Goal: Task Accomplishment & Management: Complete application form

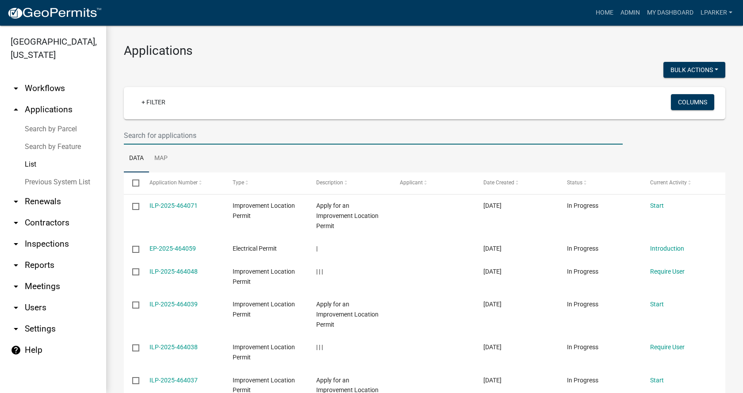
drag, startPoint x: 145, startPoint y: 134, endPoint x: 174, endPoint y: 133, distance: 29.2
click at [145, 134] on input "text" at bounding box center [373, 135] width 499 height 18
click at [141, 136] on input "text" at bounding box center [373, 135] width 499 height 18
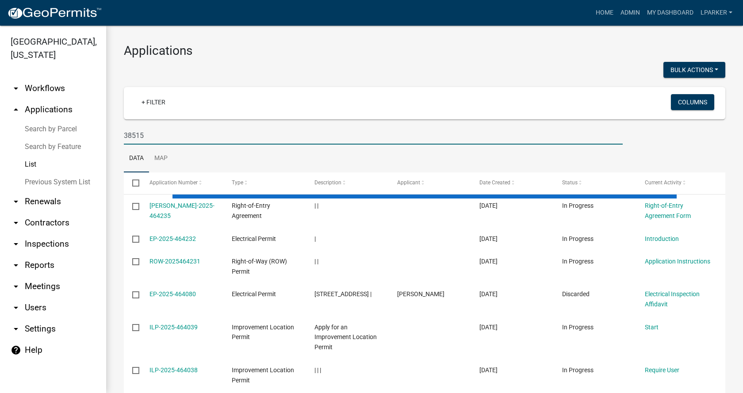
type input "38515"
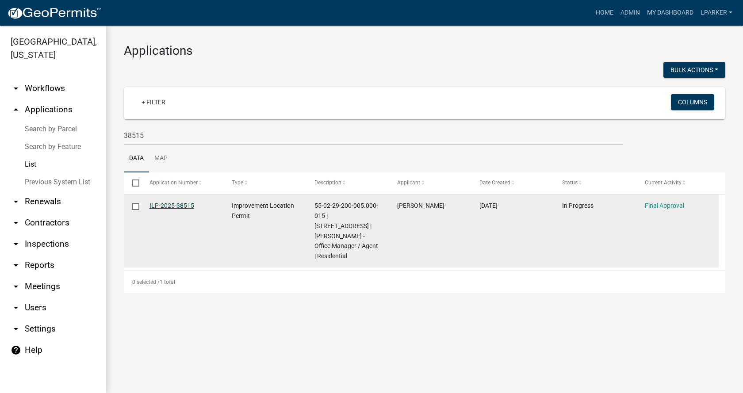
click at [171, 204] on link "ILP-2025-38515" at bounding box center [171, 205] width 45 height 7
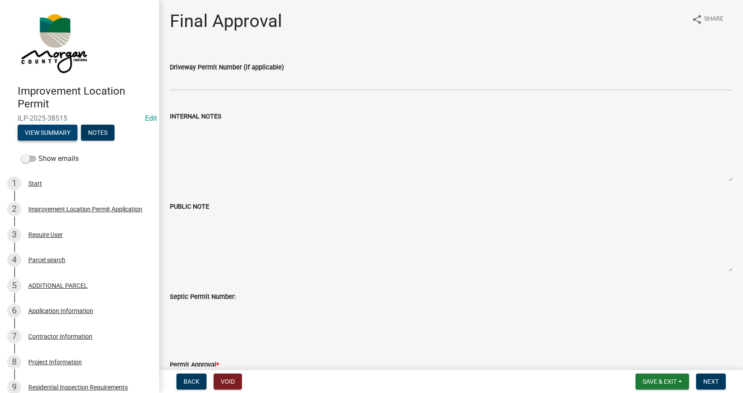
click at [56, 131] on button "View Summary" at bounding box center [48, 133] width 60 height 16
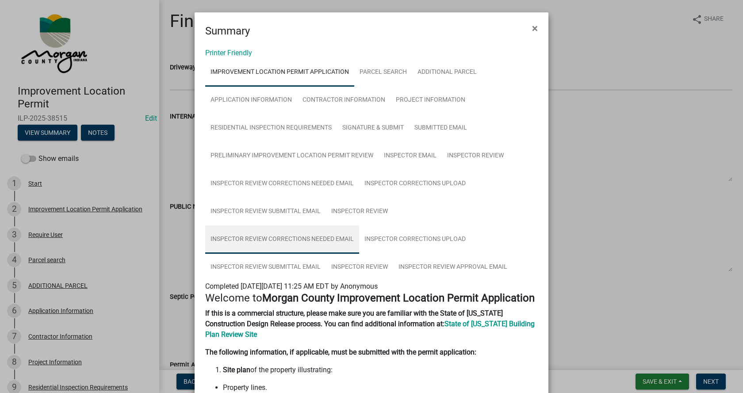
click at [297, 239] on link "Inspector Review Corrections Needed Email" at bounding box center [282, 239] width 154 height 28
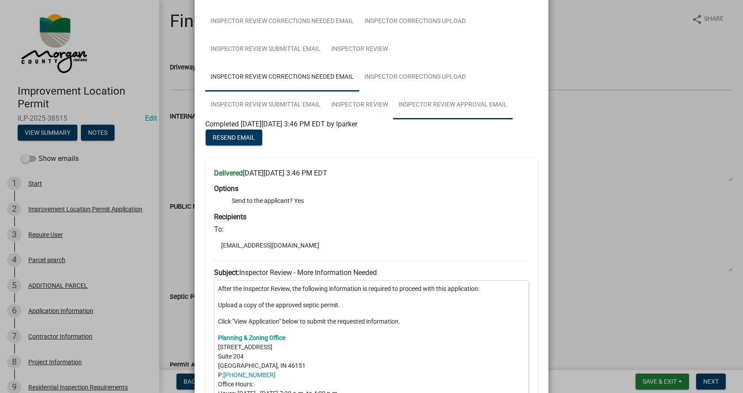
scroll to position [177, 0]
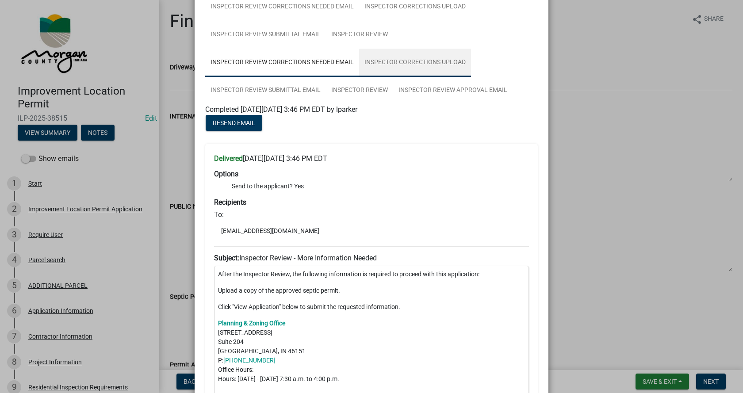
click at [423, 60] on link "Inspector Corrections Upload" at bounding box center [415, 63] width 112 height 28
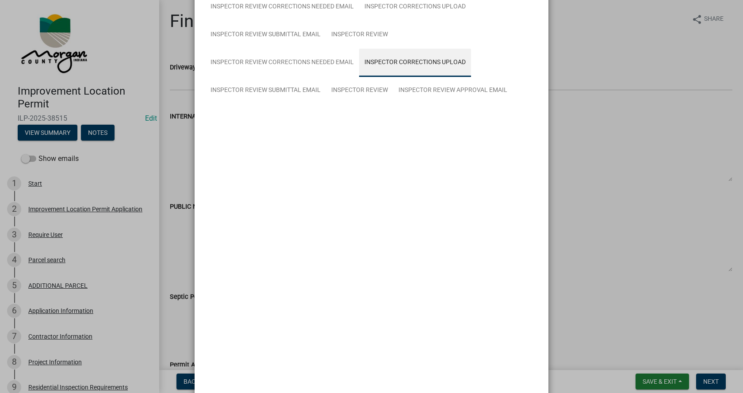
scroll to position [101, 0]
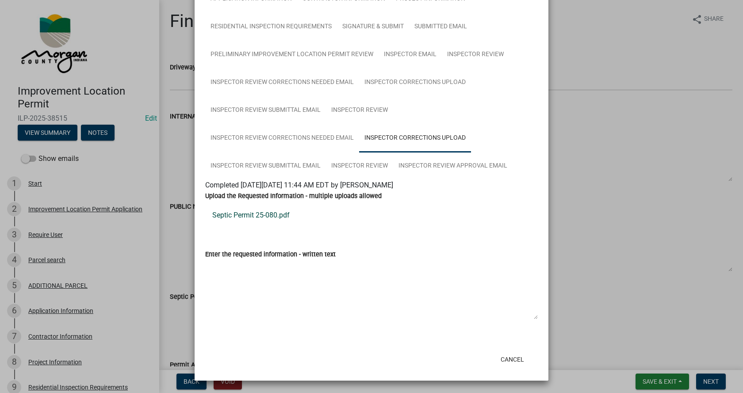
click at [244, 214] on link "Septic Permit 25-080.pdf" at bounding box center [371, 215] width 332 height 21
click at [270, 162] on link "Inspector Review Submittal Email" at bounding box center [265, 166] width 121 height 28
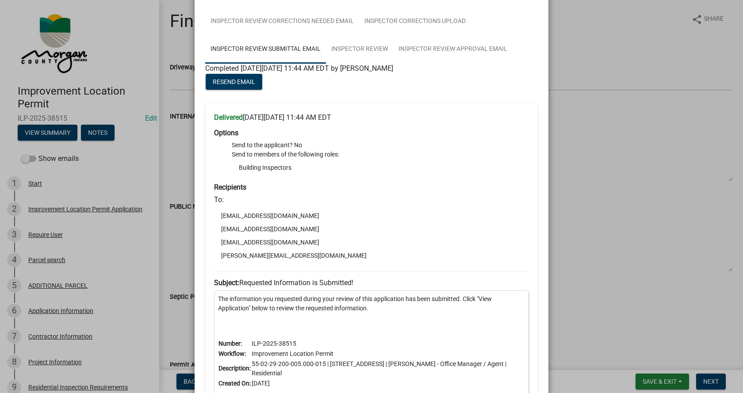
scroll to position [234, 0]
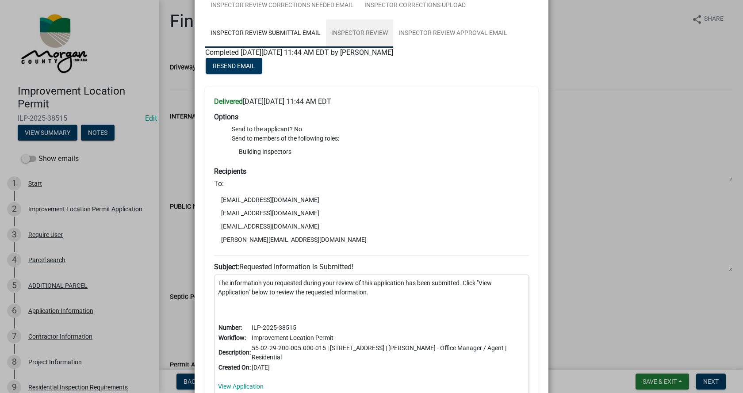
click at [355, 30] on link "Inspector Review" at bounding box center [359, 33] width 67 height 28
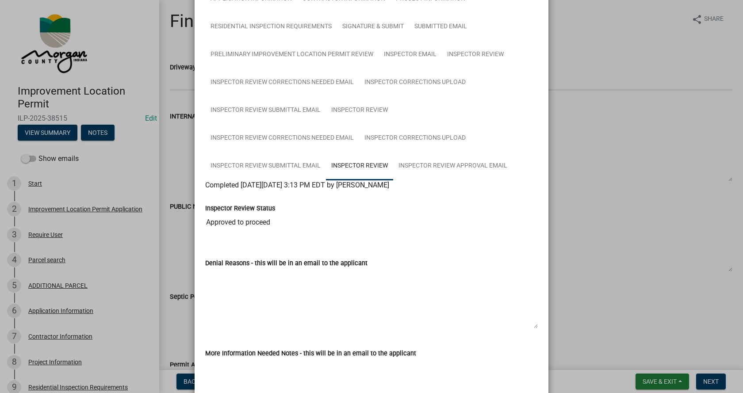
scroll to position [278, 0]
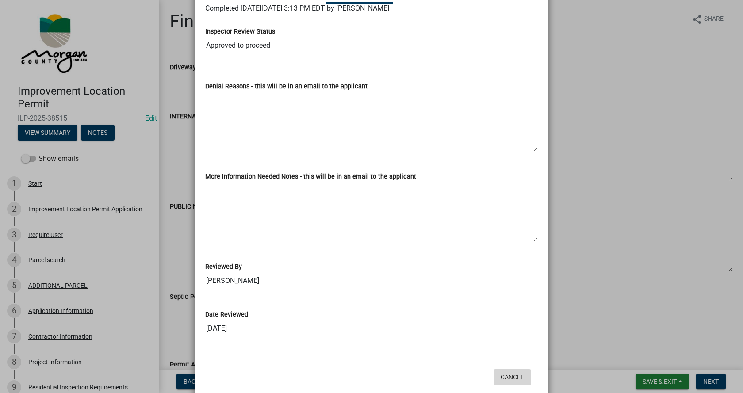
click at [513, 377] on button "Cancel" at bounding box center [512, 377] width 38 height 16
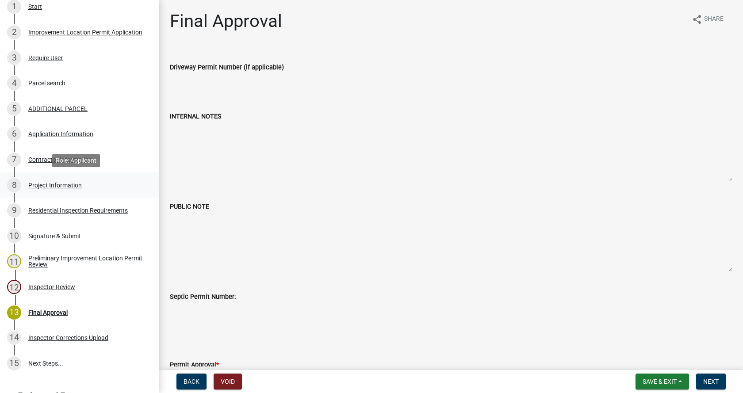
scroll to position [222, 0]
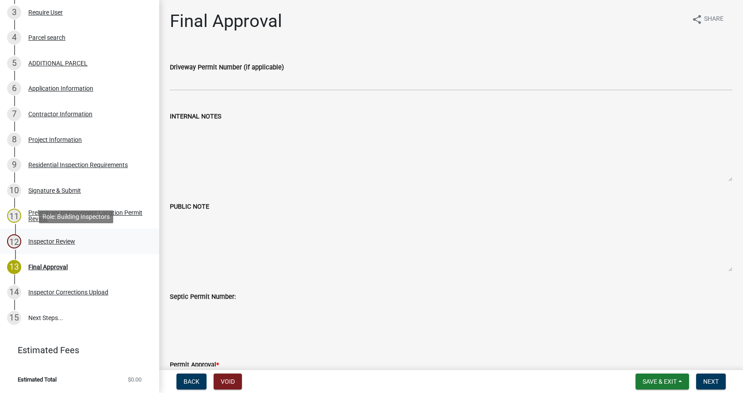
click at [35, 241] on div "Inspector Review" at bounding box center [51, 241] width 47 height 6
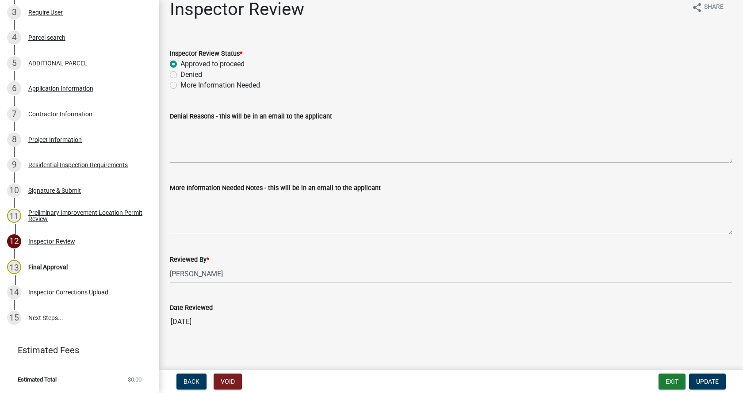
scroll to position [18, 0]
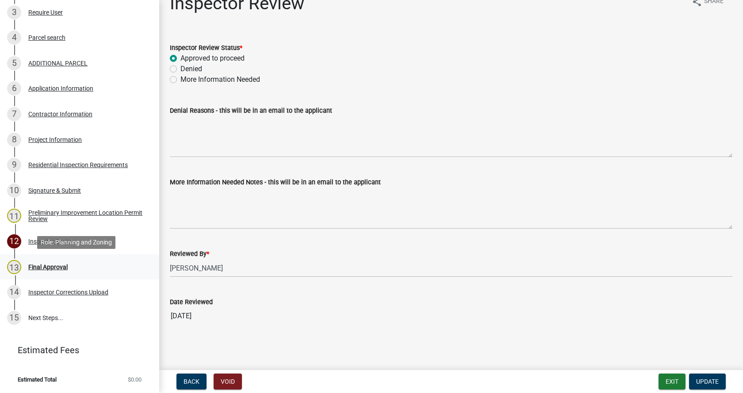
click at [37, 265] on div "Final Approval" at bounding box center [47, 267] width 39 height 6
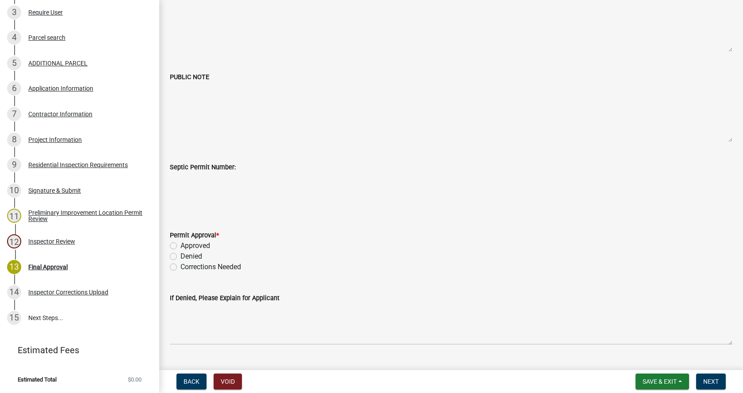
scroll to position [133, 0]
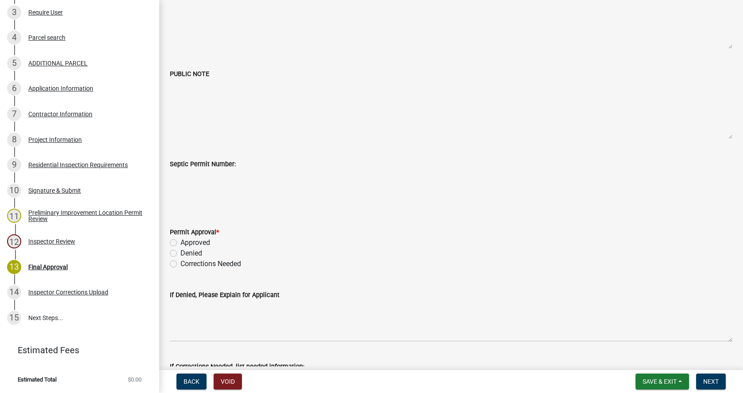
click at [180, 241] on label "Approved" at bounding box center [195, 242] width 30 height 11
click at [180, 241] on input "Approved" at bounding box center [183, 240] width 6 height 6
radio input "true"
click at [34, 137] on div "Project Information" at bounding box center [54, 140] width 53 height 6
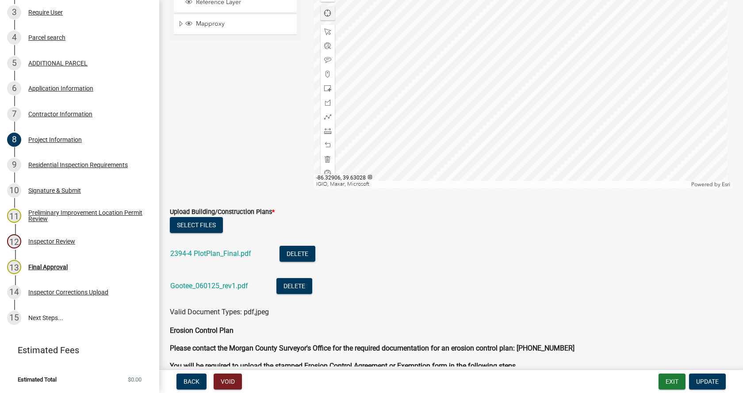
scroll to position [1901, 0]
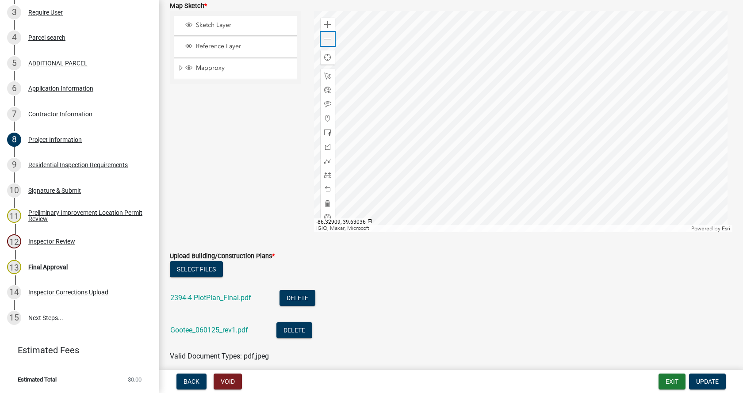
click at [328, 36] on span at bounding box center [327, 39] width 7 height 7
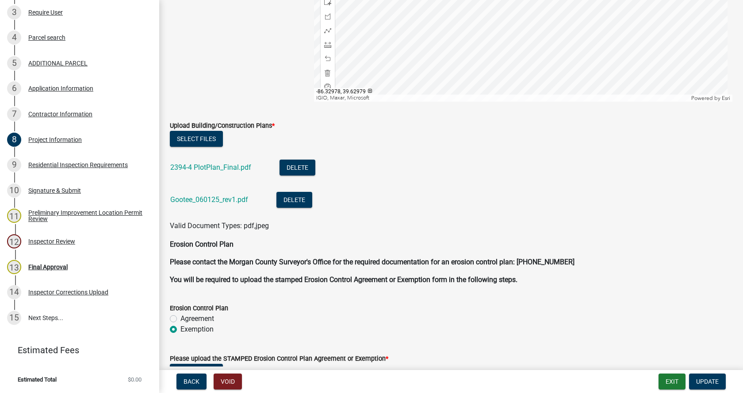
scroll to position [2034, 0]
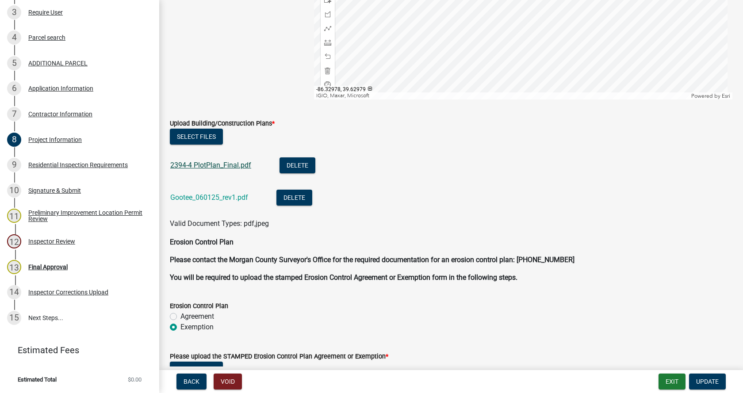
click at [209, 165] on link "2394-4 PlotPlan_Final.pdf" at bounding box center [210, 165] width 81 height 8
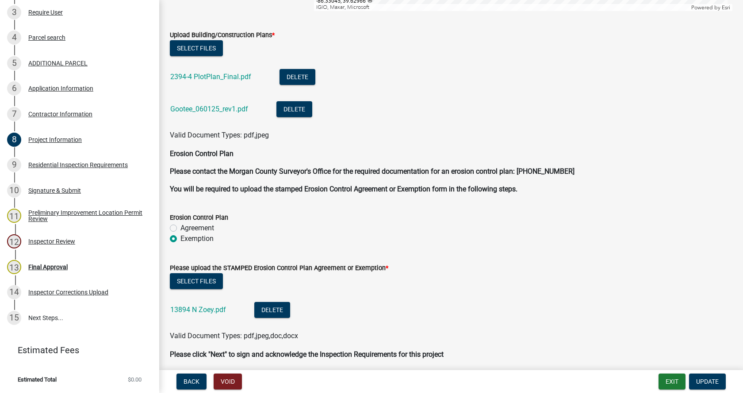
scroll to position [2157, 0]
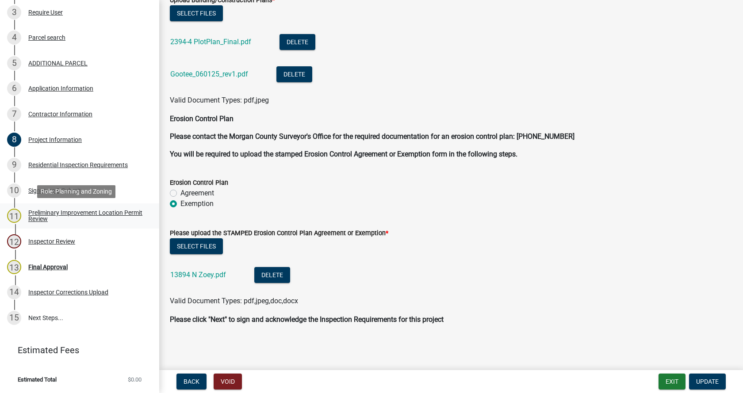
click at [33, 211] on div "Preliminary Improvement Location Permit Review" at bounding box center [86, 216] width 117 height 12
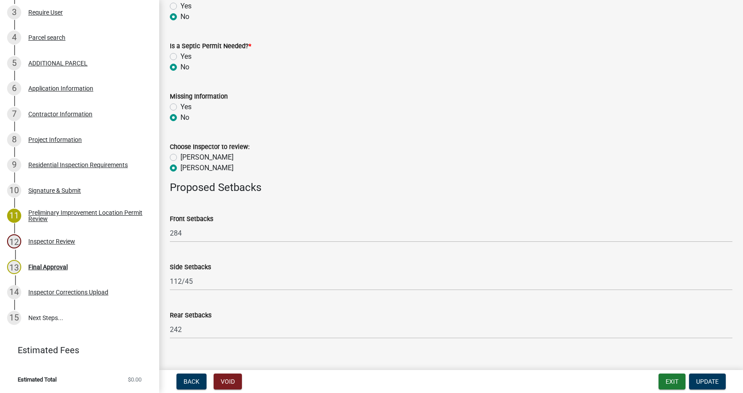
scroll to position [396, 0]
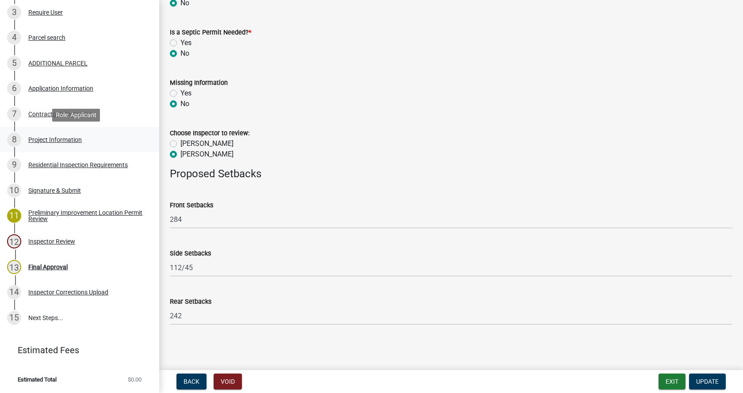
click at [31, 139] on div "Project Information" at bounding box center [54, 140] width 53 height 6
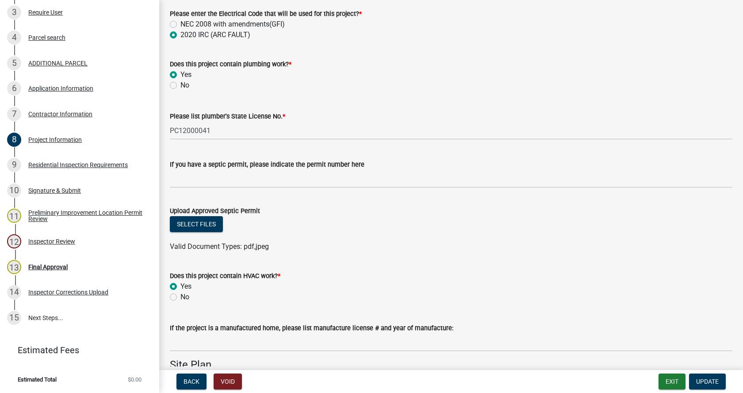
scroll to position [1371, 0]
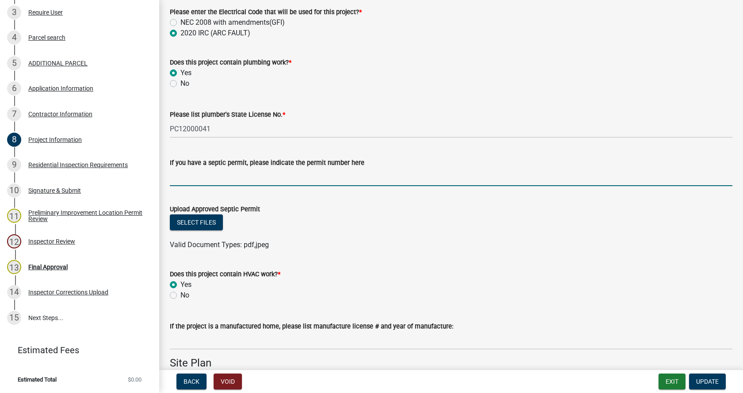
click at [181, 180] on input "If you have a septic permit, please indicate the permit number here" at bounding box center [451, 177] width 562 height 18
type input "25-080"
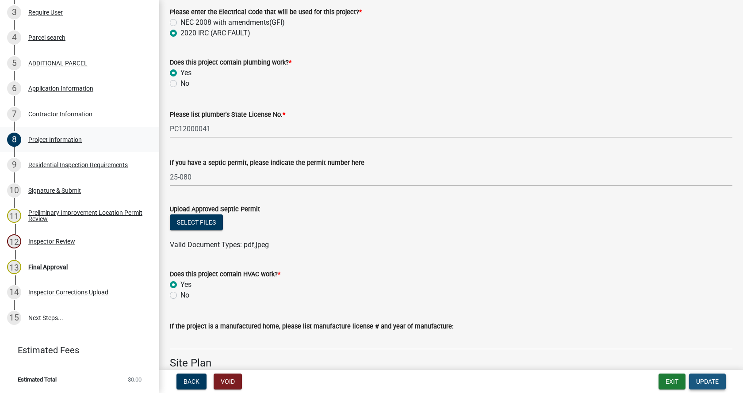
drag, startPoint x: 708, startPoint y: 378, endPoint x: 3, endPoint y: 130, distance: 747.2
click at [707, 378] on span "Update" at bounding box center [707, 381] width 23 height 7
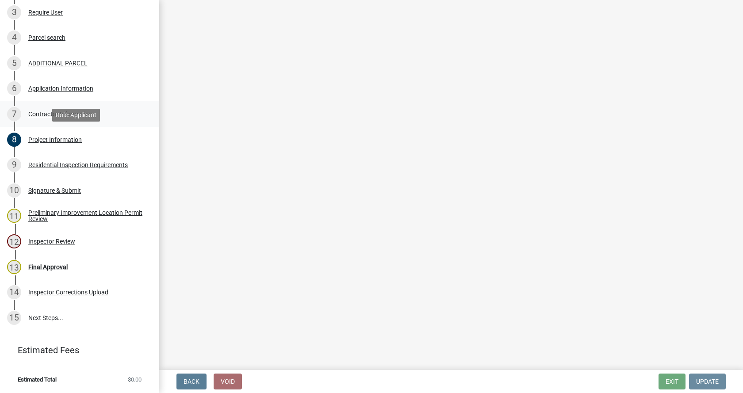
scroll to position [0, 0]
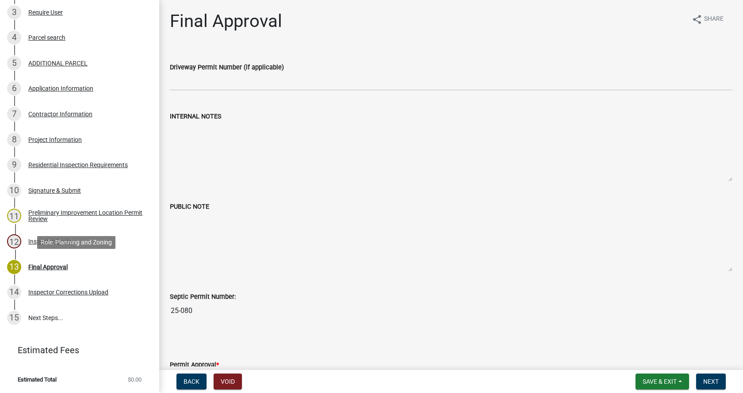
click at [33, 264] on div "Final Approval" at bounding box center [47, 267] width 39 height 6
click at [38, 290] on div "Inspector Corrections Upload" at bounding box center [68, 292] width 80 height 6
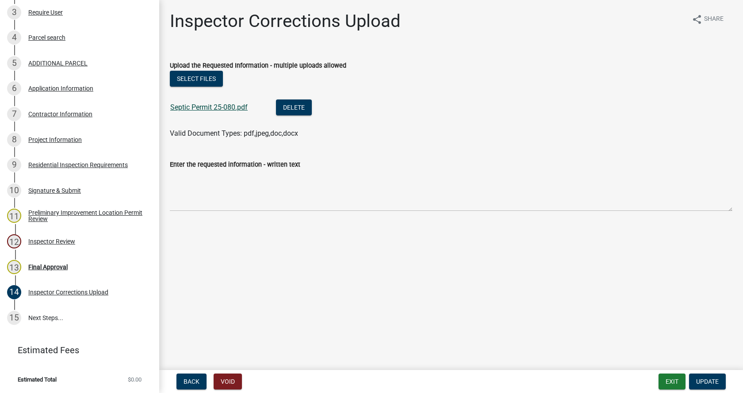
click at [190, 108] on link "Septic Permit 25-080.pdf" at bounding box center [208, 107] width 77 height 8
click at [32, 138] on div "Project Information" at bounding box center [54, 140] width 53 height 6
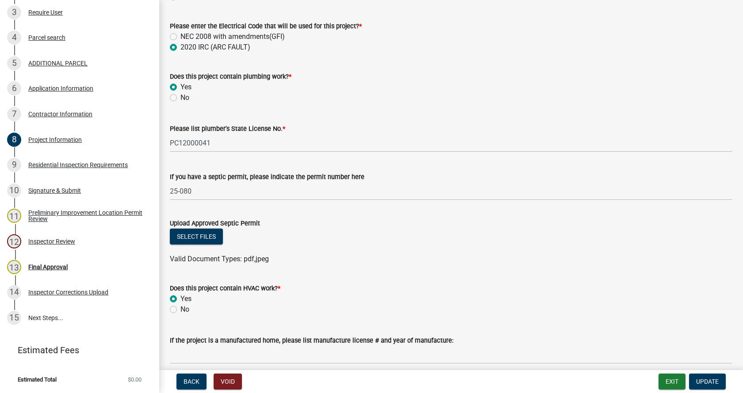
scroll to position [1371, 0]
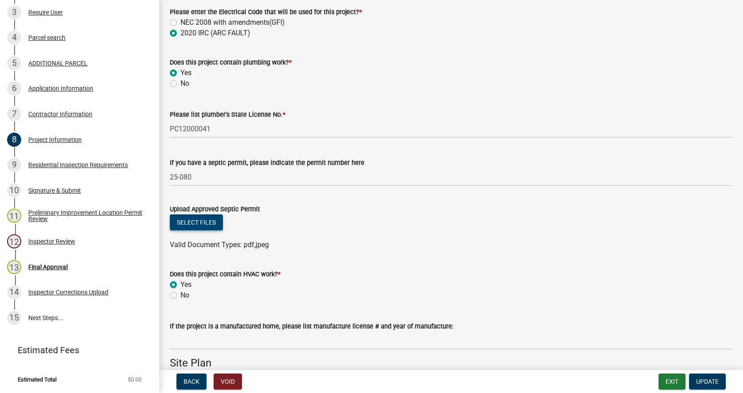
click at [190, 220] on button "Select files" at bounding box center [196, 222] width 53 height 16
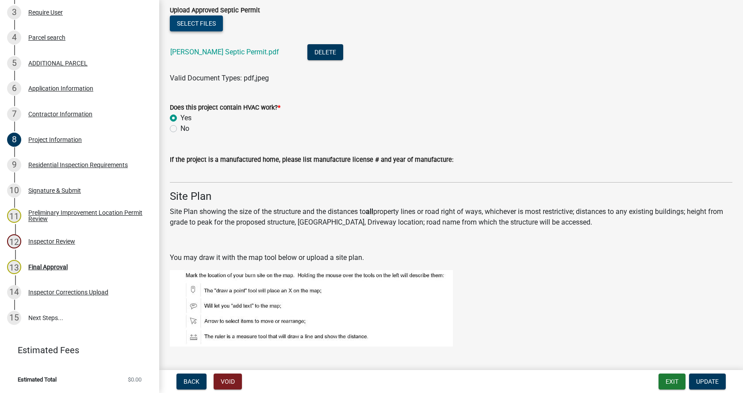
scroll to position [1592, 0]
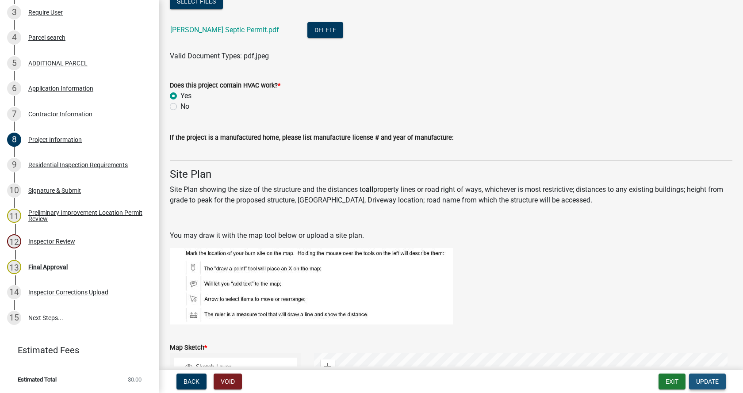
click at [709, 377] on button "Update" at bounding box center [707, 382] width 37 height 16
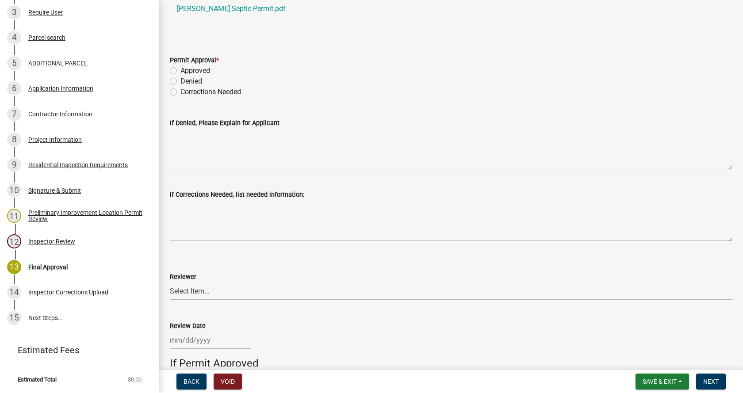
scroll to position [354, 0]
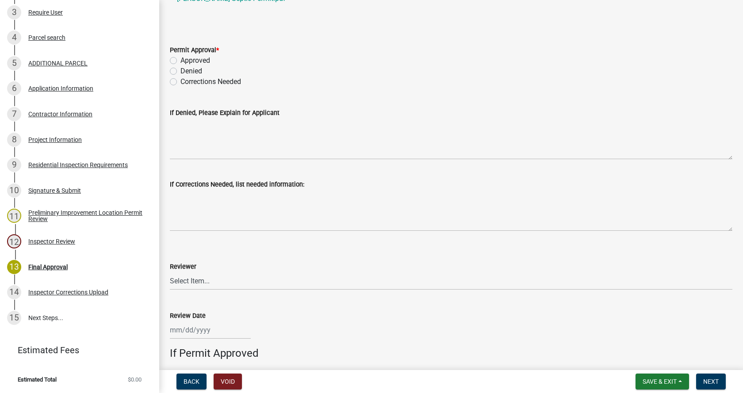
click at [180, 60] on label "Approved" at bounding box center [195, 60] width 30 height 11
click at [180, 60] on input "Approved" at bounding box center [183, 58] width 6 height 6
radio input "true"
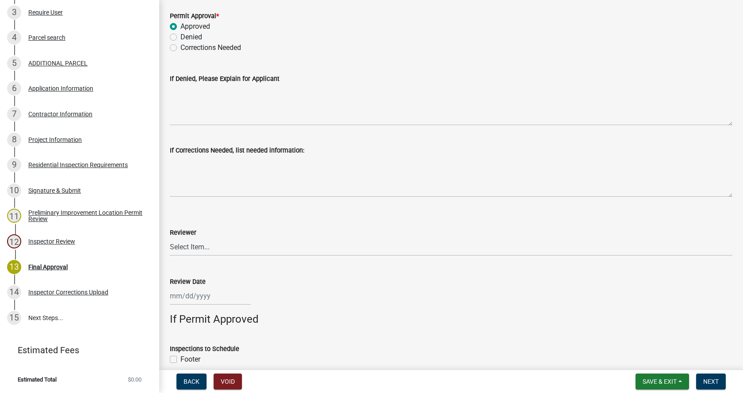
scroll to position [486, 0]
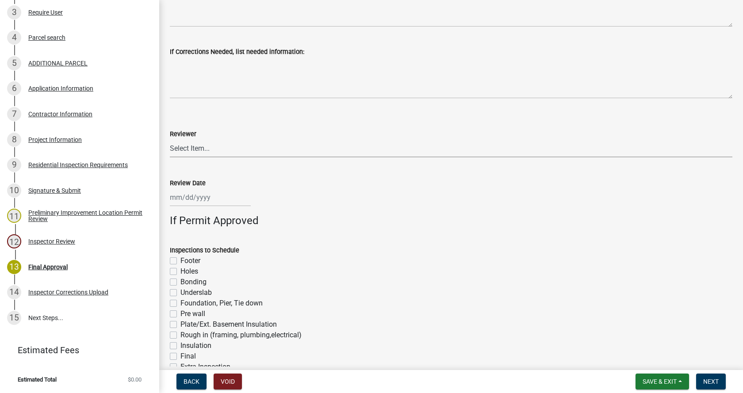
click at [198, 150] on select "Select Item... [PERSON_NAME] [PERSON_NAME] [PERSON_NAME]" at bounding box center [451, 148] width 562 height 18
click at [170, 139] on select "Select Item... [PERSON_NAME] [PERSON_NAME] [PERSON_NAME]" at bounding box center [451, 148] width 562 height 18
select select "4bf9213e-c266-4258-8e9b-d5f6a07002fa"
click at [199, 202] on div at bounding box center [210, 197] width 81 height 18
select select "8"
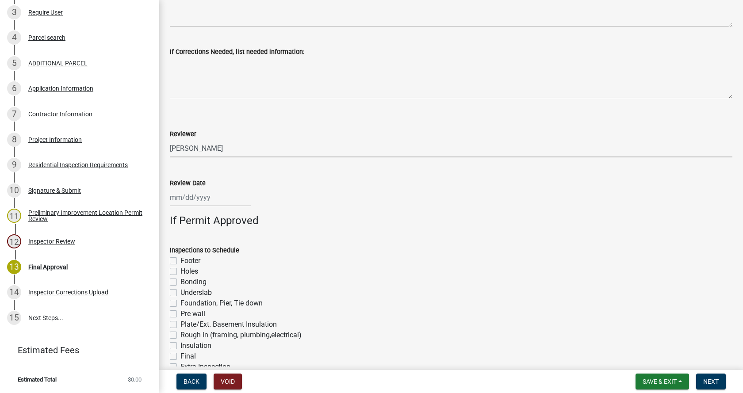
select select "2025"
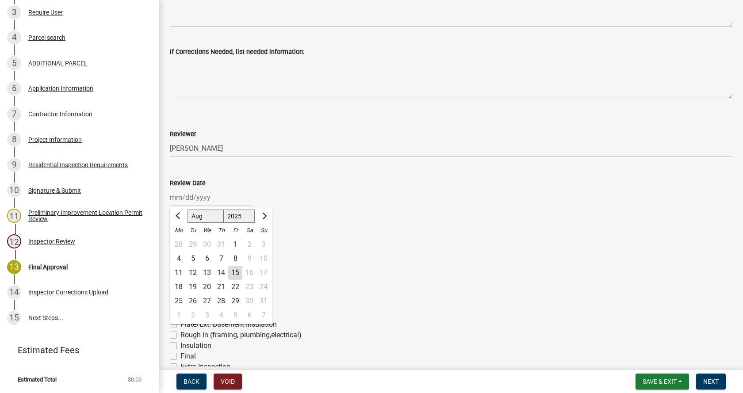
click at [235, 273] on div "15" at bounding box center [235, 273] width 14 height 14
type input "[DATE]"
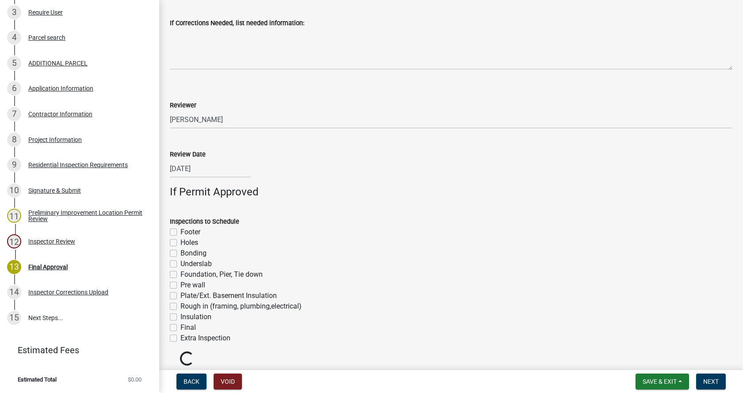
scroll to position [550, 0]
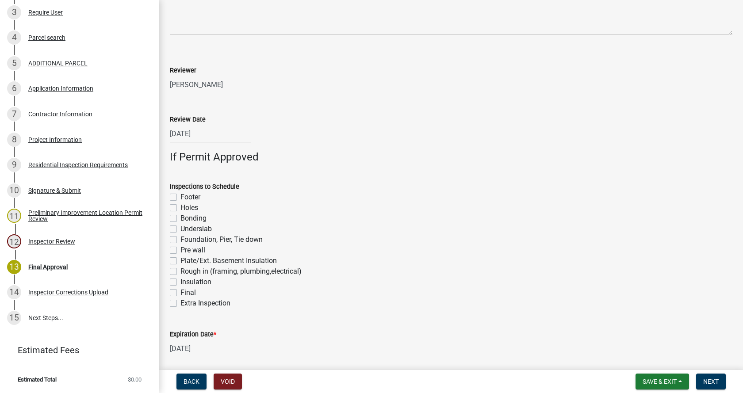
click at [180, 198] on label "Footer" at bounding box center [190, 197] width 20 height 11
click at [180, 198] on input "Footer" at bounding box center [183, 195] width 6 height 6
checkbox input "true"
checkbox input "false"
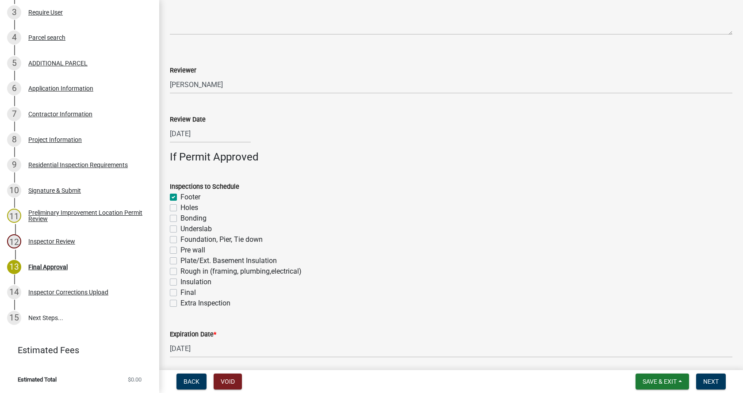
checkbox input "false"
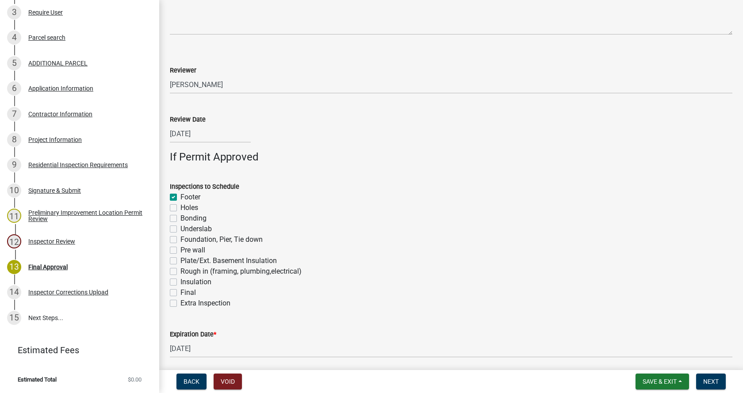
checkbox input "false"
click at [180, 239] on label "Foundation, Pier, Tie down" at bounding box center [221, 239] width 82 height 11
click at [180, 239] on input "Foundation, Pier, Tie down" at bounding box center [183, 237] width 6 height 6
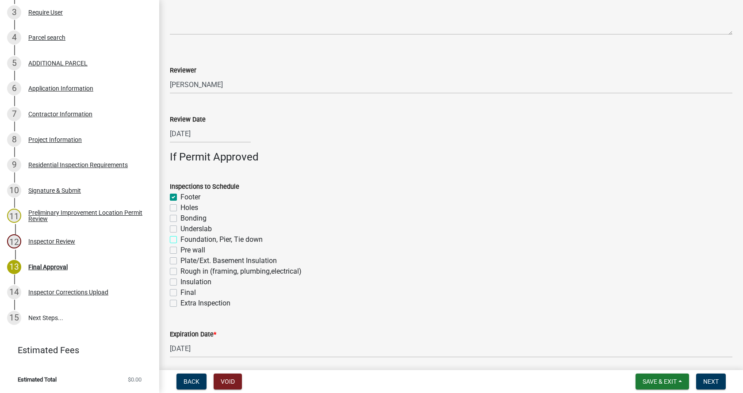
checkbox input "true"
checkbox input "false"
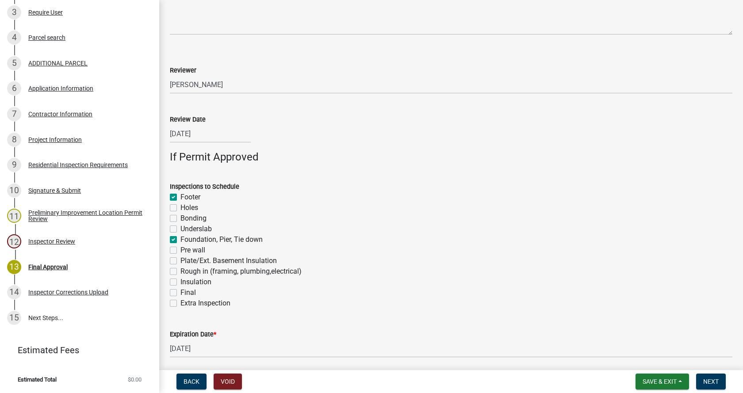
checkbox input "true"
checkbox input "false"
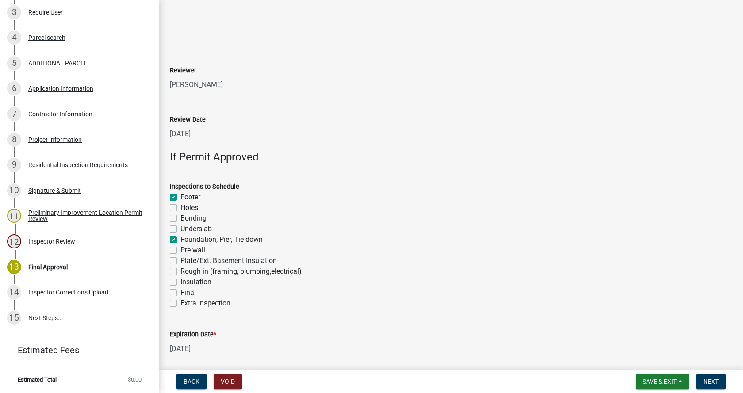
checkbox input "false"
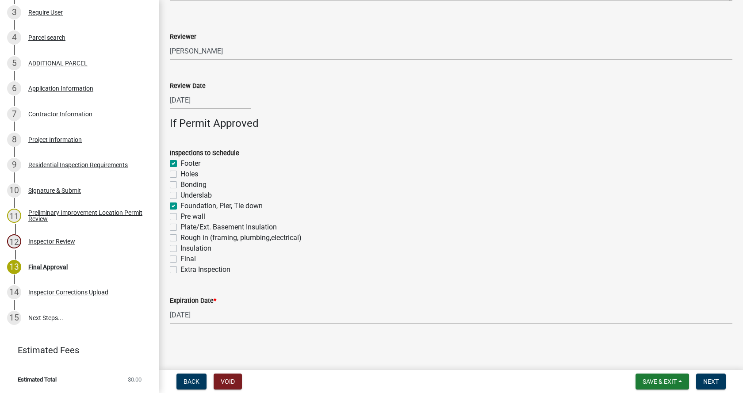
click at [180, 237] on label "Rough in (framing, plumbing,electrical)" at bounding box center [240, 238] width 121 height 11
click at [180, 237] on input "Rough in (framing, plumbing,electrical)" at bounding box center [183, 236] width 6 height 6
checkbox input "true"
checkbox input "false"
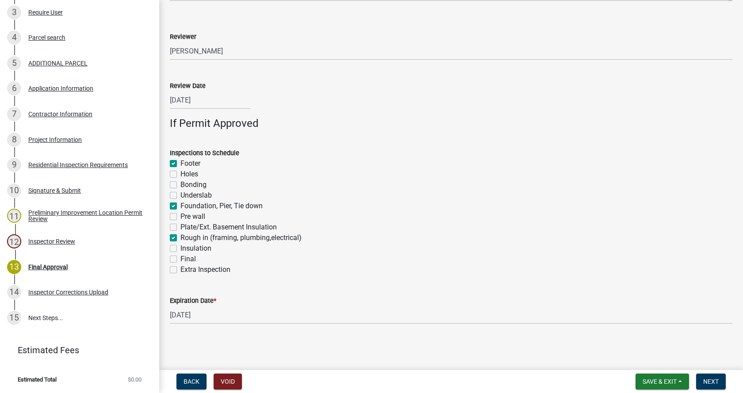
checkbox input "false"
checkbox input "true"
checkbox input "false"
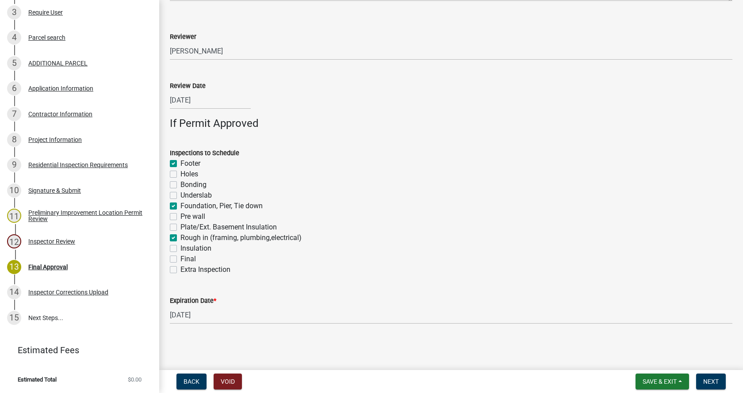
checkbox input "true"
checkbox input "false"
drag, startPoint x: 173, startPoint y: 249, endPoint x: 170, endPoint y: 262, distance: 12.7
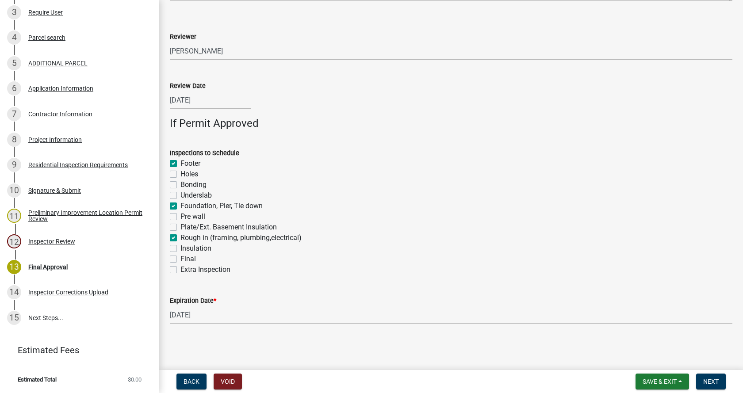
click at [172, 255] on div "Inspections to Schedule Footer Holes Bonding Underslab Foundation, Pier, Tie do…" at bounding box center [451, 211] width 562 height 127
click at [180, 262] on label "Final" at bounding box center [187, 259] width 15 height 11
click at [180, 260] on input "Final" at bounding box center [183, 257] width 6 height 6
checkbox input "true"
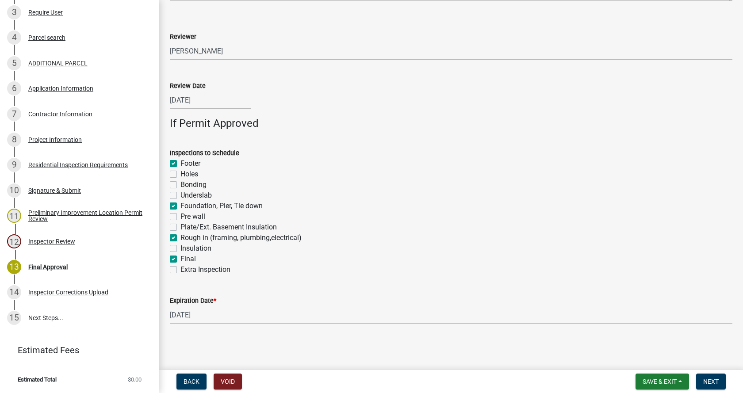
checkbox input "false"
checkbox input "true"
checkbox input "false"
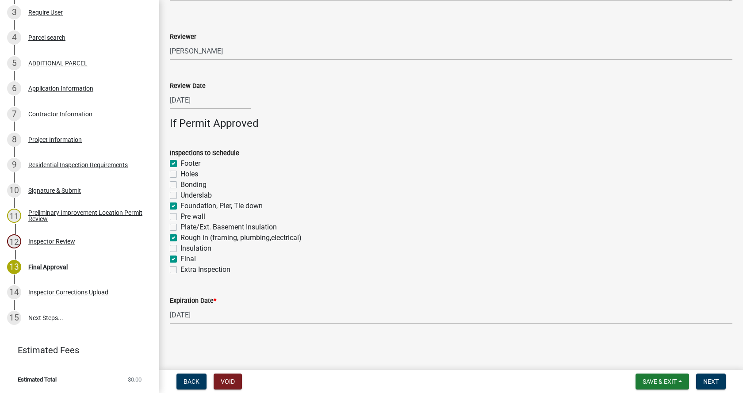
checkbox input "false"
checkbox input "true"
checkbox input "false"
checkbox input "true"
checkbox input "false"
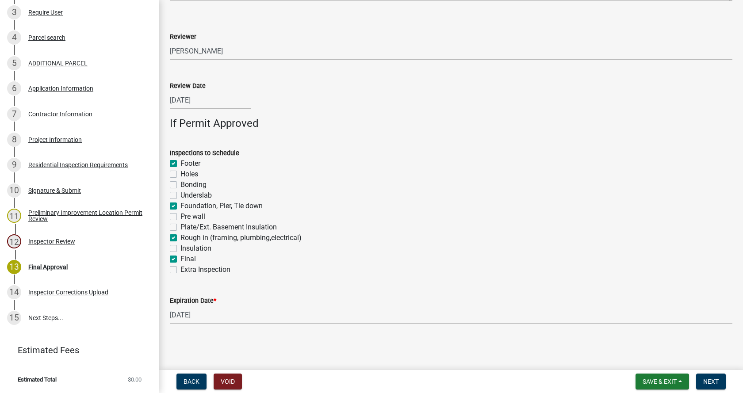
click at [180, 249] on label "Insulation" at bounding box center [195, 248] width 31 height 11
click at [180, 249] on input "Insulation" at bounding box center [183, 246] width 6 height 6
checkbox input "true"
checkbox input "false"
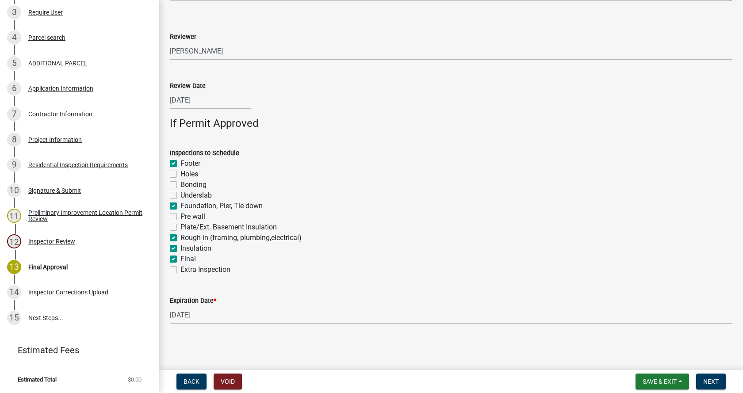
checkbox input "false"
checkbox input "true"
checkbox input "false"
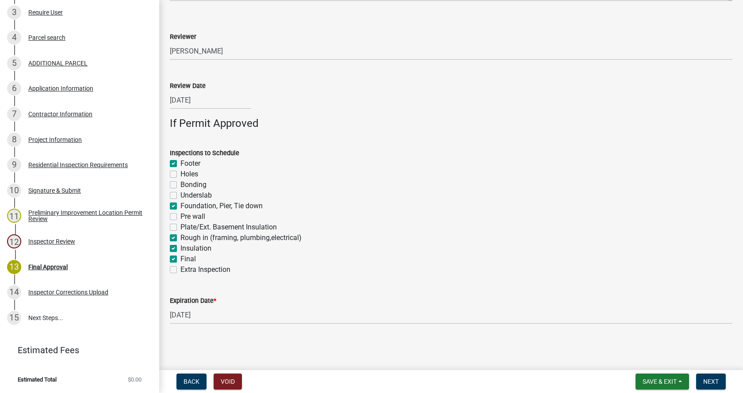
checkbox input "true"
checkbox input "false"
click at [713, 378] on span "Next" at bounding box center [710, 381] width 15 height 7
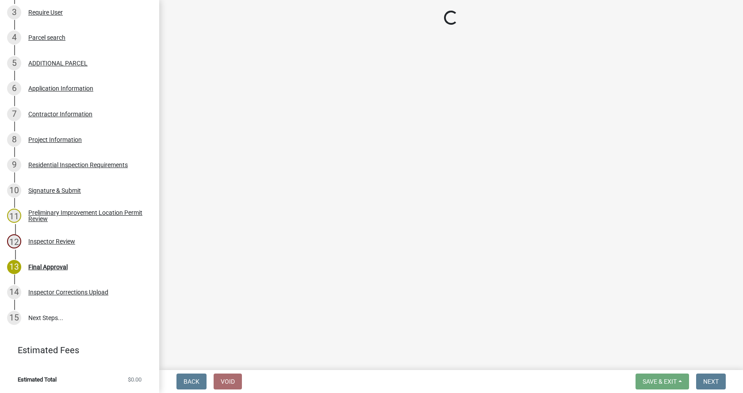
scroll to position [401, 0]
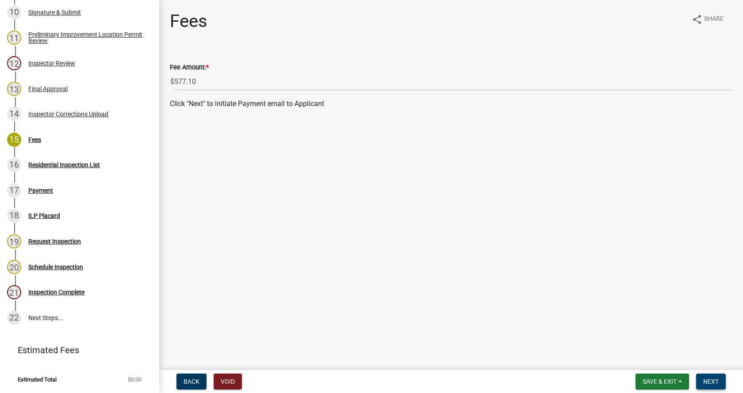
click at [711, 383] on span "Next" at bounding box center [710, 381] width 15 height 7
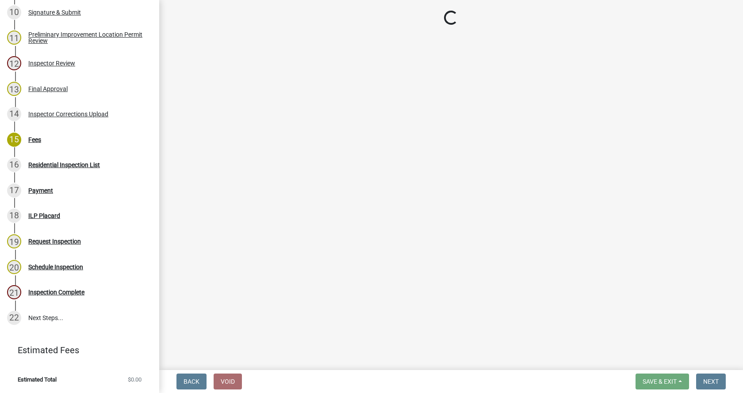
select select "3: 3"
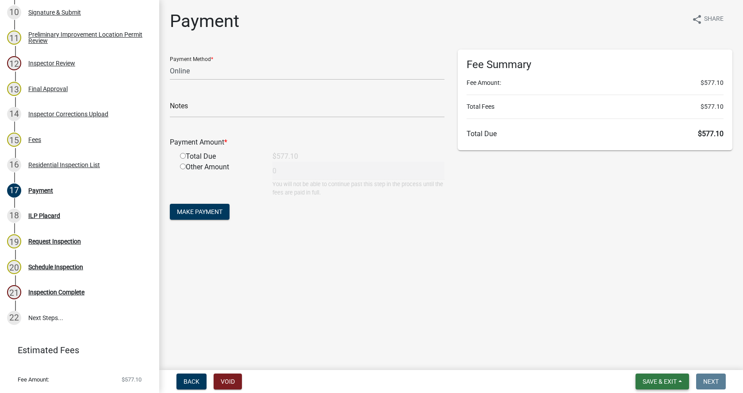
click at [676, 379] on span "Save & Exit" at bounding box center [659, 381] width 34 height 7
click at [673, 359] on button "Save & Exit" at bounding box center [653, 358] width 71 height 21
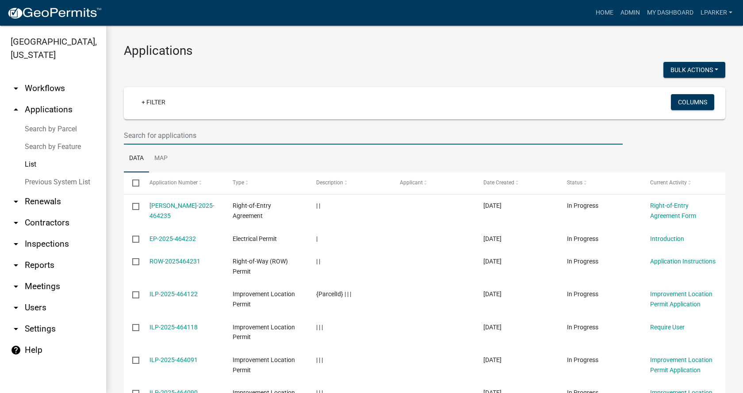
click at [154, 132] on input "text" at bounding box center [373, 135] width 499 height 18
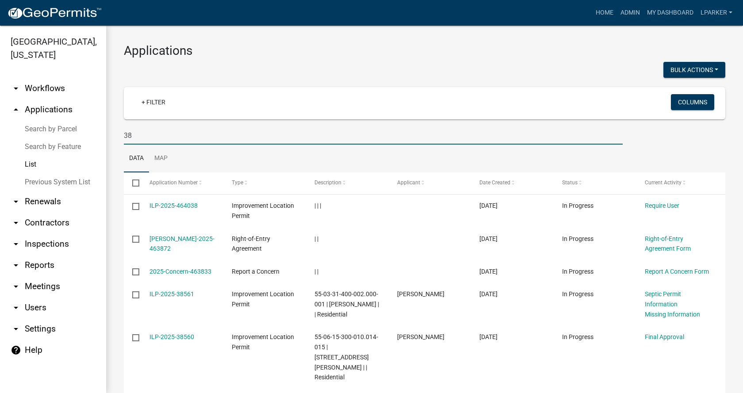
click at [143, 134] on input "38" at bounding box center [373, 135] width 499 height 18
type input "38523"
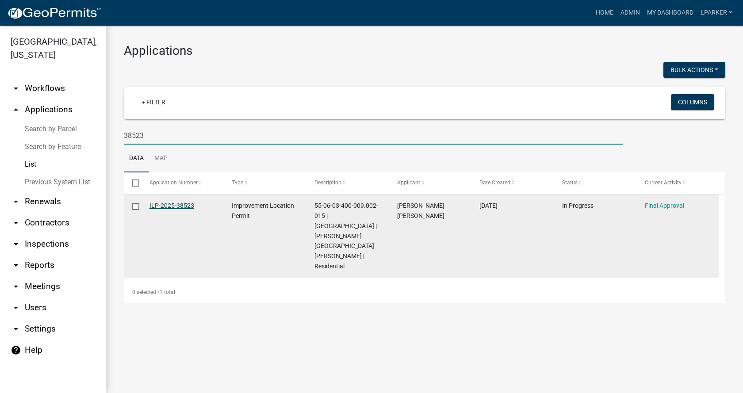
click at [171, 204] on link "ILP-2025-38523" at bounding box center [171, 205] width 45 height 7
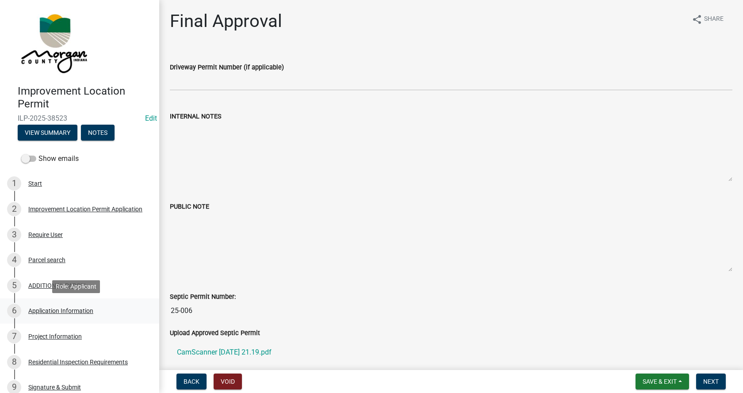
click at [43, 308] on div "Application Information" at bounding box center [60, 311] width 65 height 6
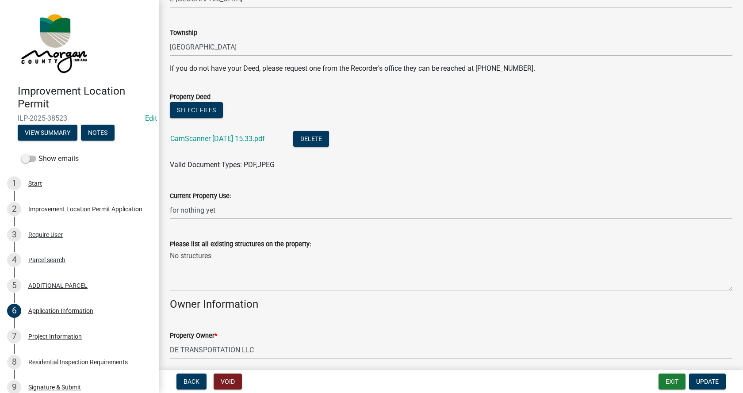
scroll to position [177, 0]
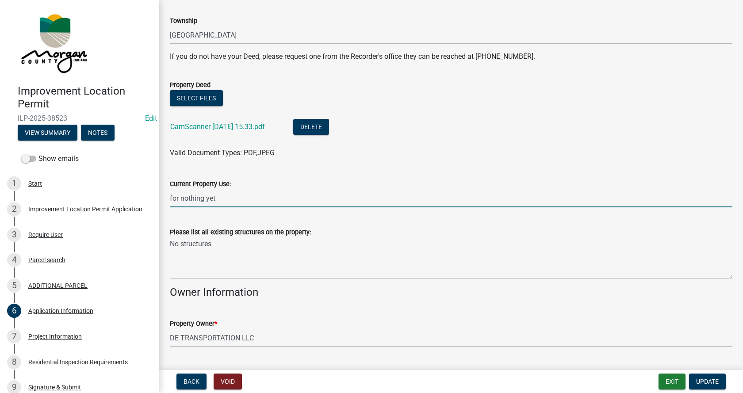
drag, startPoint x: 230, startPoint y: 196, endPoint x: 168, endPoint y: 205, distance: 63.0
click at [168, 205] on div "Current Property Use: for nothing yet" at bounding box center [451, 186] width 576 height 41
type input "residential"
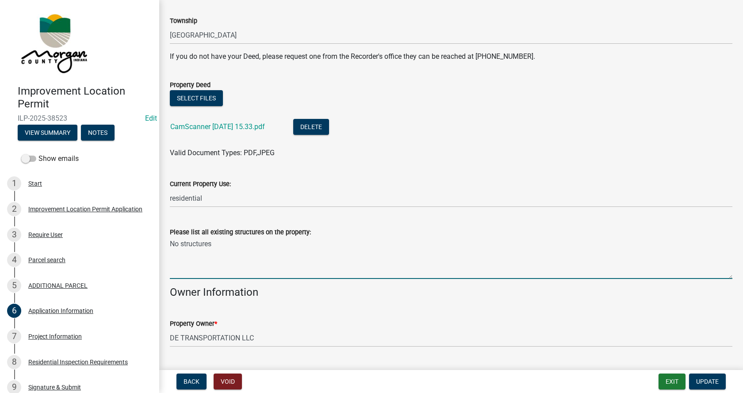
drag, startPoint x: 228, startPoint y: 242, endPoint x: 165, endPoint y: 244, distance: 62.8
click at [165, 244] on div "Please list all existing structures on the property: No structures" at bounding box center [451, 246] width 576 height 65
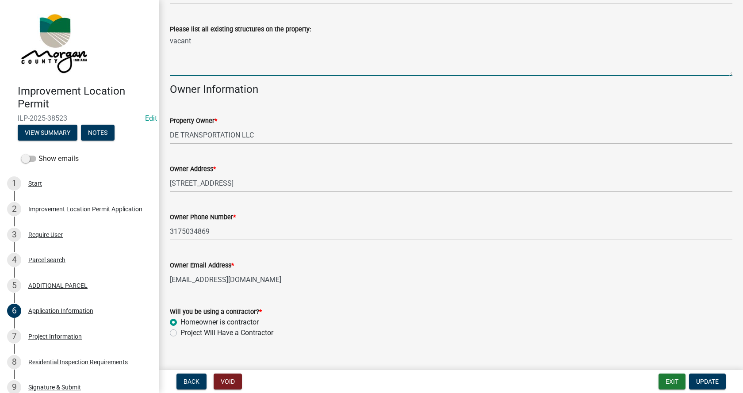
scroll to position [394, 0]
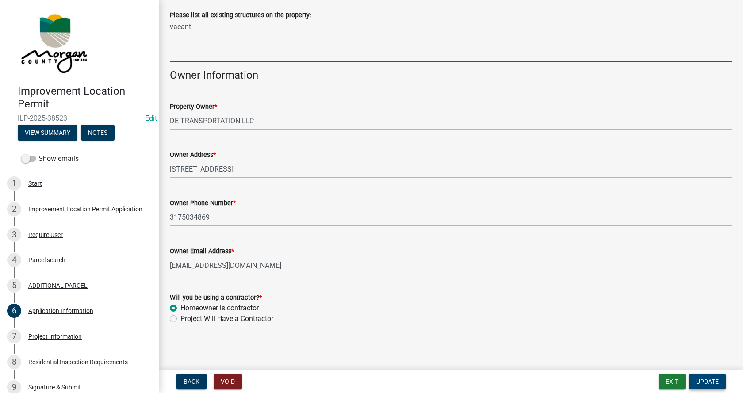
type textarea "vacant"
click at [701, 378] on span "Update" at bounding box center [707, 381] width 23 height 7
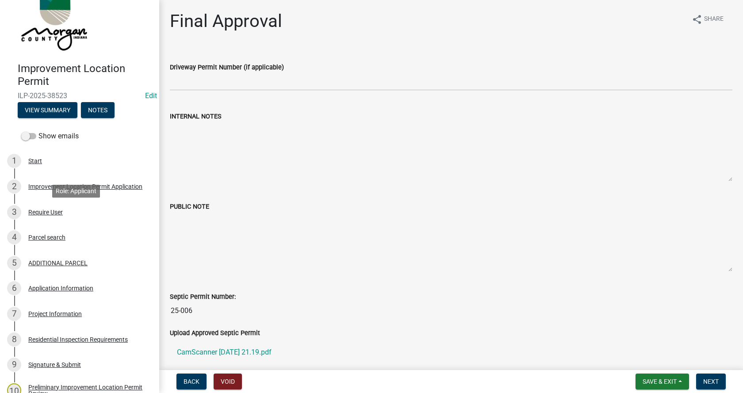
scroll to position [44, 0]
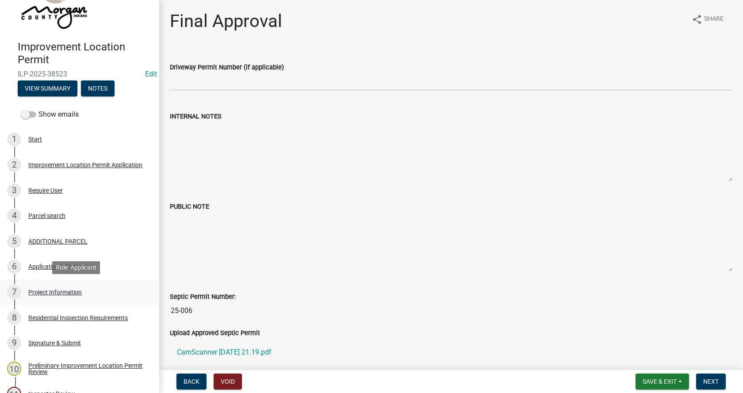
click at [37, 290] on div "Project Information" at bounding box center [54, 292] width 53 height 6
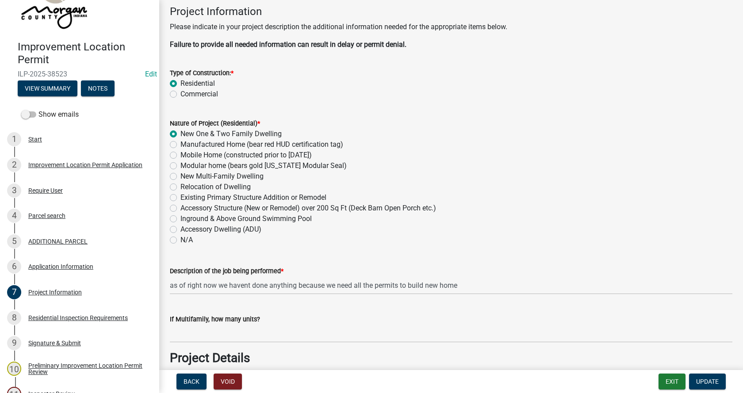
scroll to position [88, 0]
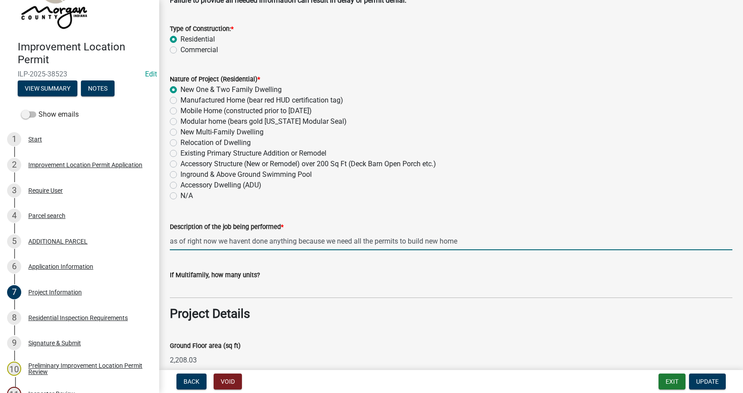
drag, startPoint x: 409, startPoint y: 241, endPoint x: 165, endPoint y: 245, distance: 243.7
click at [165, 245] on div "Description of the job being performed * as of right now we havent done anythin…" at bounding box center [451, 229] width 576 height 41
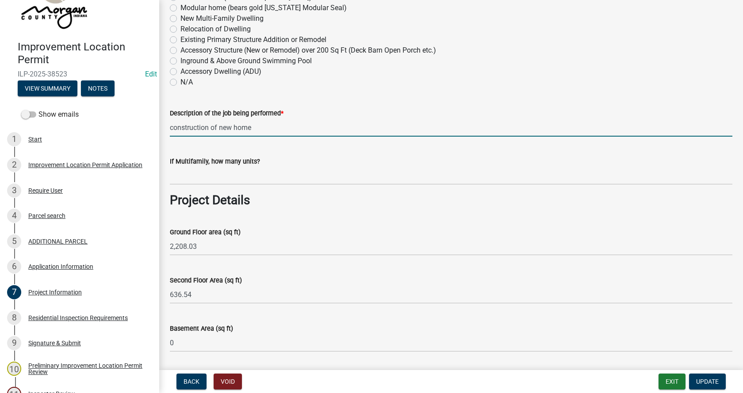
scroll to position [221, 0]
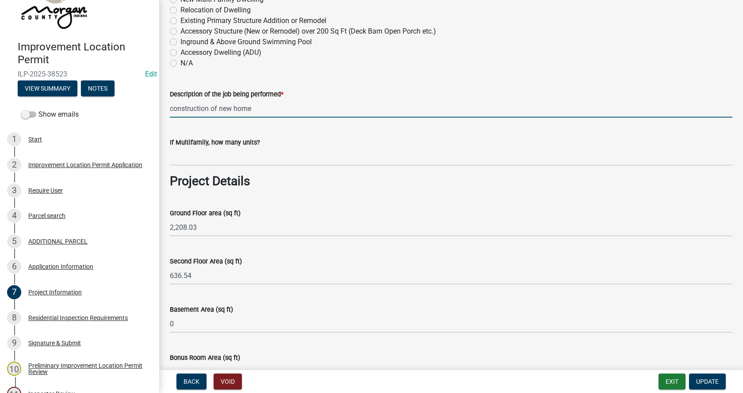
type input "construction of new home"
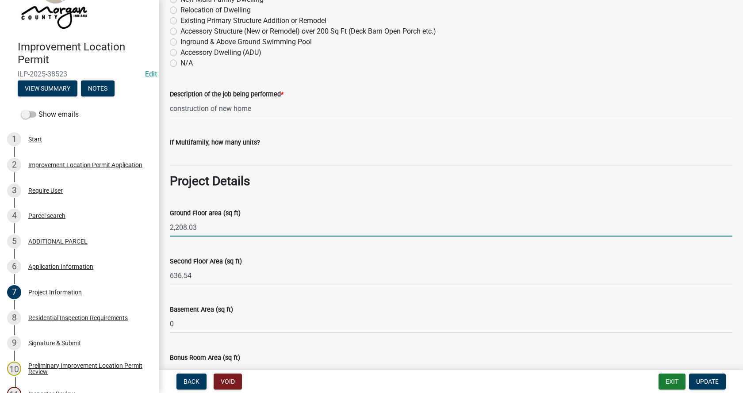
click at [206, 227] on input "2,208.03" at bounding box center [451, 227] width 562 height 18
type input "2,208"
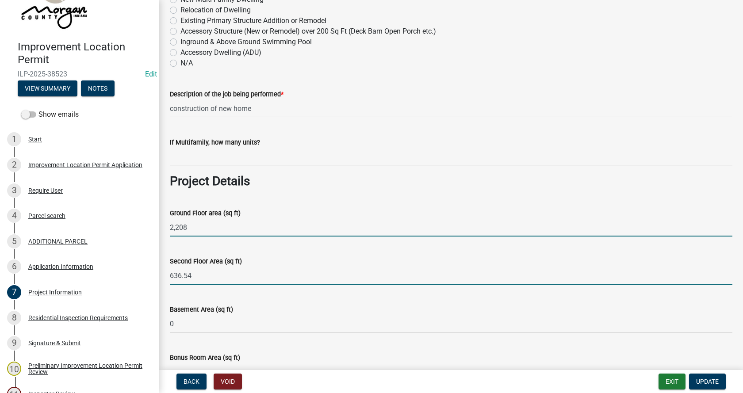
click at [191, 277] on input "636.54" at bounding box center [451, 276] width 562 height 18
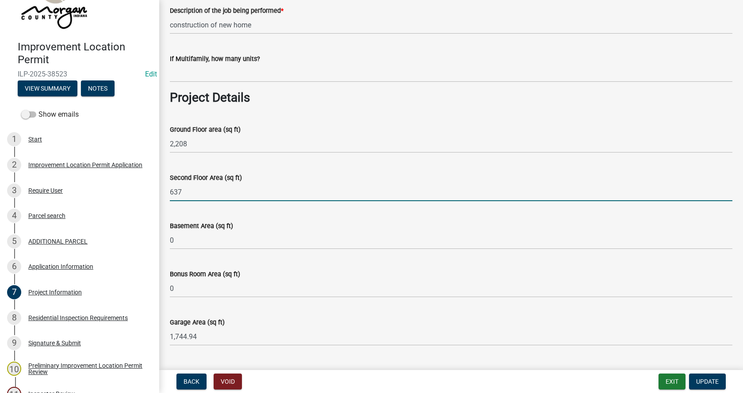
scroll to position [310, 0]
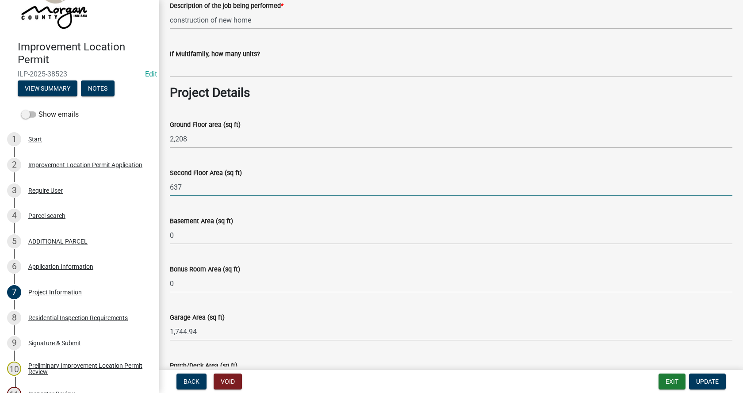
type input "637"
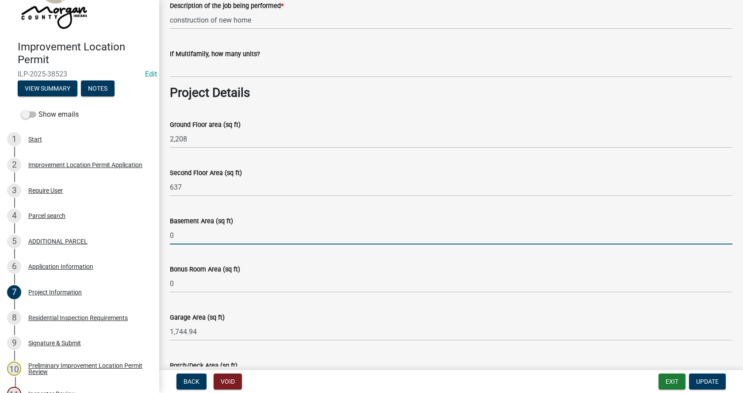
drag, startPoint x: 178, startPoint y: 237, endPoint x: 173, endPoint y: 238, distance: 4.6
click at [173, 238] on input "0" at bounding box center [451, 235] width 562 height 18
drag, startPoint x: 183, startPoint y: 238, endPoint x: 169, endPoint y: 238, distance: 13.7
click at [169, 238] on div "Basement Area (sq ft) 0" at bounding box center [451, 223] width 576 height 41
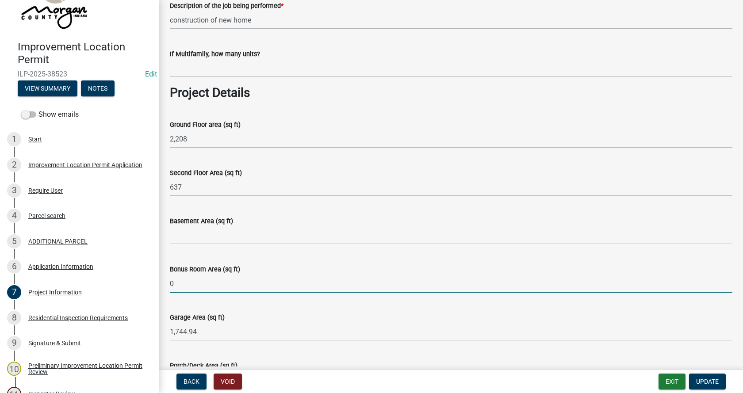
drag, startPoint x: 176, startPoint y: 280, endPoint x: 166, endPoint y: 284, distance: 10.8
click at [166, 284] on div "Bonus Room Area (sq ft) 0" at bounding box center [451, 272] width 576 height 41
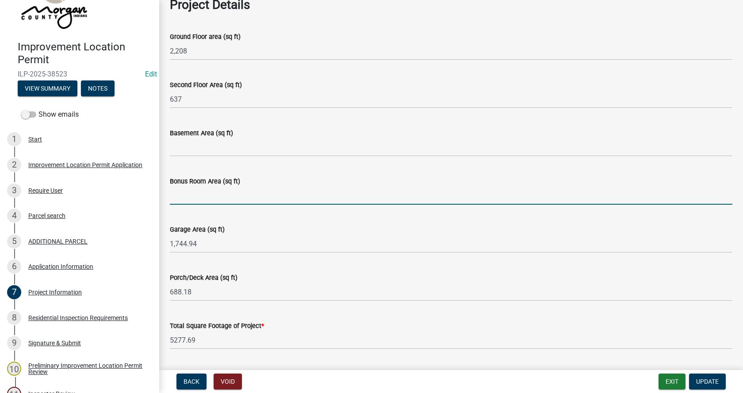
scroll to position [398, 0]
click at [205, 242] on input "1,744.94" at bounding box center [451, 243] width 562 height 18
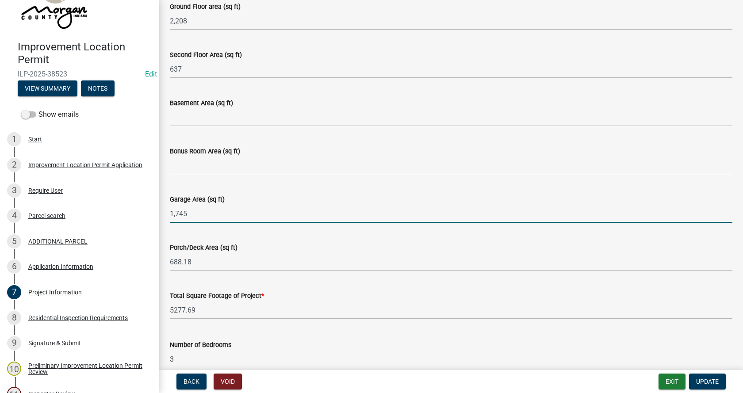
scroll to position [442, 0]
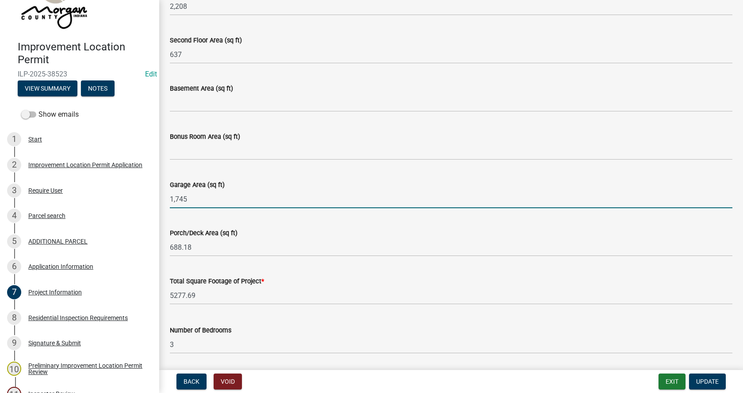
type input "1,745"
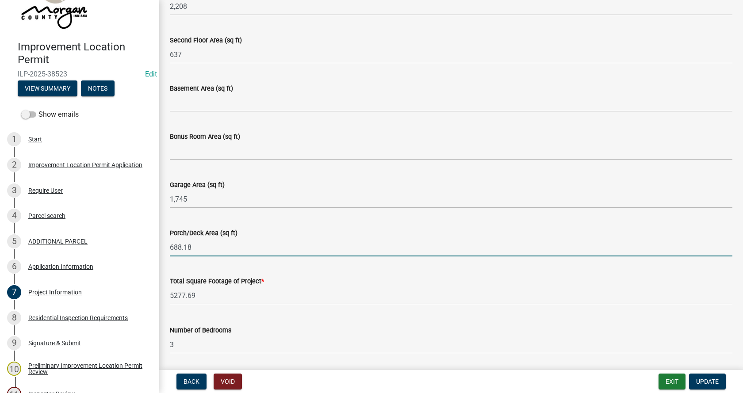
click at [199, 253] on input "688.18" at bounding box center [451, 247] width 562 height 18
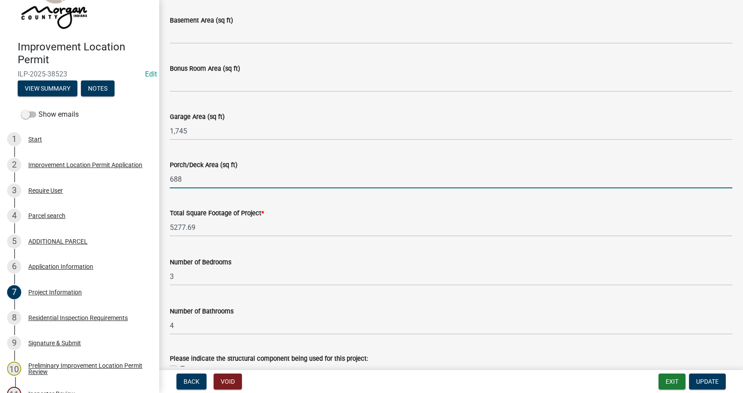
scroll to position [531, 0]
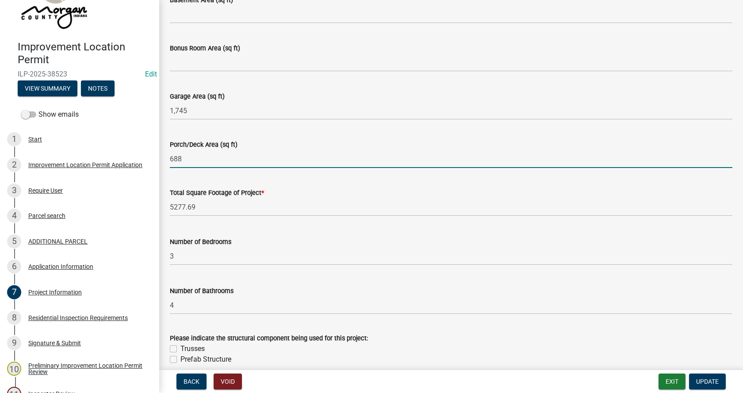
type input "688"
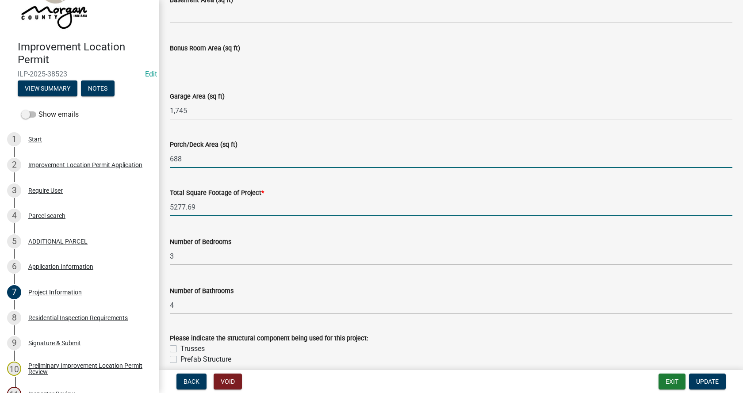
click at [202, 208] on input "5277.69" at bounding box center [451, 207] width 562 height 18
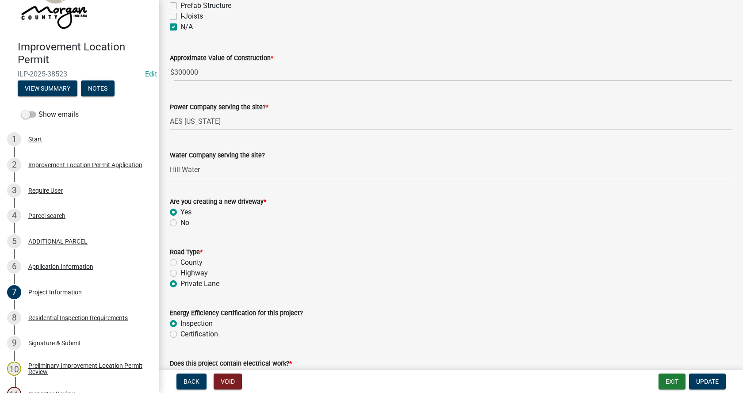
scroll to position [929, 0]
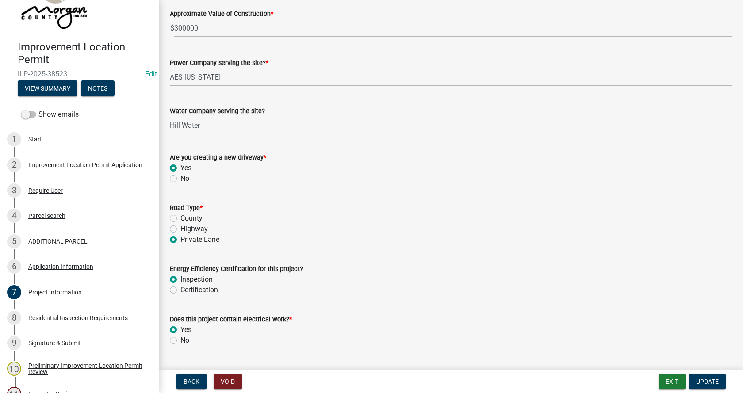
type input "5278"
click at [180, 217] on label "County" at bounding box center [191, 218] width 22 height 11
click at [180, 217] on input "County" at bounding box center [183, 216] width 6 height 6
radio input "true"
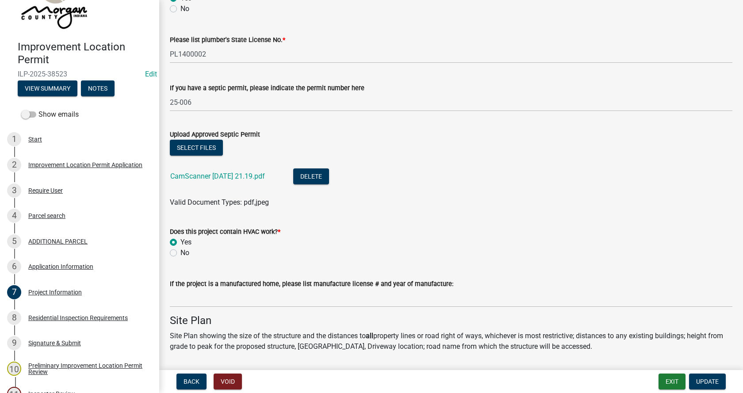
scroll to position [1415, 0]
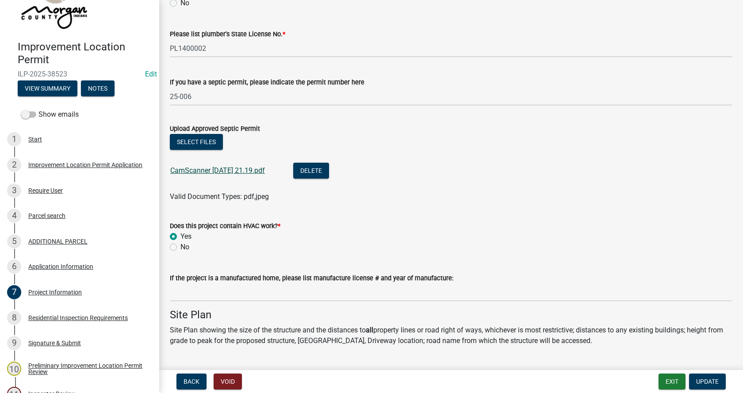
click at [234, 169] on link "CamScanner [DATE] 21.19.pdf" at bounding box center [217, 170] width 95 height 8
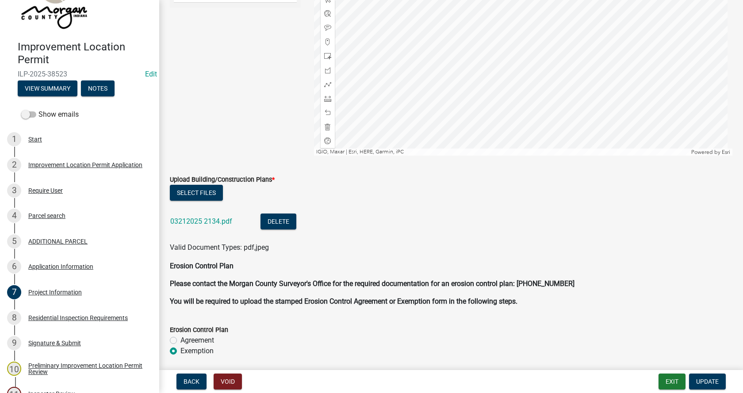
scroll to position [1990, 0]
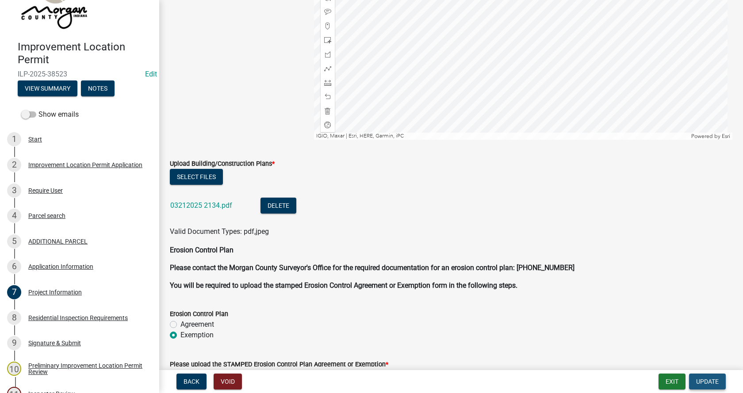
click at [708, 379] on span "Update" at bounding box center [707, 381] width 23 height 7
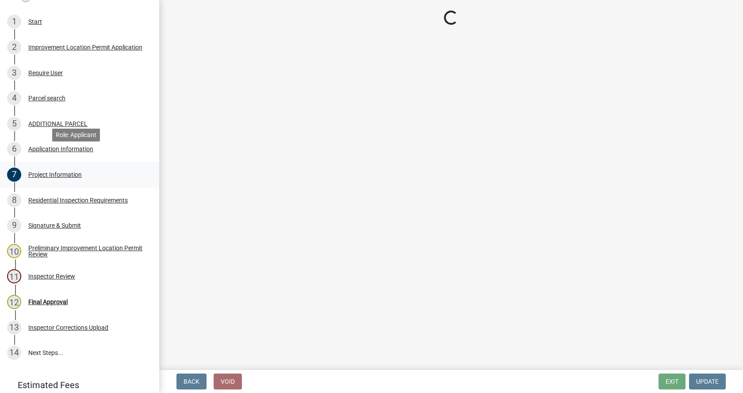
scroll to position [177, 0]
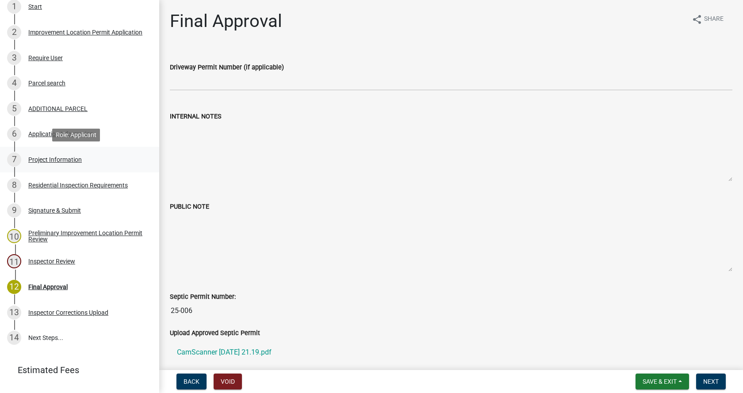
click at [36, 157] on div "Project Information" at bounding box center [54, 160] width 53 height 6
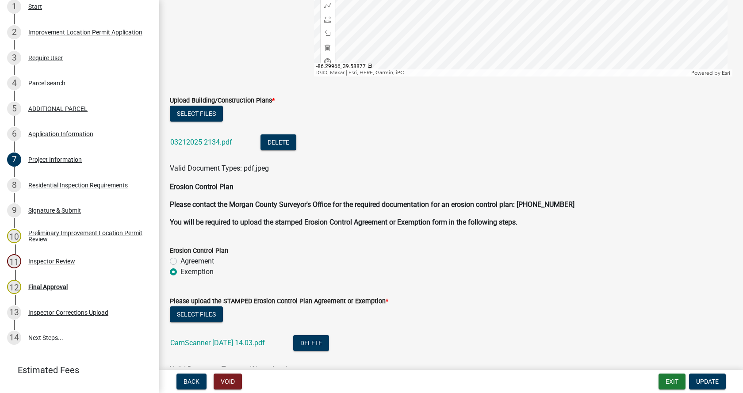
scroll to position [2078, 0]
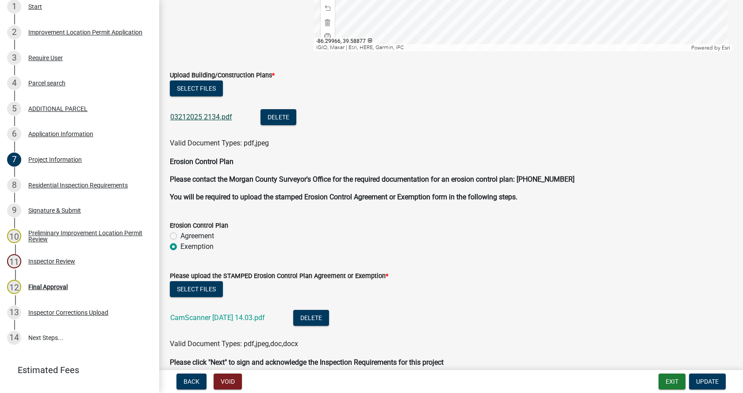
click at [188, 117] on link "03212025 2134.pdf" at bounding box center [201, 117] width 62 height 8
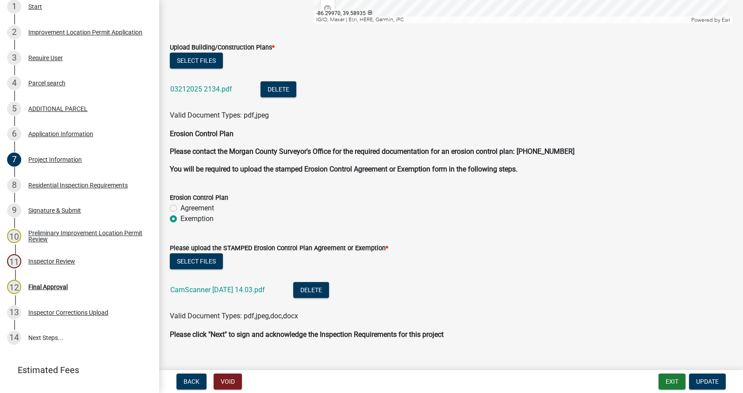
scroll to position [2121, 0]
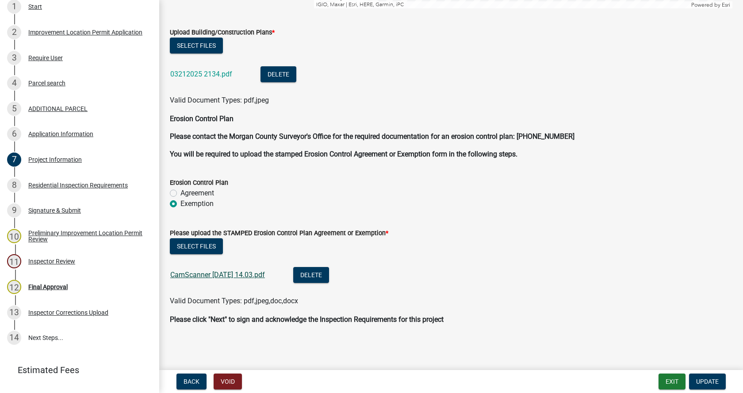
click at [198, 272] on link "CamScanner [DATE] 14.03.pdf" at bounding box center [217, 275] width 95 height 8
click at [715, 380] on span "Update" at bounding box center [707, 381] width 23 height 7
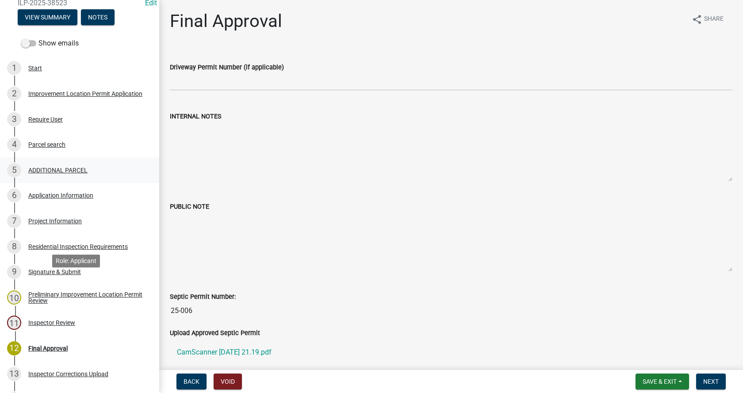
scroll to position [0, 0]
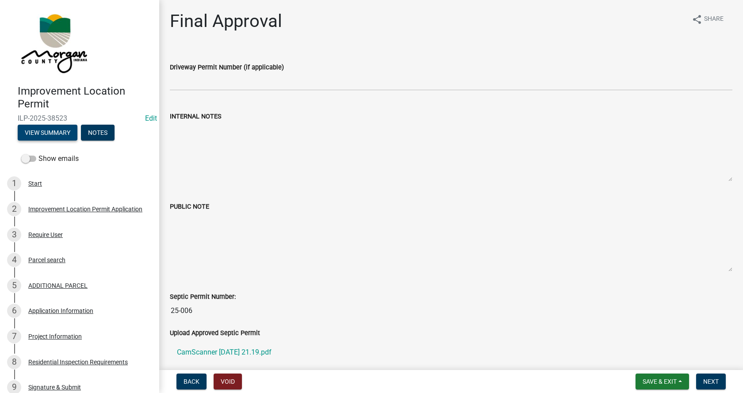
click at [42, 130] on button "View Summary" at bounding box center [48, 133] width 60 height 16
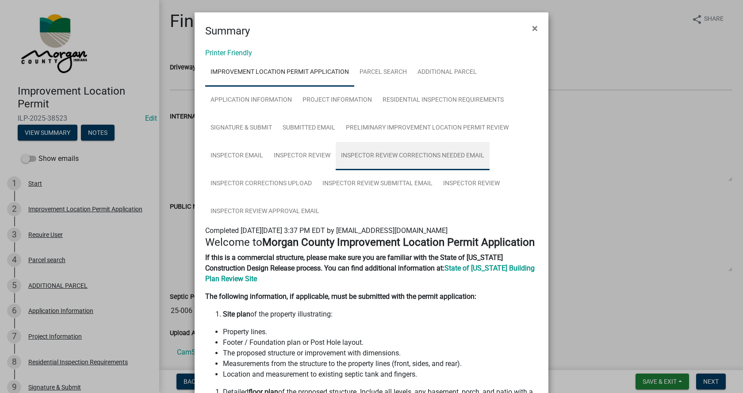
click at [409, 152] on link "Inspector Review Corrections Needed Email" at bounding box center [413, 156] width 154 height 28
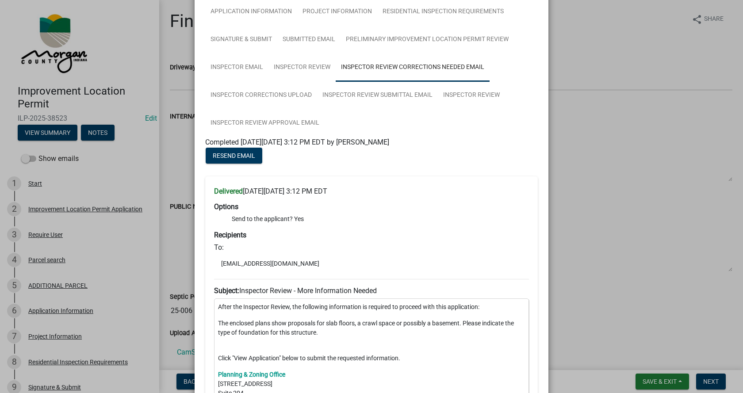
scroll to position [44, 0]
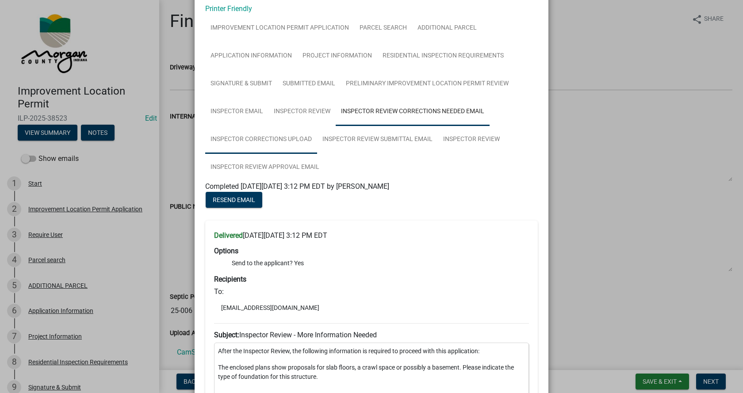
click at [259, 137] on link "Inspector Corrections Upload" at bounding box center [261, 140] width 112 height 28
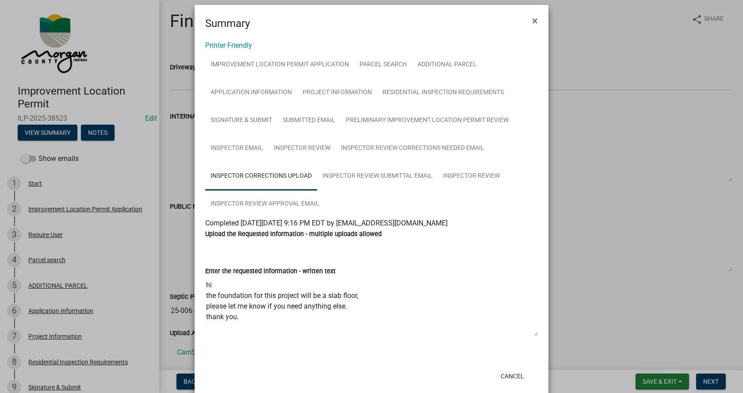
scroll to position [0, 0]
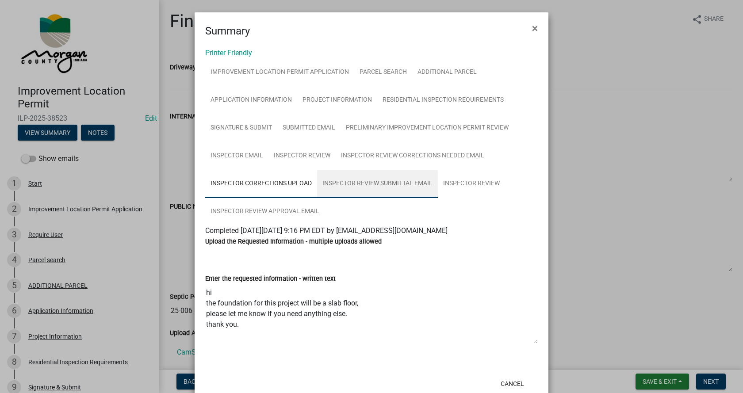
click at [383, 181] on link "Inspector Review Submittal Email" at bounding box center [377, 184] width 121 height 28
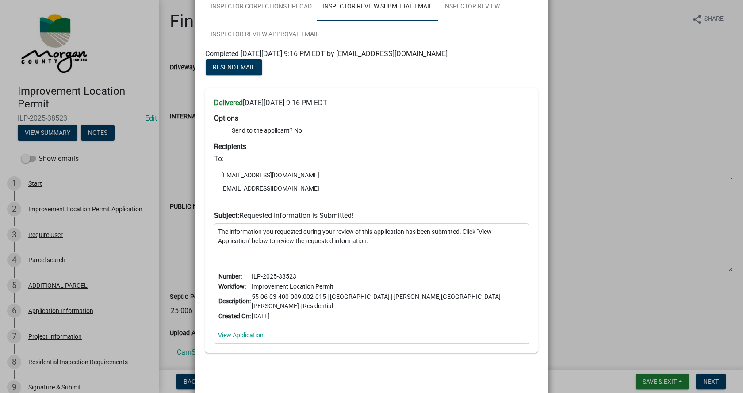
scroll to position [204, 0]
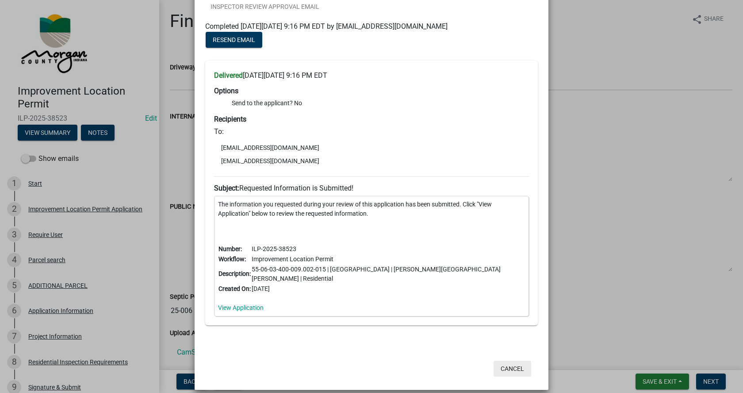
click at [508, 361] on button "Cancel" at bounding box center [512, 369] width 38 height 16
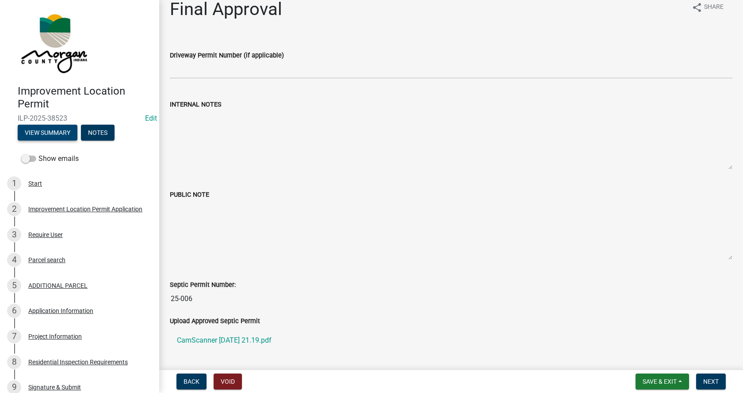
scroll to position [0, 0]
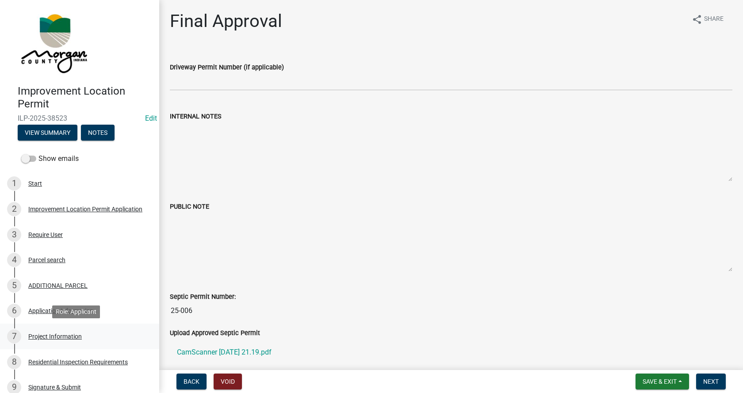
click at [33, 335] on div "Project Information" at bounding box center [54, 336] width 53 height 6
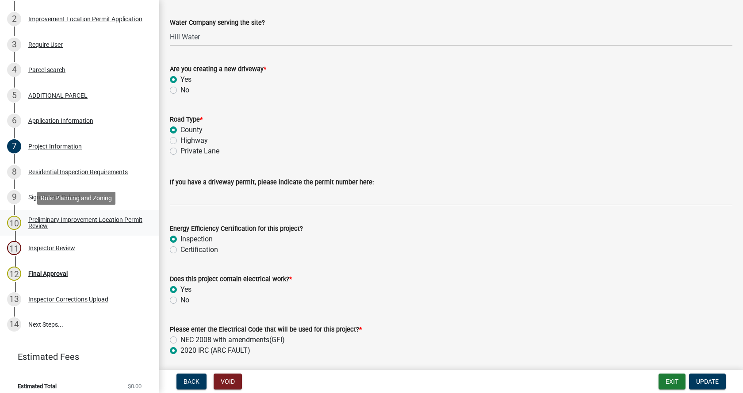
scroll to position [197, 0]
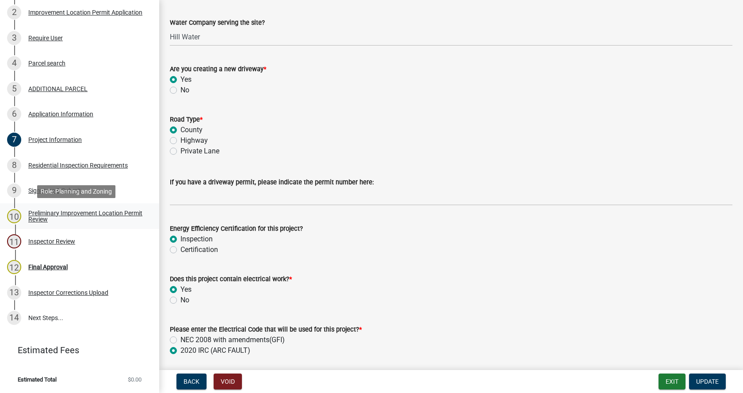
click at [40, 213] on div "Preliminary Improvement Location Permit Review" at bounding box center [86, 216] width 117 height 12
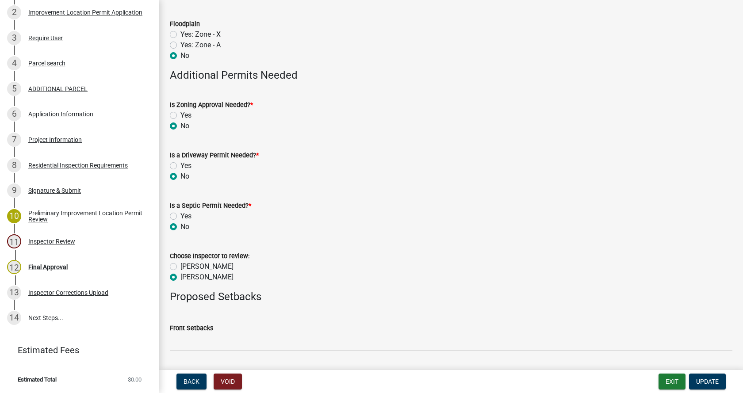
scroll to position [354, 0]
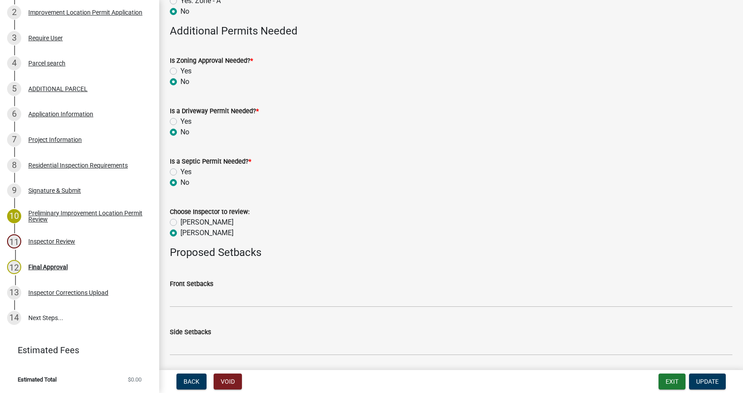
click at [180, 121] on label "Yes" at bounding box center [185, 121] width 11 height 11
click at [180, 121] on input "Yes" at bounding box center [183, 119] width 6 height 6
radio input "true"
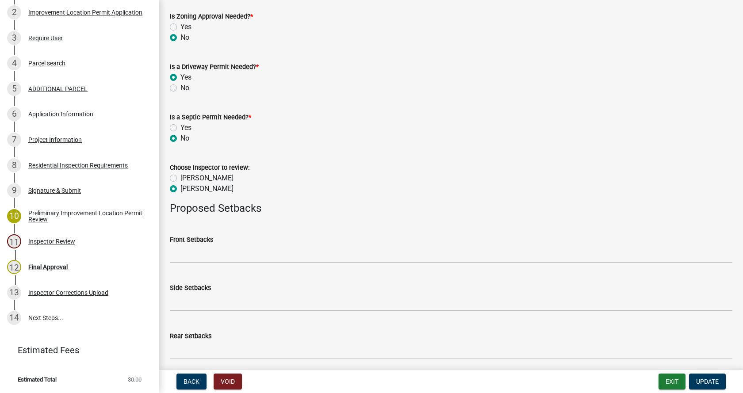
scroll to position [432, 0]
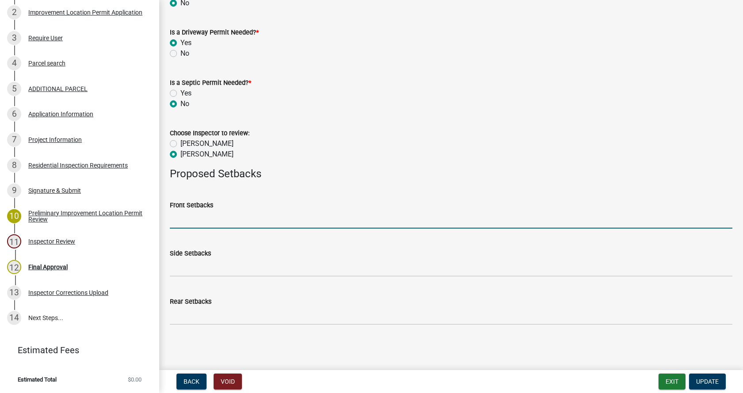
click at [199, 222] on input "Front Setbacks" at bounding box center [451, 219] width 562 height 18
type input "504"
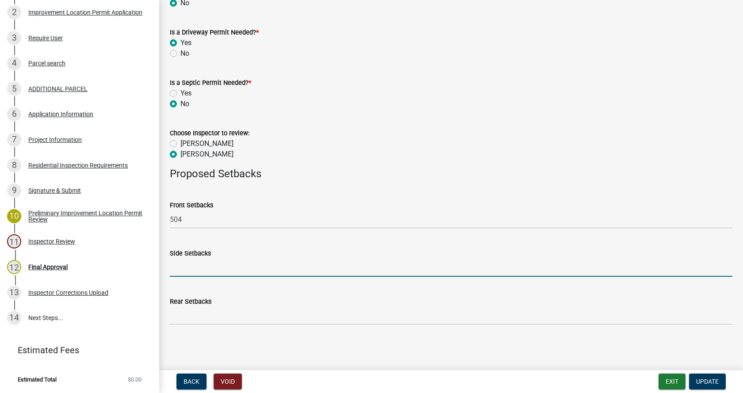
click at [188, 268] on input "Side Setbacks" at bounding box center [451, 268] width 562 height 18
type input "67/65"
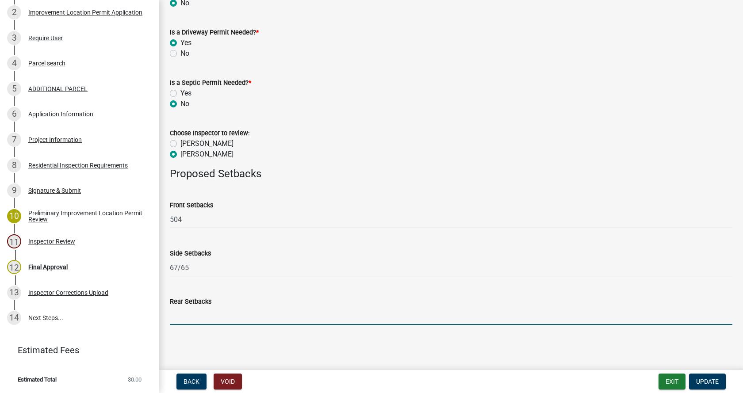
click at [195, 316] on input "Rear Setbacks" at bounding box center [451, 316] width 562 height 18
type input "127"
click at [708, 378] on span "Update" at bounding box center [707, 381] width 23 height 7
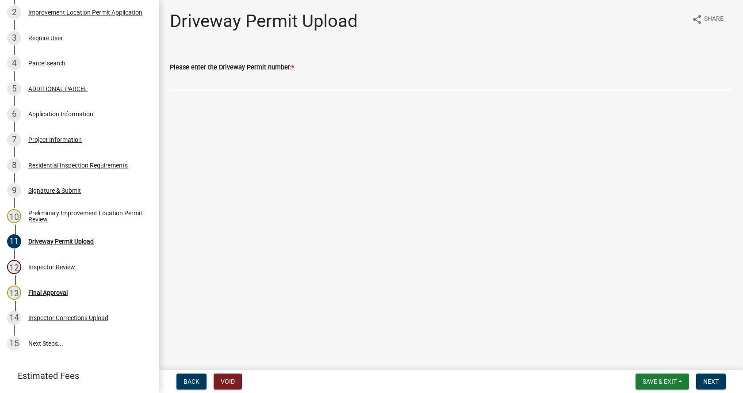
scroll to position [222, 0]
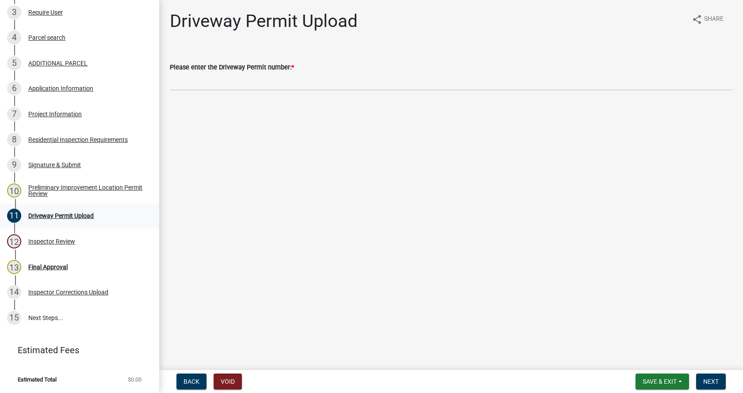
click at [37, 213] on div "Driveway Permit Upload" at bounding box center [60, 216] width 65 height 6
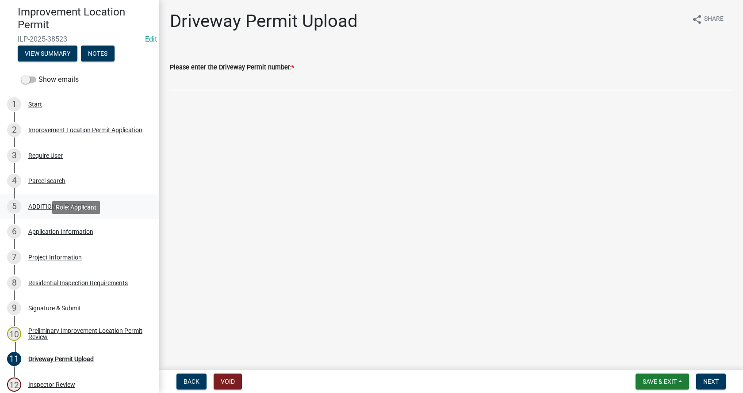
scroll to position [46, 0]
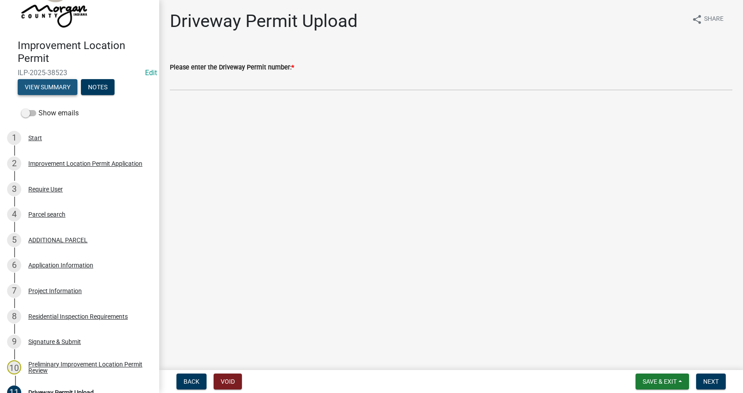
click at [42, 88] on button "View Summary" at bounding box center [48, 87] width 60 height 16
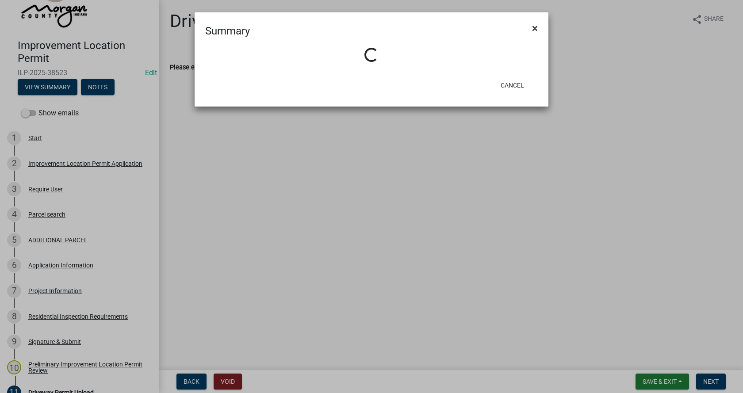
click at [534, 28] on span "×" at bounding box center [535, 28] width 6 height 12
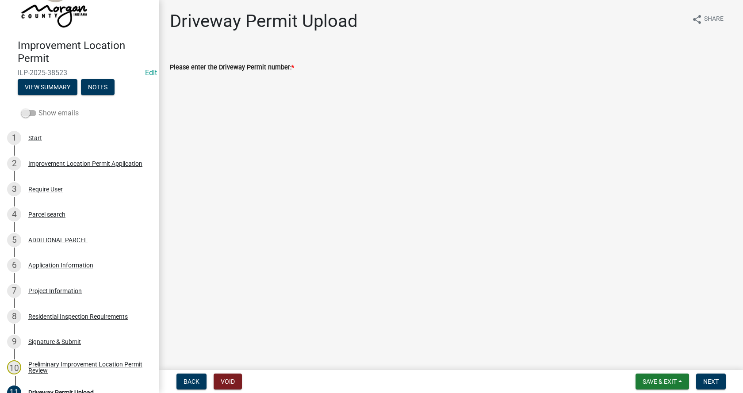
click at [25, 110] on span at bounding box center [28, 113] width 15 height 6
click at [38, 108] on input "Show emails" at bounding box center [38, 108] width 0 height 0
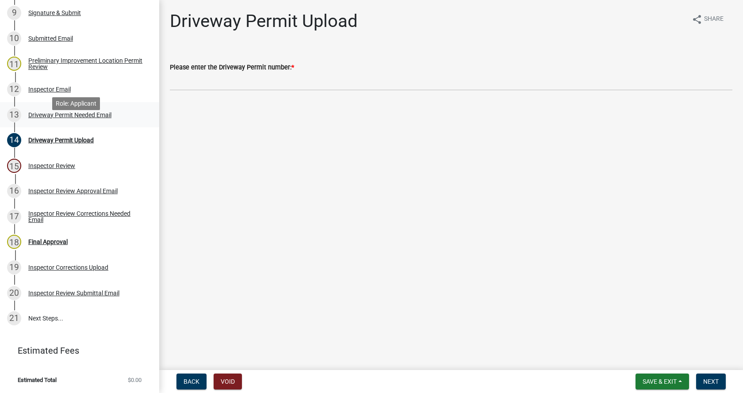
scroll to position [375, 0]
click at [39, 114] on div "Driveway Permit Needed Email" at bounding box center [69, 114] width 83 height 6
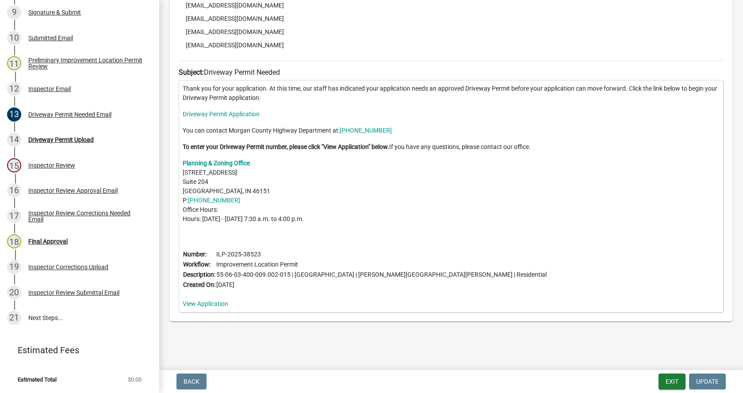
scroll to position [226, 0]
click at [674, 383] on button "Exit" at bounding box center [671, 382] width 27 height 16
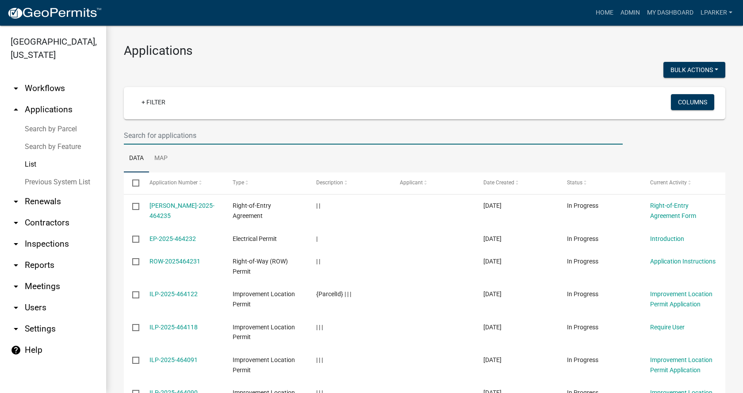
click at [135, 139] on input "text" at bounding box center [373, 135] width 499 height 18
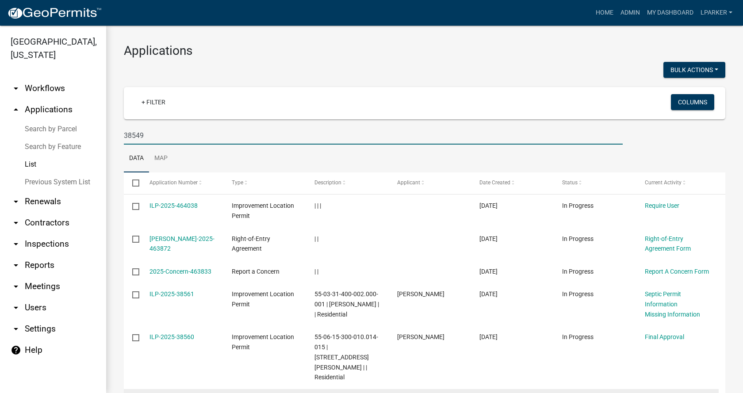
type input "38549"
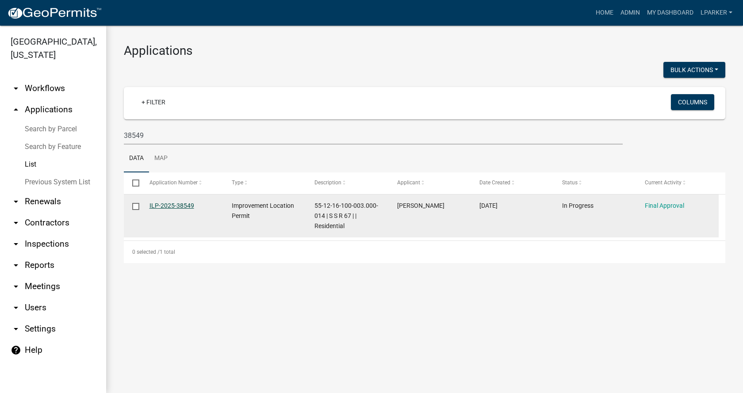
click at [168, 205] on link "ILP-2025-38549" at bounding box center [171, 205] width 45 height 7
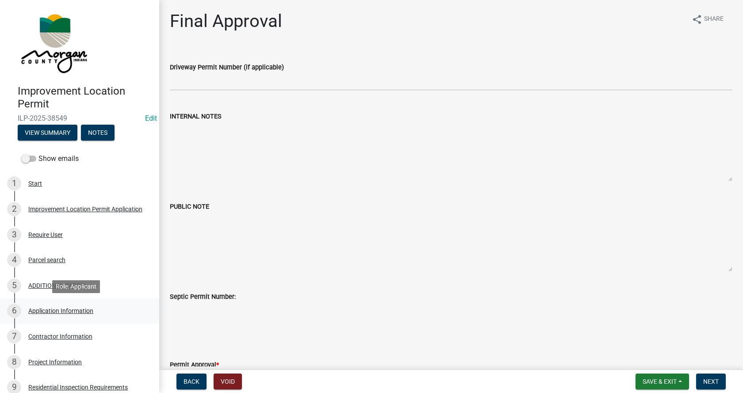
click at [34, 308] on div "Application Information" at bounding box center [60, 311] width 65 height 6
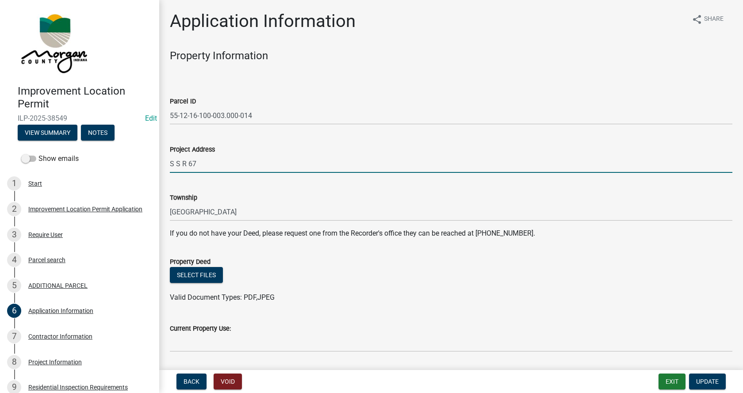
drag, startPoint x: 178, startPoint y: 162, endPoint x: 209, endPoint y: 157, distance: 30.9
click at [178, 162] on input "S S R 67" at bounding box center [451, 164] width 562 height 18
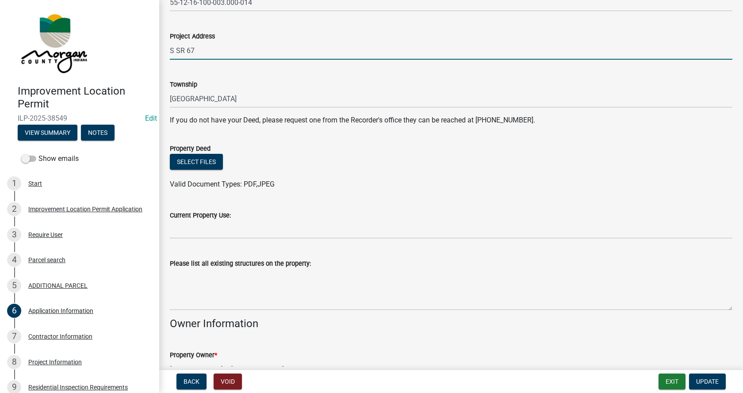
scroll to position [133, 0]
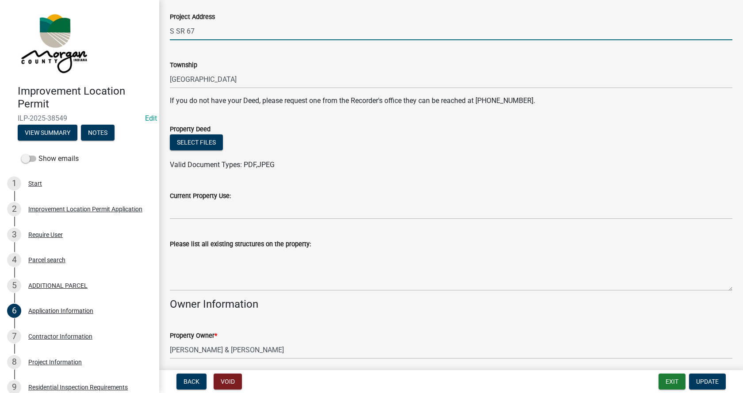
type input "S SR 67"
click at [180, 214] on input "Current Property Use:" at bounding box center [451, 210] width 562 height 18
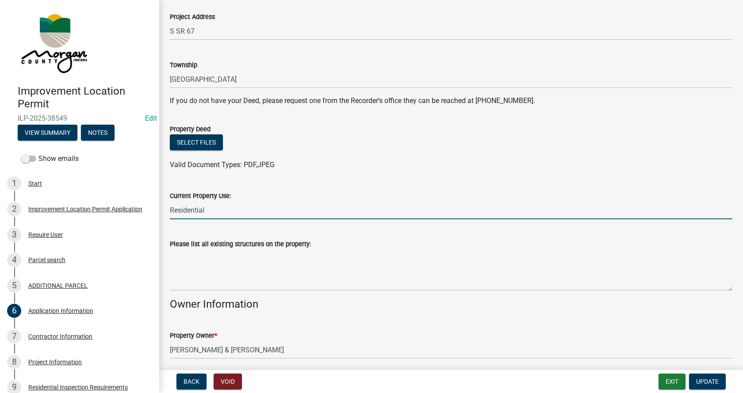
type input "Residential"
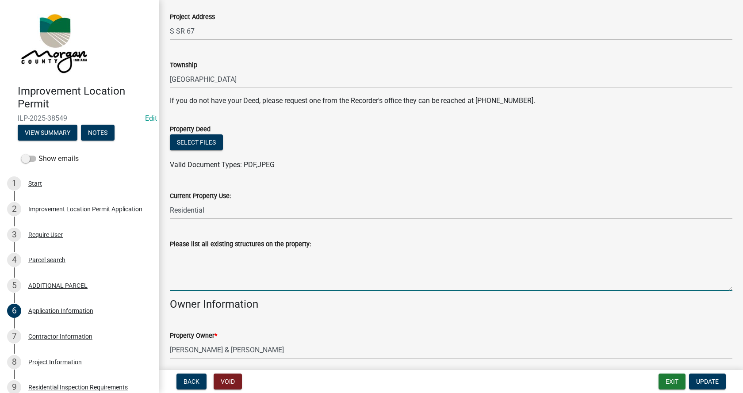
click at [179, 258] on textarea "Please list all existing structures on the property:" at bounding box center [451, 270] width 562 height 42
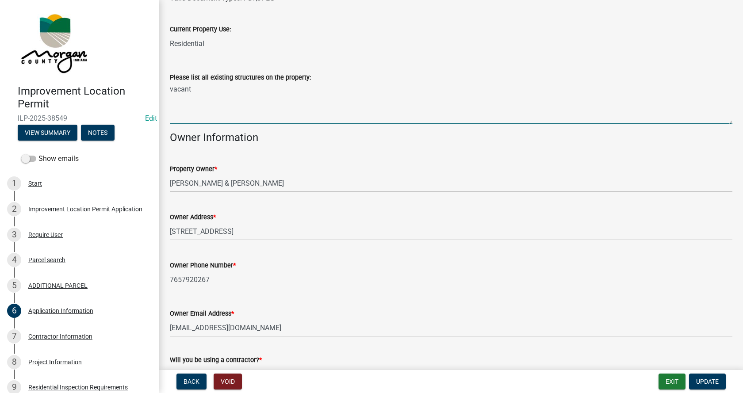
scroll to position [362, 0]
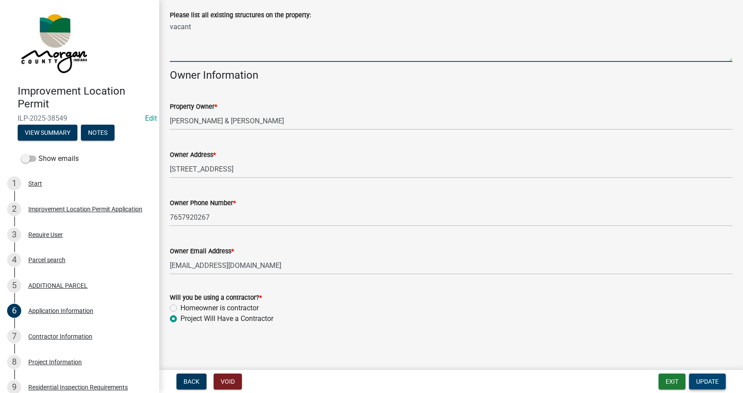
type textarea "vacant"
click at [711, 378] on span "Update" at bounding box center [707, 381] width 23 height 7
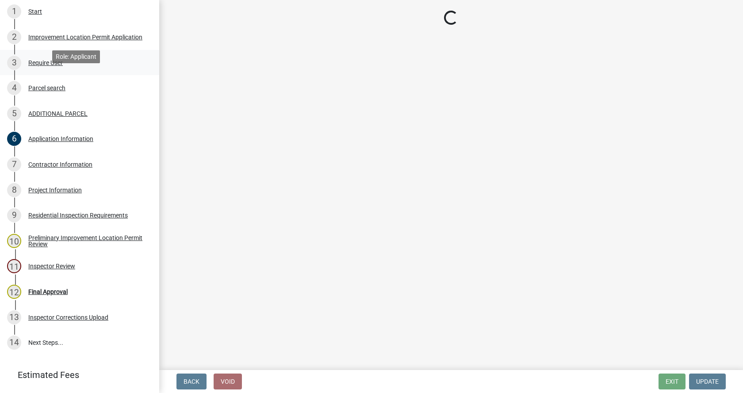
scroll to position [177, 0]
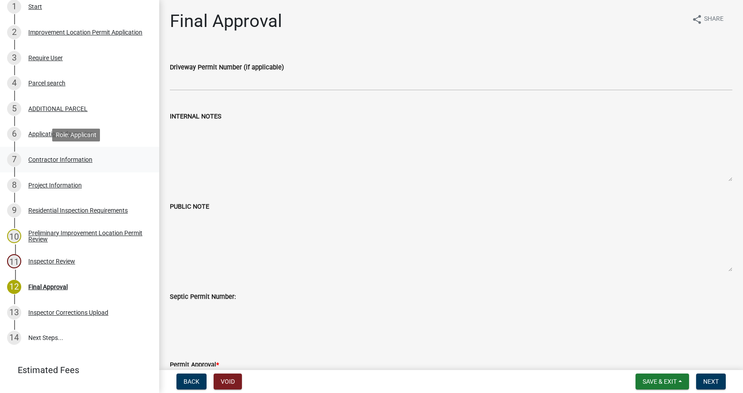
click at [34, 157] on div "Contractor Information" at bounding box center [60, 160] width 64 height 6
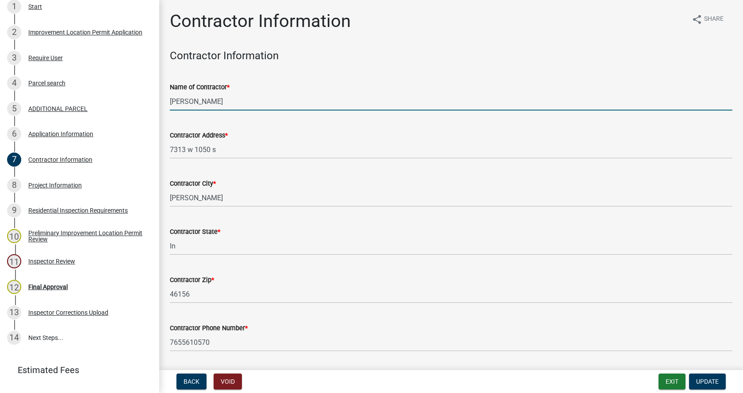
click at [197, 97] on input "[PERSON_NAME]" at bounding box center [451, 101] width 562 height 18
type input "[PERSON_NAME]"
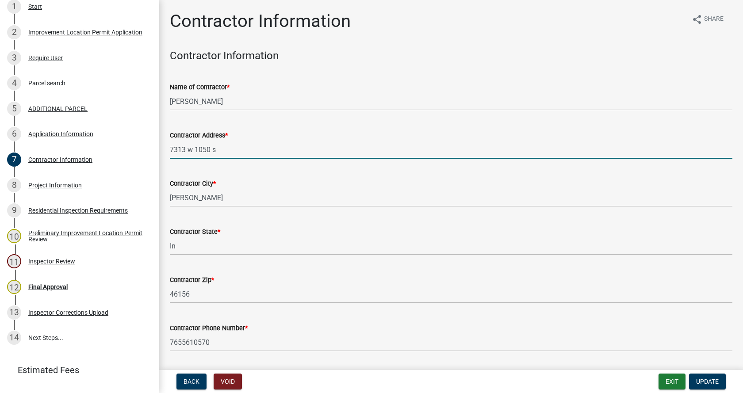
click at [193, 148] on input "7313 w 1050 s" at bounding box center [451, 150] width 562 height 18
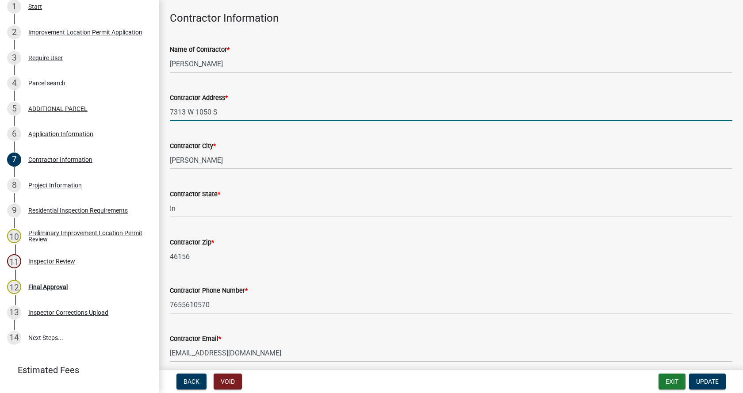
scroll to position [75, 0]
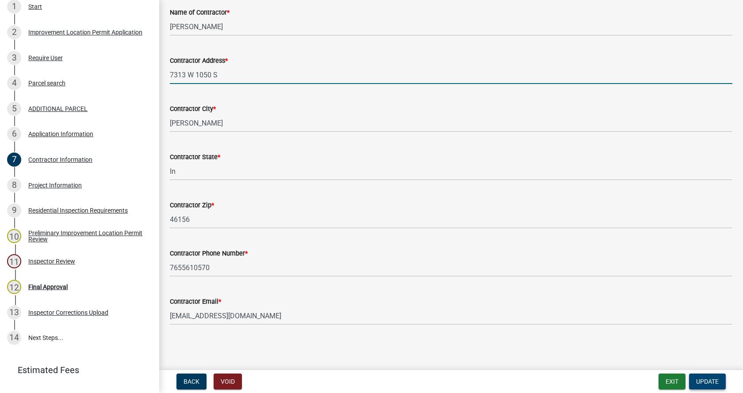
type input "7313 W 1050 S"
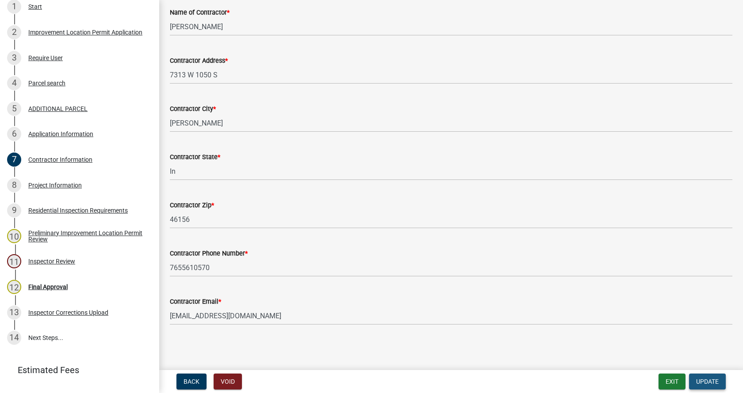
click at [713, 381] on span "Update" at bounding box center [707, 381] width 23 height 7
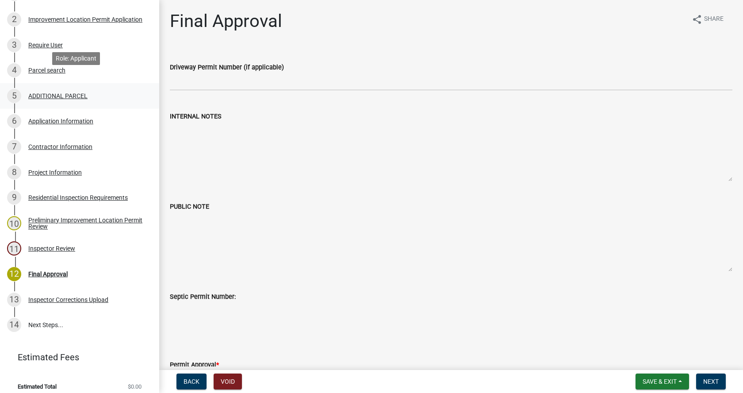
scroll to position [197, 0]
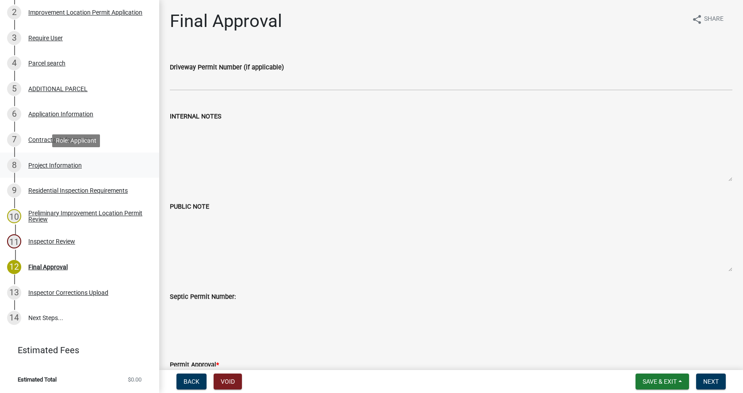
click at [29, 163] on div "Project Information" at bounding box center [54, 165] width 53 height 6
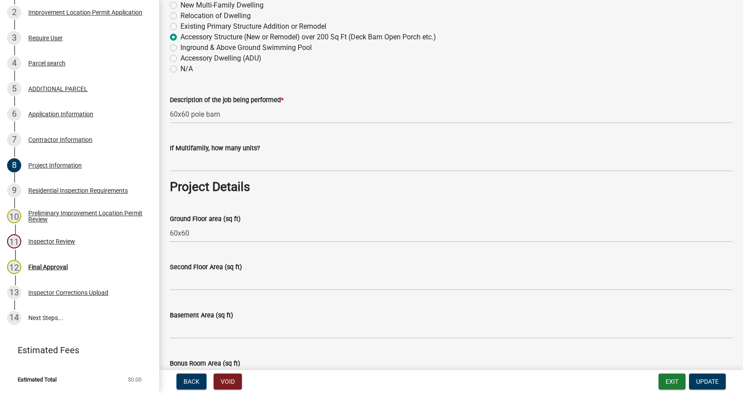
scroll to position [221, 0]
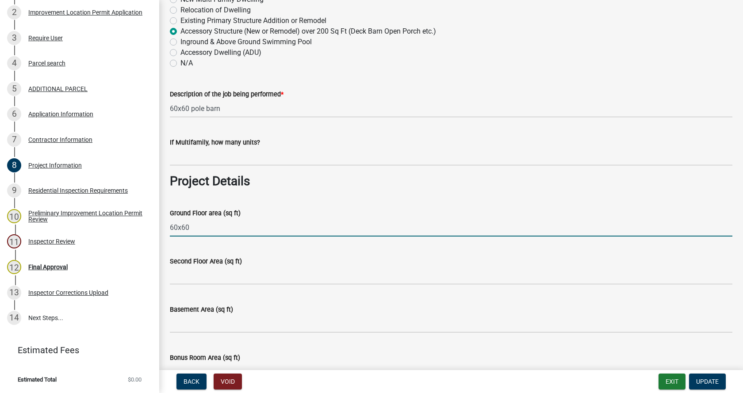
drag, startPoint x: 194, startPoint y: 226, endPoint x: 164, endPoint y: 228, distance: 29.2
click at [165, 228] on div "Ground Floor area (sq ft) 60x60" at bounding box center [451, 215] width 576 height 41
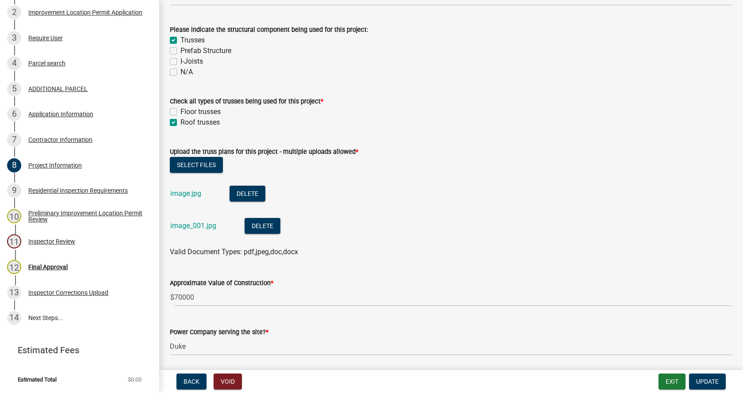
scroll to position [840, 0]
type input "3600"
click at [181, 193] on link "image.jpg" at bounding box center [185, 192] width 31 height 8
click at [180, 226] on link "image_001.jpg" at bounding box center [193, 225] width 46 height 8
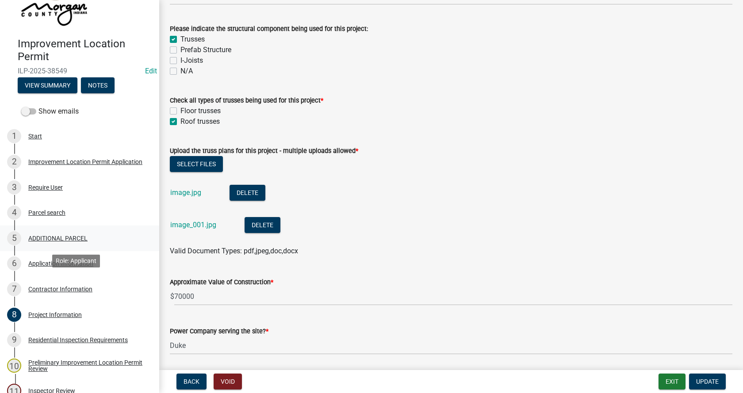
scroll to position [0, 0]
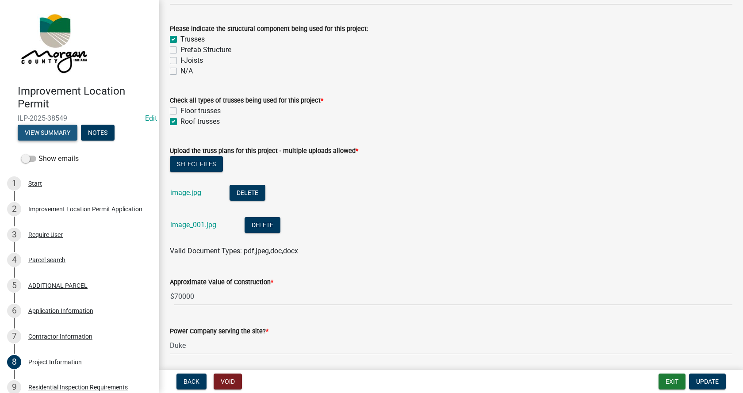
click at [43, 129] on button "View Summary" at bounding box center [48, 133] width 60 height 16
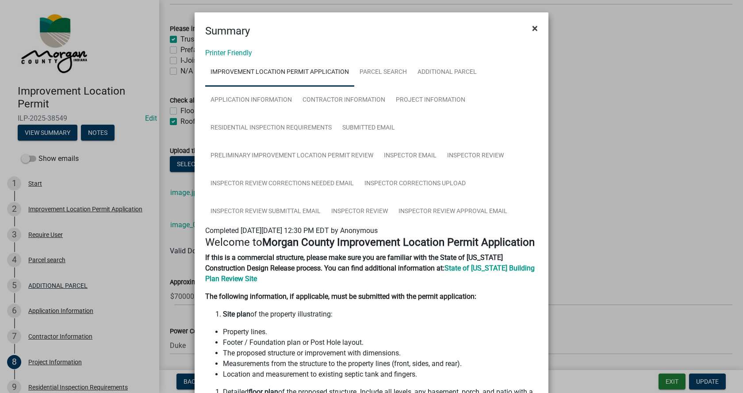
click at [533, 26] on span "×" at bounding box center [535, 28] width 6 height 12
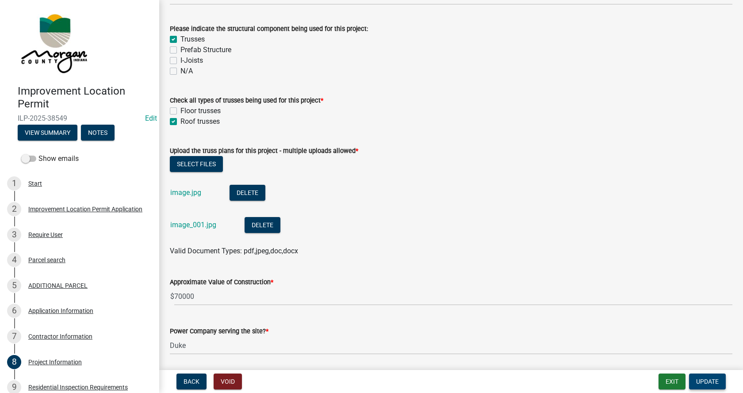
click at [708, 383] on span "Update" at bounding box center [707, 381] width 23 height 7
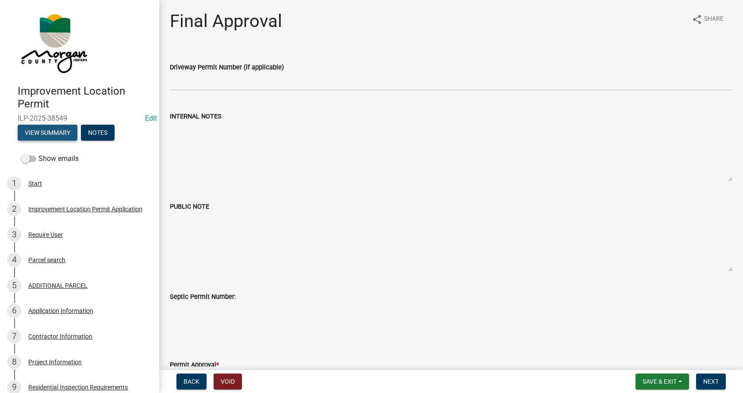
click at [53, 131] on button "View Summary" at bounding box center [48, 133] width 60 height 16
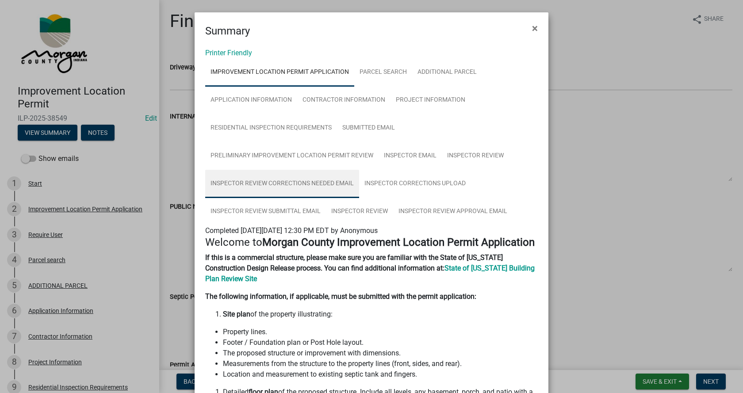
click at [288, 182] on link "Inspector Review Corrections Needed Email" at bounding box center [282, 184] width 154 height 28
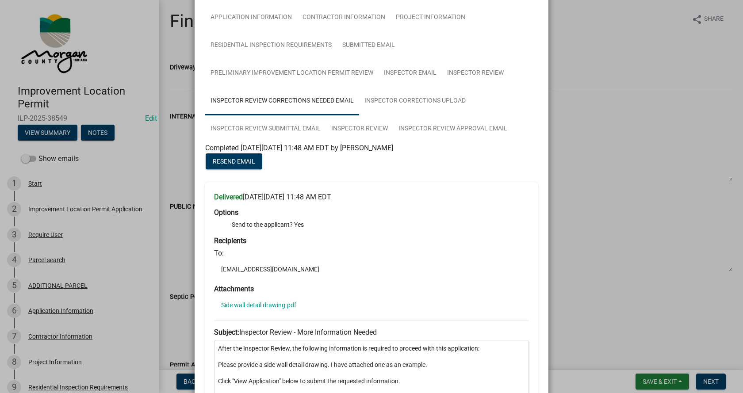
scroll to position [88, 0]
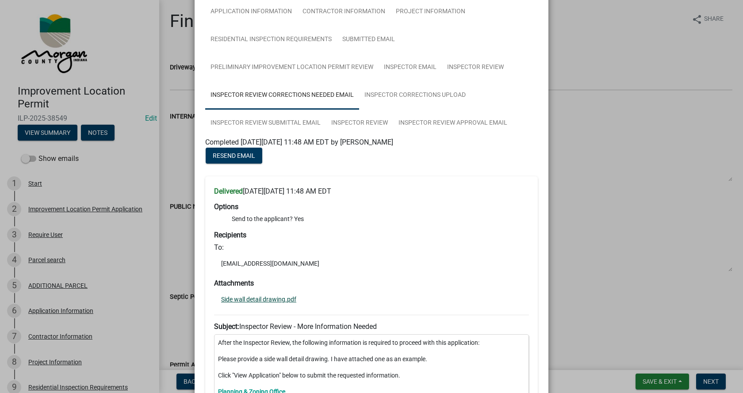
click at [253, 297] on link "Side wall detail drawing.pdf" at bounding box center [258, 299] width 75 height 6
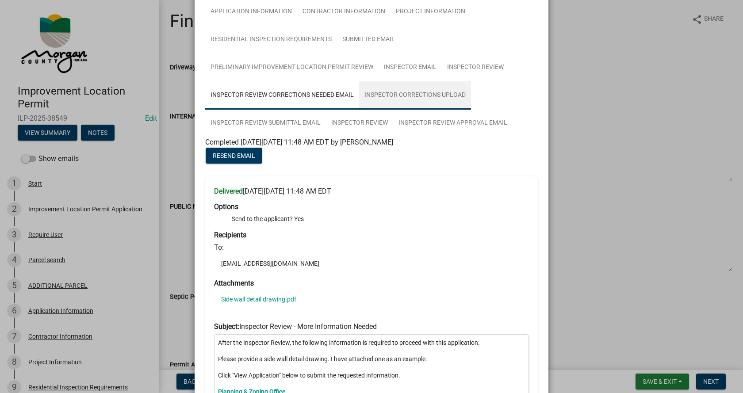
click at [411, 92] on link "Inspector Corrections Upload" at bounding box center [415, 95] width 112 height 28
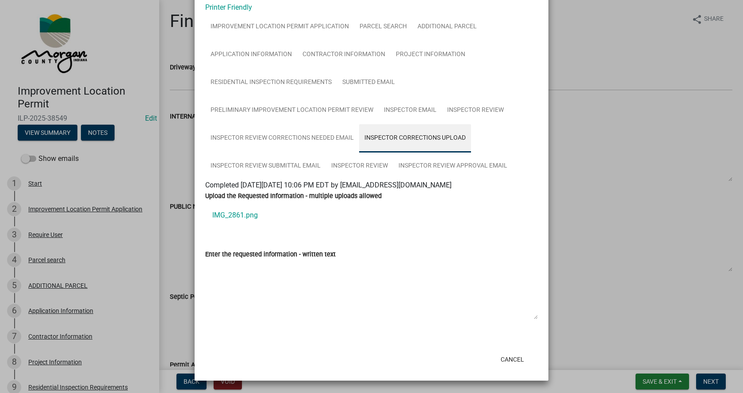
scroll to position [46, 0]
click at [226, 214] on link "IMG_2861.png" at bounding box center [371, 215] width 332 height 21
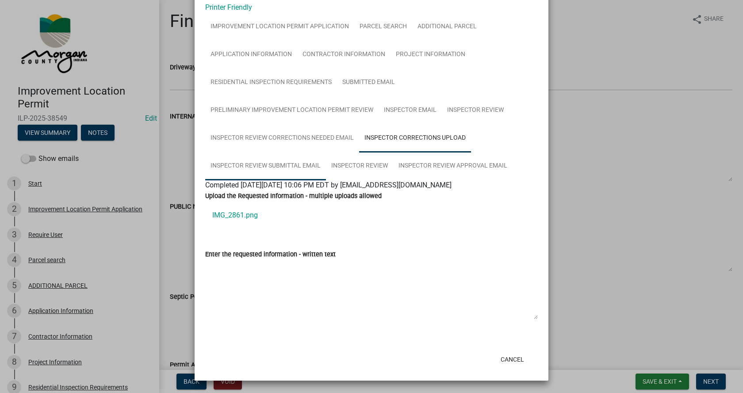
click at [254, 163] on link "Inspector Review Submittal Email" at bounding box center [265, 166] width 121 height 28
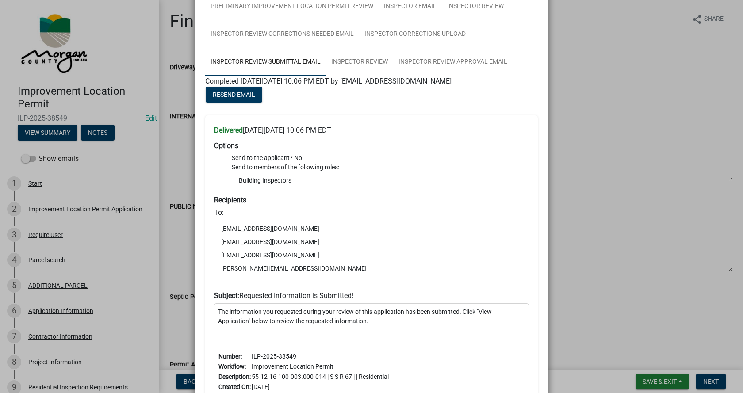
scroll to position [124, 0]
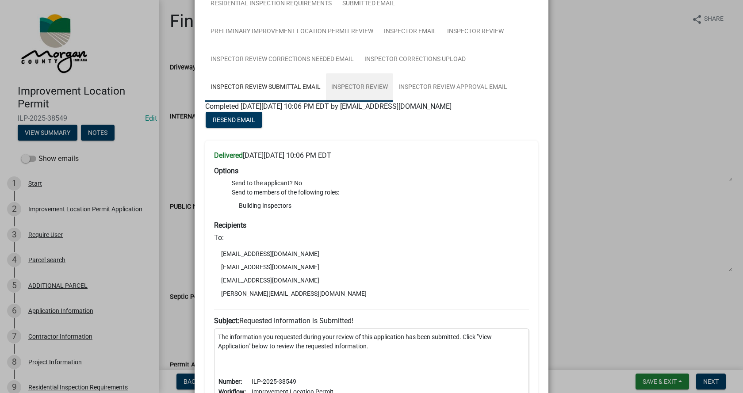
click at [356, 87] on link "Inspector Review" at bounding box center [359, 87] width 67 height 28
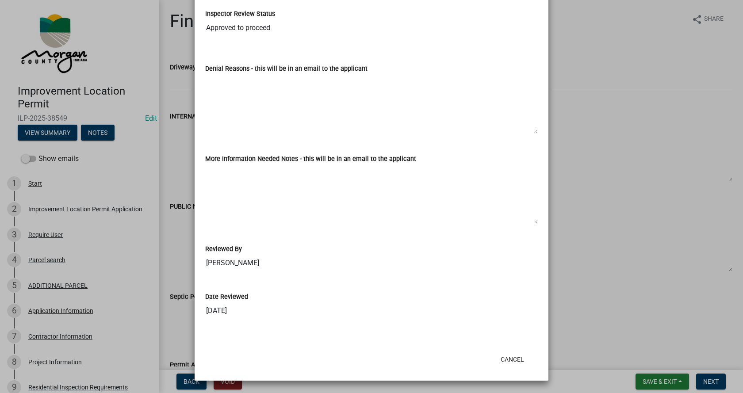
scroll to position [107, 0]
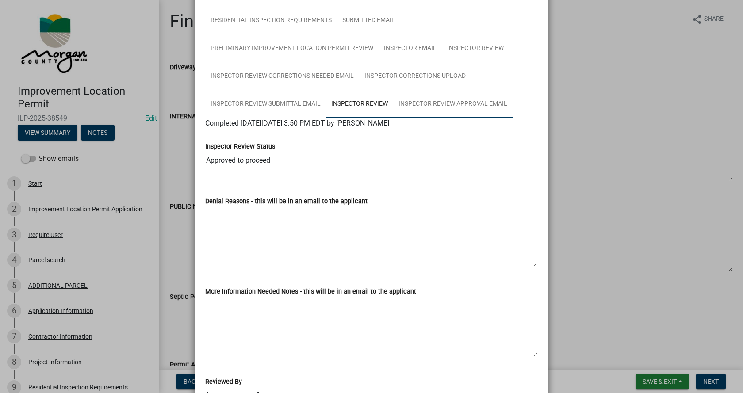
click at [438, 105] on link "Inspector Review Approval Email" at bounding box center [452, 104] width 119 height 28
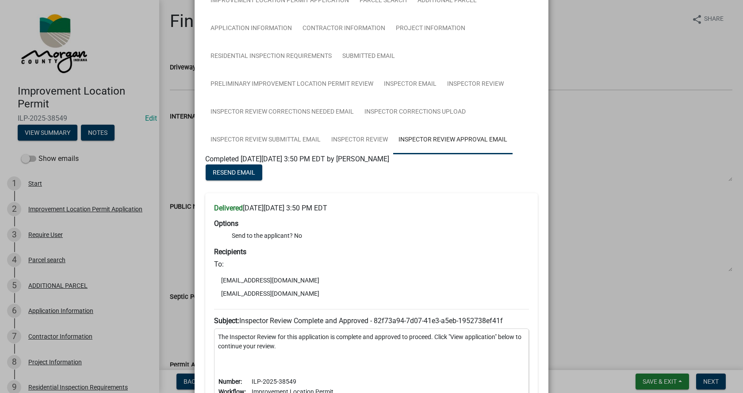
scroll to position [0, 0]
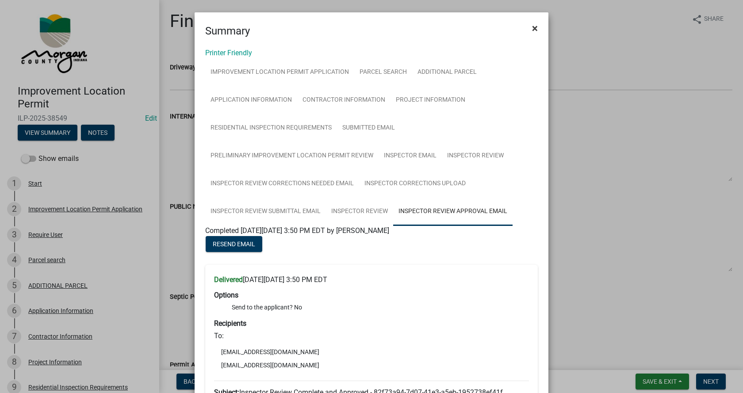
click at [533, 27] on span "×" at bounding box center [535, 28] width 6 height 12
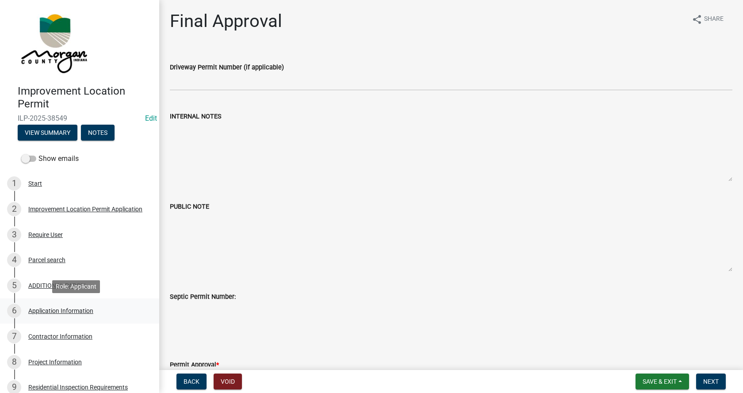
click at [34, 308] on div "Application Information" at bounding box center [60, 311] width 65 height 6
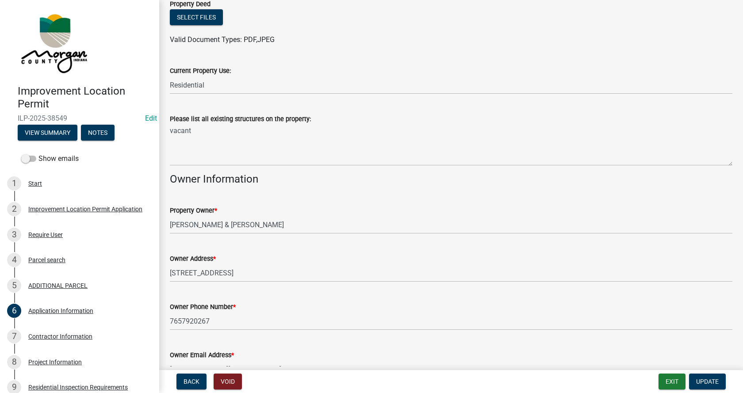
scroll to position [362, 0]
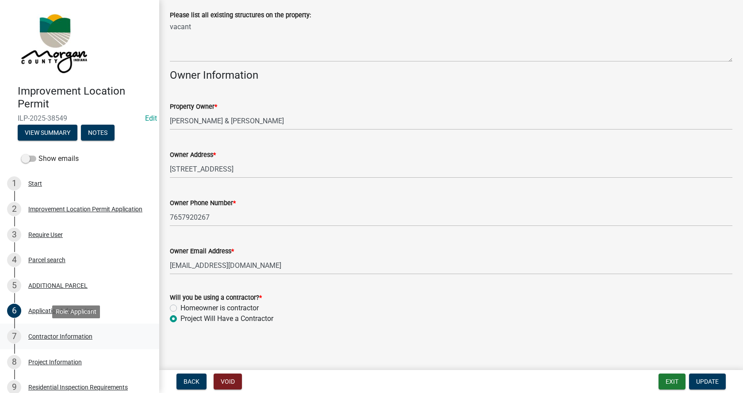
click at [34, 336] on div "Contractor Information" at bounding box center [60, 336] width 64 height 6
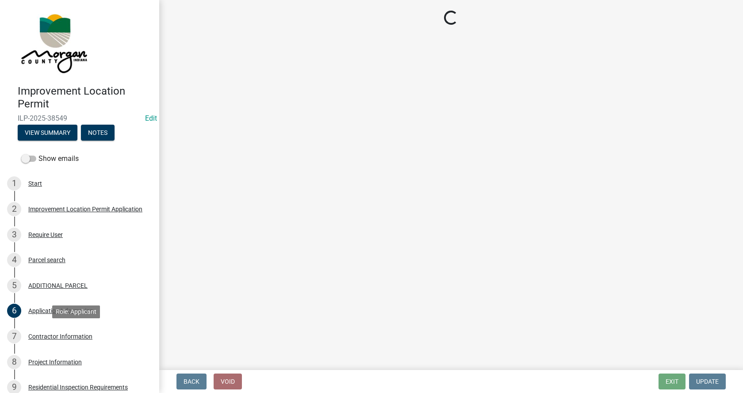
scroll to position [0, 0]
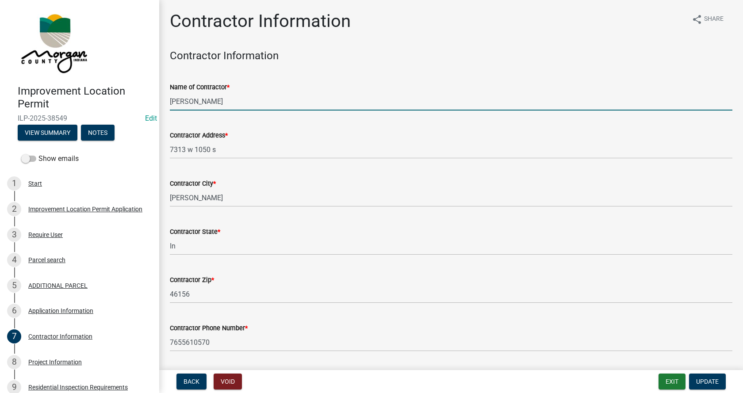
click at [197, 101] on input "[PERSON_NAME]" at bounding box center [451, 101] width 562 height 18
type input "[PERSON_NAME]"
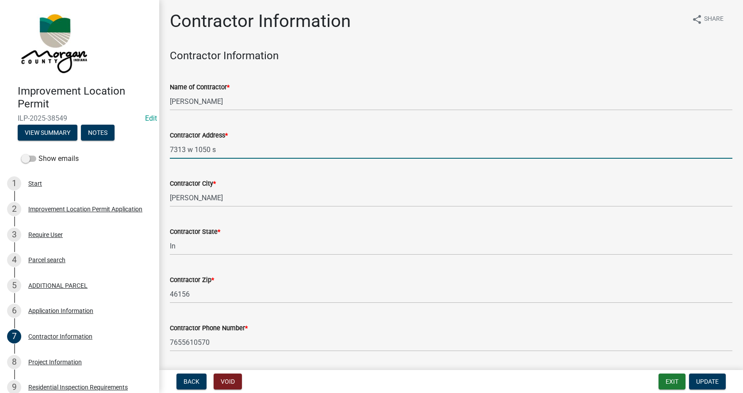
click at [192, 149] on input "7313 w 1050 s" at bounding box center [451, 150] width 562 height 18
click at [214, 148] on input "7313 W 1050 s" at bounding box center [451, 150] width 562 height 18
type input "7313 W 1050 S"
click at [718, 378] on span "Update" at bounding box center [707, 381] width 23 height 7
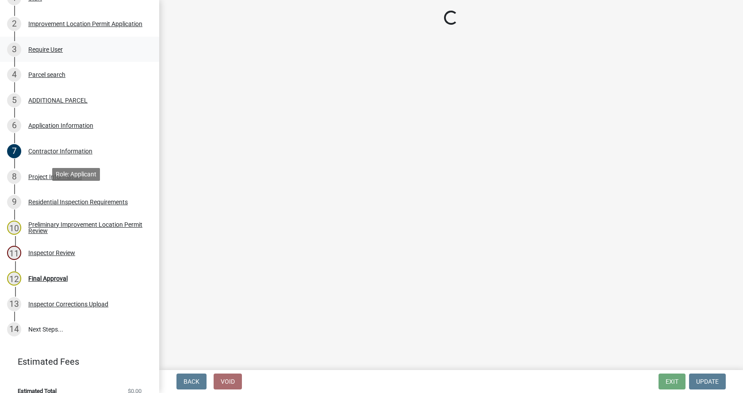
scroll to position [197, 0]
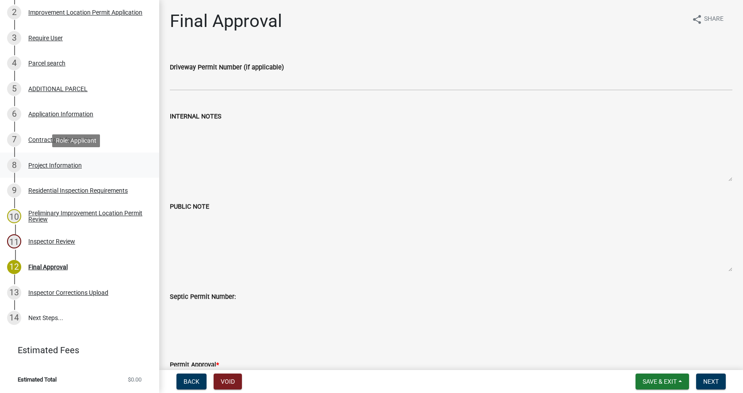
click at [31, 164] on div "Project Information" at bounding box center [54, 165] width 53 height 6
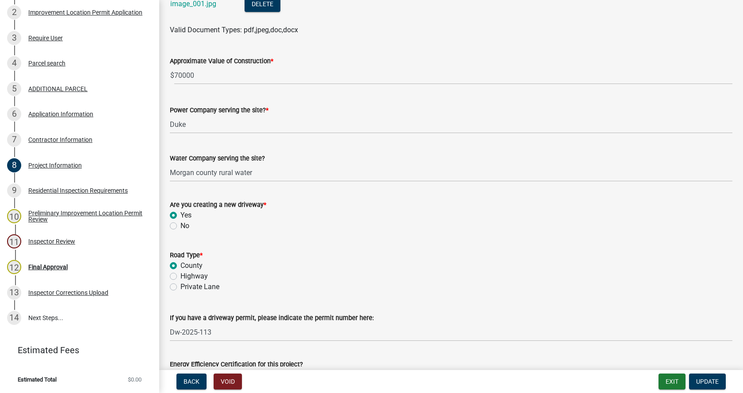
scroll to position [1105, 0]
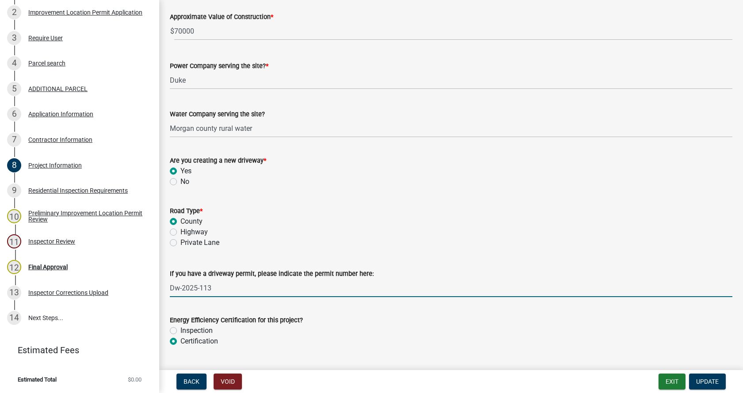
click at [179, 287] on input "Dw-2025-113" at bounding box center [451, 288] width 562 height 18
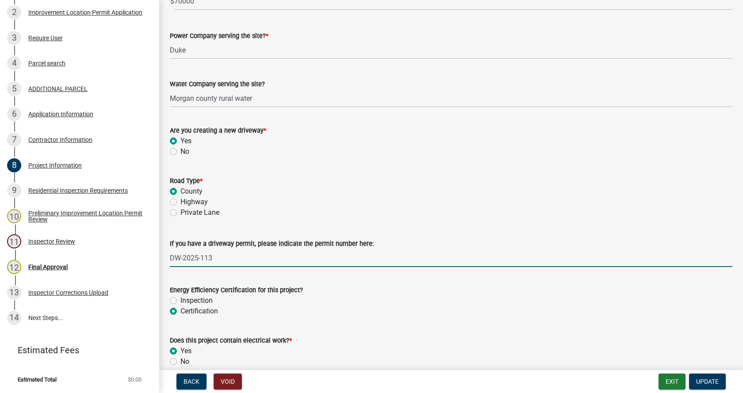
scroll to position [1238, 0]
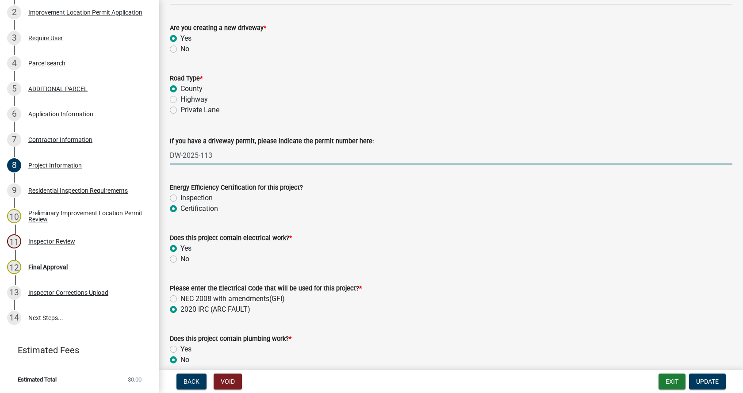
type input "DW-2025-113"
click at [180, 196] on label "Inspection" at bounding box center [196, 198] width 32 height 11
click at [180, 196] on input "Inspection" at bounding box center [183, 196] width 6 height 6
radio input "true"
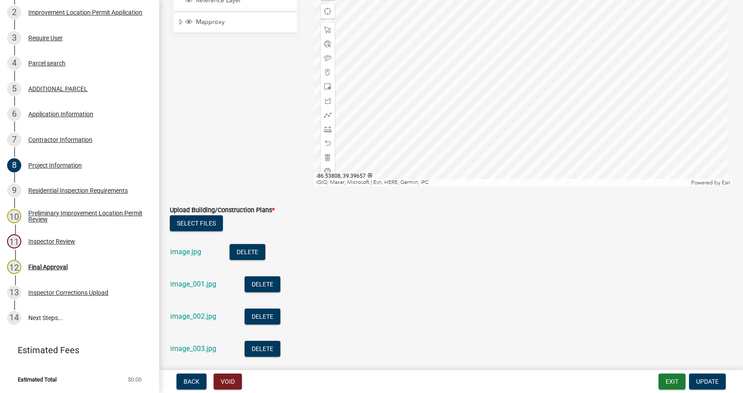
scroll to position [1990, 0]
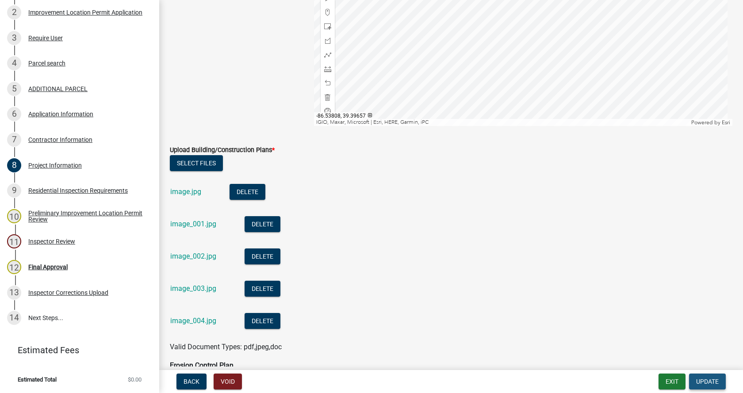
click at [706, 378] on span "Update" at bounding box center [707, 381] width 23 height 7
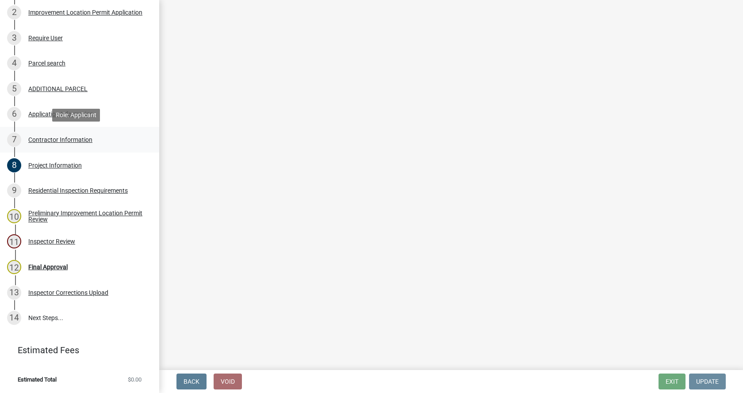
scroll to position [0, 0]
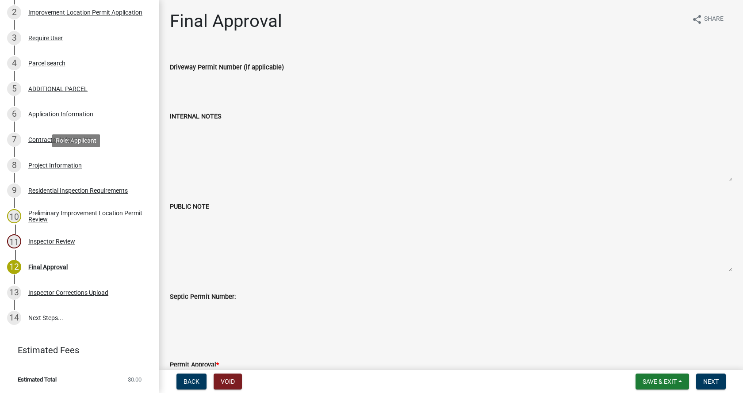
click at [32, 163] on div "Project Information" at bounding box center [54, 165] width 53 height 6
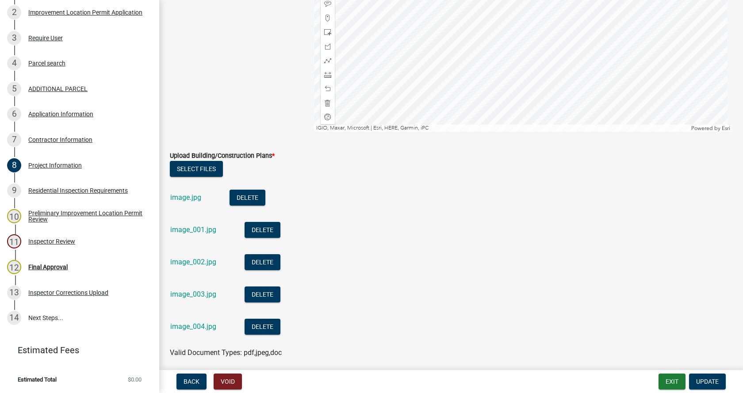
scroll to position [1990, 0]
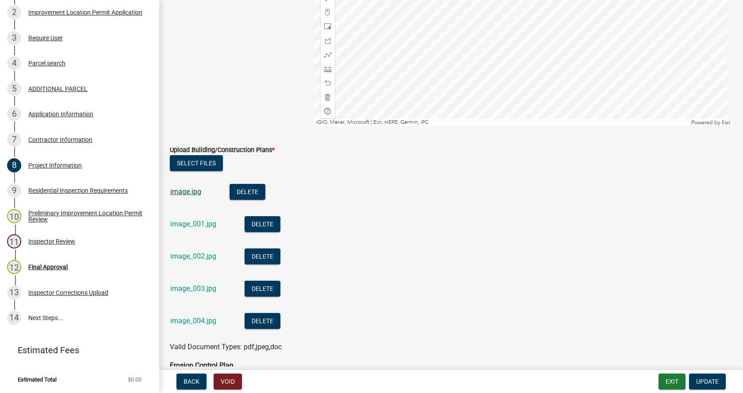
click at [184, 191] on link "image.jpg" at bounding box center [185, 191] width 31 height 8
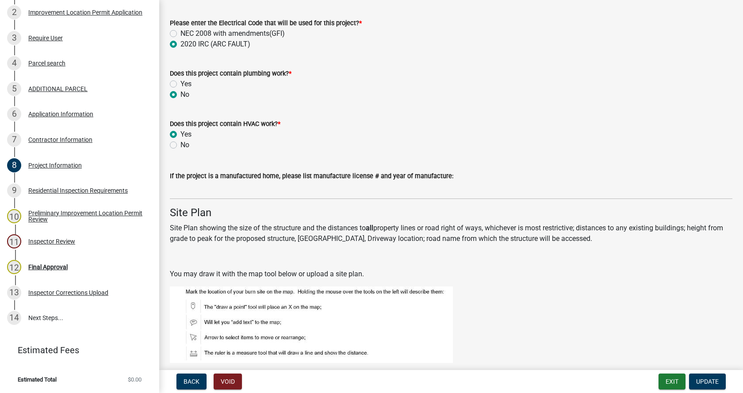
scroll to position [1459, 0]
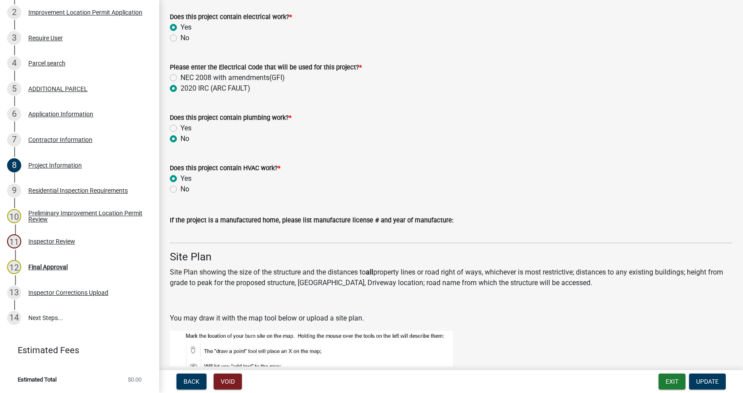
click at [180, 125] on label "Yes" at bounding box center [185, 128] width 11 height 11
click at [180, 125] on input "Yes" at bounding box center [183, 126] width 6 height 6
radio input "true"
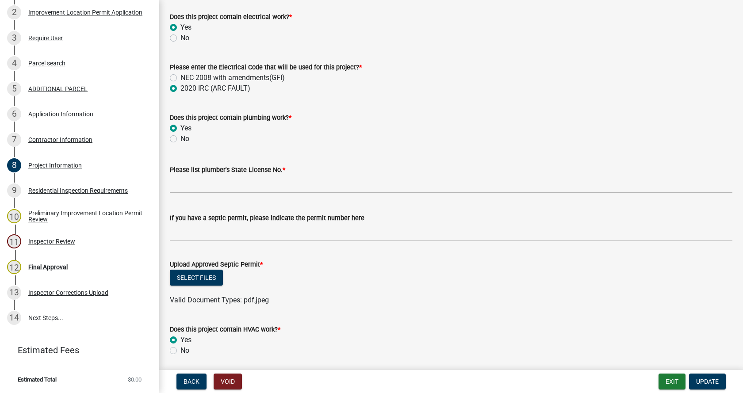
click at [180, 139] on label "No" at bounding box center [184, 139] width 9 height 11
click at [180, 139] on input "No" at bounding box center [183, 137] width 6 height 6
radio input "true"
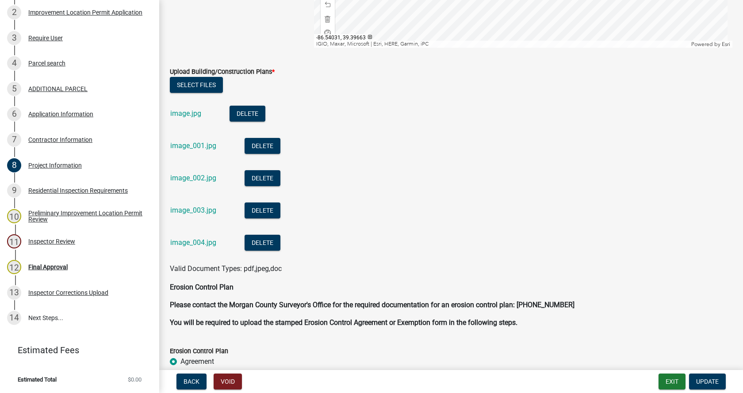
scroll to position [2122, 0]
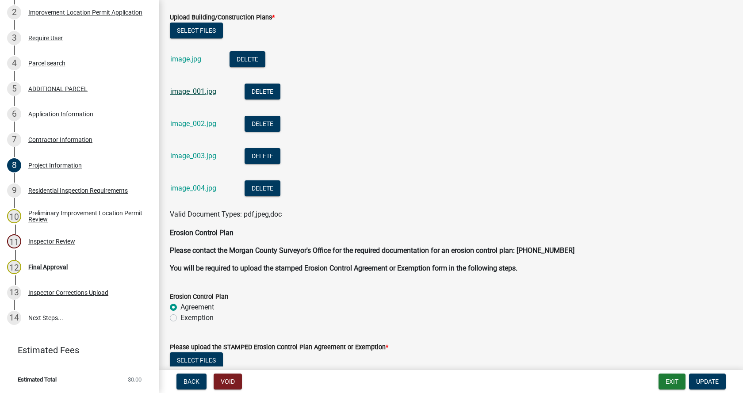
click at [183, 91] on link "image_001.jpg" at bounding box center [193, 91] width 46 height 8
click at [175, 126] on link "image_002.jpg" at bounding box center [193, 123] width 46 height 8
click at [183, 187] on link "image_004.jpg" at bounding box center [193, 188] width 46 height 8
click at [191, 187] on link "image_004.jpg" at bounding box center [193, 188] width 46 height 8
click at [189, 154] on link "image_003.jpg" at bounding box center [193, 156] width 46 height 8
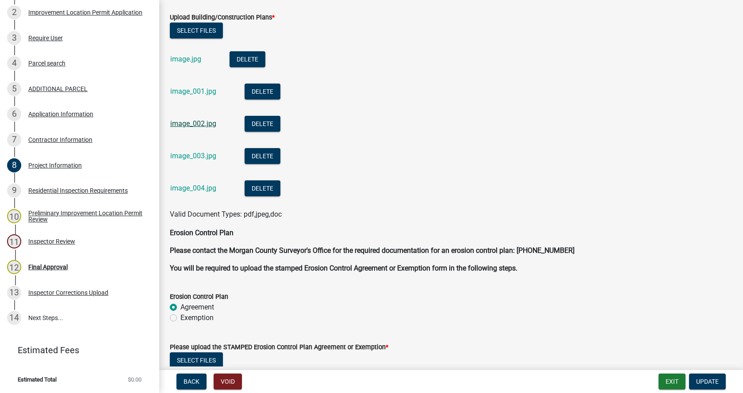
click at [191, 122] on link "image_002.jpg" at bounding box center [193, 123] width 46 height 8
click at [180, 58] on link "image.jpg" at bounding box center [185, 59] width 31 height 8
click at [195, 91] on link "image_001.jpg" at bounding box center [193, 91] width 46 height 8
click at [181, 56] on link "image.jpg" at bounding box center [185, 59] width 31 height 8
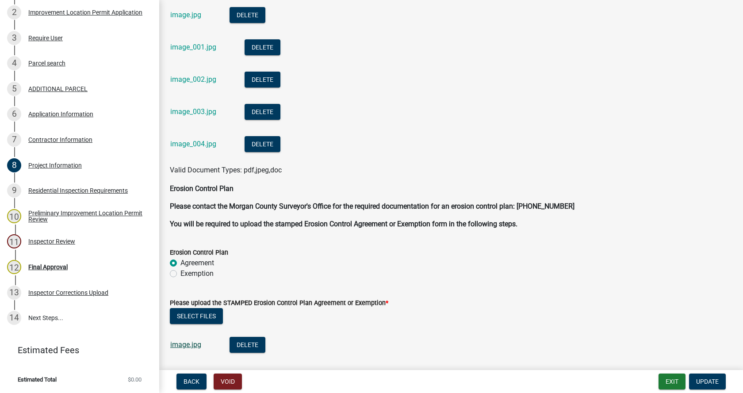
click at [182, 346] on link "image.jpg" at bounding box center [185, 344] width 31 height 8
click at [180, 273] on label "Exemption" at bounding box center [196, 273] width 33 height 11
click at [180, 273] on input "Exemption" at bounding box center [183, 271] width 6 height 6
radio input "true"
drag, startPoint x: 710, startPoint y: 377, endPoint x: 275, endPoint y: 47, distance: 545.3
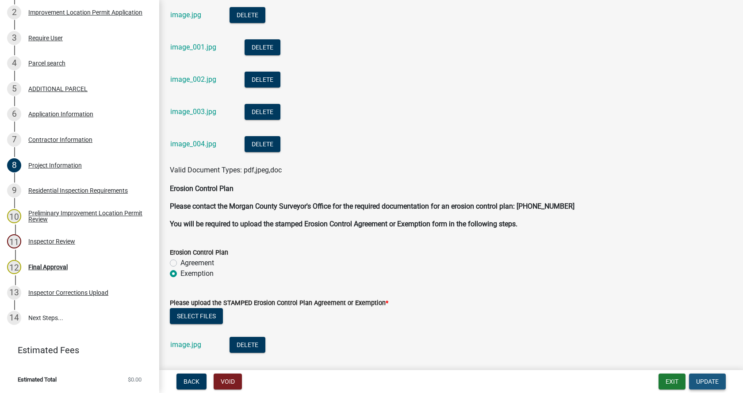
click at [710, 376] on button "Update" at bounding box center [707, 382] width 37 height 16
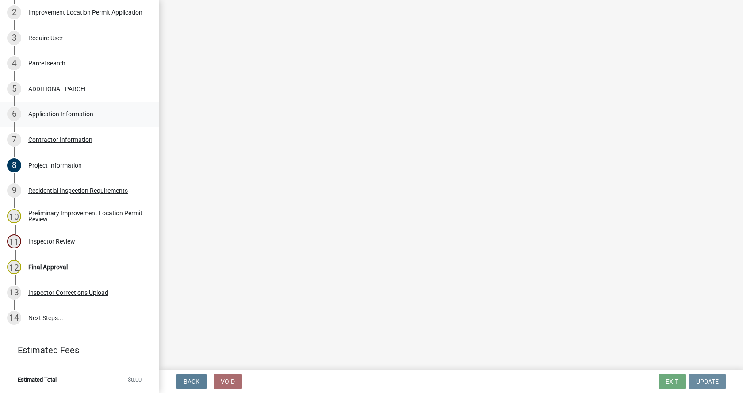
scroll to position [0, 0]
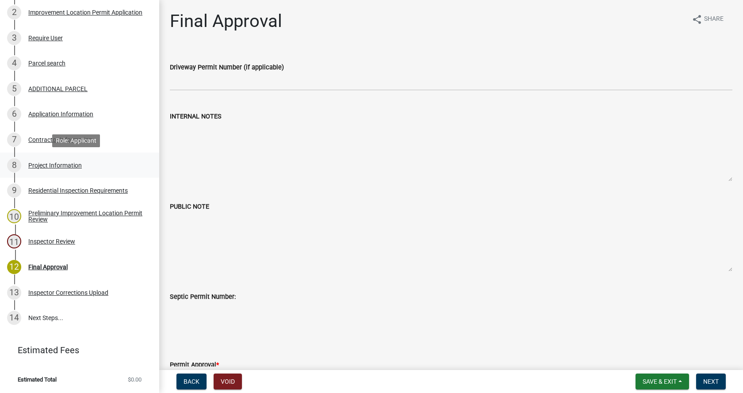
click at [33, 163] on div "Project Information" at bounding box center [54, 165] width 53 height 6
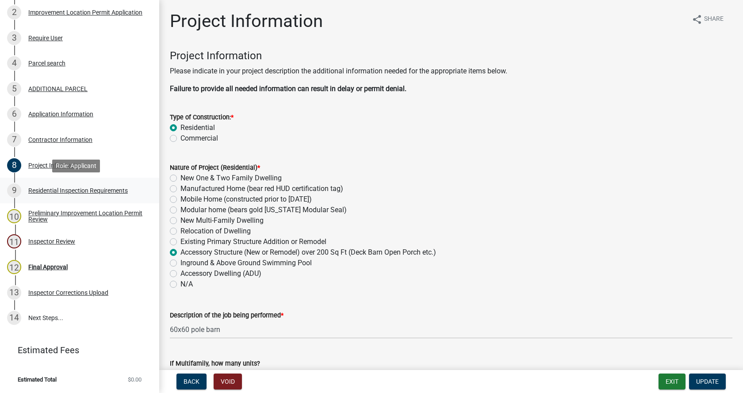
click at [40, 190] on div "Residential Inspection Requirements" at bounding box center [77, 190] width 99 height 6
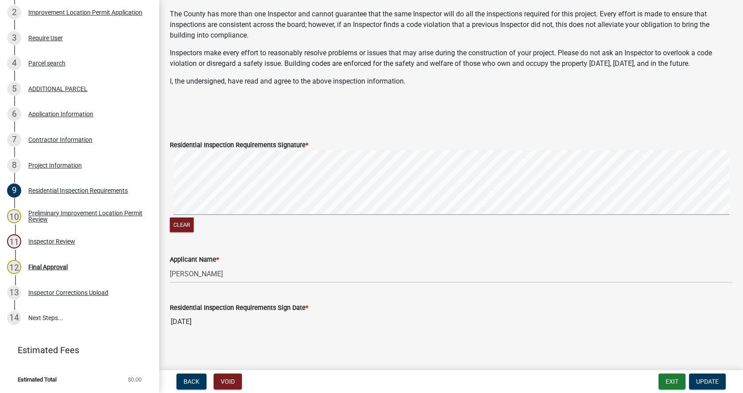
scroll to position [197, 0]
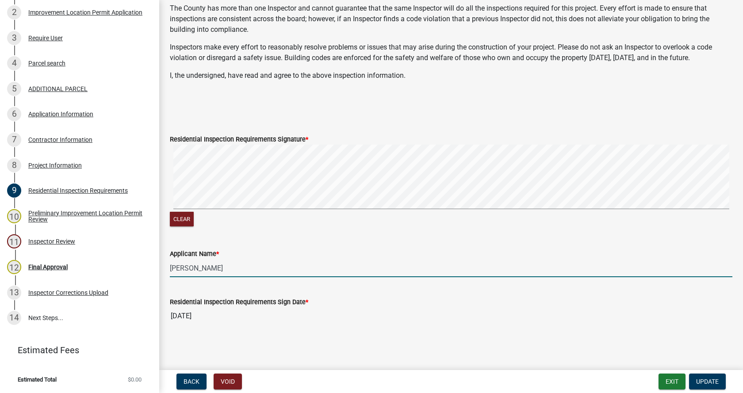
click at [188, 268] on input "[PERSON_NAME]" at bounding box center [451, 268] width 562 height 18
type input "[PERSON_NAME]"
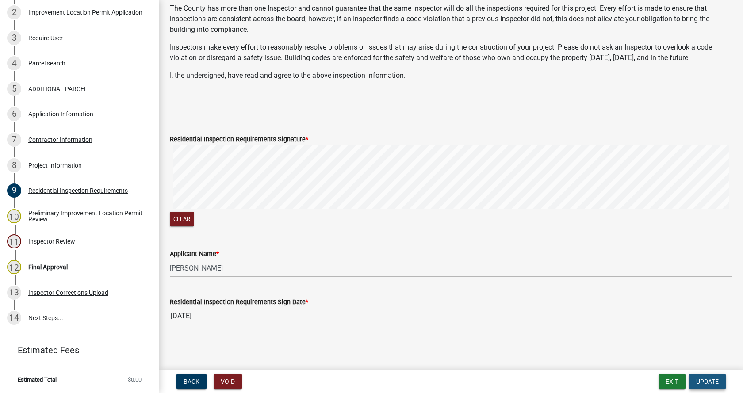
click at [705, 379] on span "Update" at bounding box center [707, 381] width 23 height 7
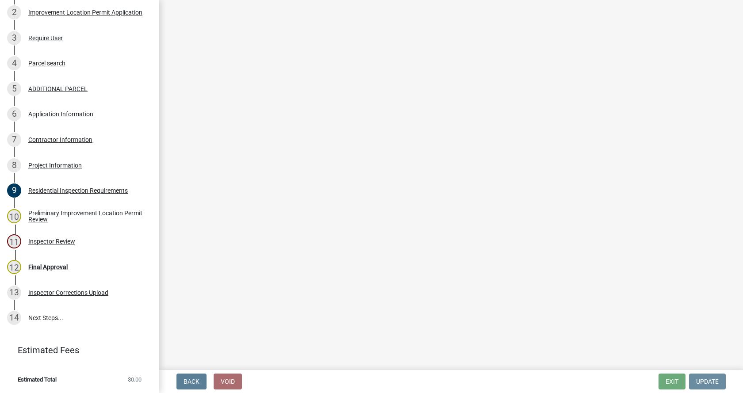
scroll to position [0, 0]
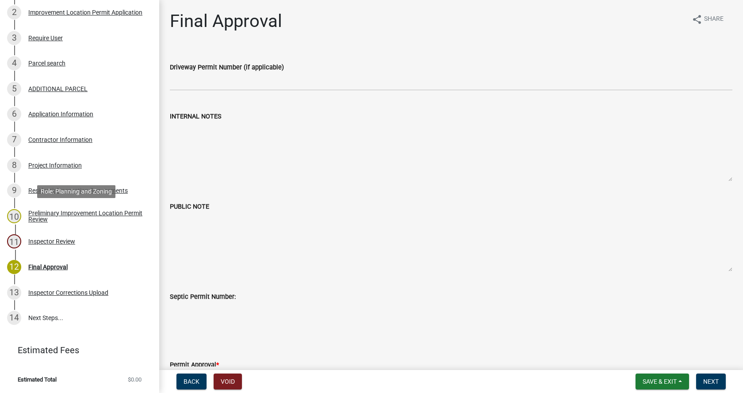
click at [31, 210] on div "Preliminary Improvement Location Permit Review" at bounding box center [86, 216] width 117 height 12
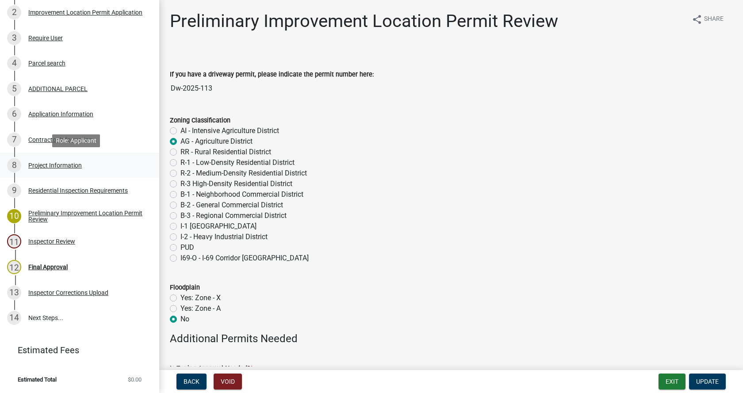
click at [32, 162] on div "Project Information" at bounding box center [54, 165] width 53 height 6
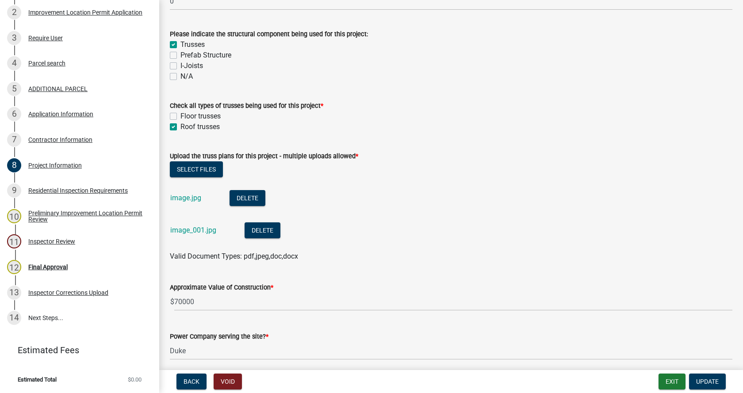
scroll to position [840, 0]
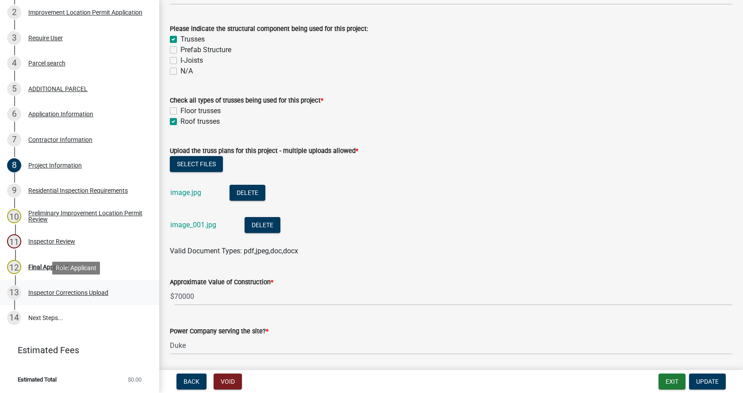
click at [46, 290] on div "Inspector Corrections Upload" at bounding box center [68, 293] width 80 height 6
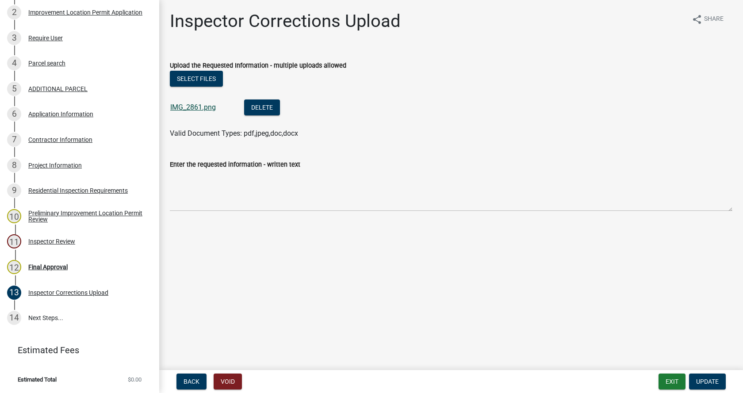
click at [190, 107] on link "IMG_2861.png" at bounding box center [193, 107] width 46 height 8
click at [38, 164] on div "Project Information" at bounding box center [54, 165] width 53 height 6
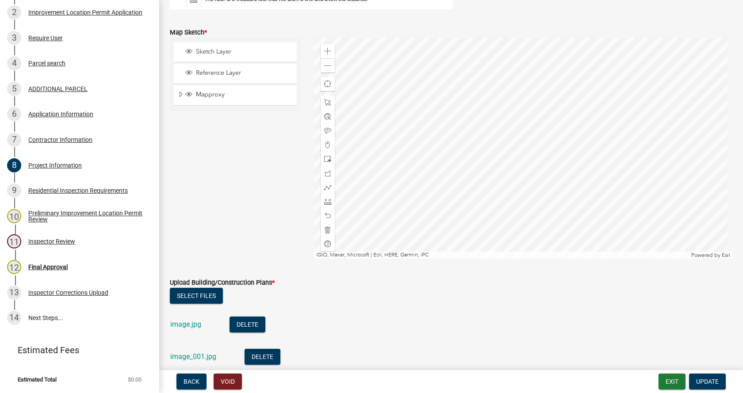
scroll to position [2034, 0]
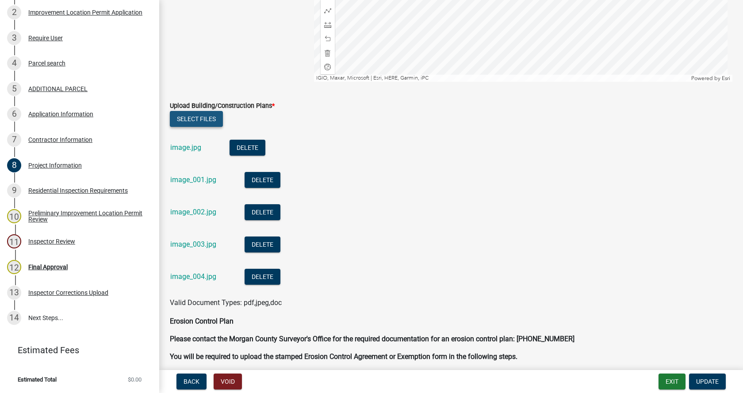
click at [211, 118] on button "Select files" at bounding box center [196, 119] width 53 height 16
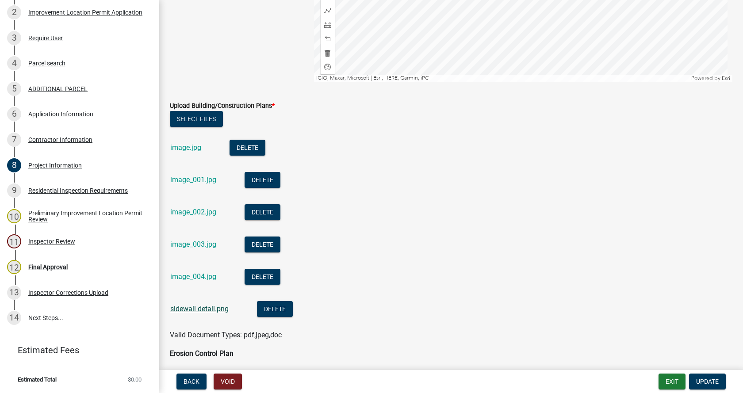
click at [184, 309] on link "sidewall detail.png" at bounding box center [199, 309] width 58 height 8
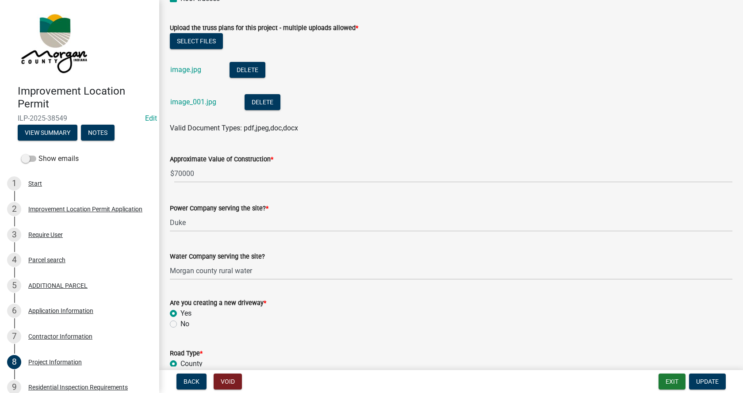
scroll to position [929, 0]
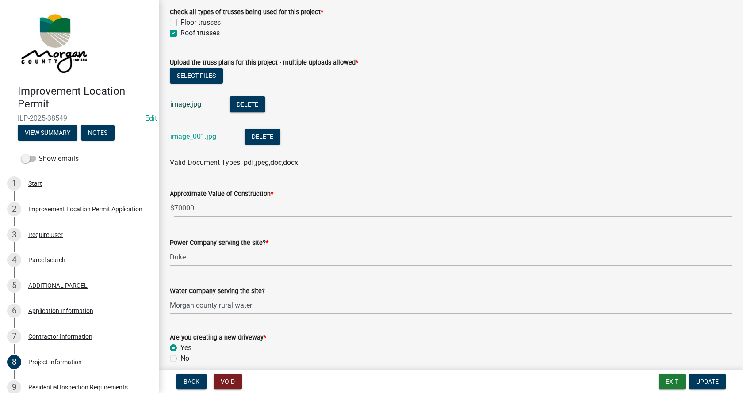
click at [180, 104] on link "image.jpg" at bounding box center [185, 104] width 31 height 8
click at [183, 134] on link "image_001.jpg" at bounding box center [193, 136] width 46 height 8
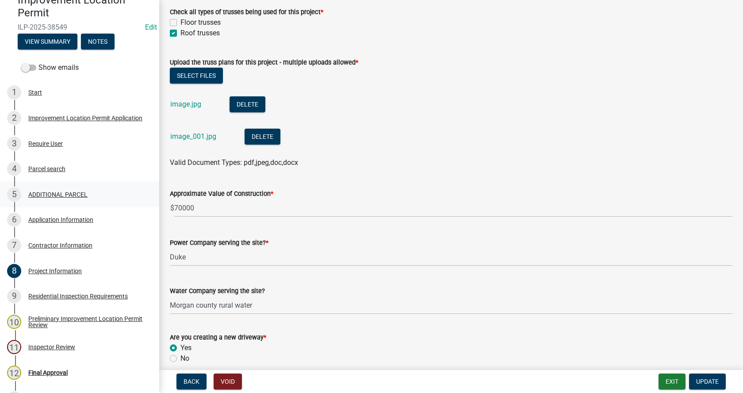
scroll to position [88, 0]
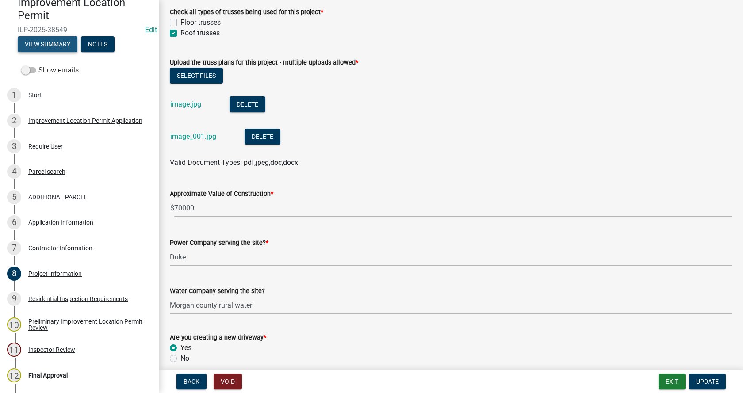
click at [38, 42] on button "View Summary" at bounding box center [48, 44] width 60 height 16
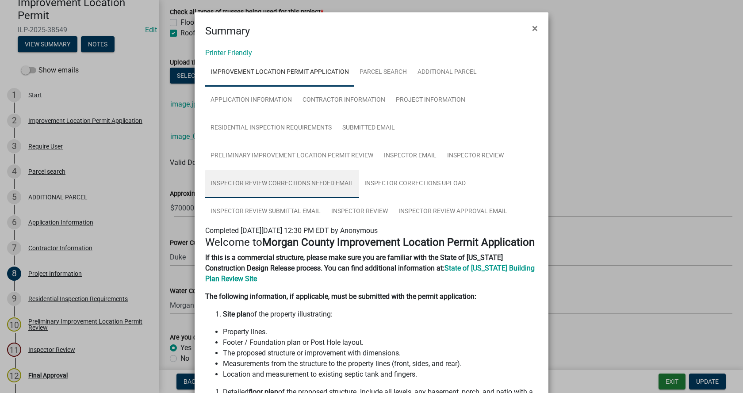
click at [262, 180] on link "Inspector Review Corrections Needed Email" at bounding box center [282, 184] width 154 height 28
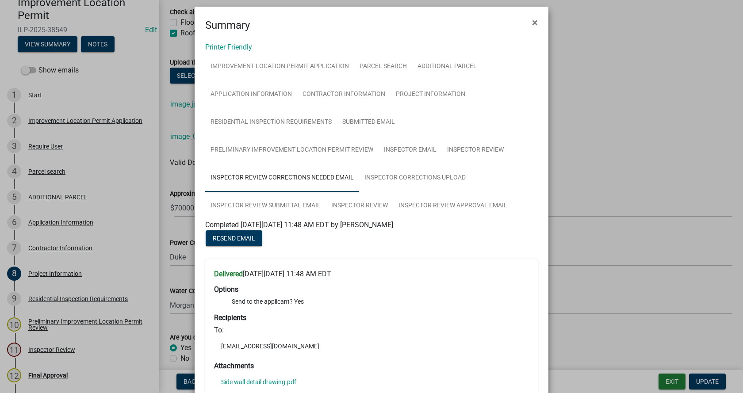
scroll to position [0, 0]
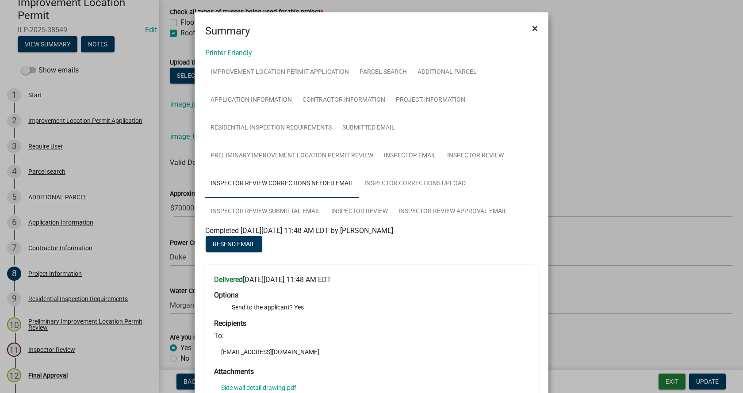
click at [533, 29] on span "×" at bounding box center [535, 28] width 6 height 12
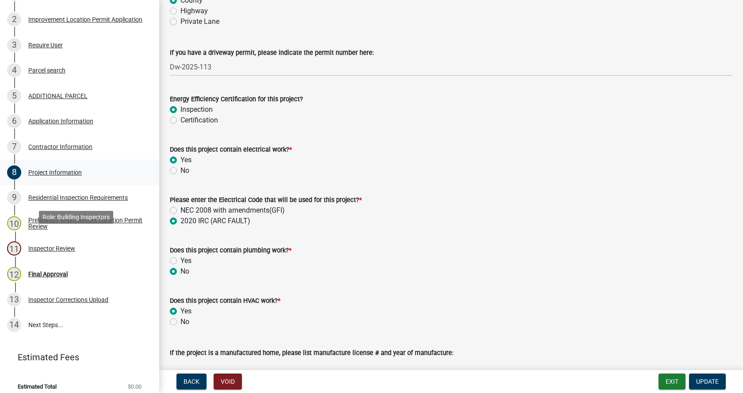
scroll to position [197, 0]
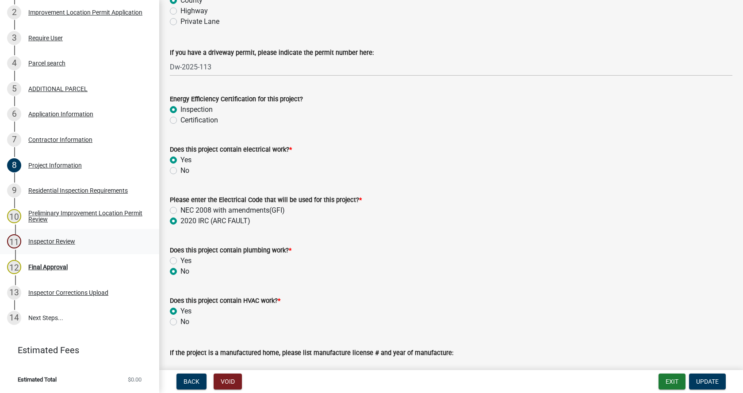
click at [33, 241] on div "Inspector Review" at bounding box center [51, 241] width 47 height 6
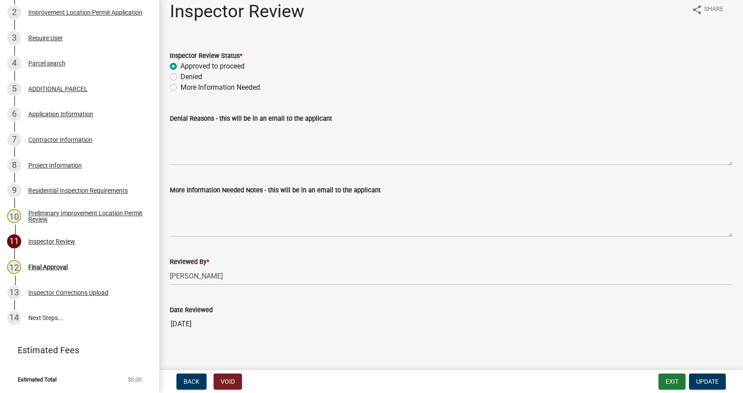
scroll to position [18, 0]
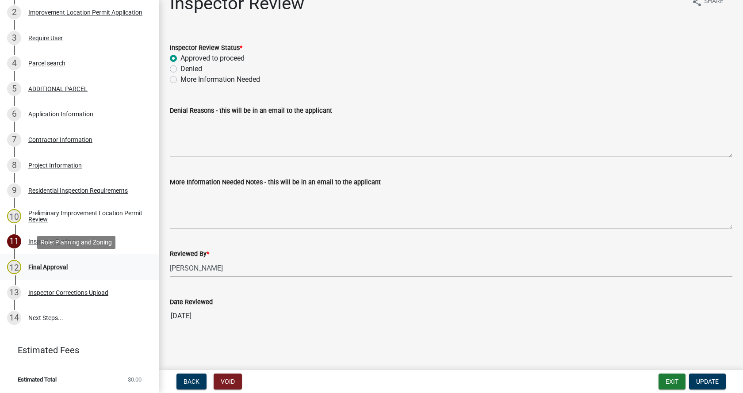
click at [39, 265] on div "Final Approval" at bounding box center [47, 267] width 39 height 6
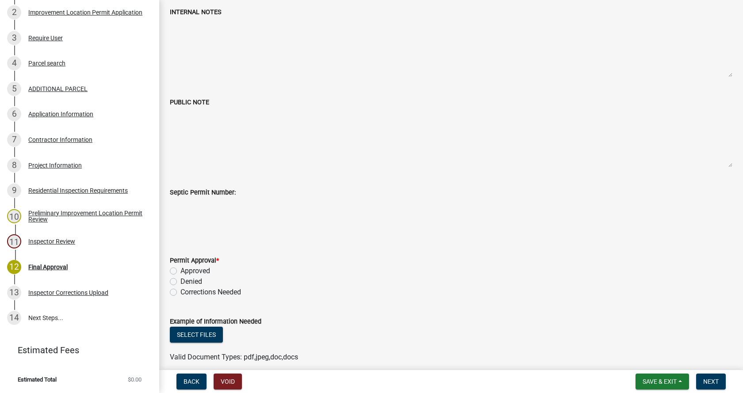
scroll to position [177, 0]
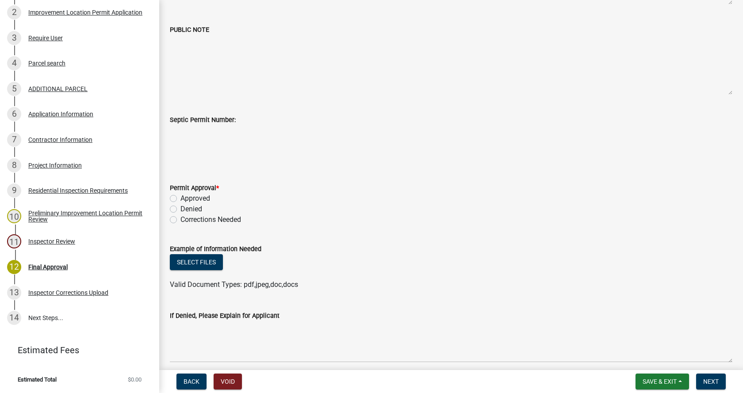
click at [180, 218] on label "Corrections Needed" at bounding box center [210, 219] width 61 height 11
click at [180, 218] on input "Corrections Needed" at bounding box center [183, 217] width 6 height 6
radio input "true"
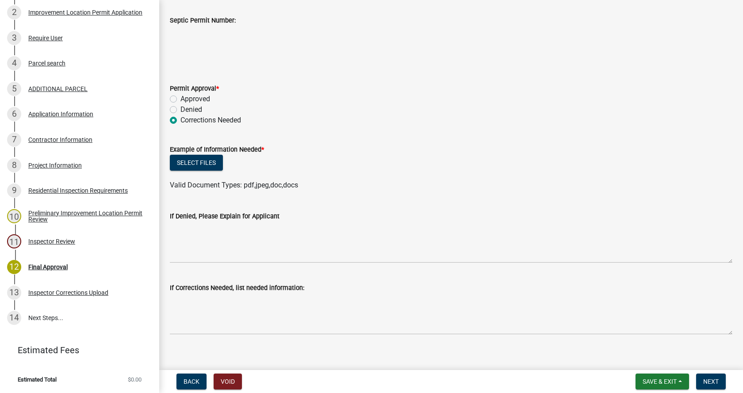
scroll to position [310, 0]
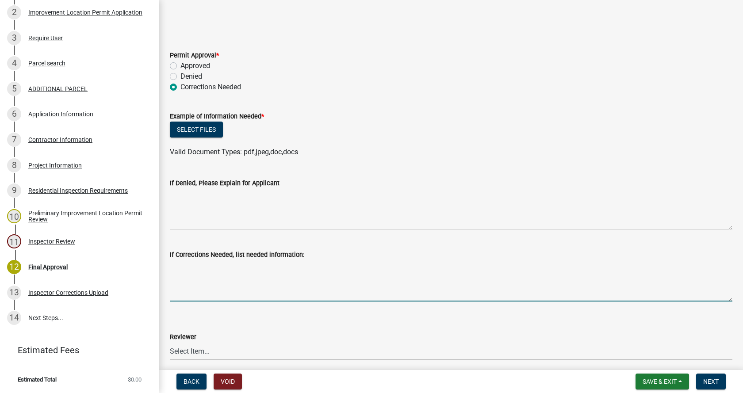
click at [177, 292] on textarea "If Corrections Needed, list needed information:" at bounding box center [451, 281] width 562 height 42
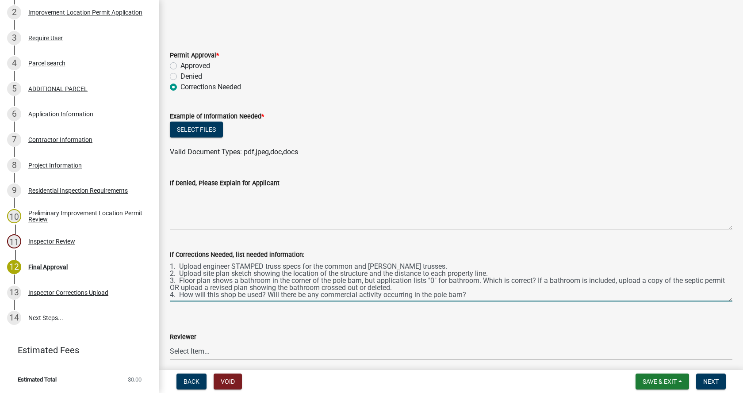
click at [182, 294] on textarea "1. Upload engineer STAMPED truss specs for the common and [PERSON_NAME] trusses…" at bounding box center [451, 281] width 562 height 42
click at [203, 289] on textarea "1. Upload engineer STAMPED truss specs for the common and [PERSON_NAME] trusses…" at bounding box center [451, 281] width 562 height 42
click at [380, 289] on textarea "1. Upload engineer STAMPED truss specs for the common and [PERSON_NAME] trusses…" at bounding box center [451, 281] width 562 height 42
click at [195, 281] on textarea "1. Upload engineer STAMPED truss specs for the common and [PERSON_NAME] trusses…" at bounding box center [451, 281] width 562 height 42
click at [517, 296] on textarea "1. Upload engineer STAMPED truss specs for the common and [PERSON_NAME] trusses…" at bounding box center [451, 281] width 562 height 42
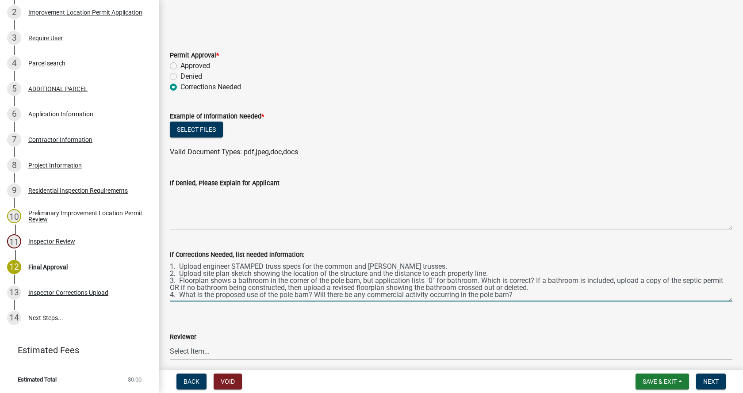
scroll to position [4, 0]
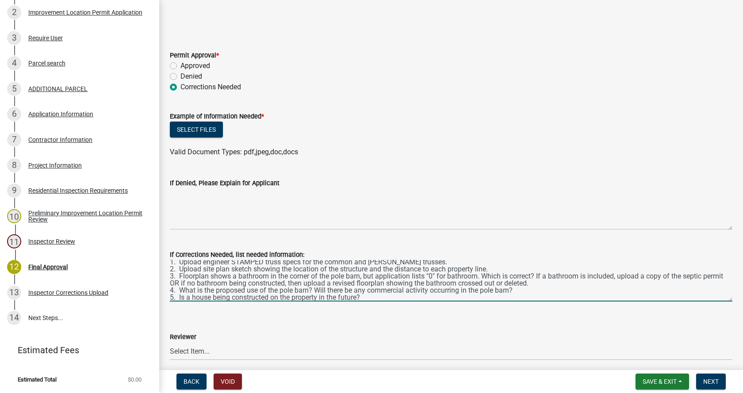
type textarea "1. Upload engineer STAMPED truss specs for the common and [PERSON_NAME] trusses…"
click at [196, 350] on select "Select Item... [PERSON_NAME] [PERSON_NAME] [PERSON_NAME]" at bounding box center [451, 351] width 562 height 18
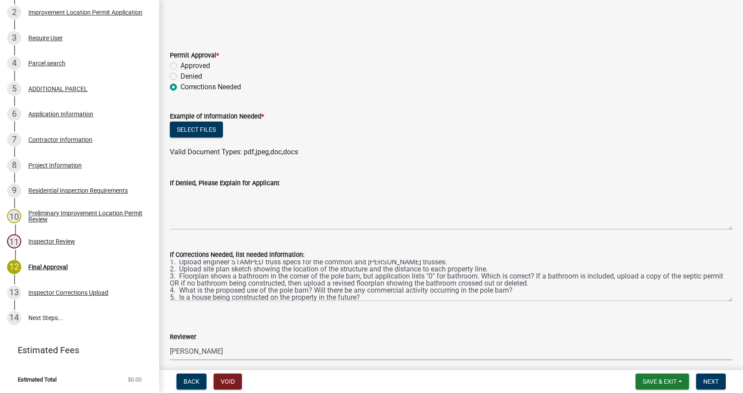
click at [170, 342] on select "Select Item... [PERSON_NAME] [PERSON_NAME] [PERSON_NAME]" at bounding box center [451, 351] width 562 height 18
select select "4bf9213e-c266-4258-8e9b-d5f6a07002fa"
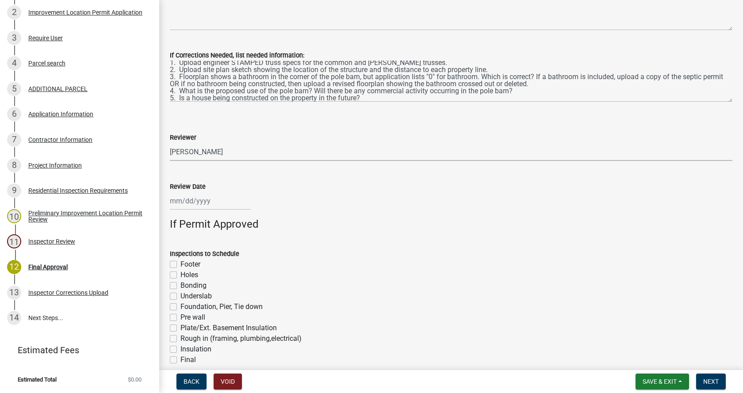
scroll to position [531, 0]
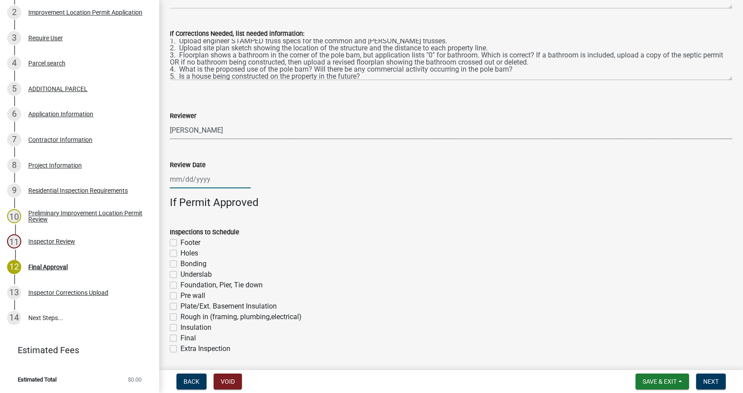
click at [189, 182] on div at bounding box center [210, 179] width 81 height 18
select select "8"
select select "2025"
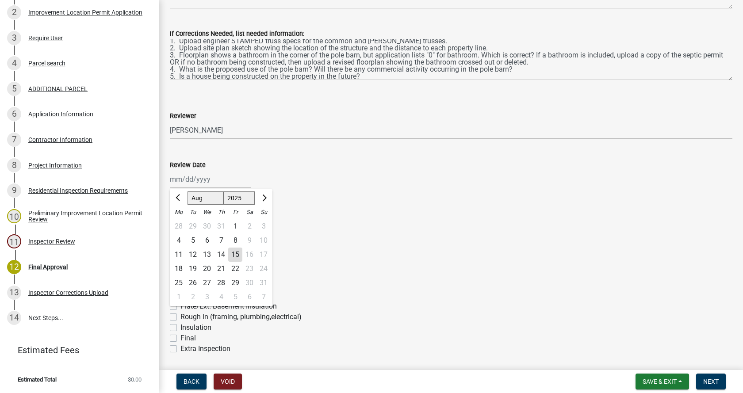
click at [237, 252] on div "15" at bounding box center [235, 255] width 14 height 14
type input "[DATE]"
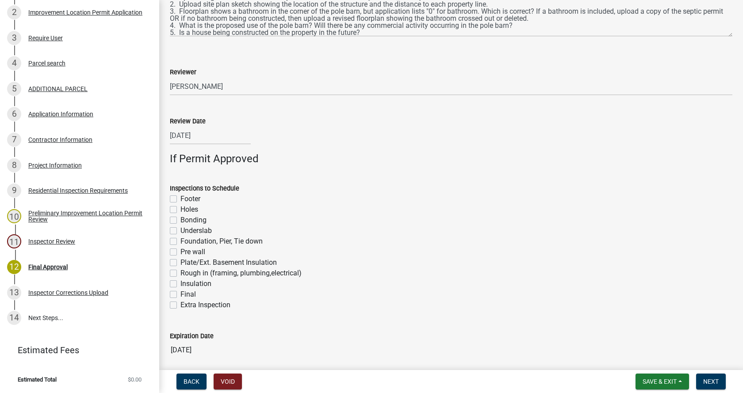
scroll to position [609, 0]
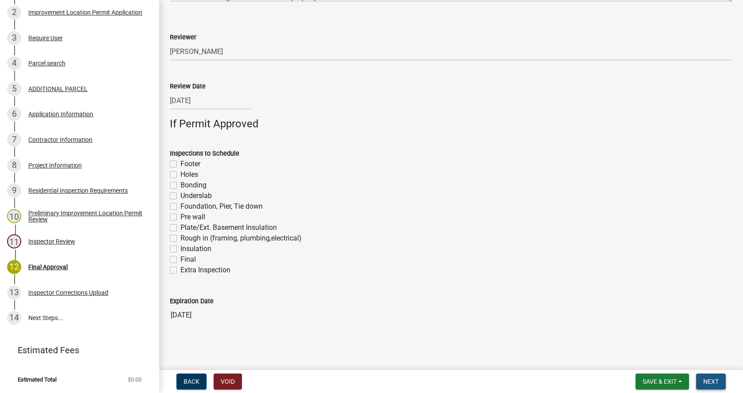
click at [708, 380] on span "Next" at bounding box center [710, 381] width 15 height 7
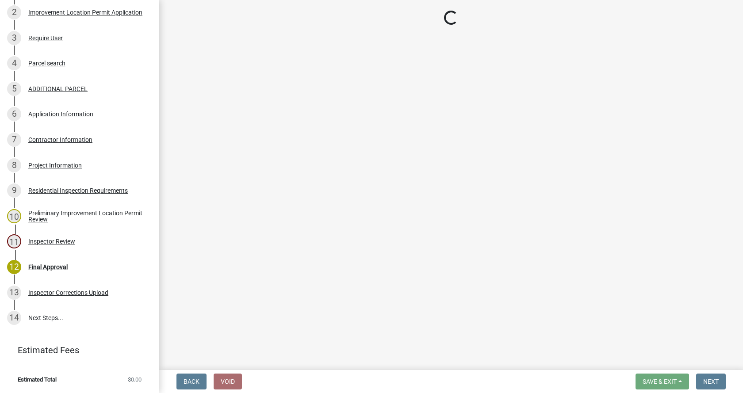
scroll to position [248, 0]
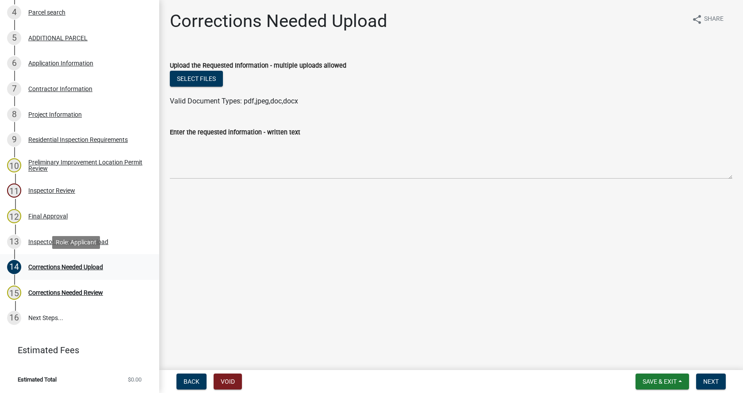
click at [38, 266] on div "Corrections Needed Upload" at bounding box center [65, 267] width 75 height 6
click at [47, 240] on div "Inspector Corrections Upload" at bounding box center [68, 242] width 80 height 6
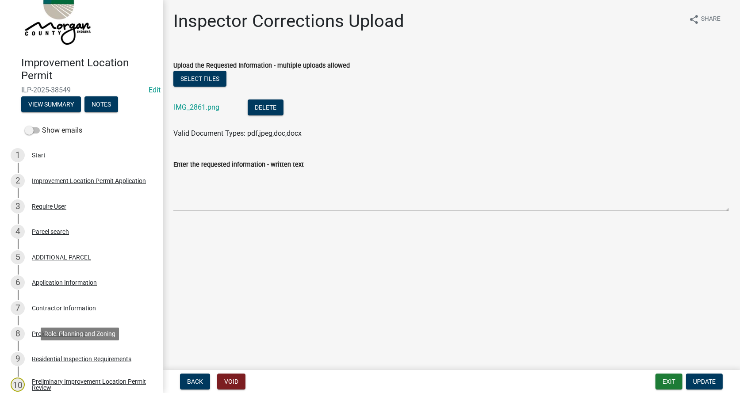
scroll to position [27, 0]
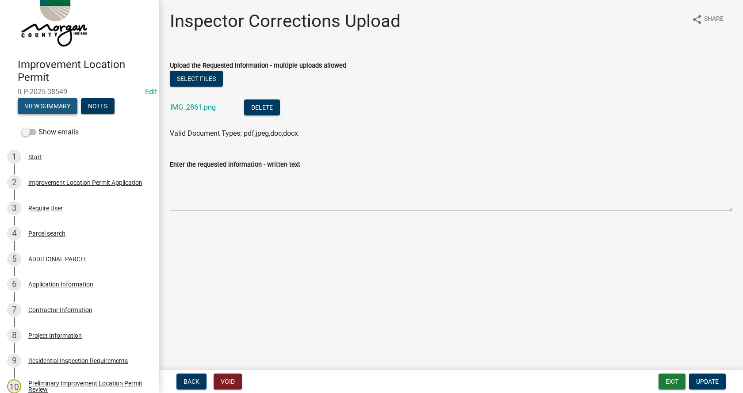
click at [65, 106] on button "View Summary" at bounding box center [48, 106] width 60 height 16
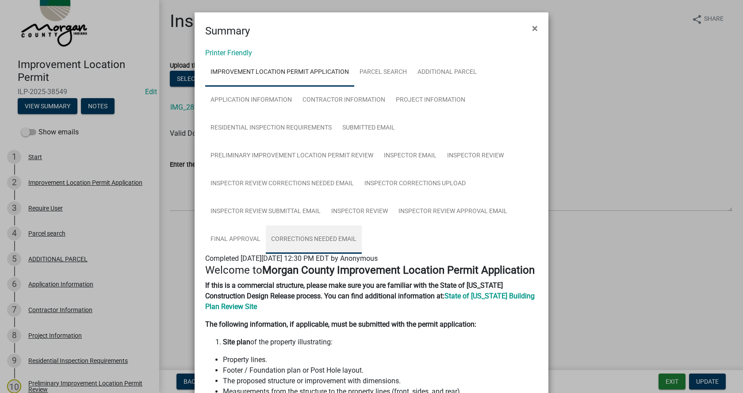
click at [312, 238] on link "Corrections Needed Email" at bounding box center [314, 239] width 96 height 28
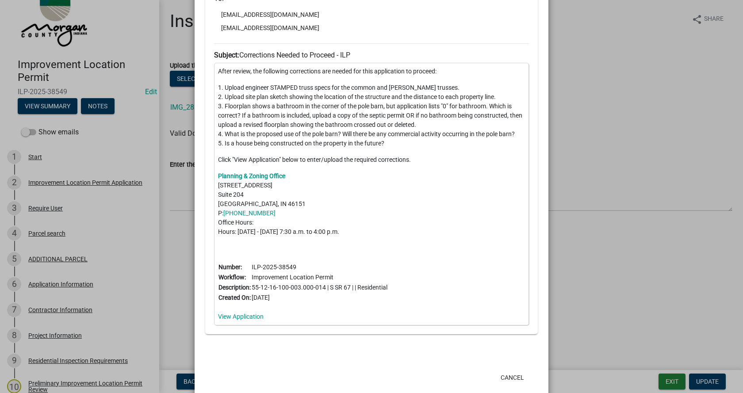
scroll to position [383, 0]
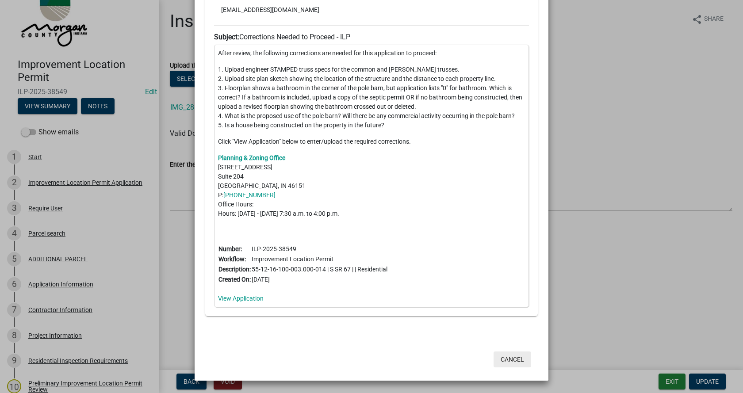
click at [503, 359] on button "Cancel" at bounding box center [512, 360] width 38 height 16
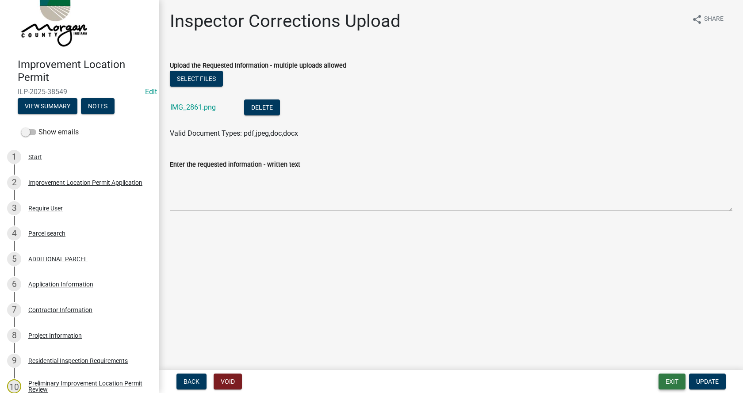
click at [669, 379] on button "Exit" at bounding box center [671, 382] width 27 height 16
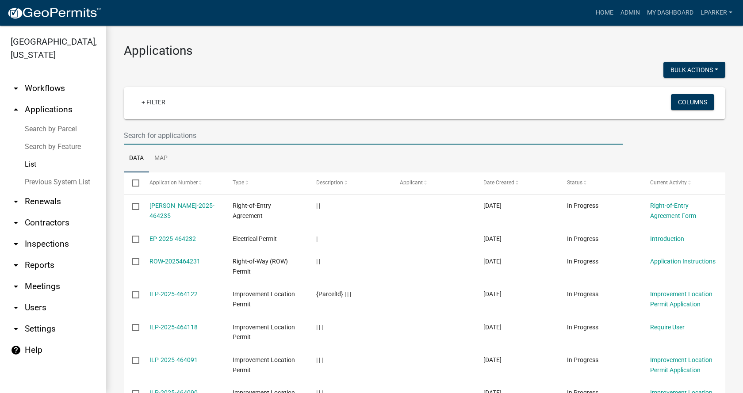
click at [133, 136] on input "text" at bounding box center [373, 135] width 499 height 18
type input "38440"
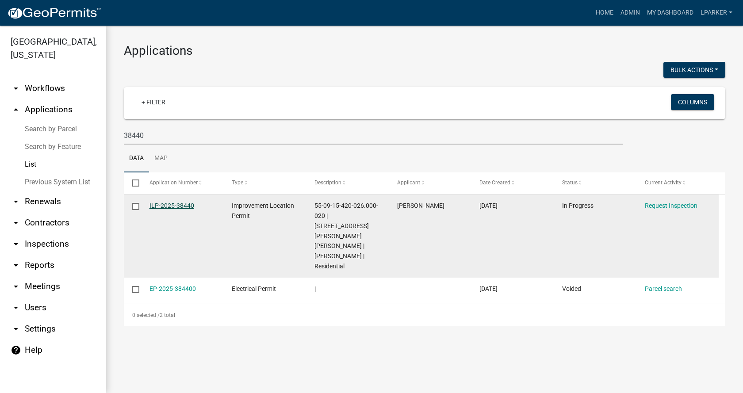
click at [165, 204] on link "ILP-2025-38440" at bounding box center [171, 205] width 45 height 7
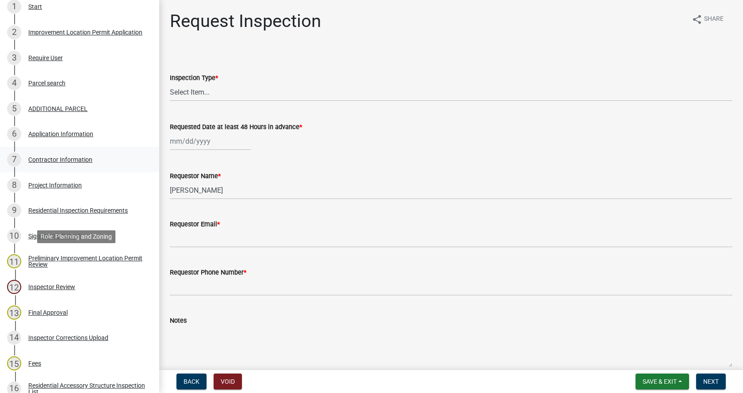
scroll to position [265, 0]
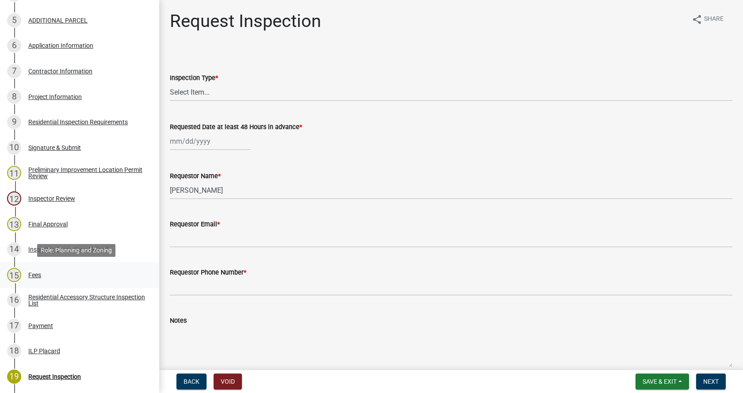
click at [35, 273] on div "Fees" at bounding box center [34, 275] width 13 height 6
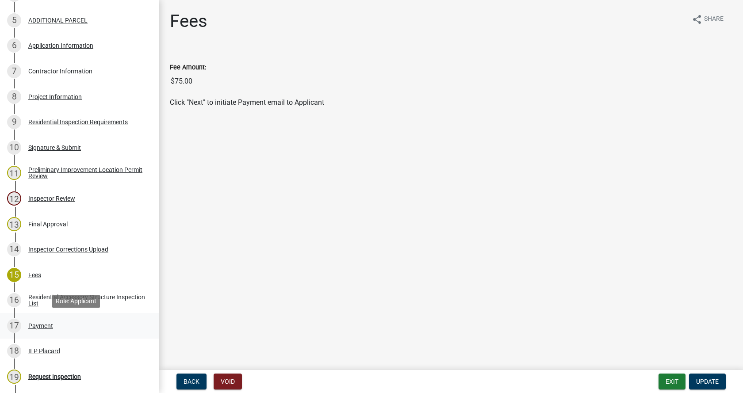
click at [38, 324] on div "Payment" at bounding box center [40, 326] width 25 height 6
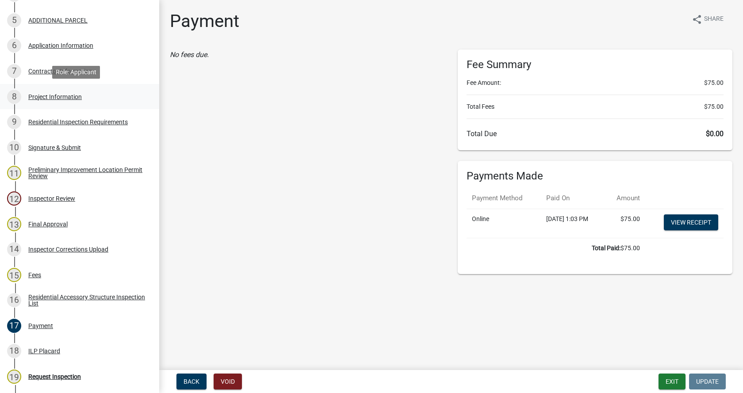
click at [35, 95] on div "Project Information" at bounding box center [54, 97] width 53 height 6
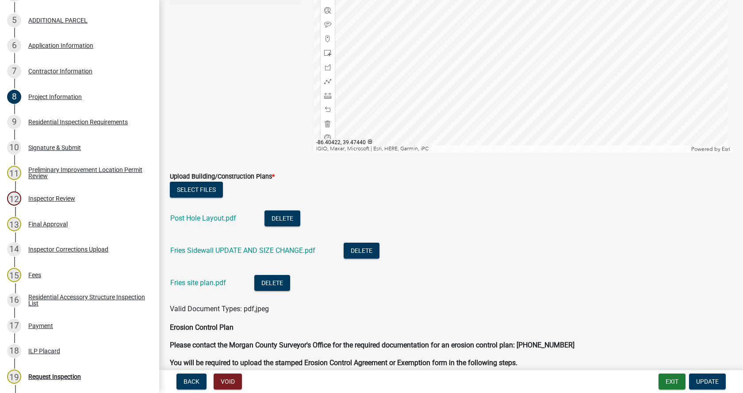
scroll to position [1724, 0]
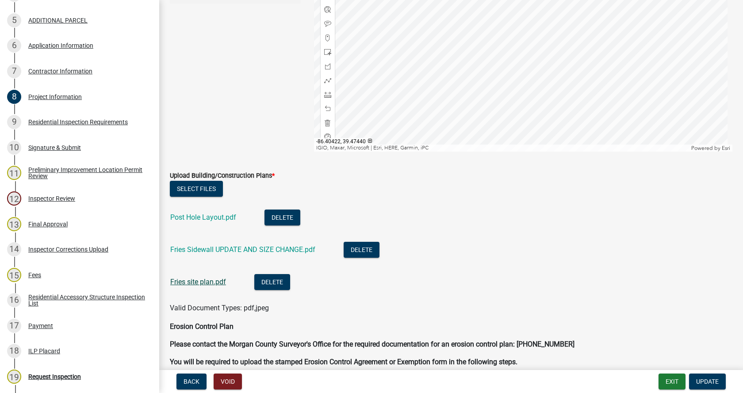
click at [195, 283] on link "Fries site plan.pdf" at bounding box center [198, 282] width 56 height 8
click at [195, 218] on link "Post Hole Layout.pdf" at bounding box center [203, 217] width 66 height 8
click at [188, 283] on link "Fries site plan.pdf" at bounding box center [198, 282] width 56 height 8
click at [193, 248] on link "Fries Sidewall UPDATE AND SIZE CHANGE.pdf" at bounding box center [242, 249] width 145 height 8
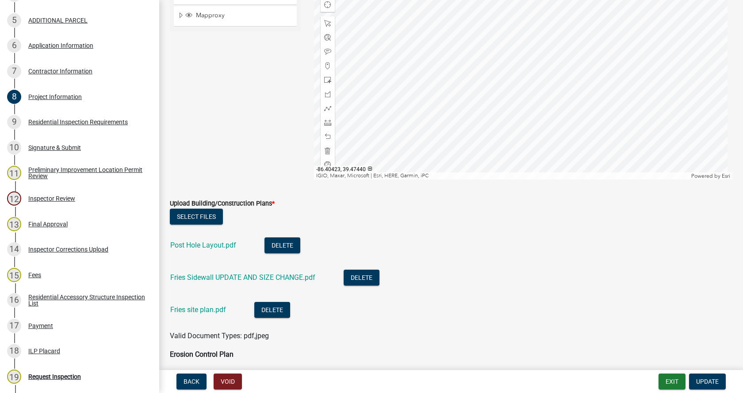
scroll to position [1755, 0]
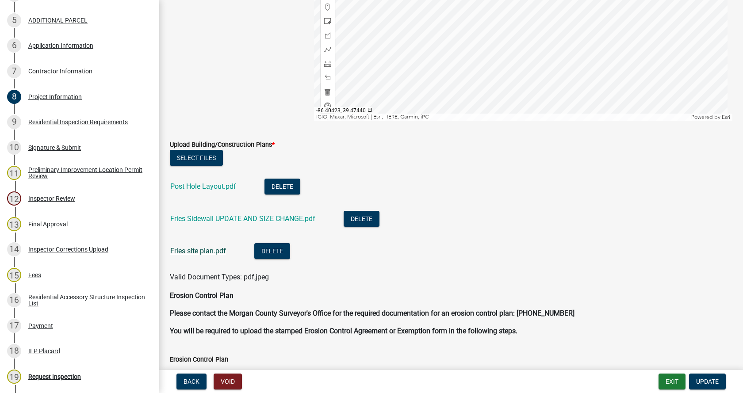
click at [191, 252] on link "Fries site plan.pdf" at bounding box center [198, 251] width 56 height 8
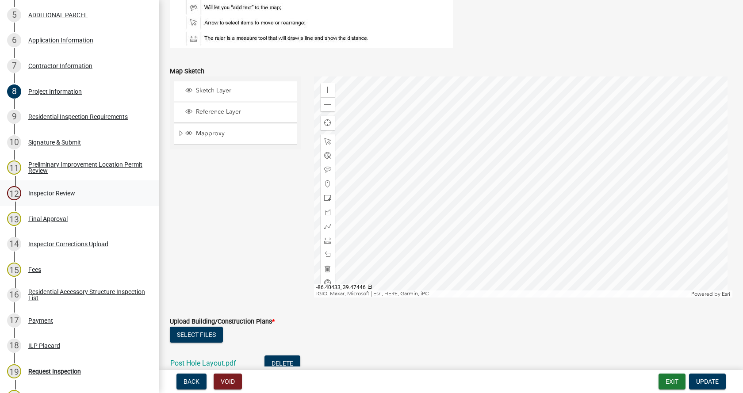
scroll to position [244, 0]
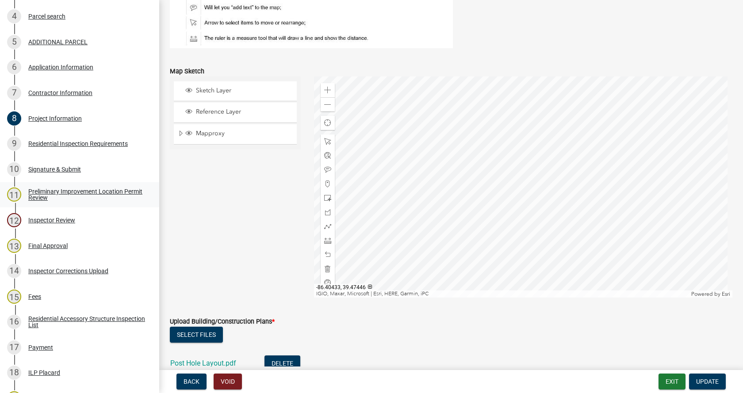
click at [29, 191] on div "Preliminary Improvement Location Permit Review" at bounding box center [86, 194] width 117 height 12
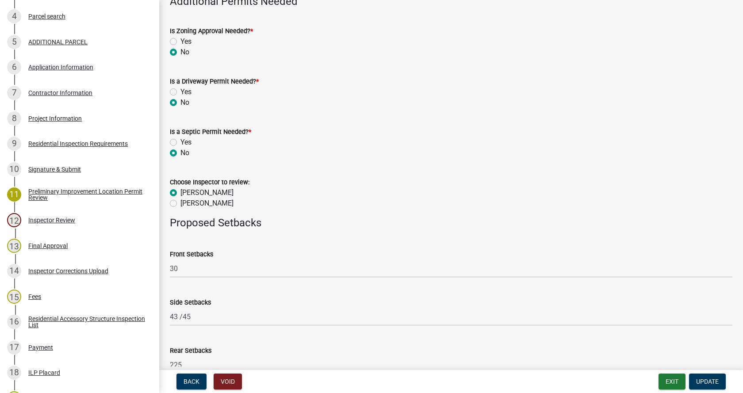
scroll to position [346, 0]
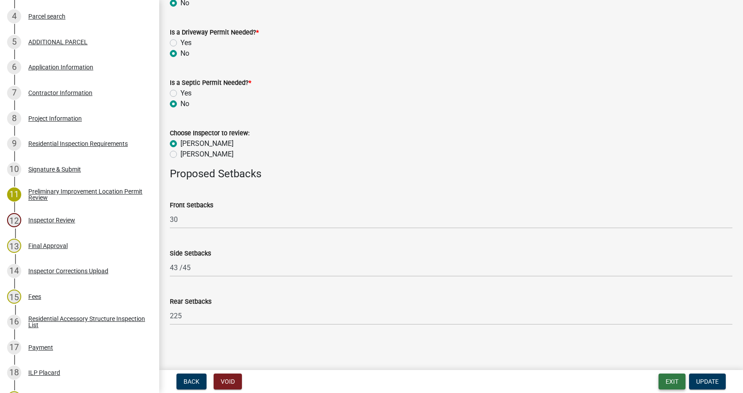
click at [668, 382] on button "Exit" at bounding box center [671, 382] width 27 height 16
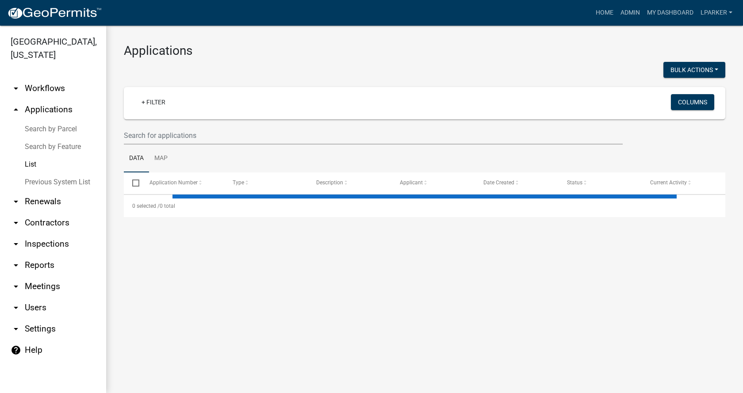
click at [45, 128] on link "Search by Parcel" at bounding box center [53, 129] width 106 height 18
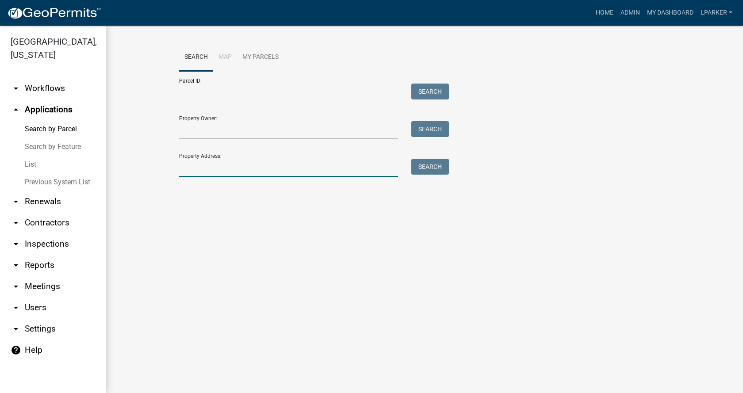
click at [195, 169] on input "Property Address:" at bounding box center [288, 168] width 219 height 18
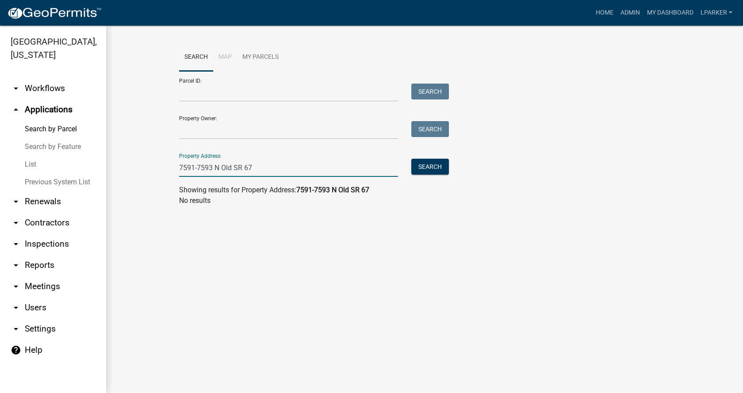
type input "7591-7593 N Old SR 67"
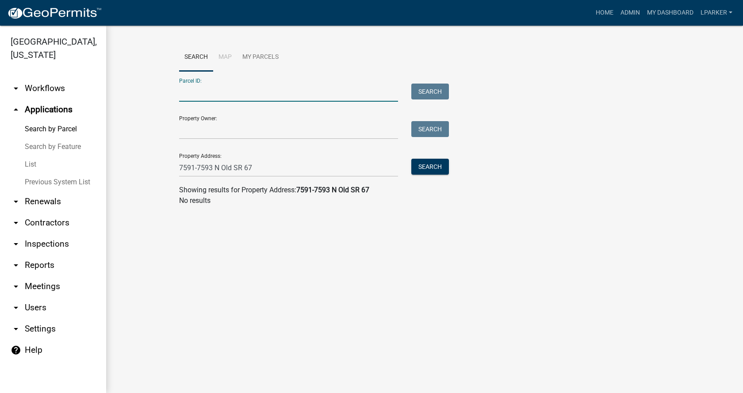
click at [216, 94] on input "Parcel ID:" at bounding box center [288, 93] width 219 height 18
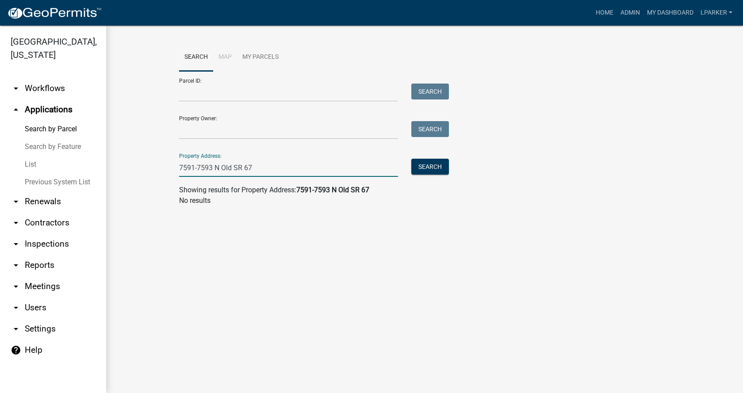
drag, startPoint x: 269, startPoint y: 169, endPoint x: 171, endPoint y: 168, distance: 98.2
click at [171, 168] on wm-workflow-application-search-view "Search Map My Parcels Parcel ID: Search Property Owner: Search Property Address…" at bounding box center [424, 128] width 601 height 170
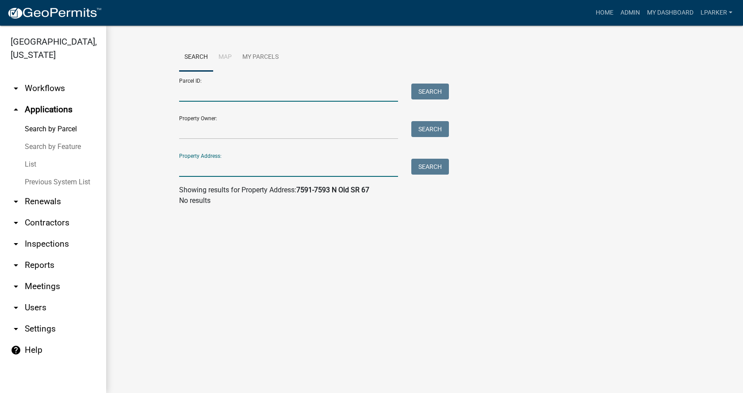
click at [193, 92] on input "Parcel ID:" at bounding box center [288, 93] width 219 height 18
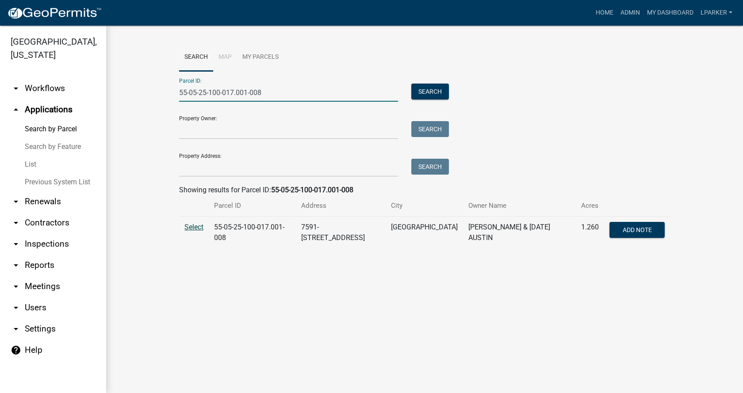
type input "55-05-25-100-017.001-008"
click at [190, 226] on span "Select" at bounding box center [193, 227] width 19 height 8
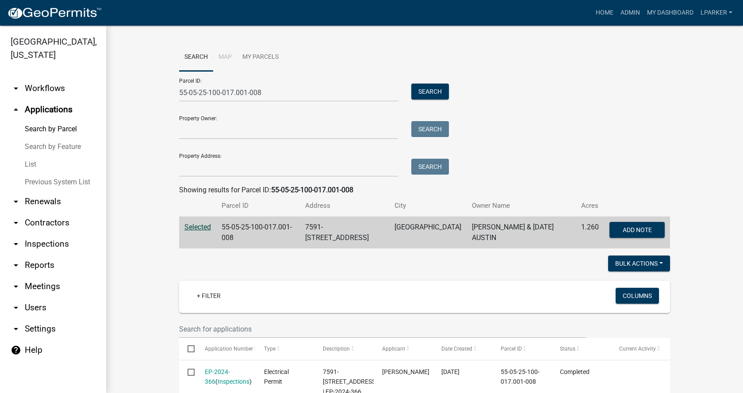
click at [29, 160] on link "List" at bounding box center [53, 165] width 106 height 18
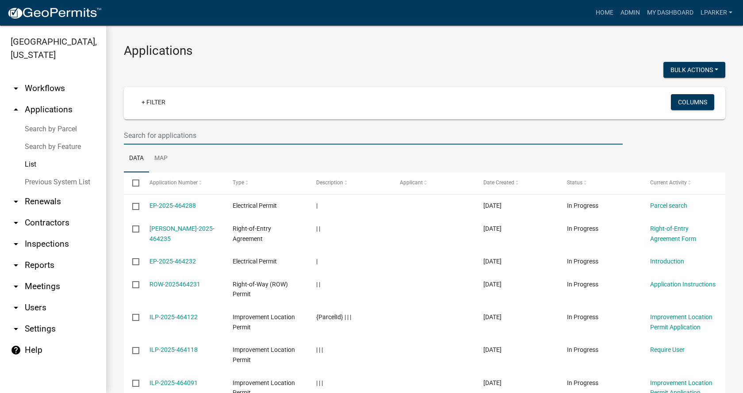
click at [129, 135] on input "text" at bounding box center [373, 135] width 499 height 18
click at [148, 136] on input "text" at bounding box center [373, 135] width 499 height 18
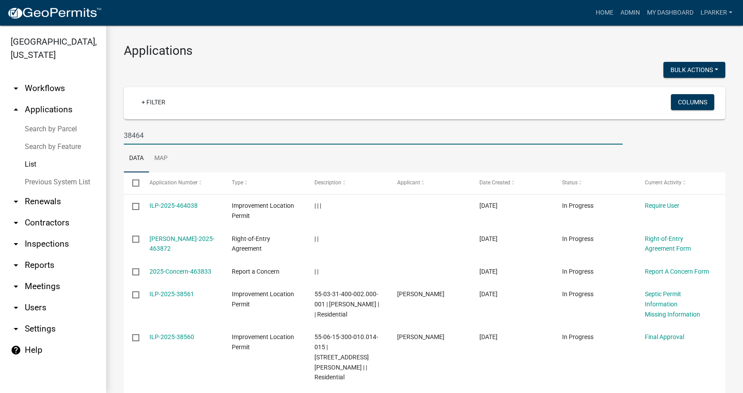
type input "38464"
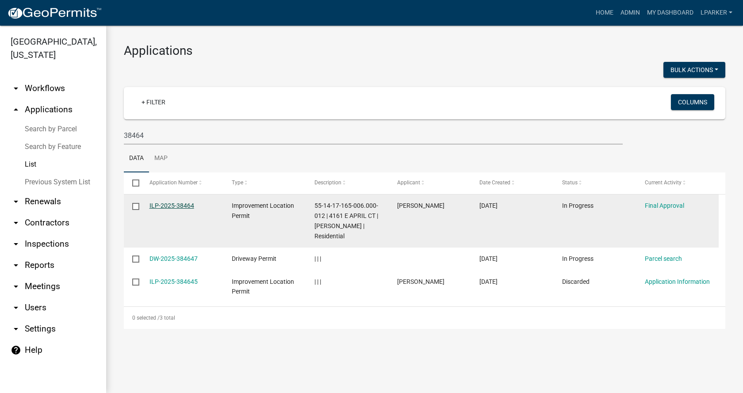
click at [163, 204] on link "ILP-2025-38464" at bounding box center [171, 205] width 45 height 7
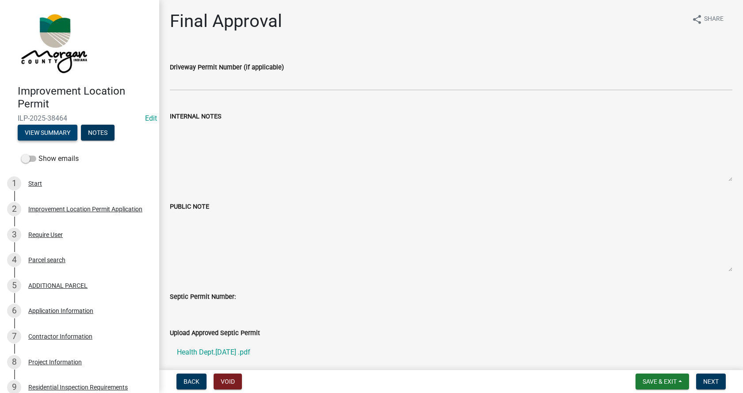
click at [54, 134] on button "View Summary" at bounding box center [48, 133] width 60 height 16
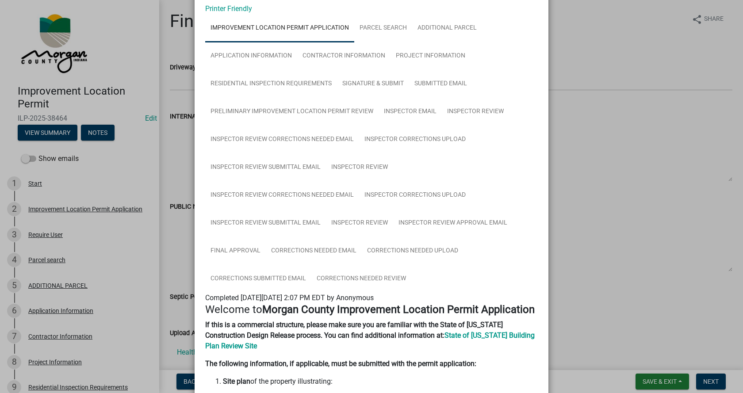
scroll to position [88, 0]
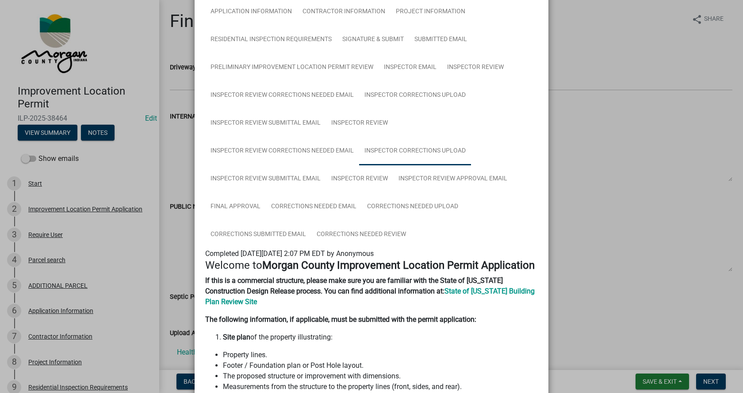
click at [434, 148] on link "Inspector Corrections Upload" at bounding box center [415, 151] width 112 height 28
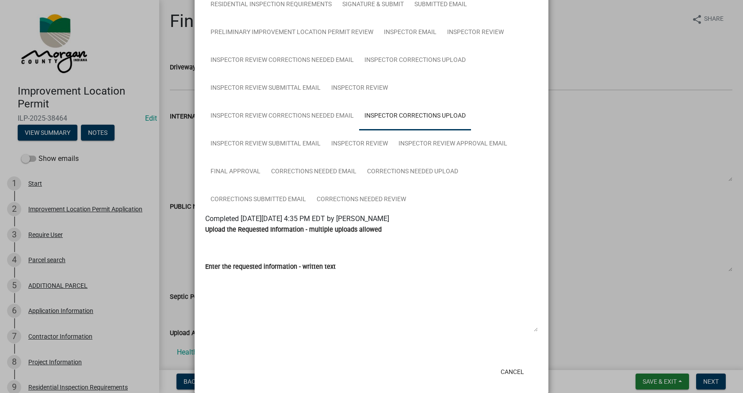
scroll to position [133, 0]
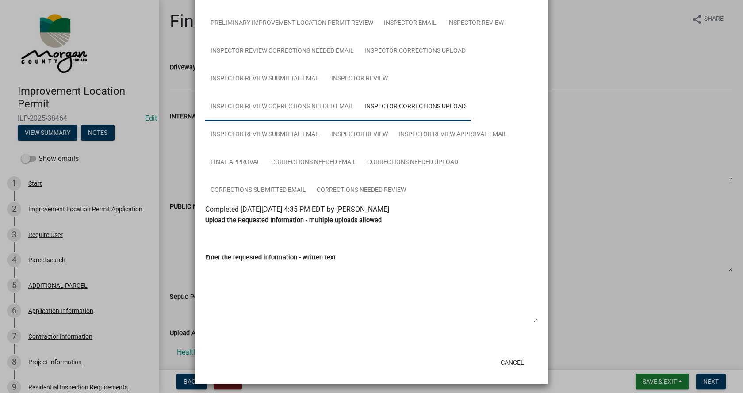
click at [271, 102] on link "Inspector Review Corrections Needed Email" at bounding box center [282, 107] width 154 height 28
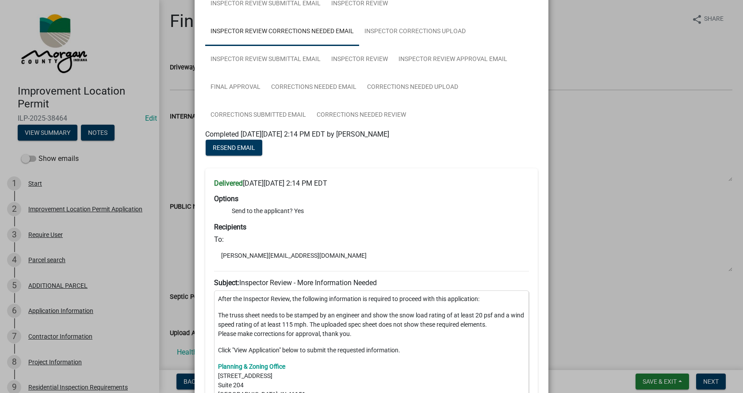
scroll to position [177, 0]
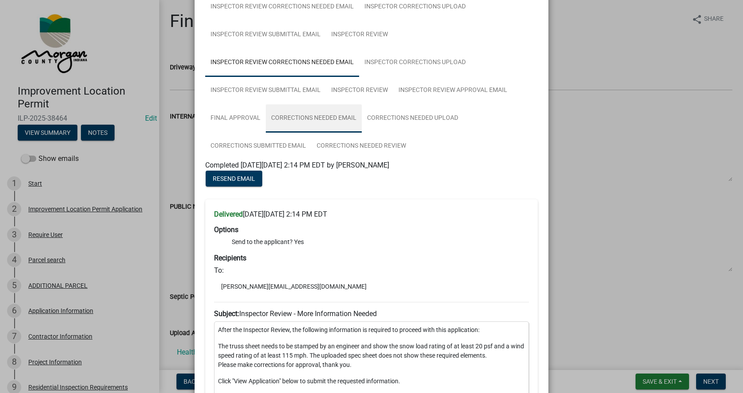
click at [309, 117] on link "Corrections Needed Email" at bounding box center [314, 118] width 96 height 28
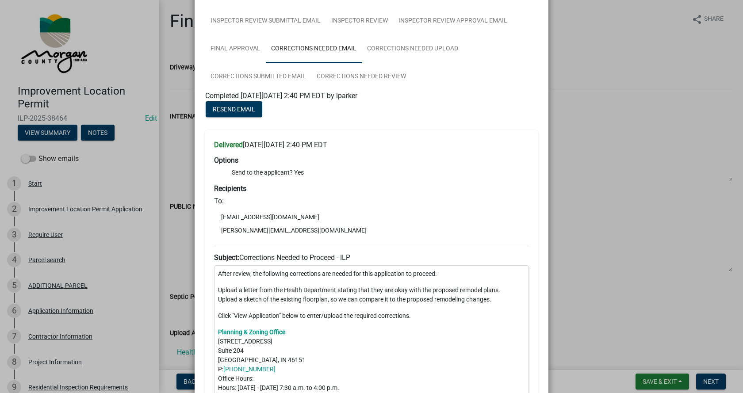
scroll to position [265, 0]
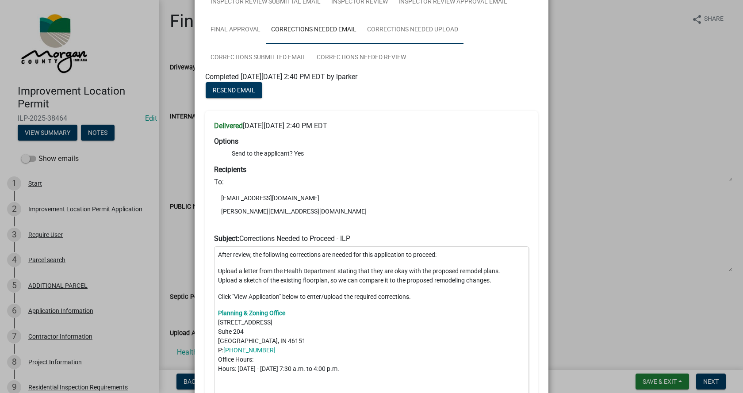
click at [429, 28] on link "Corrections Needed Upload" at bounding box center [413, 30] width 102 height 28
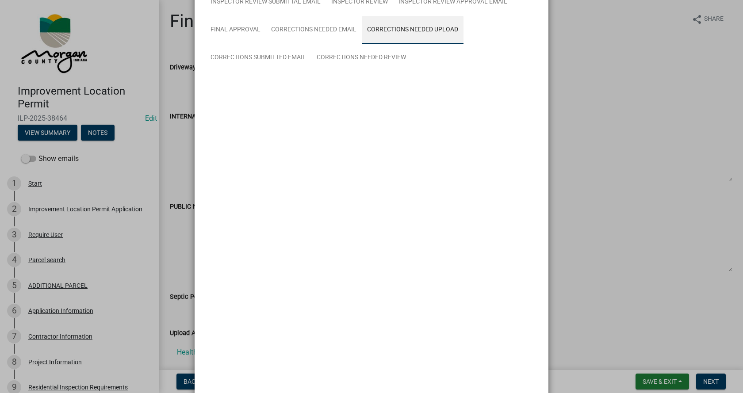
scroll to position [199, 0]
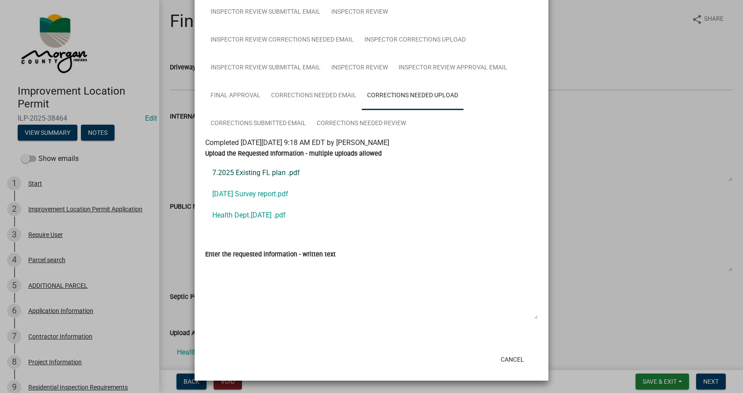
click at [248, 172] on link "7.2025 Existing FL plan .pdf" at bounding box center [371, 172] width 332 height 21
click at [240, 193] on link "[DATE] Survey report.pdf" at bounding box center [371, 193] width 332 height 21
click at [230, 217] on link "Health Dept.[DATE] .pdf" at bounding box center [371, 215] width 332 height 21
click at [509, 360] on button "Cancel" at bounding box center [512, 360] width 38 height 16
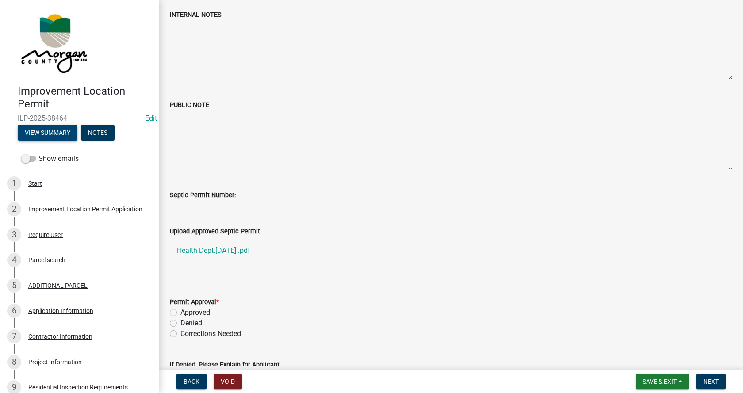
scroll to position [133, 0]
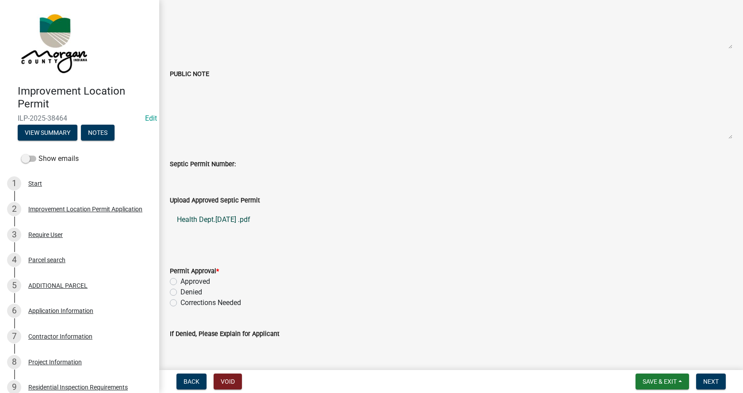
click at [202, 218] on link "Health Dept.[DATE] .pdf" at bounding box center [451, 219] width 562 height 21
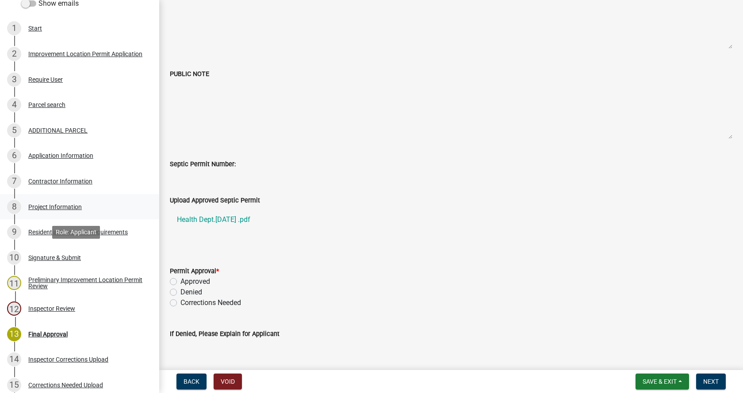
scroll to position [177, 0]
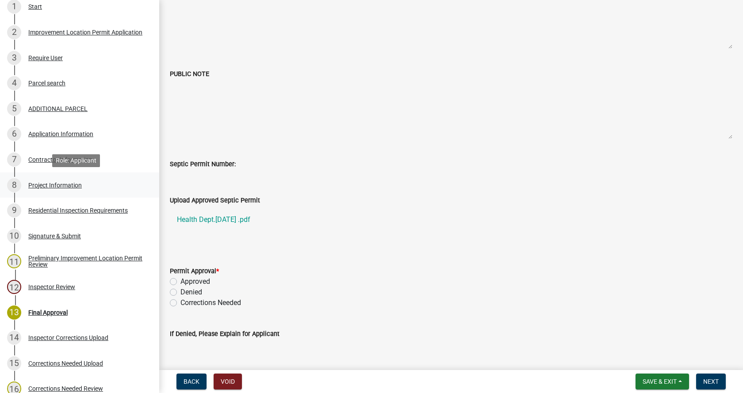
click at [45, 182] on div "Project Information" at bounding box center [54, 185] width 53 height 6
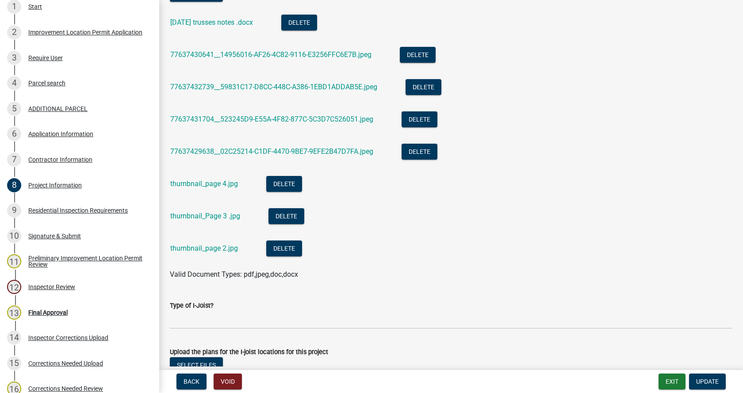
scroll to position [1017, 0]
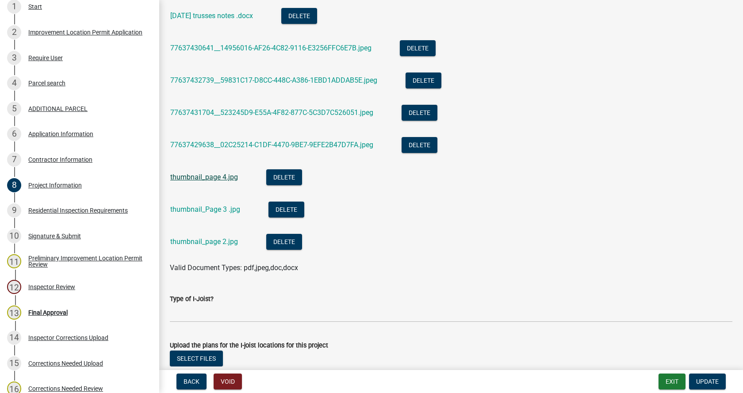
click at [219, 176] on link "thumbnail_page 4.jpg" at bounding box center [204, 177] width 68 height 8
click at [197, 209] on link "thumbnail_Page 3 .jpg" at bounding box center [205, 209] width 70 height 8
click at [185, 242] on link "thumbnail_page 2.jpg" at bounding box center [204, 241] width 68 height 8
click at [191, 210] on link "thumbnail_Page 3 .jpg" at bounding box center [205, 209] width 70 height 8
click at [192, 176] on link "thumbnail_page 4.jpg" at bounding box center [204, 177] width 68 height 8
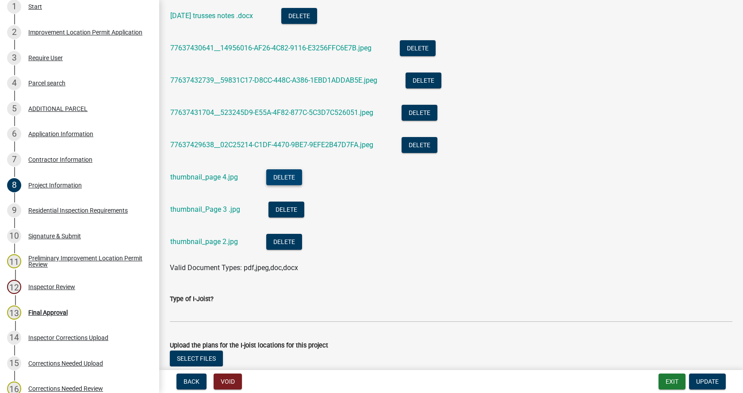
click at [284, 174] on button "Delete" at bounding box center [284, 177] width 36 height 16
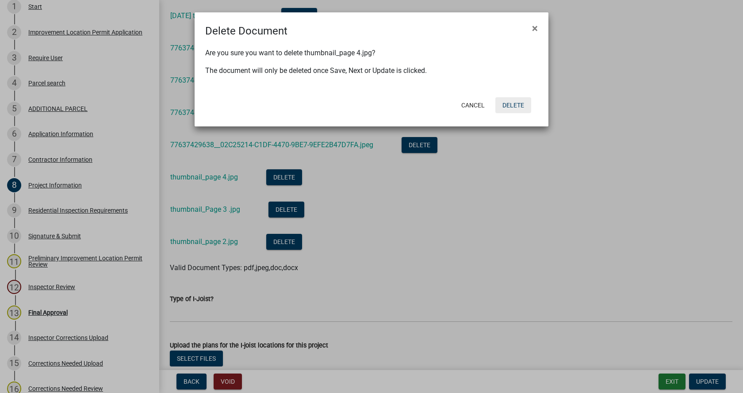
click at [514, 105] on button "Delete" at bounding box center [513, 105] width 36 height 16
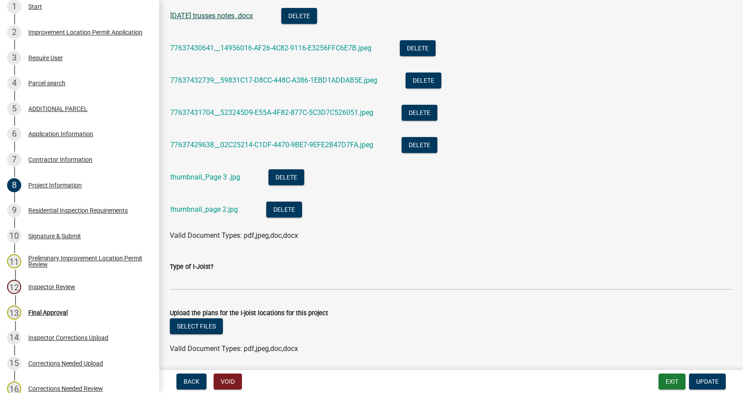
click at [215, 15] on link "[DATE] trusses notes .docx" at bounding box center [211, 15] width 83 height 8
click at [266, 47] on link "77637430641__14956016-AF26-4C82-9116-E3256FFC6E7B.jpeg" at bounding box center [270, 48] width 201 height 8
click at [287, 79] on link "77637432739__59831C17-D8CC-448C-A386-1EBD1ADDAB5E.jpeg" at bounding box center [273, 80] width 207 height 8
click at [425, 77] on button "Delete" at bounding box center [423, 81] width 36 height 16
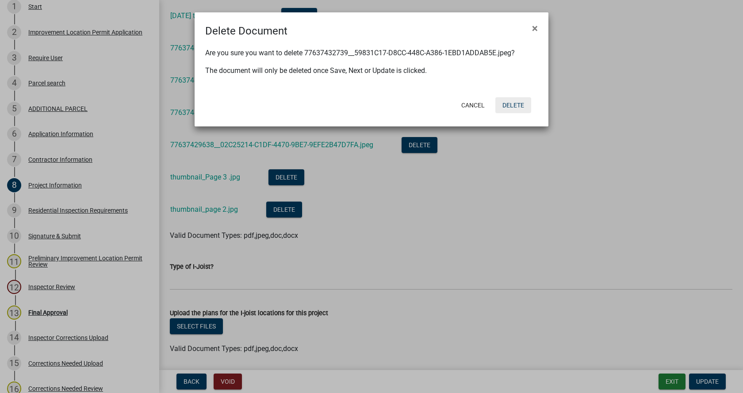
click at [509, 105] on button "Delete" at bounding box center [513, 105] width 36 height 16
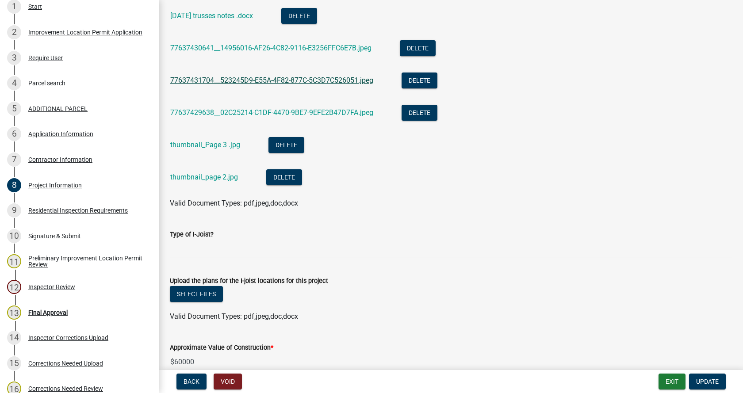
click at [255, 78] on link "77637431704__523245D9-E55A-4F82-877C-5C3D7C526051.jpeg" at bounding box center [271, 80] width 203 height 8
click at [271, 111] on link "77637429638__02C25214-C1DF-4470-9BE7-9EFE2B47D7FA.jpeg" at bounding box center [271, 112] width 203 height 8
click at [184, 144] on link "thumbnail_Page 3 .jpg" at bounding box center [205, 145] width 70 height 8
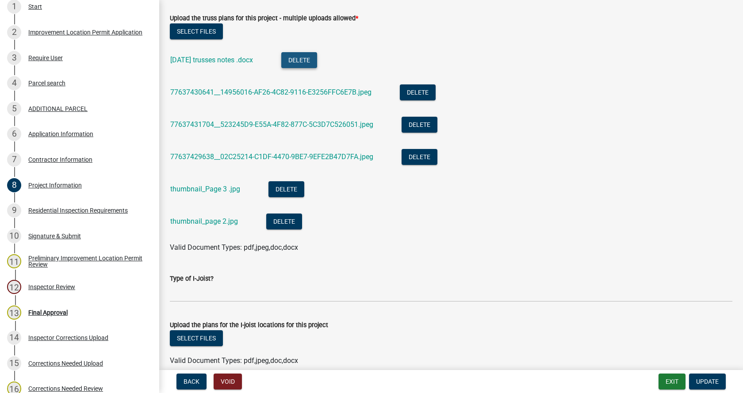
click at [301, 57] on button "Delete" at bounding box center [299, 60] width 36 height 16
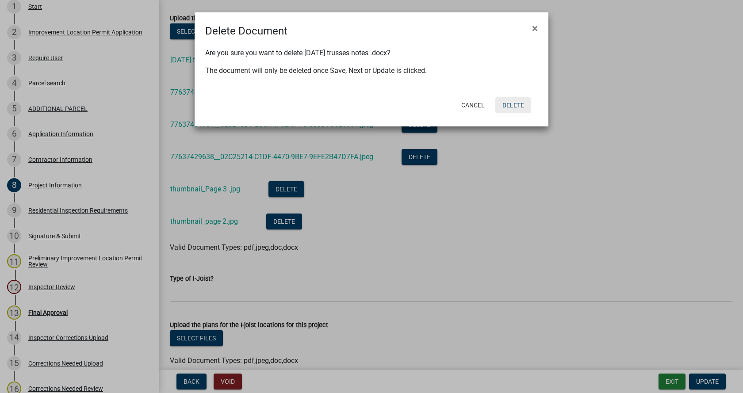
click at [513, 104] on button "Delete" at bounding box center [513, 105] width 36 height 16
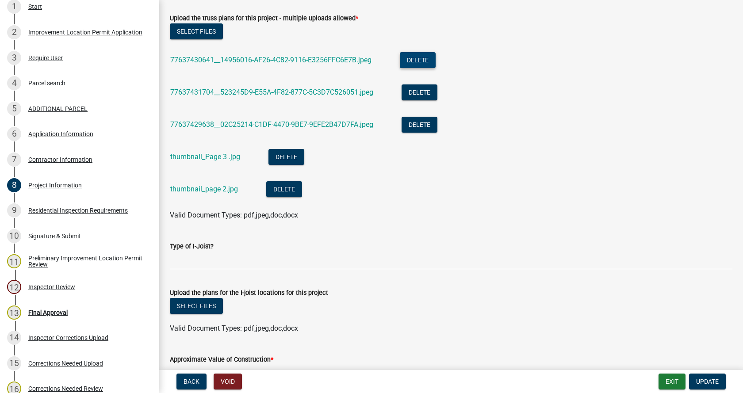
click at [420, 60] on button "Delete" at bounding box center [418, 60] width 36 height 16
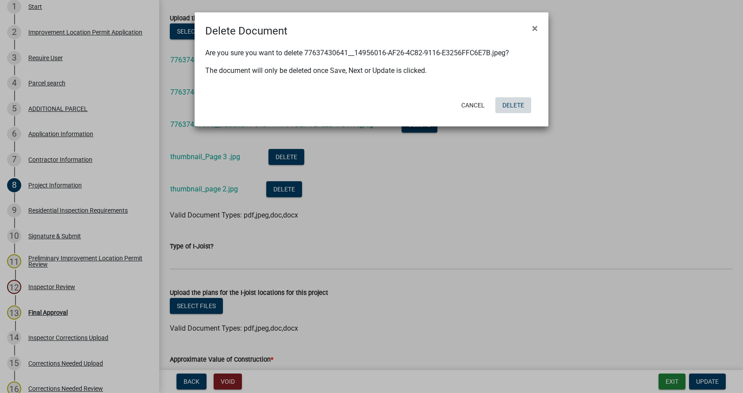
click at [512, 105] on button "Delete" at bounding box center [513, 105] width 36 height 16
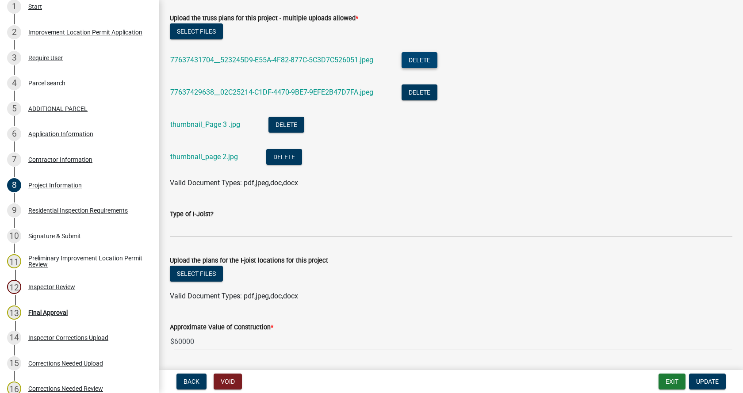
click at [419, 57] on button "Delete" at bounding box center [419, 60] width 36 height 16
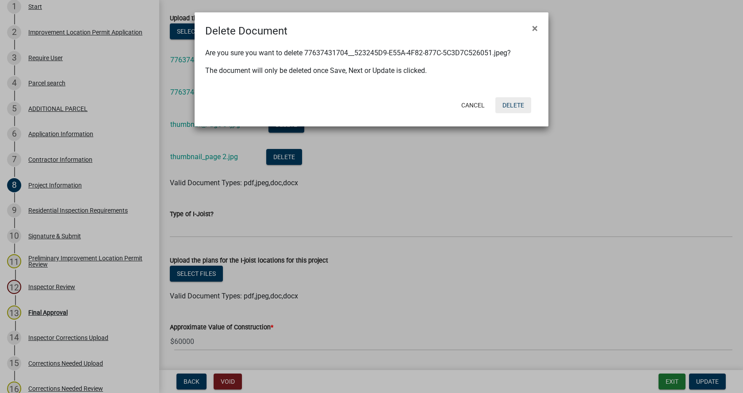
click at [516, 105] on button "Delete" at bounding box center [513, 105] width 36 height 16
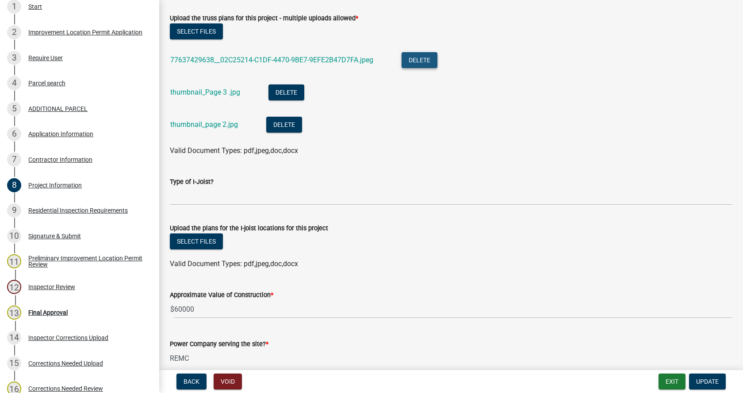
click at [418, 56] on button "Delete" at bounding box center [419, 60] width 36 height 16
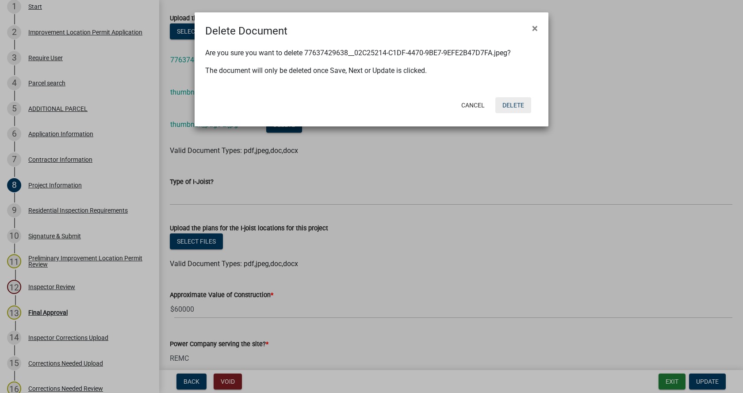
click at [515, 102] on button "Delete" at bounding box center [513, 105] width 36 height 16
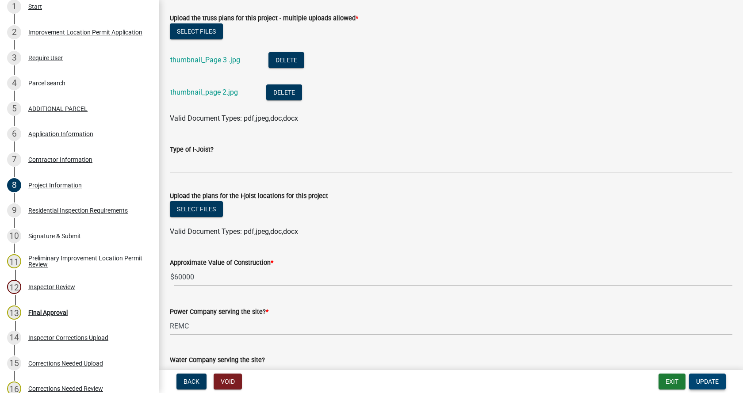
click at [713, 377] on button "Update" at bounding box center [707, 382] width 37 height 16
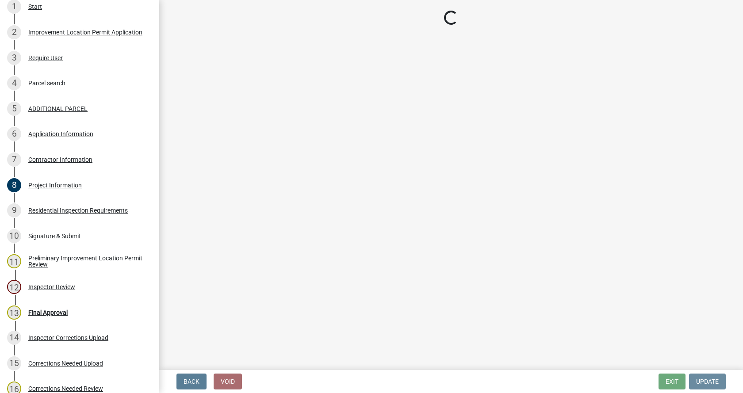
scroll to position [0, 0]
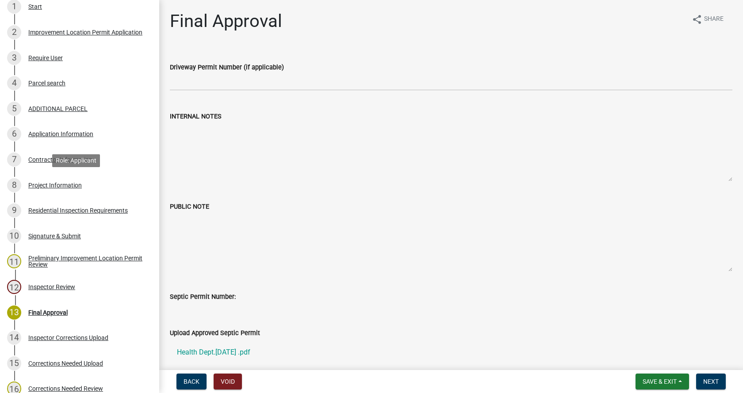
click at [34, 182] on div "Project Information" at bounding box center [54, 185] width 53 height 6
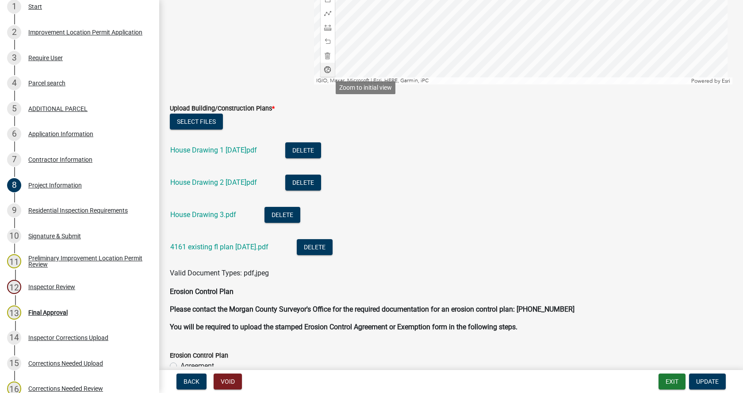
scroll to position [2255, 0]
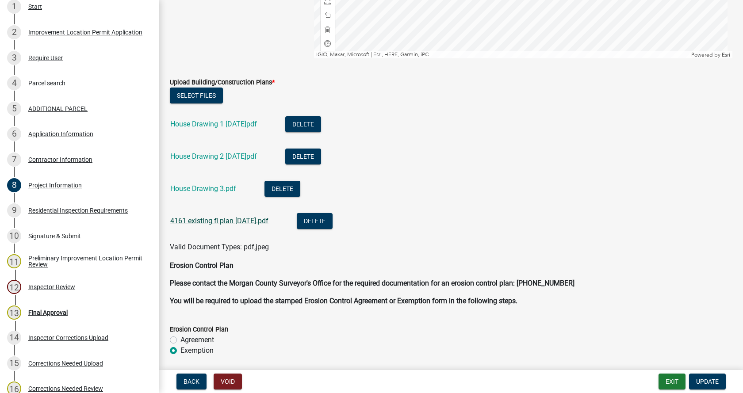
click at [198, 222] on link "4161 existing fl plan [DATE].pdf" at bounding box center [219, 221] width 98 height 8
click at [199, 187] on link "House Drawing 3.pdf" at bounding box center [203, 188] width 66 height 8
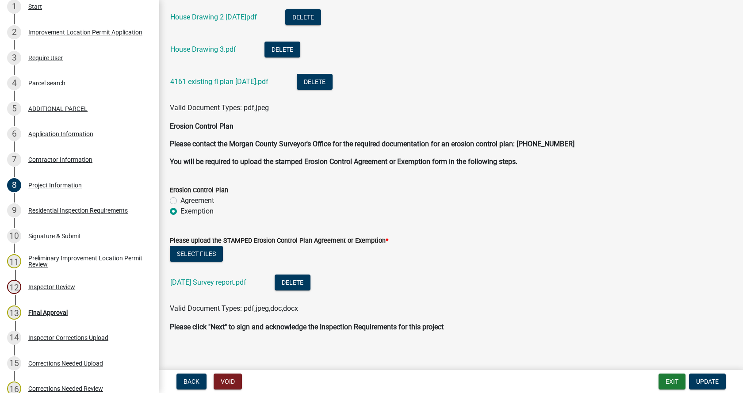
scroll to position [2402, 0]
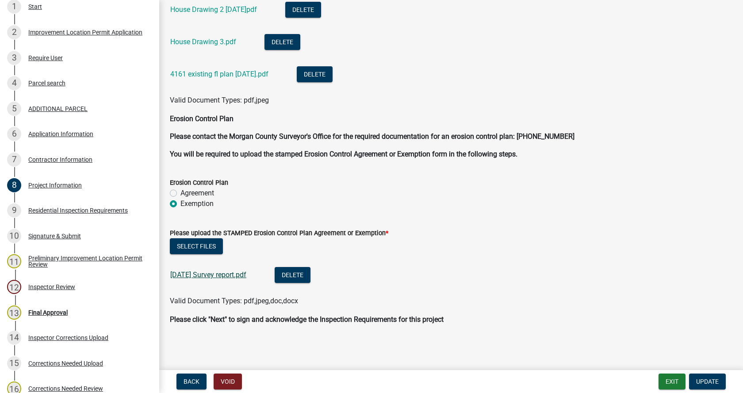
click at [204, 275] on link "[DATE] Survey report.pdf" at bounding box center [208, 275] width 76 height 8
click at [705, 379] on span "Update" at bounding box center [707, 381] width 23 height 7
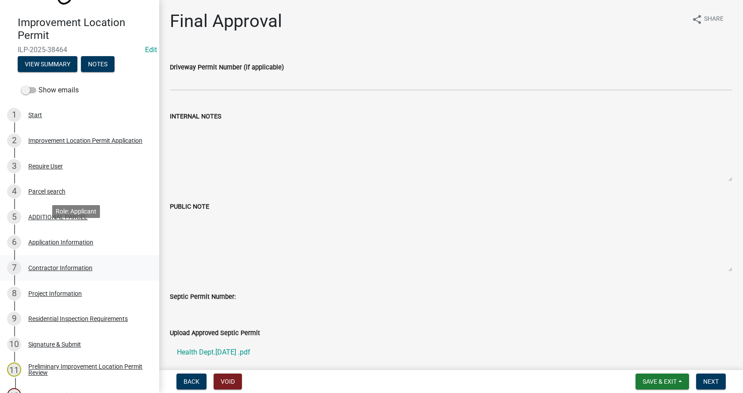
scroll to position [52, 0]
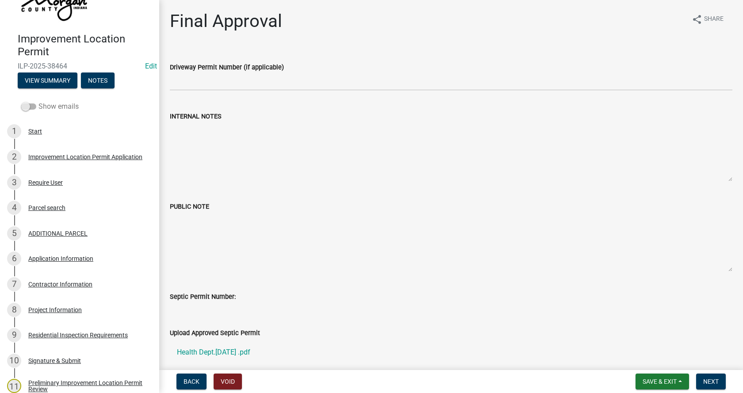
click at [27, 106] on span at bounding box center [28, 106] width 15 height 6
click at [38, 101] on input "Show emails" at bounding box center [38, 101] width 0 height 0
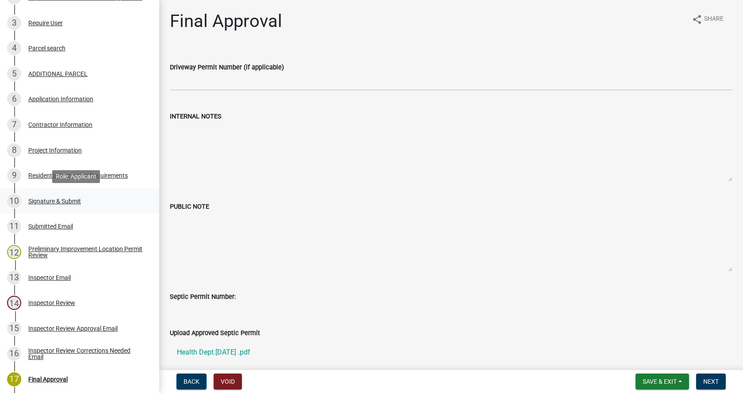
scroll to position [317, 0]
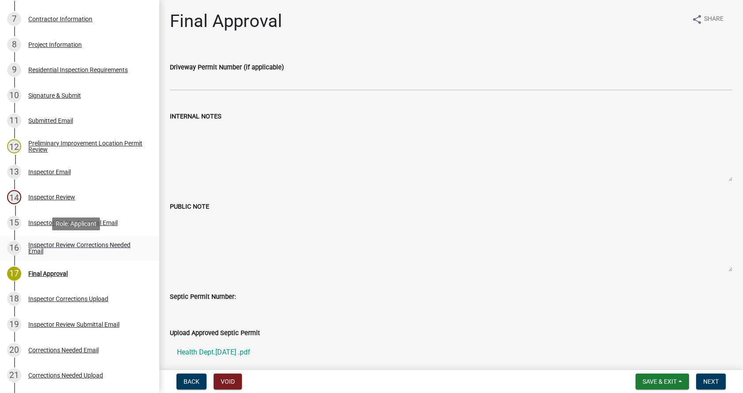
click at [34, 243] on div "Inspector Review Corrections Needed Email" at bounding box center [86, 248] width 117 height 12
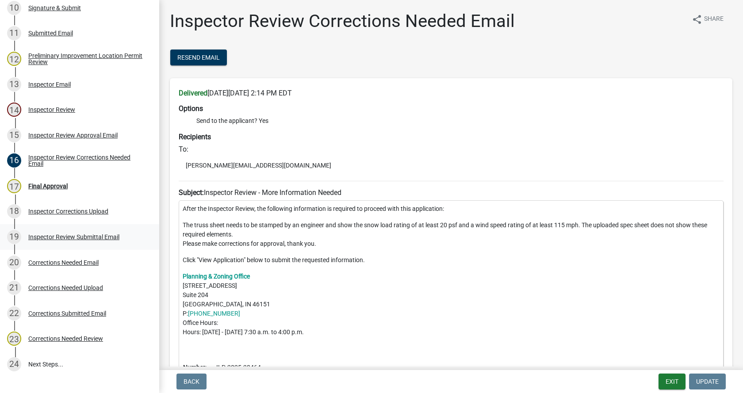
scroll to position [406, 0]
click at [38, 260] on div "Corrections Needed Email" at bounding box center [63, 262] width 70 height 6
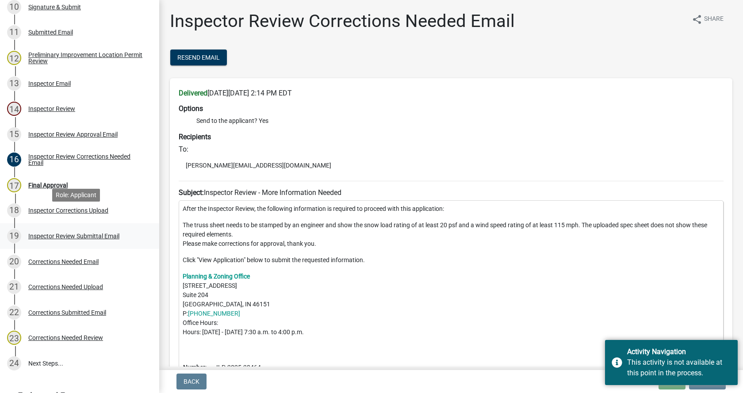
scroll to position [451, 0]
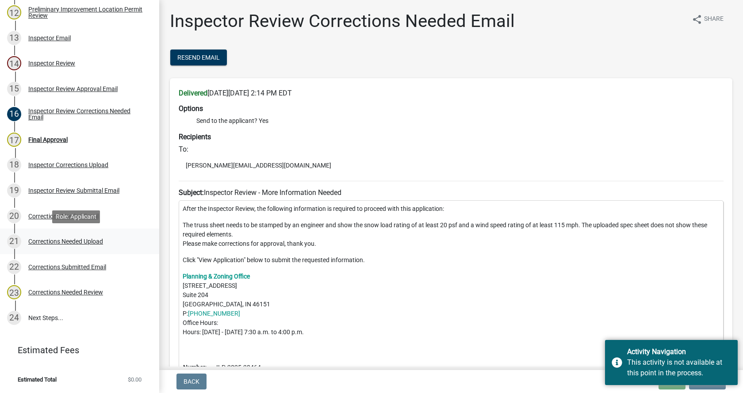
click at [44, 240] on div "Corrections Needed Upload" at bounding box center [65, 241] width 75 height 6
click at [33, 264] on div "Corrections Submitted Email" at bounding box center [67, 267] width 78 height 6
click at [40, 290] on div "Corrections Needed Review" at bounding box center [65, 292] width 75 height 6
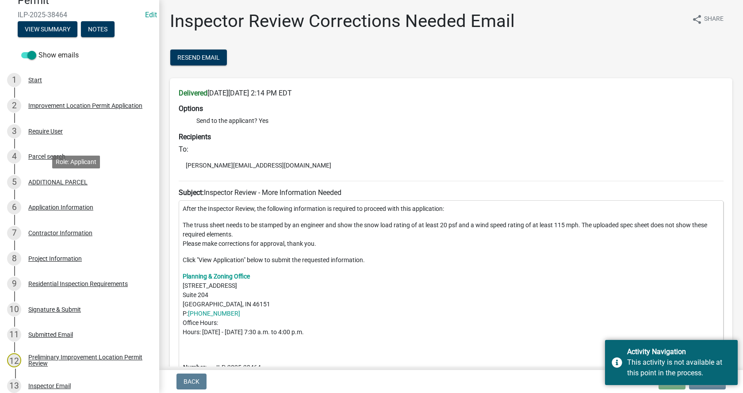
scroll to position [98, 0]
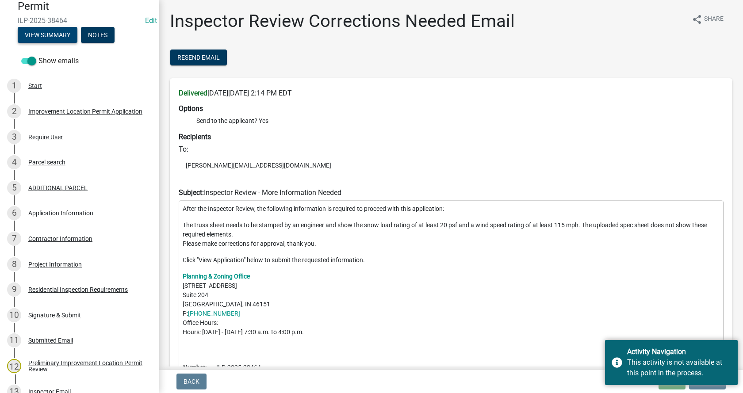
click at [61, 36] on button "View Summary" at bounding box center [48, 35] width 60 height 16
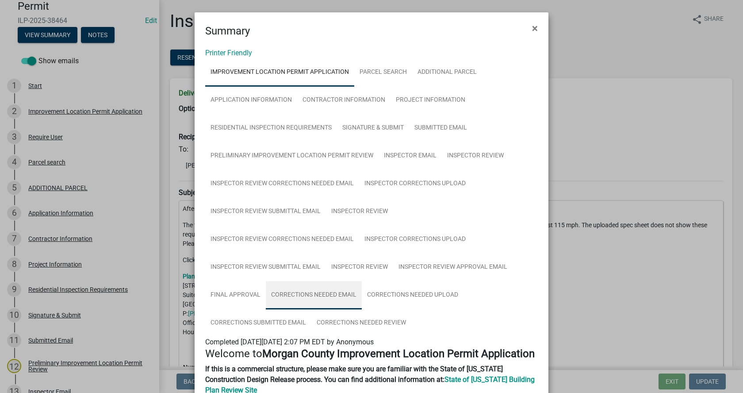
click at [306, 294] on link "Corrections Needed Email" at bounding box center [314, 295] width 96 height 28
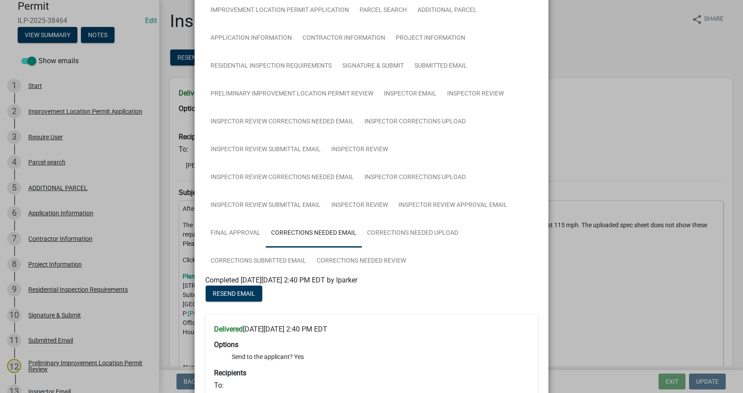
scroll to position [0, 0]
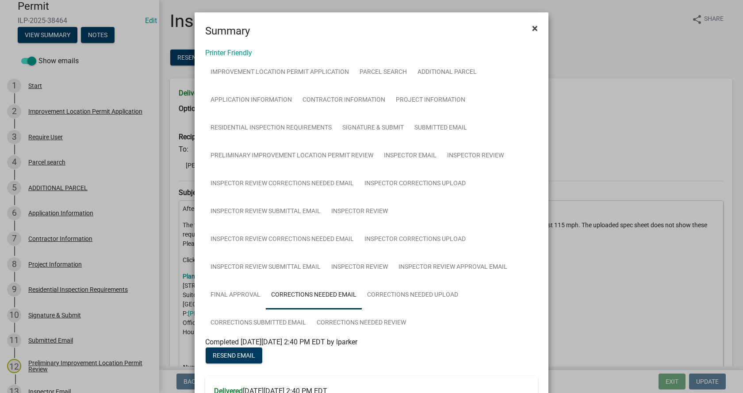
click at [534, 30] on span "×" at bounding box center [535, 28] width 6 height 12
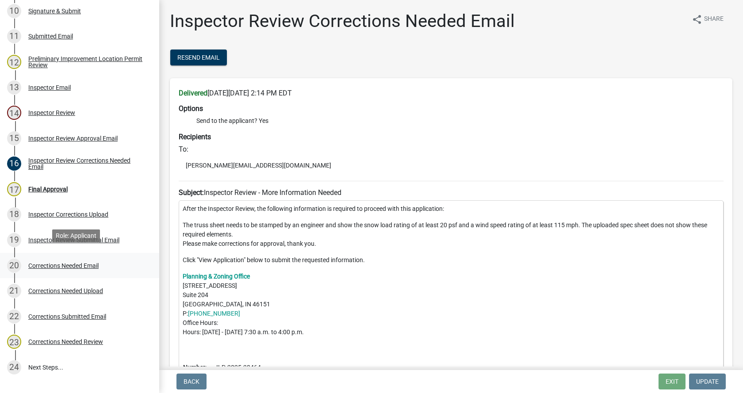
scroll to position [407, 0]
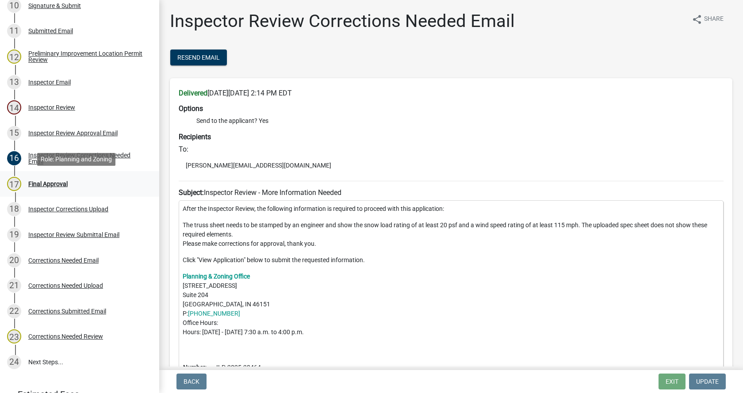
click at [39, 182] on div "Final Approval" at bounding box center [47, 184] width 39 height 6
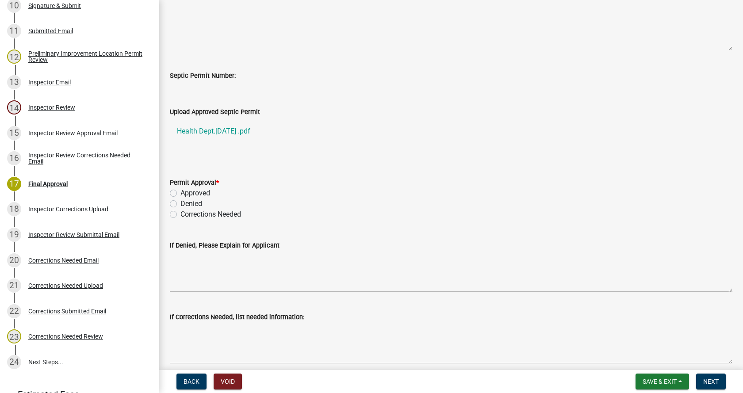
scroll to position [265, 0]
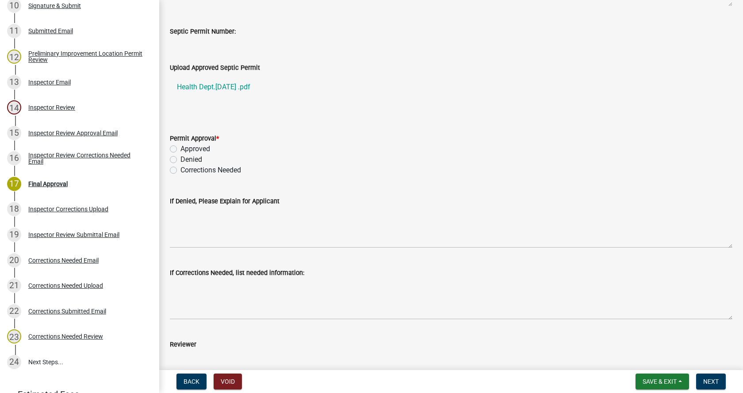
click at [180, 149] on label "Approved" at bounding box center [195, 149] width 30 height 11
click at [180, 149] on input "Approved" at bounding box center [183, 147] width 6 height 6
radio input "true"
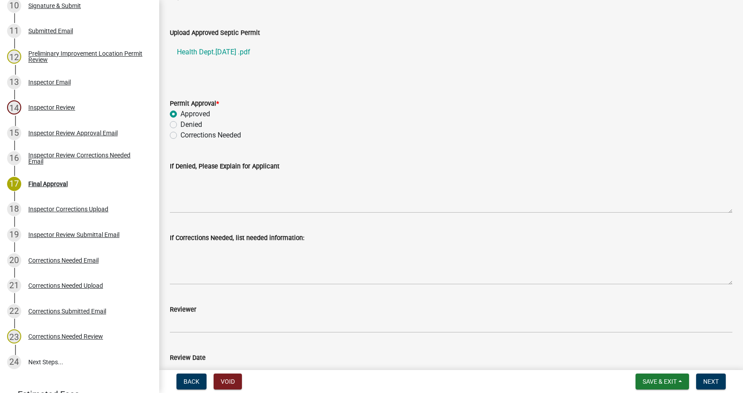
scroll to position [398, 0]
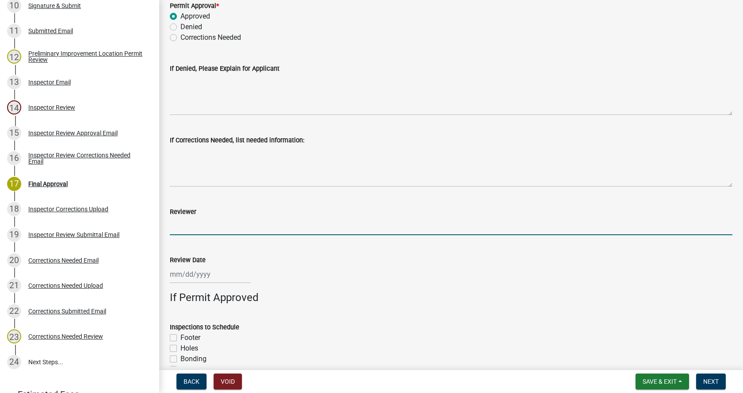
click at [180, 229] on input "Reviewer" at bounding box center [451, 226] width 562 height 18
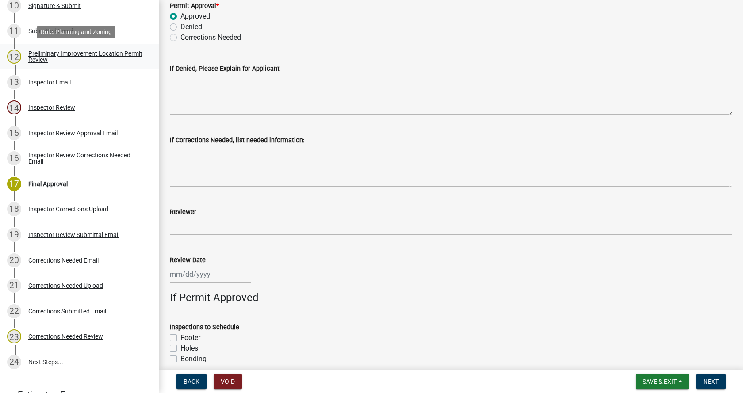
click at [37, 52] on div "Preliminary Improvement Location Permit Review" at bounding box center [86, 56] width 117 height 12
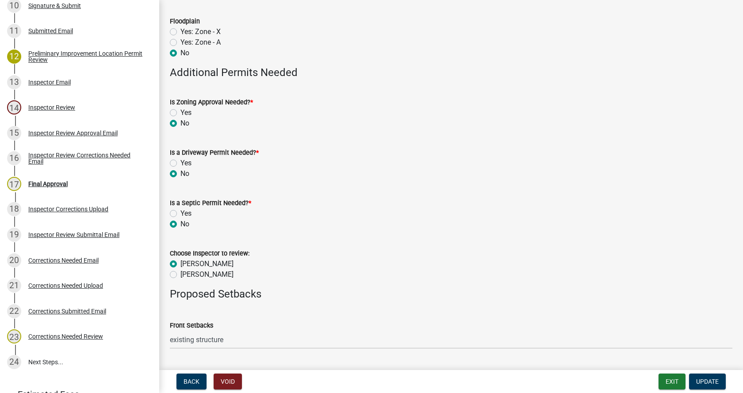
scroll to position [265, 0]
click at [31, 183] on div "Final Approval" at bounding box center [47, 184] width 39 height 6
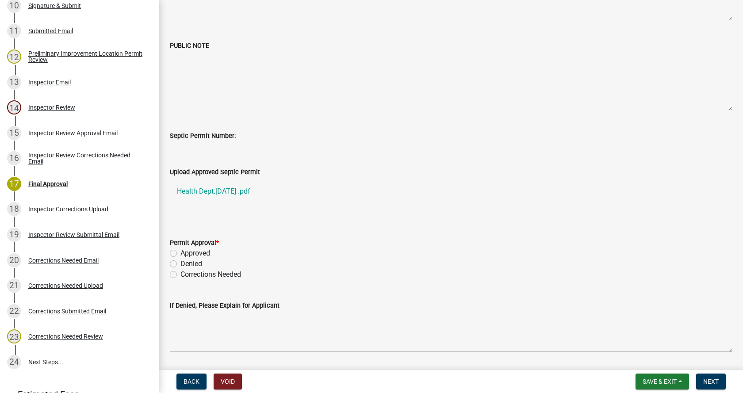
scroll to position [221, 0]
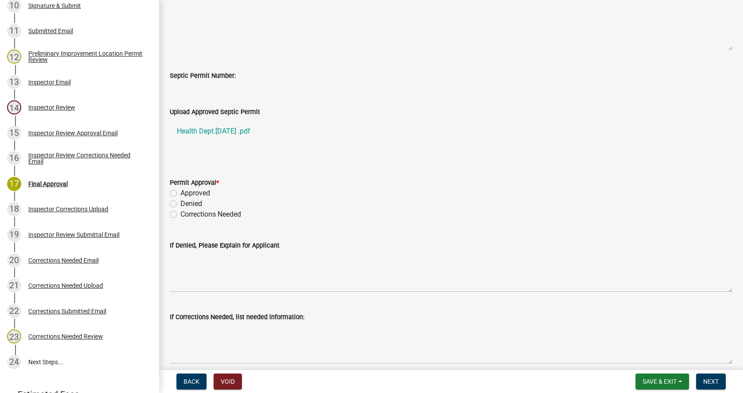
click at [180, 194] on label "Approved" at bounding box center [195, 193] width 30 height 11
click at [180, 194] on input "Approved" at bounding box center [183, 191] width 6 height 6
radio input "true"
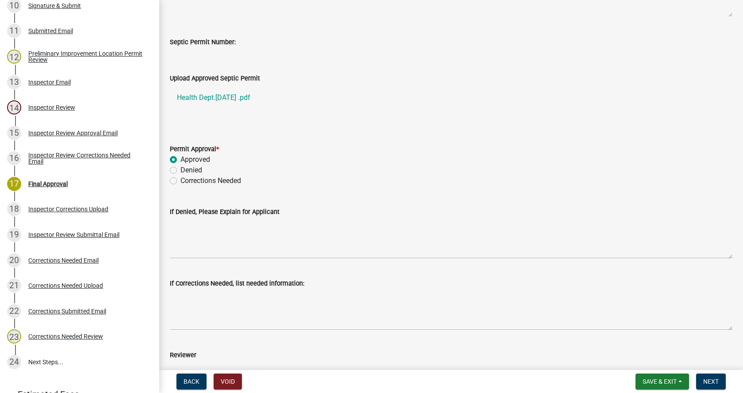
scroll to position [398, 0]
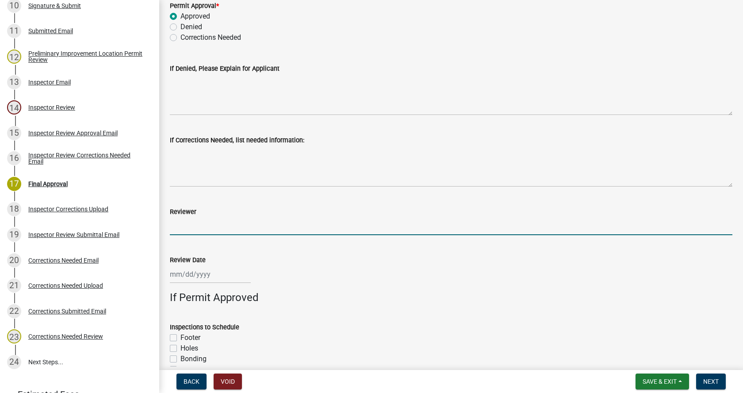
click at [186, 225] on input "Reviewer" at bounding box center [451, 226] width 562 height 18
type input "[PERSON_NAME] / [PERSON_NAME]"
click at [191, 277] on div at bounding box center [210, 274] width 81 height 18
select select "8"
select select "2025"
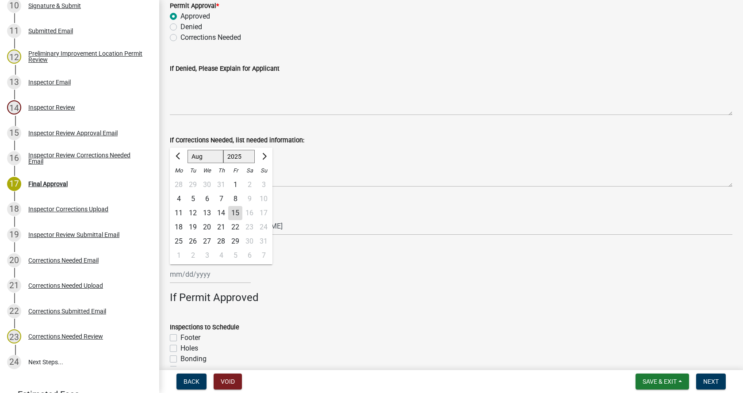
click at [237, 212] on div "15" at bounding box center [235, 213] width 14 height 14
type input "[DATE]"
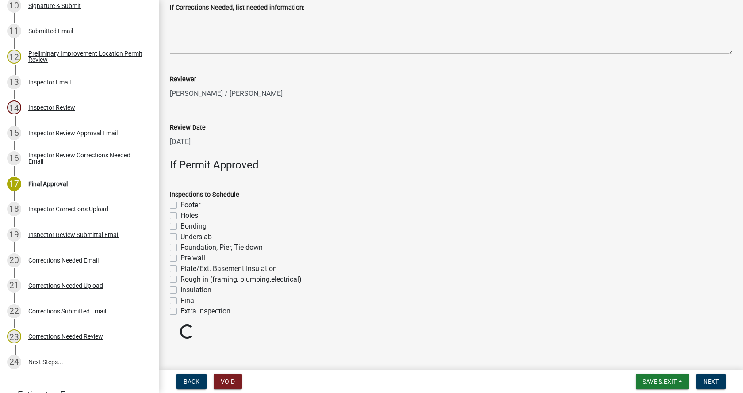
scroll to position [539, 0]
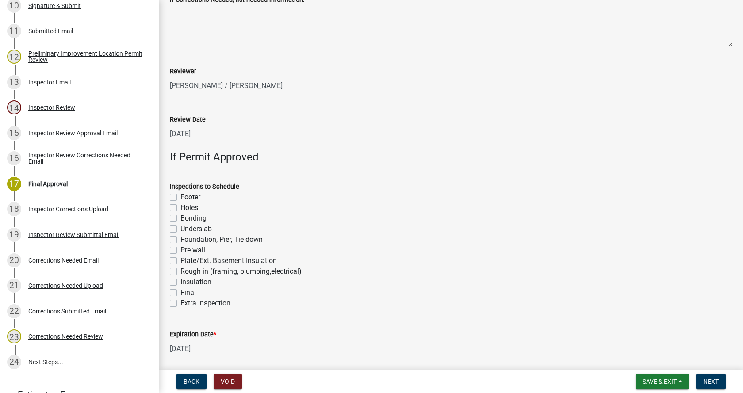
click at [180, 270] on label "Rough in (framing, plumbing,electrical)" at bounding box center [240, 271] width 121 height 11
click at [180, 270] on input "Rough in (framing, plumbing,electrical)" at bounding box center [183, 269] width 6 height 6
checkbox input "true"
checkbox input "false"
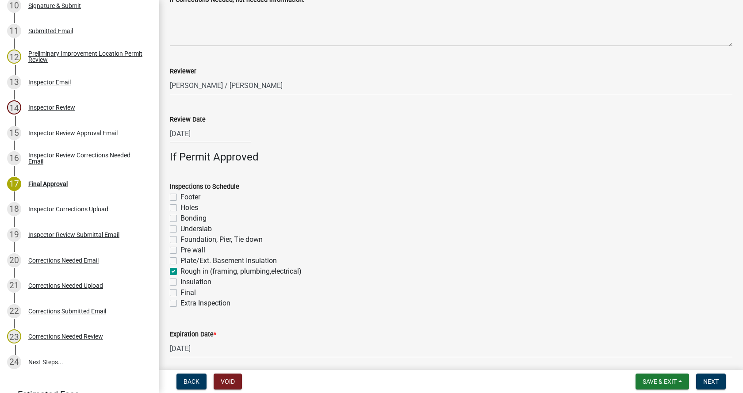
checkbox input "false"
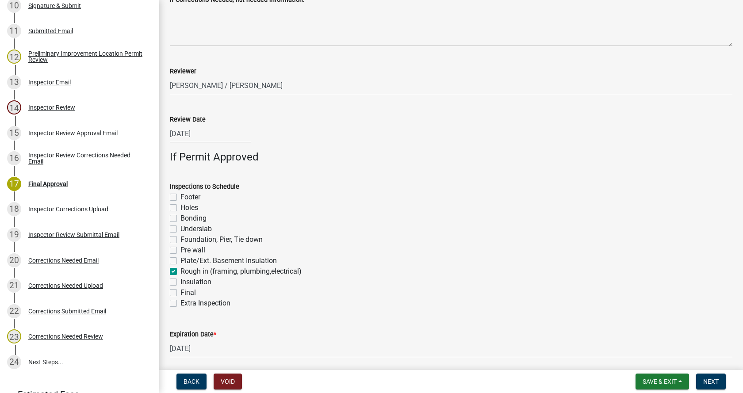
checkbox input "true"
checkbox input "false"
click at [180, 281] on label "Insulation" at bounding box center [195, 282] width 31 height 11
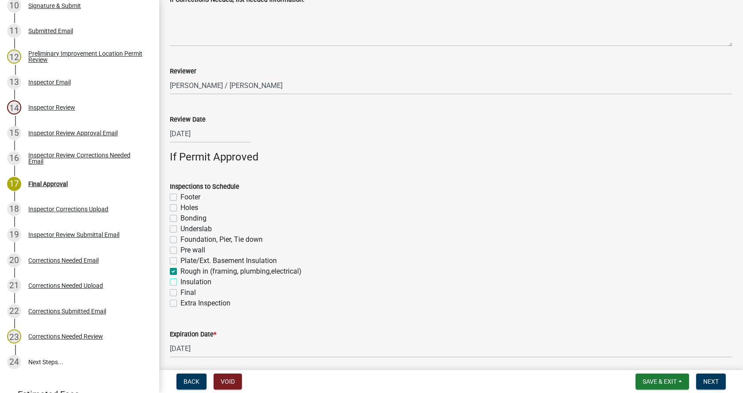
click at [180, 281] on input "Insulation" at bounding box center [183, 280] width 6 height 6
checkbox input "true"
checkbox input "false"
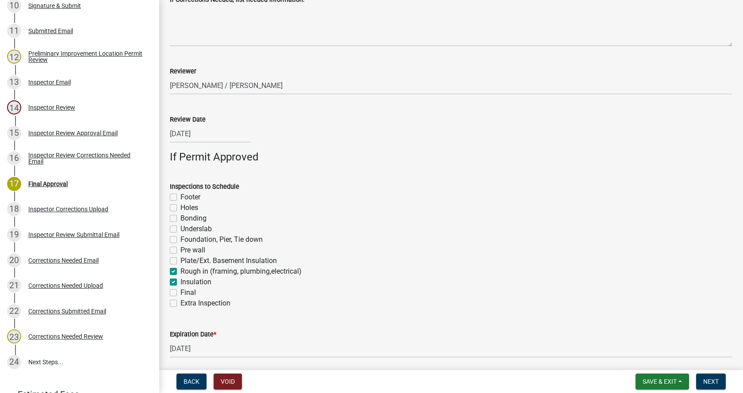
checkbox input "false"
checkbox input "true"
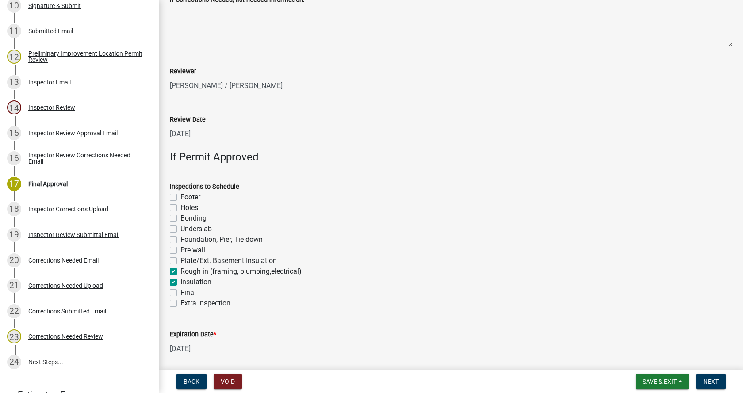
checkbox input "true"
checkbox input "false"
click at [180, 294] on label "Final" at bounding box center [187, 292] width 15 height 11
click at [180, 293] on input "Final" at bounding box center [183, 290] width 6 height 6
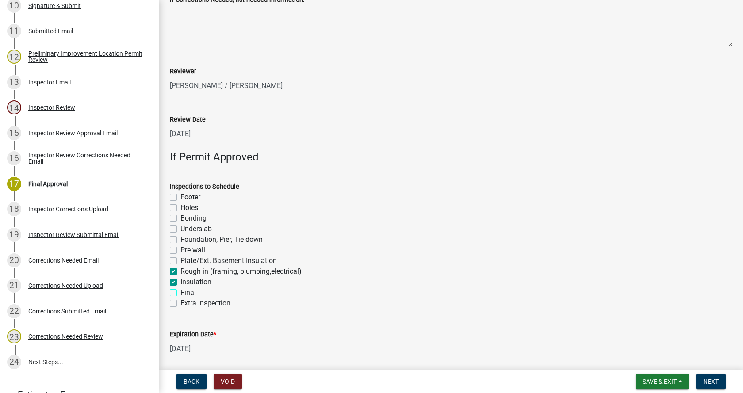
checkbox input "true"
checkbox input "false"
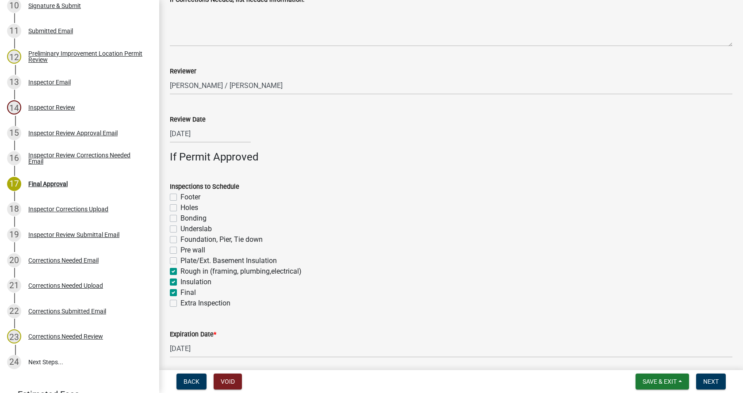
checkbox input "false"
checkbox input "true"
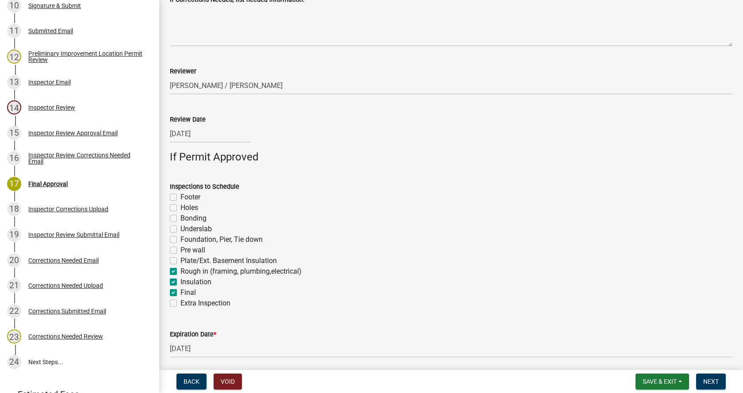
checkbox input "true"
checkbox input "false"
click at [712, 379] on span "Next" at bounding box center [710, 381] width 15 height 7
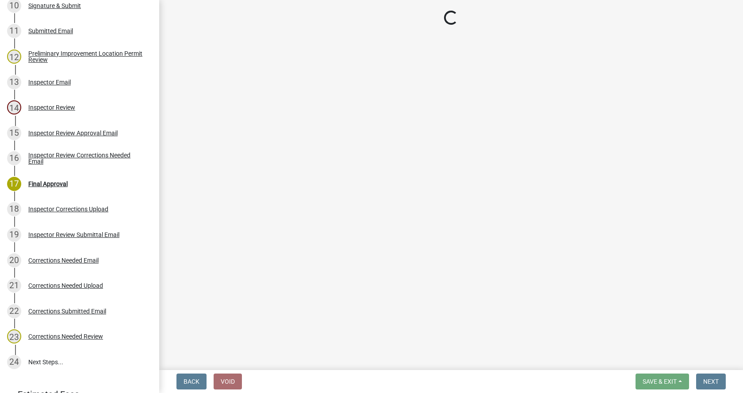
scroll to position [585, 0]
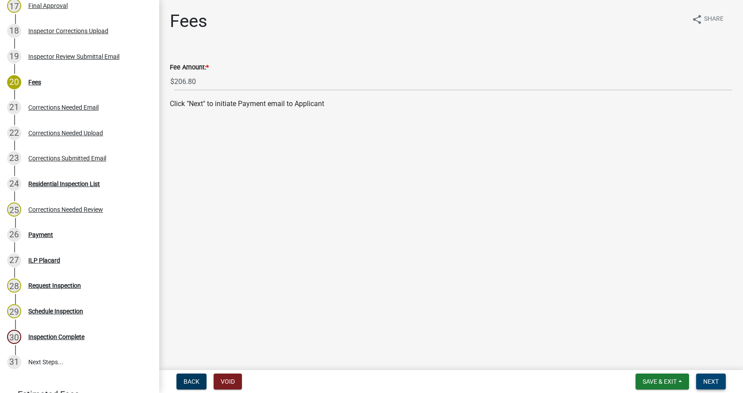
click at [712, 381] on span "Next" at bounding box center [710, 381] width 15 height 7
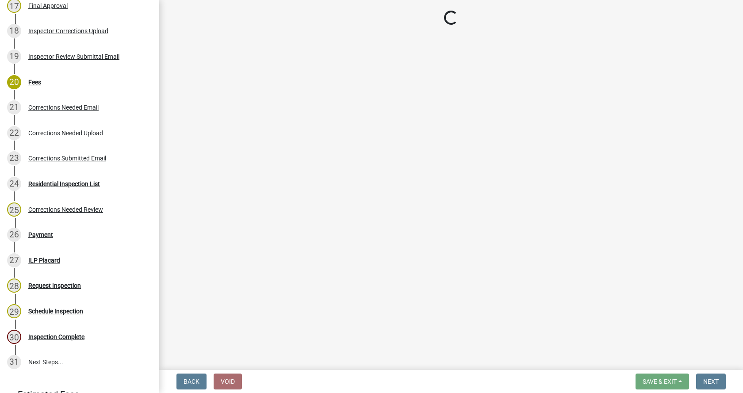
select select "3: 3"
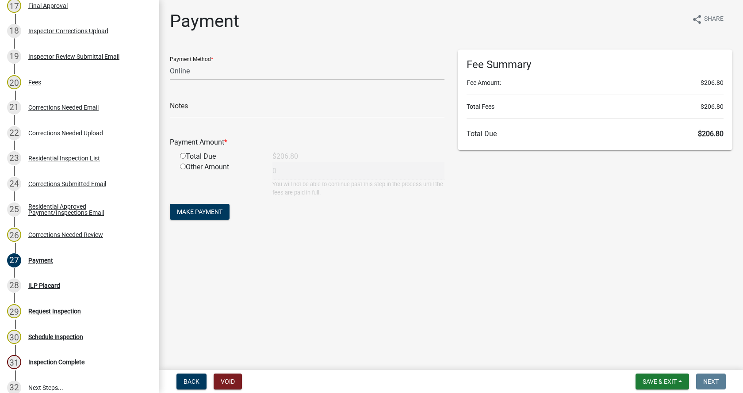
scroll to position [611, 0]
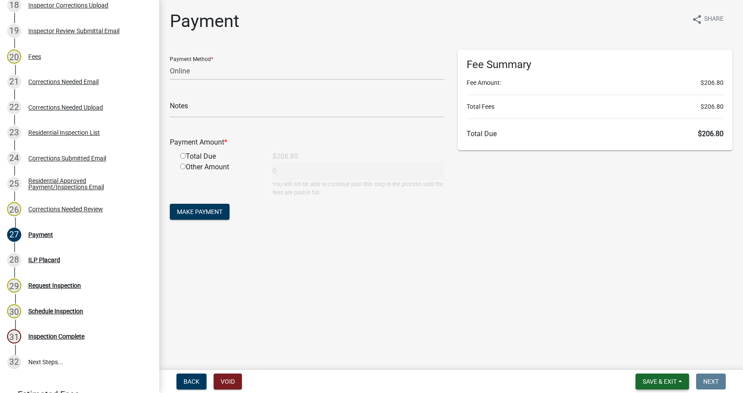
click at [680, 382] on button "Save & Exit" at bounding box center [661, 382] width 53 height 16
click at [646, 363] on button "Save & Exit" at bounding box center [653, 358] width 71 height 21
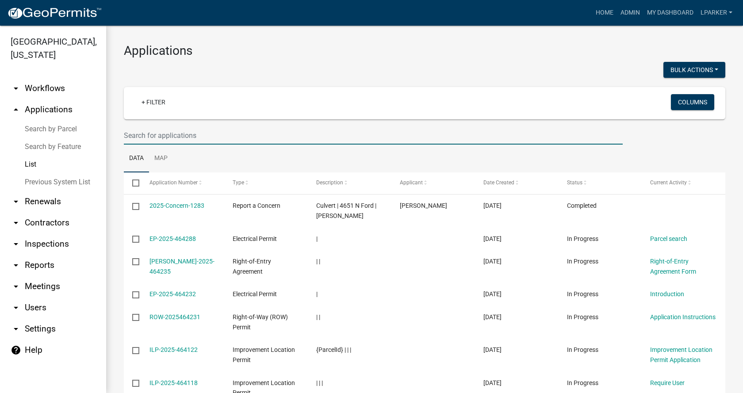
click at [134, 136] on input "text" at bounding box center [373, 135] width 499 height 18
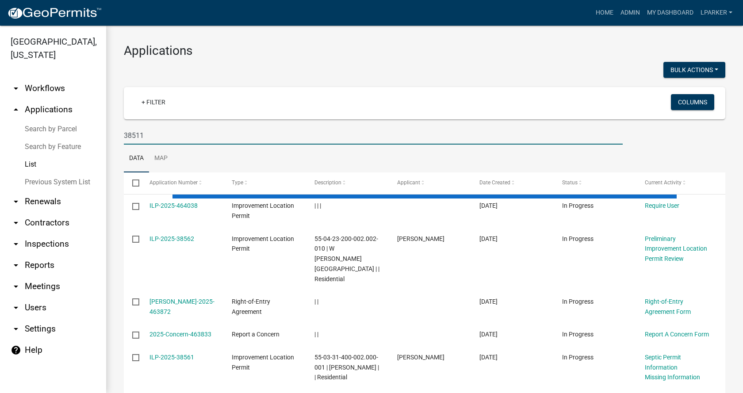
type input "38511"
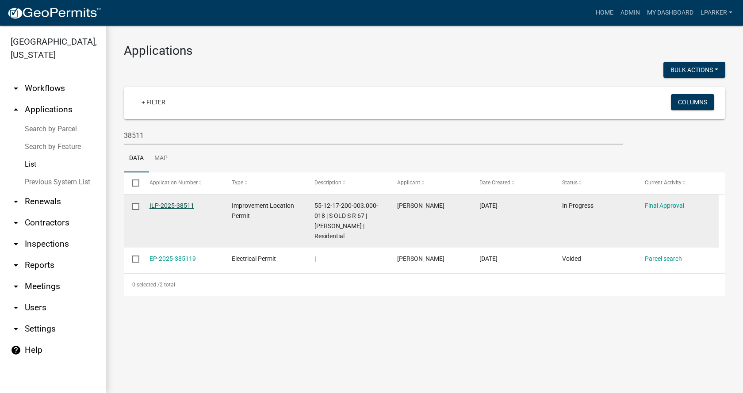
click at [166, 206] on link "ILP-2025-38511" at bounding box center [171, 205] width 45 height 7
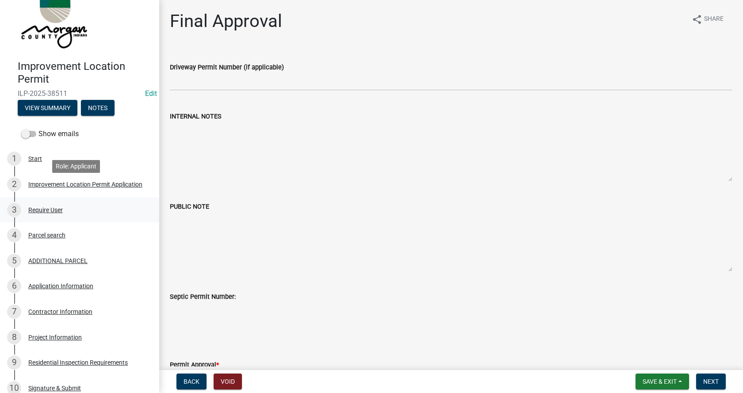
scroll to position [44, 0]
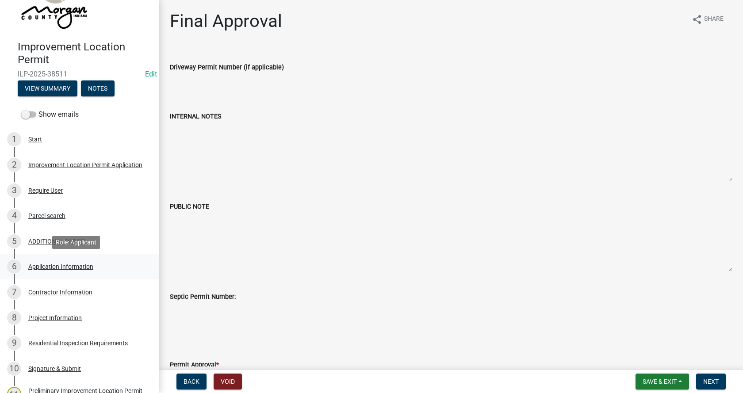
click at [40, 264] on div "Application Information" at bounding box center [60, 267] width 65 height 6
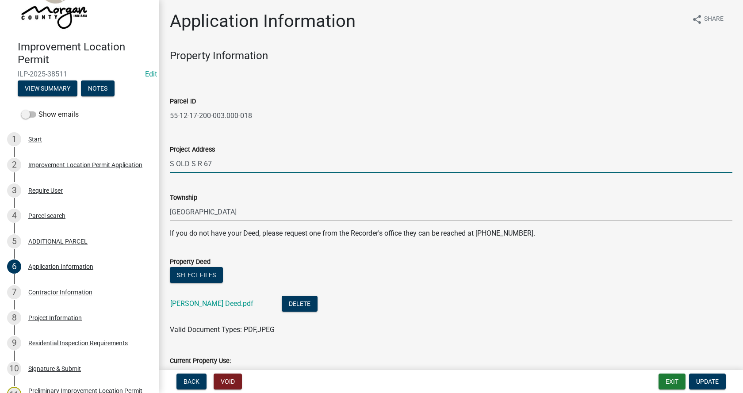
click at [194, 163] on input "S OLD S R 67" at bounding box center [451, 164] width 562 height 18
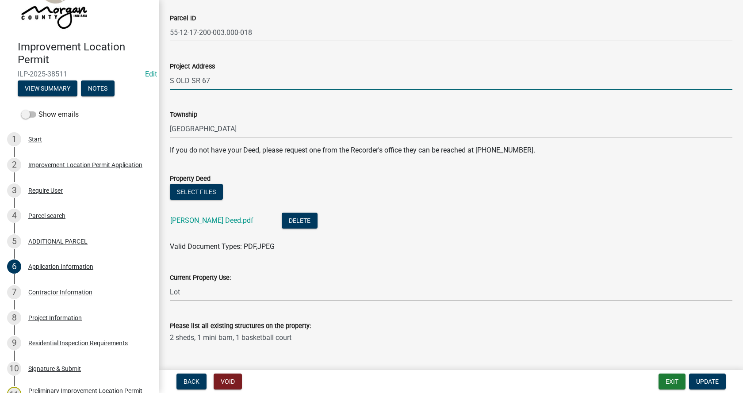
scroll to position [88, 0]
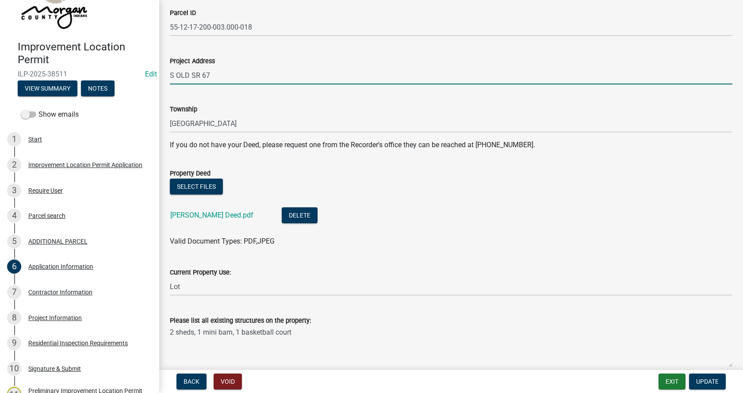
type input "S OLD SR 67"
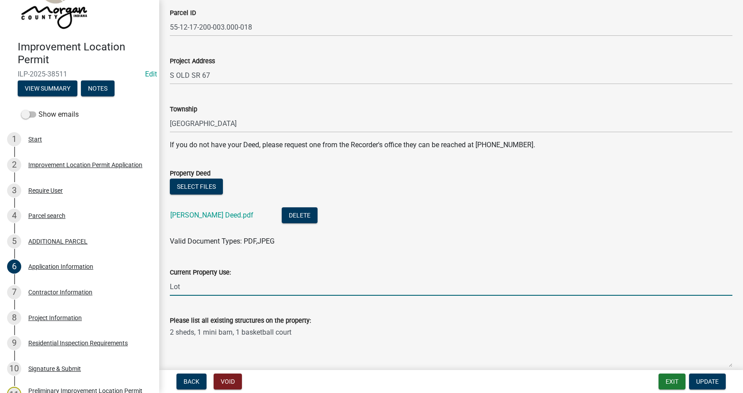
drag, startPoint x: 191, startPoint y: 285, endPoint x: 168, endPoint y: 287, distance: 23.9
click at [168, 287] on div "Current Property Use: Lot" at bounding box center [451, 275] width 576 height 41
click at [209, 287] on input "Lot" at bounding box center [451, 287] width 562 height 18
click at [215, 285] on input "Lot" at bounding box center [451, 287] width 562 height 18
type input "L"
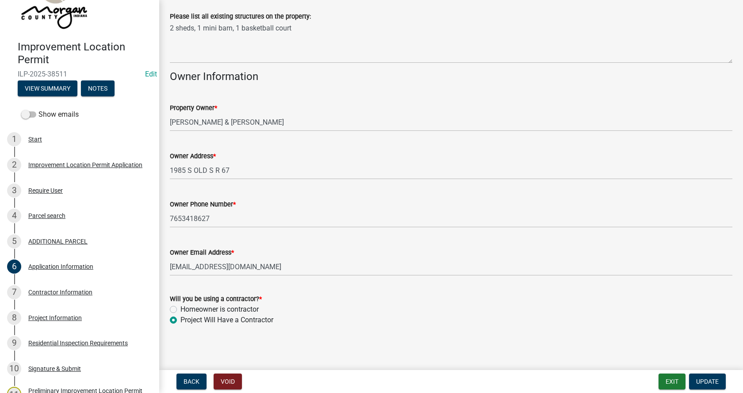
scroll to position [394, 0]
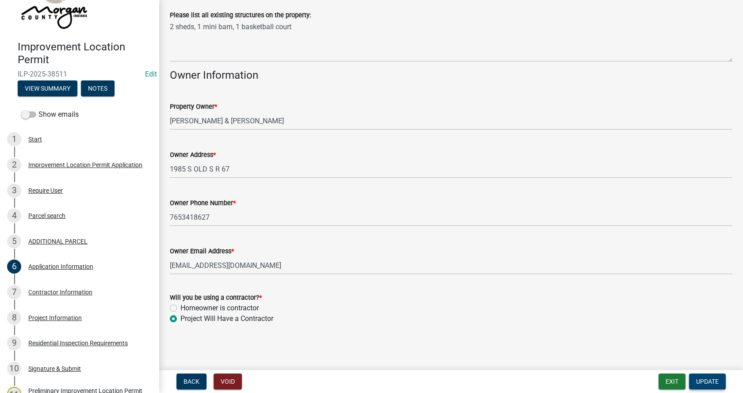
type input "Residential"
click at [710, 379] on span "Update" at bounding box center [707, 381] width 23 height 7
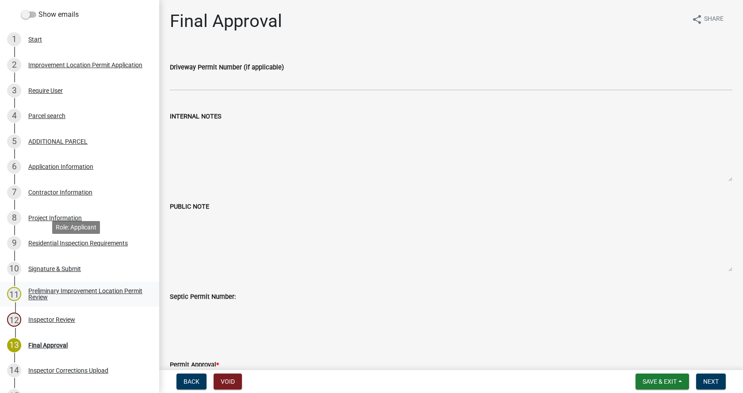
scroll to position [177, 0]
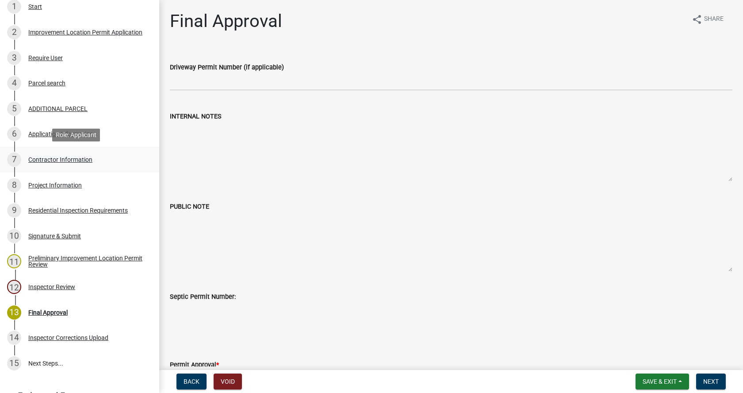
click at [33, 157] on div "Contractor Information" at bounding box center [60, 160] width 64 height 6
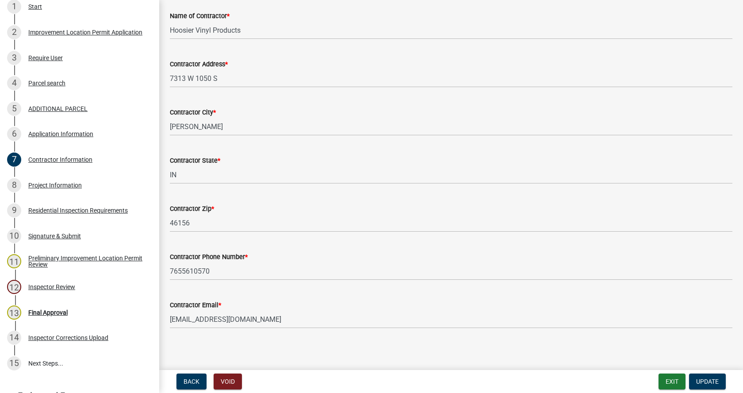
scroll to position [75, 0]
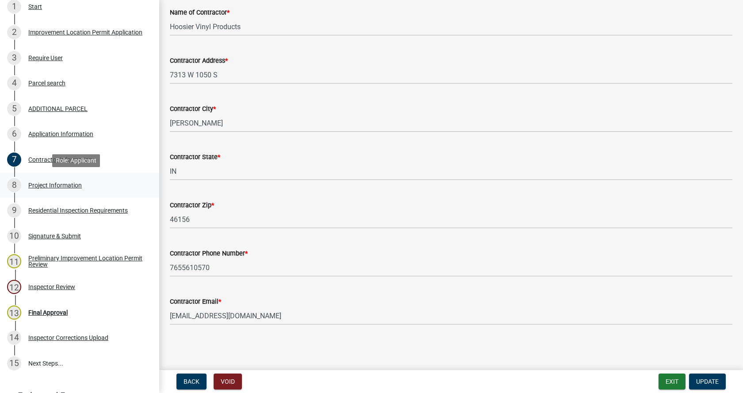
click at [37, 183] on div "Project Information" at bounding box center [54, 185] width 53 height 6
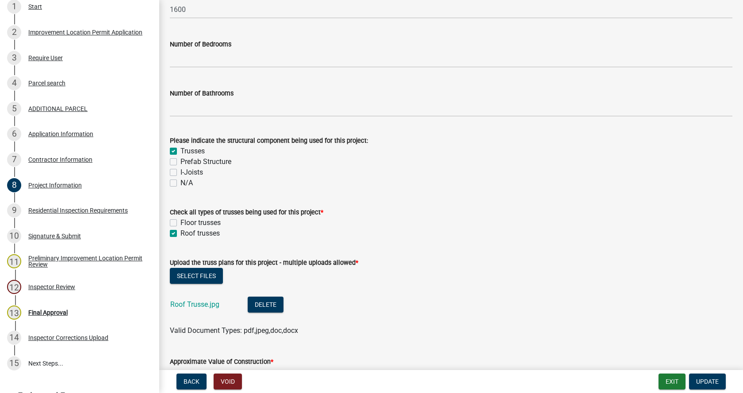
scroll to position [796, 0]
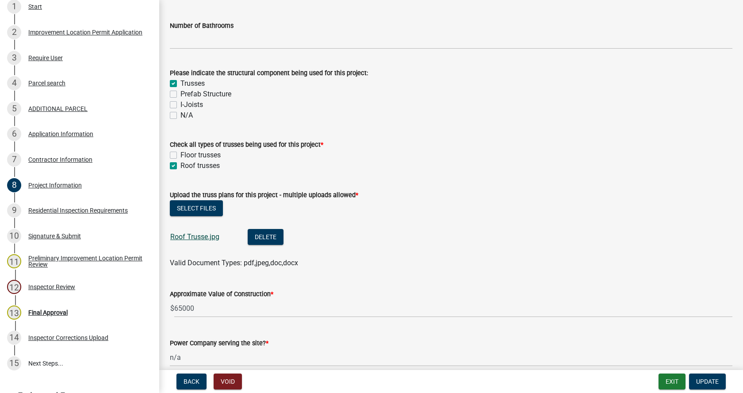
click at [193, 234] on link "Roof Trusse.jpg" at bounding box center [194, 237] width 49 height 8
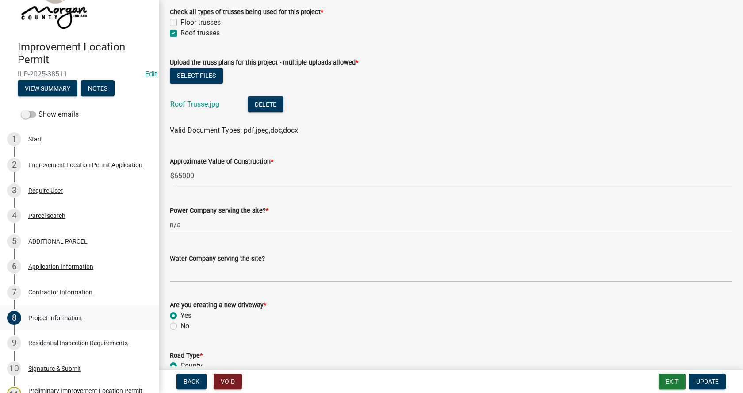
scroll to position [0, 0]
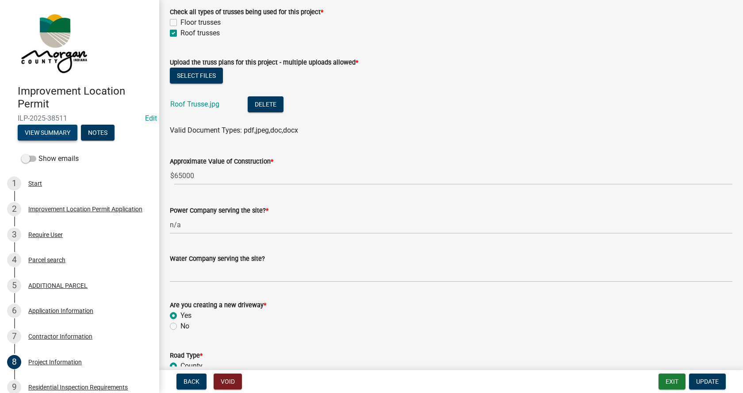
click at [55, 131] on button "View Summary" at bounding box center [48, 133] width 60 height 16
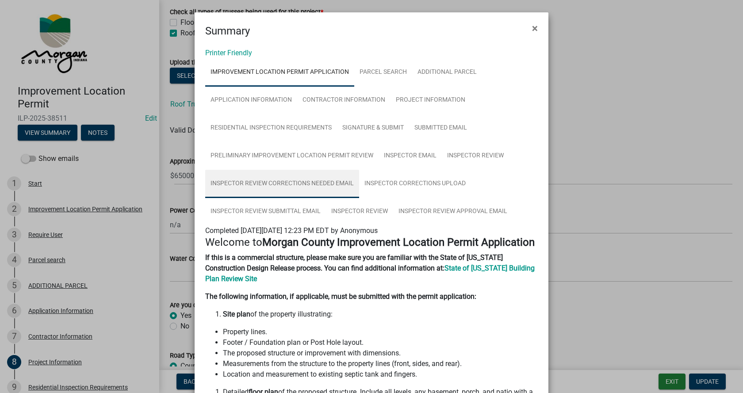
click at [279, 179] on link "Inspector Review Corrections Needed Email" at bounding box center [282, 184] width 154 height 28
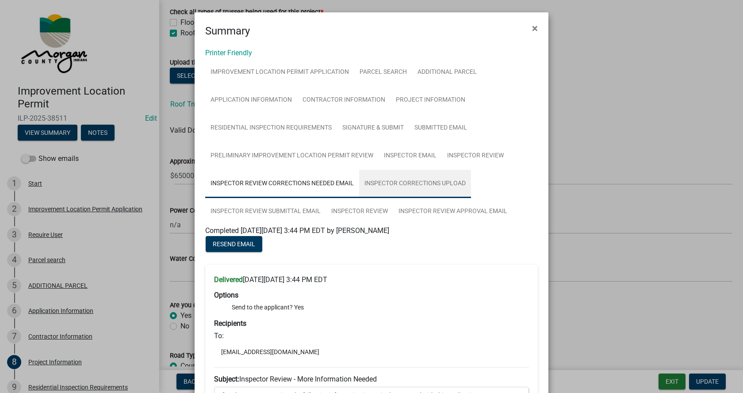
click at [408, 180] on link "Inspector Corrections Upload" at bounding box center [415, 184] width 112 height 28
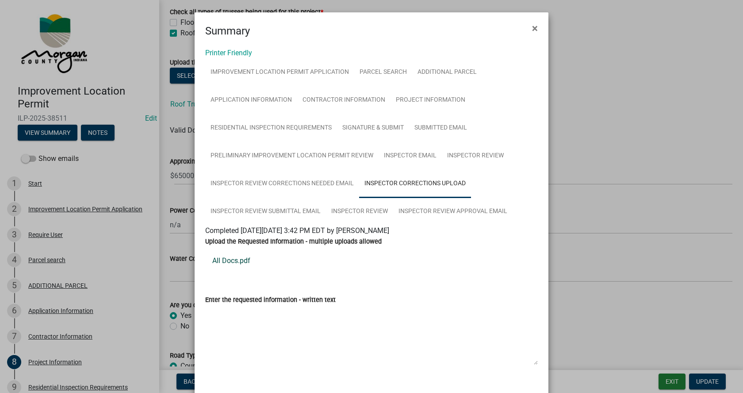
click at [224, 259] on link "All Docs.pdf" at bounding box center [371, 260] width 332 height 21
click at [223, 261] on link "All Docs.pdf" at bounding box center [371, 260] width 332 height 21
click at [534, 29] on span "×" at bounding box center [535, 28] width 6 height 12
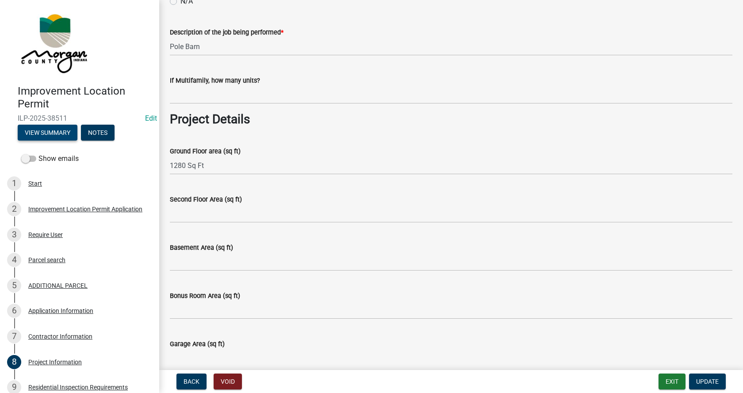
scroll to position [265, 0]
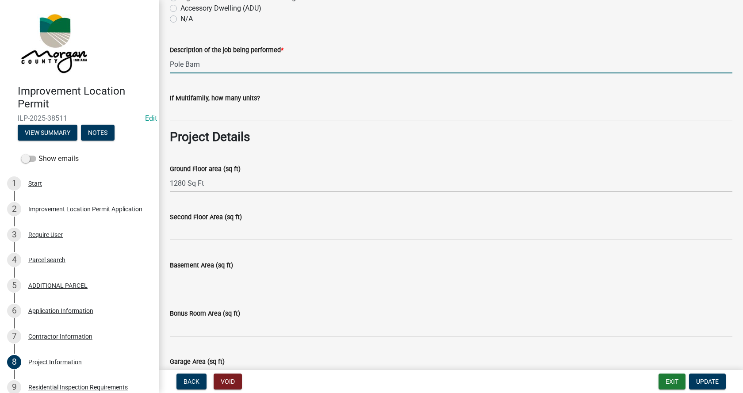
click at [171, 64] on input "Pole Barn" at bounding box center [451, 64] width 562 height 18
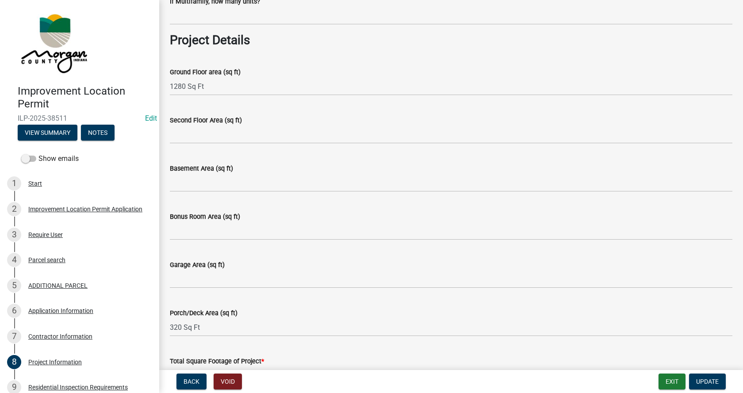
scroll to position [354, 0]
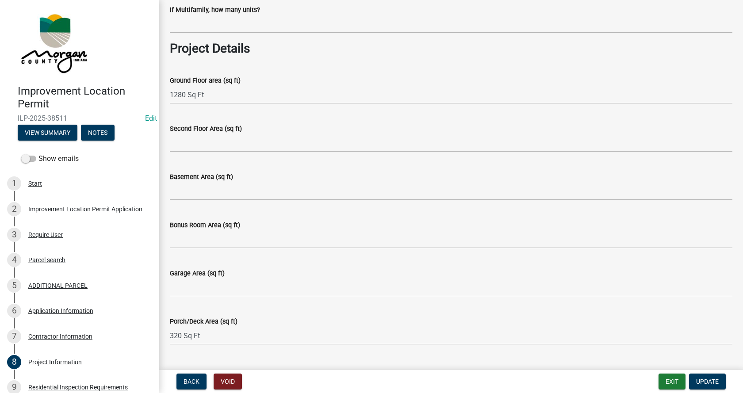
type input "32x48 Pole Barn"
drag, startPoint x: 182, startPoint y: 333, endPoint x: 168, endPoint y: 333, distance: 13.7
click at [168, 333] on div "Porch/Deck Area (sq ft) 320 Sq Ft" at bounding box center [451, 324] width 576 height 41
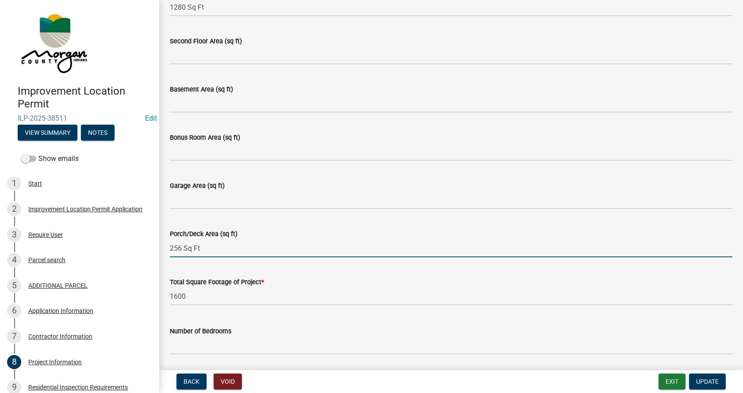
scroll to position [442, 0]
type input "256 Sq Ft"
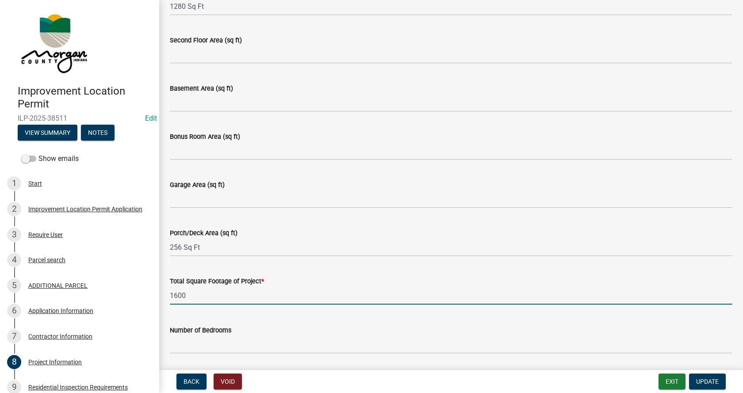
click at [186, 294] on input "1600" at bounding box center [451, 296] width 562 height 18
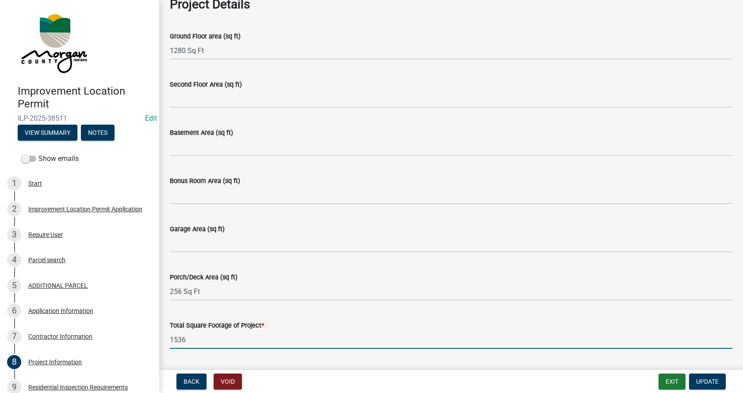
type input "1536"
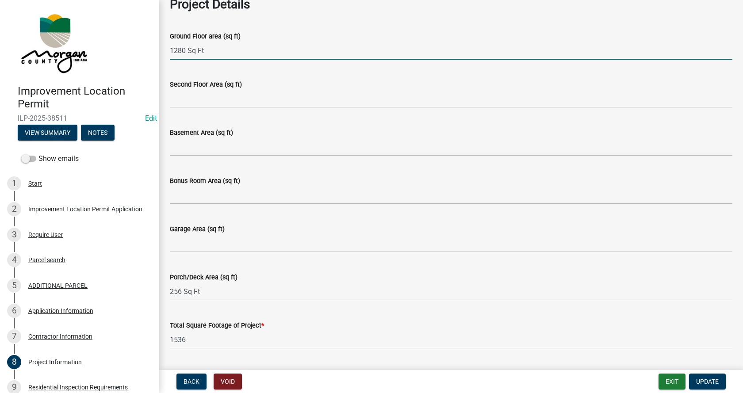
click at [205, 49] on input "1280 Sq Ft" at bounding box center [451, 51] width 562 height 18
type input "1280"
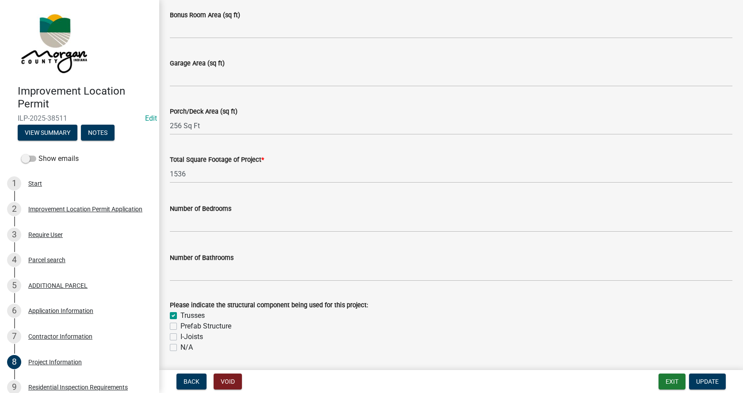
scroll to position [619, 0]
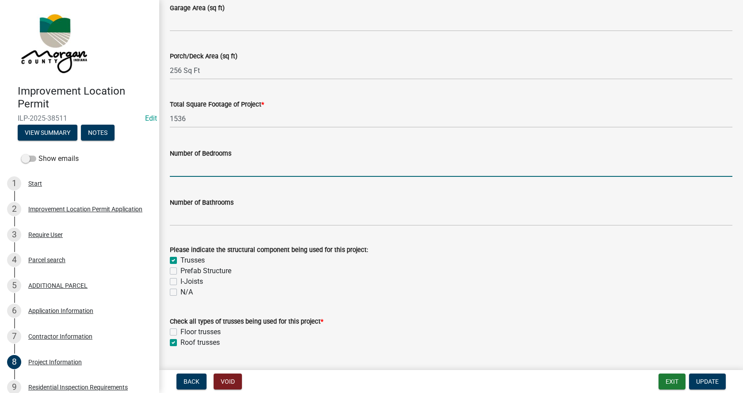
click at [188, 166] on input "text" at bounding box center [451, 168] width 562 height 18
type input "0"
click at [183, 226] on wm-data-entity-input "Number of Bathrooms" at bounding box center [451, 209] width 562 height 49
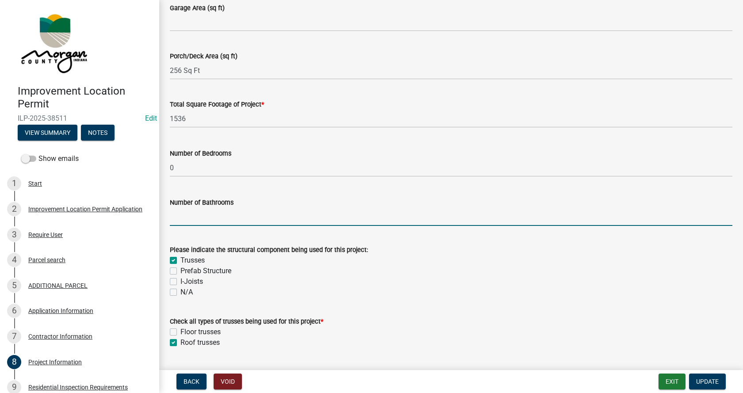
click at [189, 220] on input "text" at bounding box center [451, 217] width 562 height 18
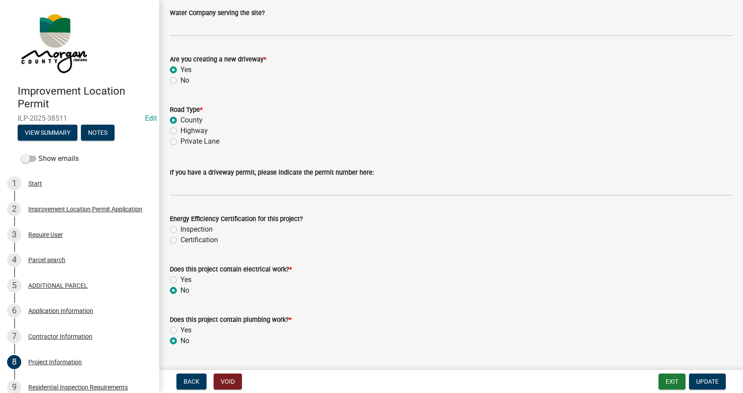
scroll to position [1238, 0]
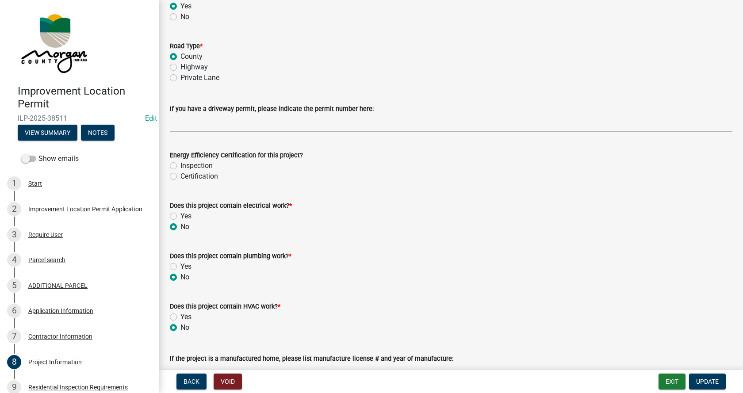
type input "0"
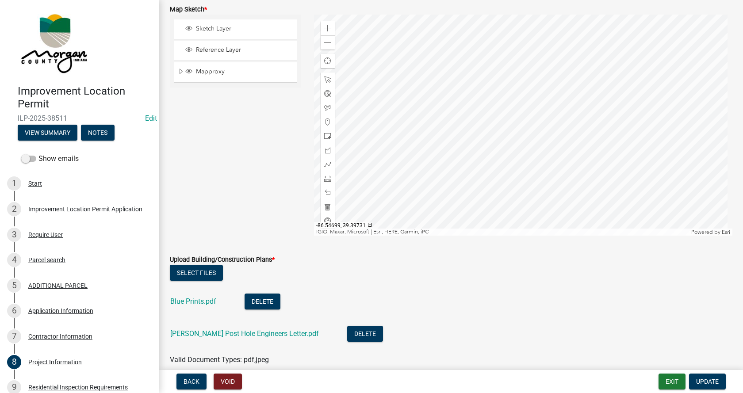
scroll to position [1813, 0]
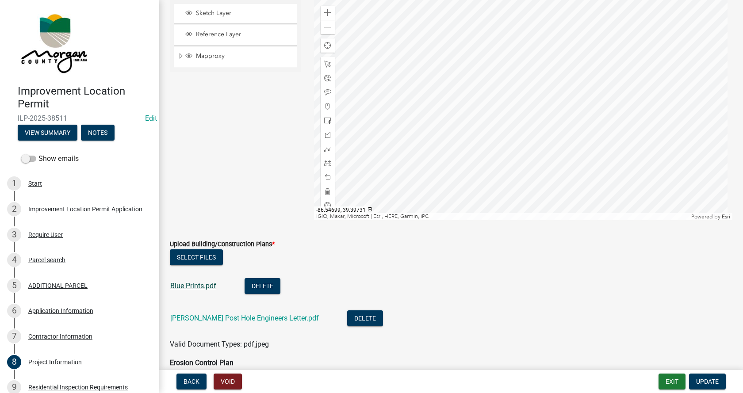
click at [191, 285] on link "Blue Prints.pdf" at bounding box center [193, 286] width 46 height 8
click at [325, 12] on span at bounding box center [327, 12] width 7 height 7
click at [466, 200] on div at bounding box center [523, 109] width 419 height 221
click at [325, 63] on span at bounding box center [327, 64] width 7 height 7
click at [453, 69] on div at bounding box center [523, 109] width 419 height 221
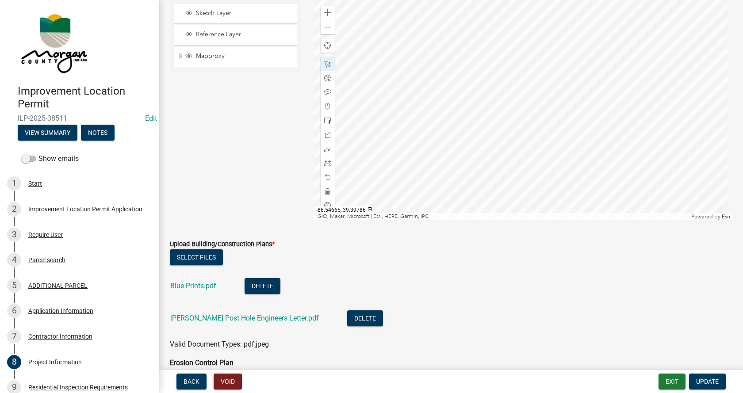
click at [570, 121] on div at bounding box center [523, 109] width 419 height 221
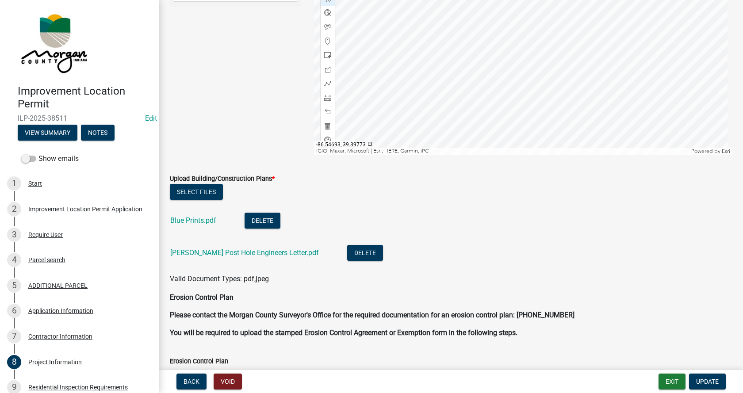
scroll to position [1945, 0]
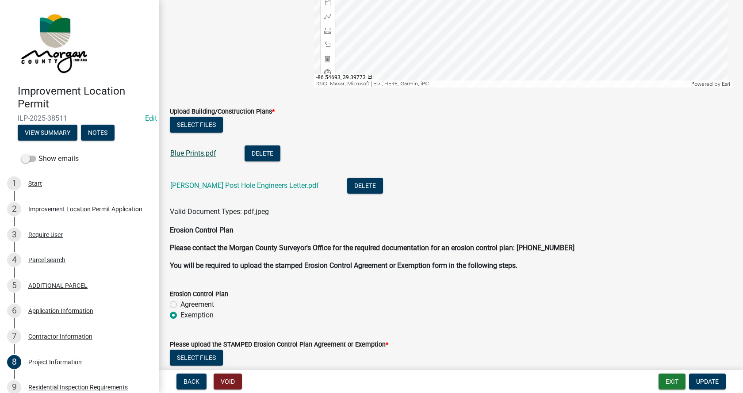
click at [195, 152] on link "Blue Prints.pdf" at bounding box center [193, 153] width 46 height 8
click at [204, 185] on link "[PERSON_NAME] Post Hole Engineers Letter.pdf" at bounding box center [244, 185] width 149 height 8
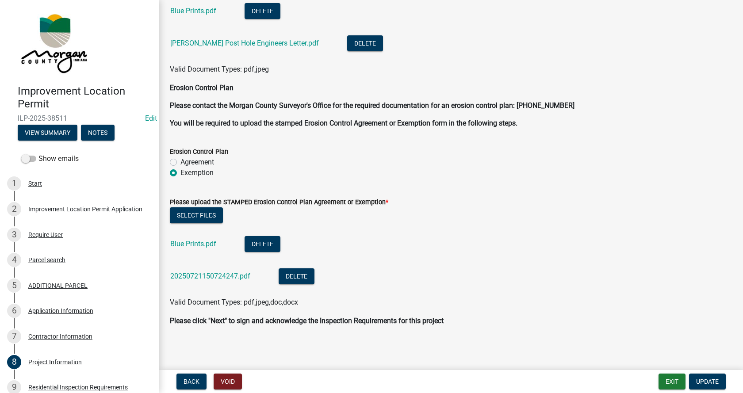
scroll to position [2089, 0]
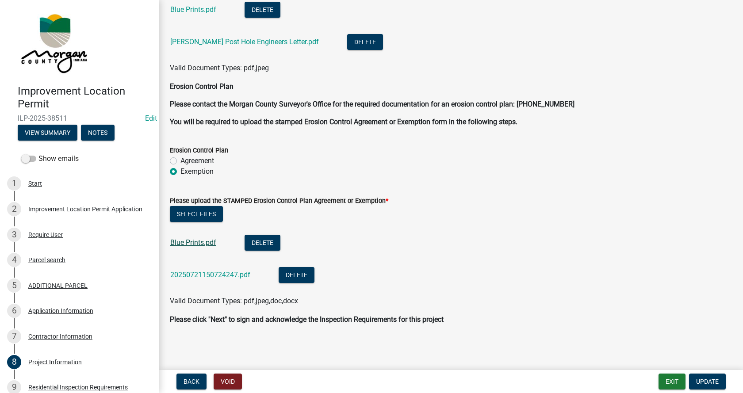
click at [191, 241] on link "Blue Prints.pdf" at bounding box center [193, 242] width 46 height 8
click at [197, 276] on link "20250721150724247.pdf" at bounding box center [210, 275] width 80 height 8
click at [257, 240] on button "Delete" at bounding box center [263, 243] width 36 height 16
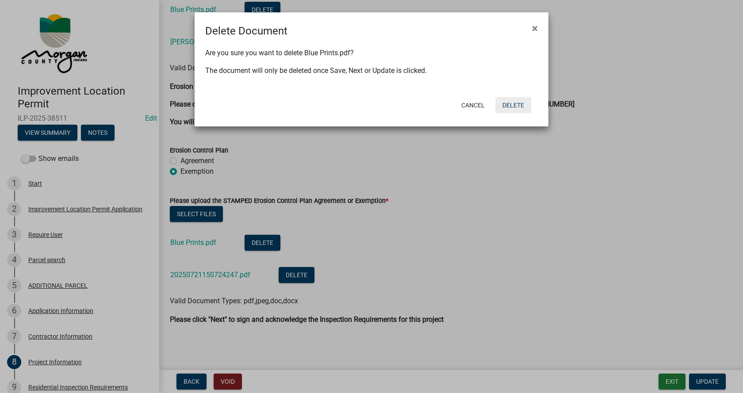
click at [517, 103] on button "Delete" at bounding box center [513, 105] width 36 height 16
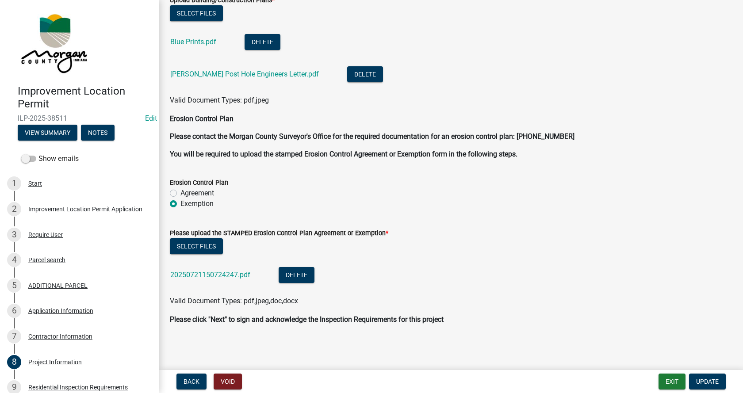
scroll to position [2057, 0]
click at [711, 377] on button "Update" at bounding box center [707, 382] width 37 height 16
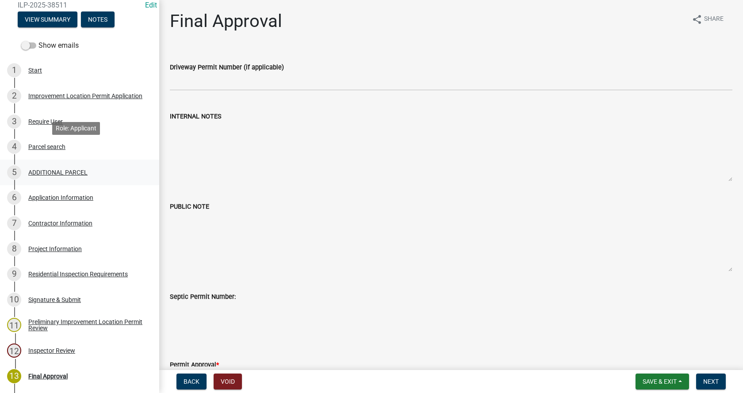
scroll to position [133, 0]
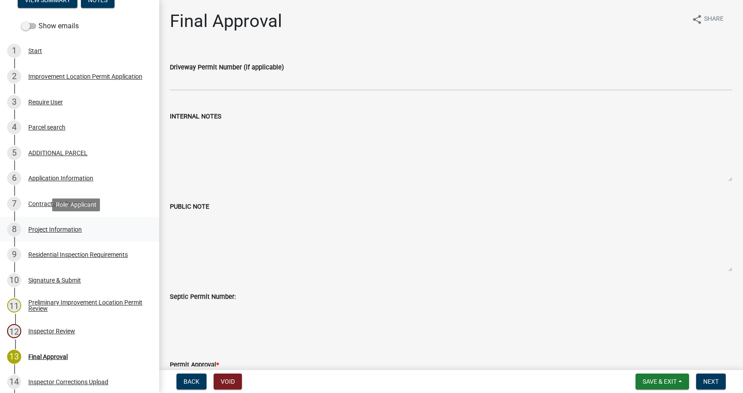
click at [31, 228] on div "Project Information" at bounding box center [54, 229] width 53 height 6
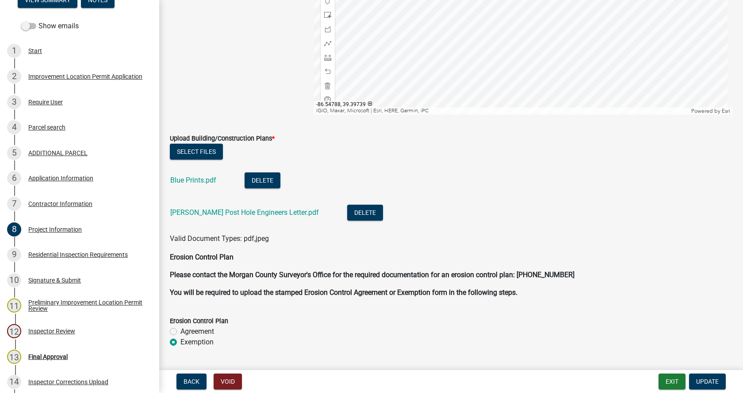
scroll to position [1968, 0]
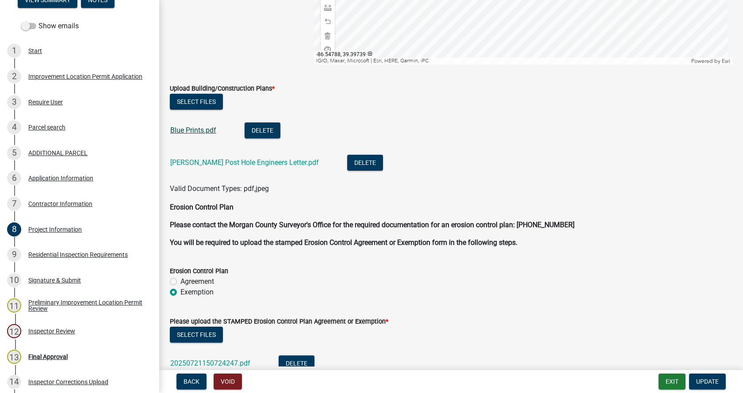
click at [189, 128] on link "Blue Prints.pdf" at bounding box center [193, 130] width 46 height 8
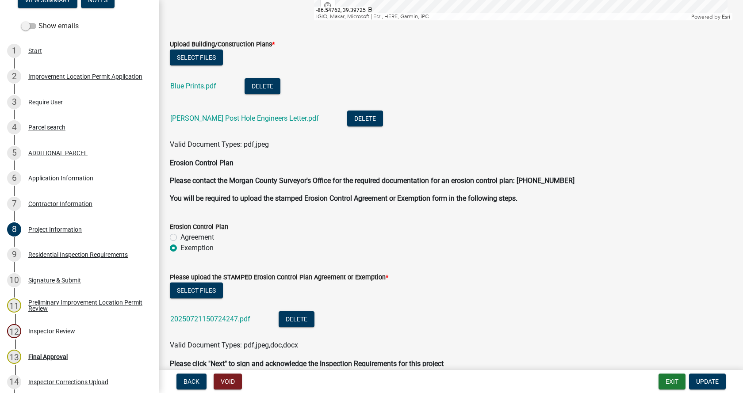
scroll to position [2057, 0]
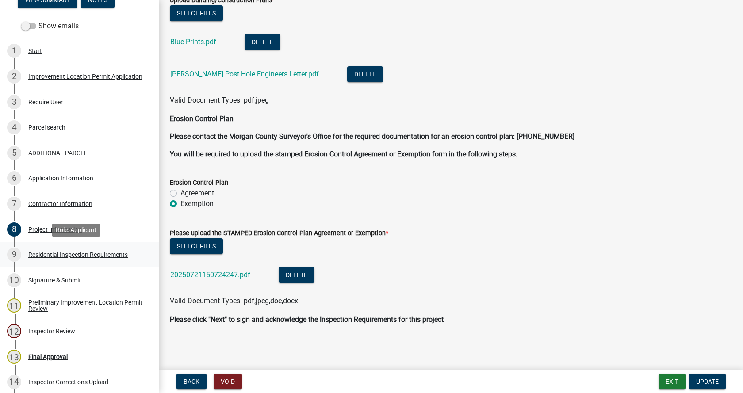
click at [36, 252] on div "Residential Inspection Requirements" at bounding box center [77, 255] width 99 height 6
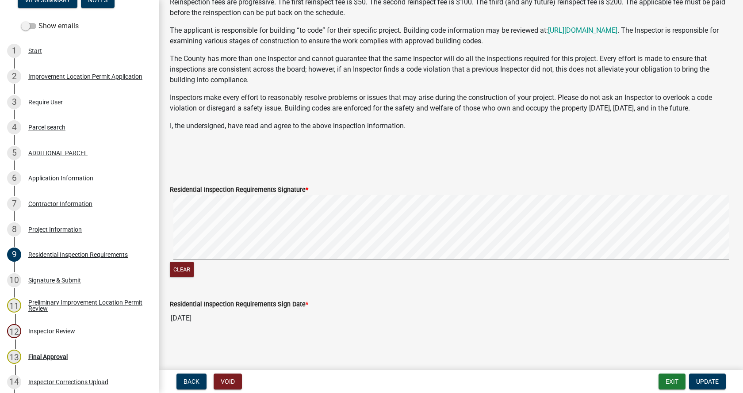
scroll to position [149, 0]
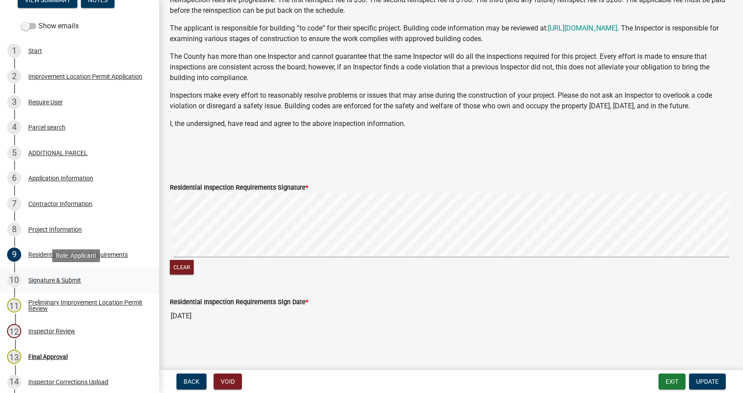
click at [33, 277] on div "Signature & Submit" at bounding box center [54, 280] width 53 height 6
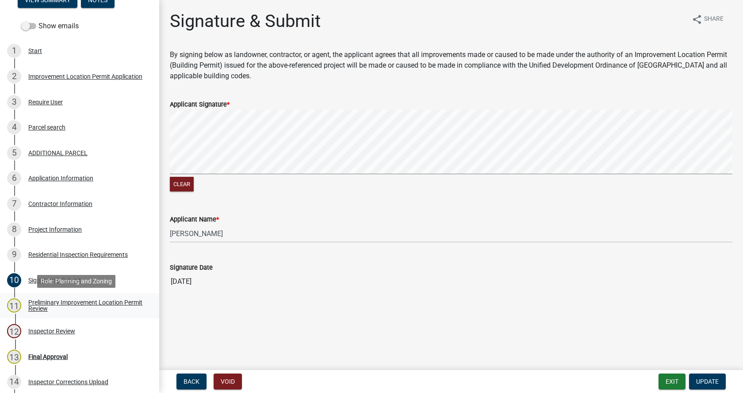
click at [36, 302] on div "Preliminary Improvement Location Permit Review" at bounding box center [86, 305] width 117 height 12
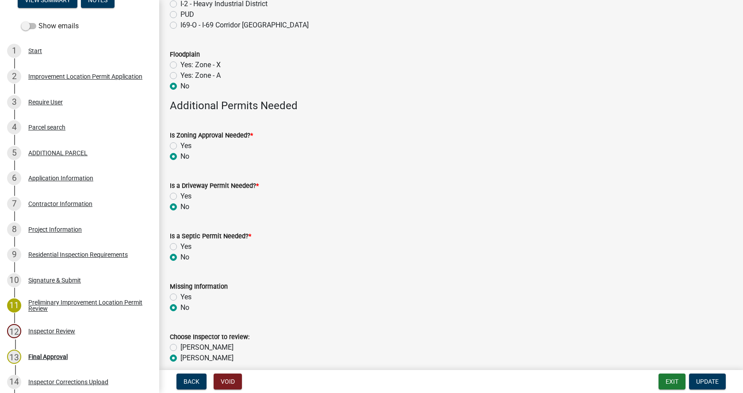
scroll to position [221, 0]
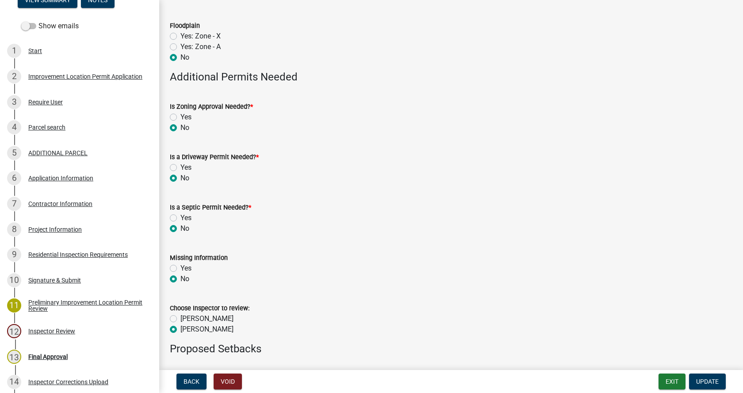
click at [180, 167] on label "Yes" at bounding box center [185, 167] width 11 height 11
click at [180, 167] on input "Yes" at bounding box center [183, 165] width 6 height 6
radio input "true"
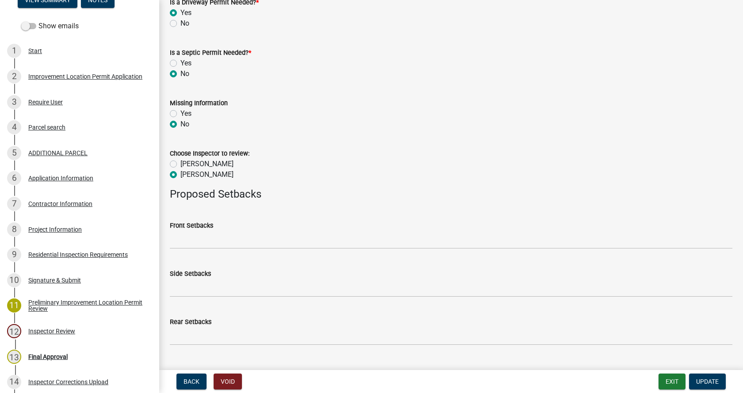
scroll to position [396, 0]
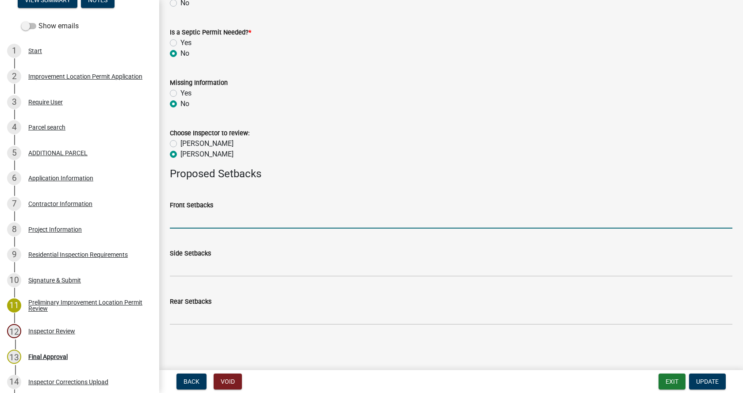
click at [201, 222] on input "Front Setbacks" at bounding box center [451, 219] width 562 height 18
type input "70"
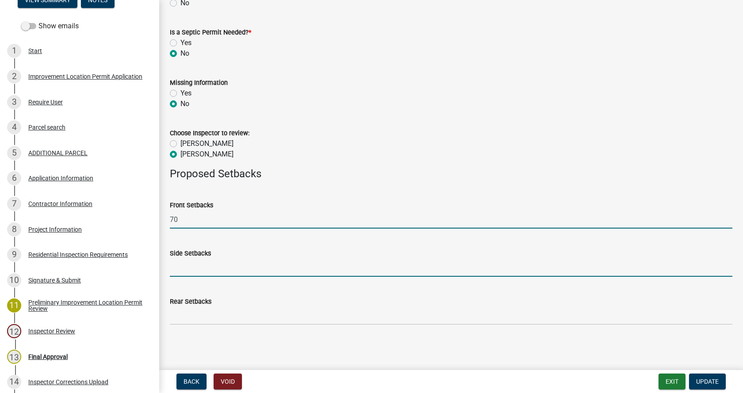
click at [175, 270] on input "Side Setbacks" at bounding box center [451, 268] width 562 height 18
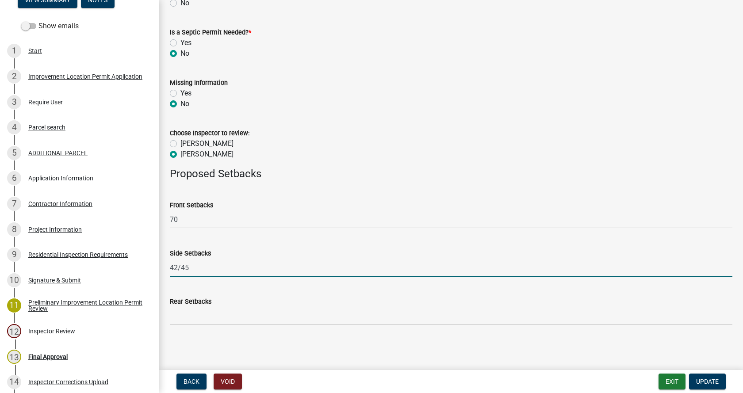
type input "42/45"
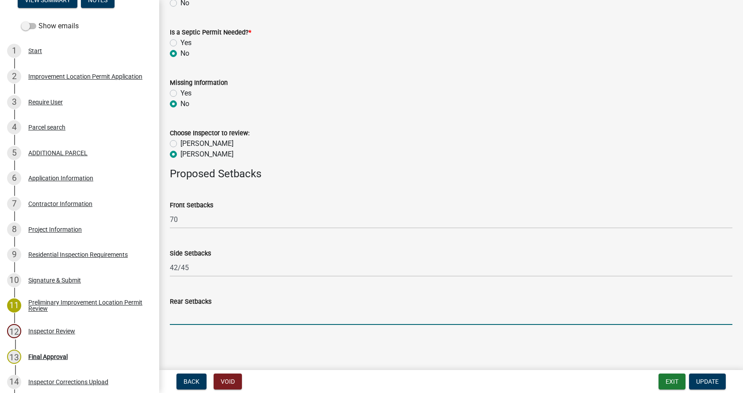
click at [179, 318] on input "Rear Setbacks" at bounding box center [451, 316] width 562 height 18
type input "116"
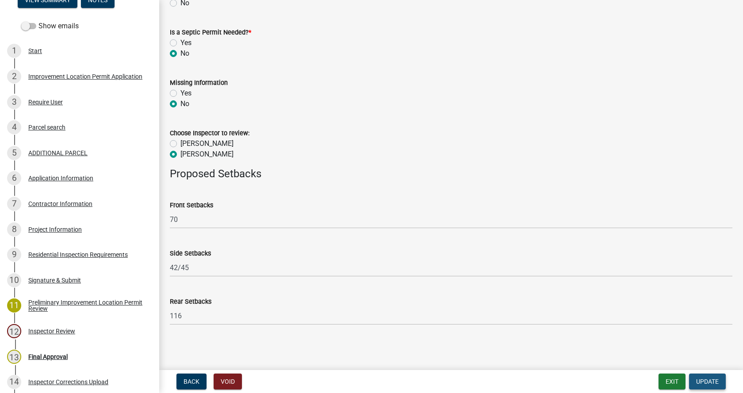
click at [709, 378] on span "Update" at bounding box center [707, 381] width 23 height 7
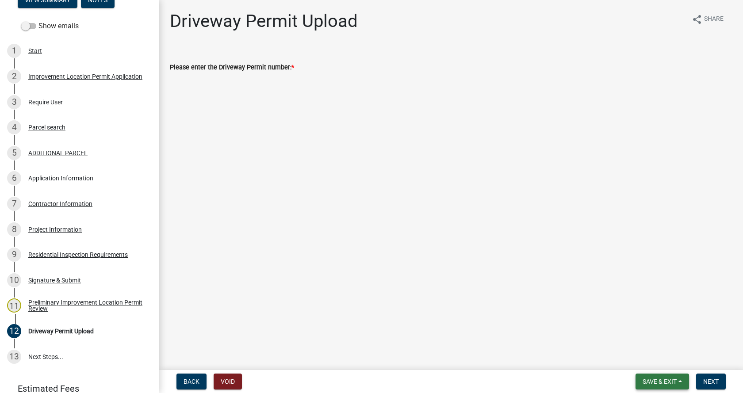
click at [674, 377] on button "Save & Exit" at bounding box center [661, 382] width 53 height 16
click at [642, 358] on button "Save & Exit" at bounding box center [653, 358] width 71 height 21
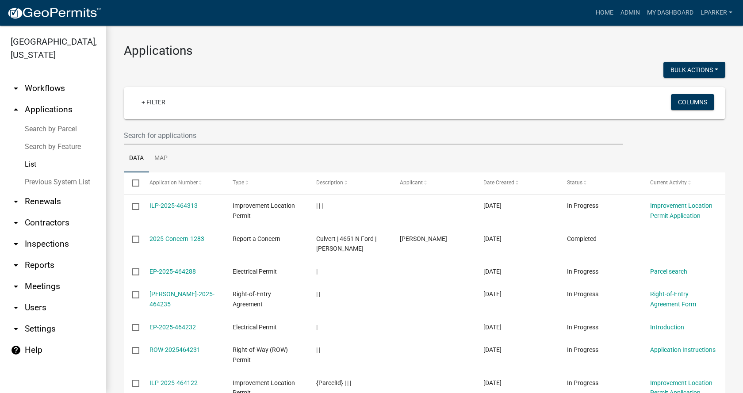
click at [257, 62] on div at bounding box center [270, 71] width 307 height 18
click at [140, 138] on input "text" at bounding box center [373, 135] width 499 height 18
type input "38511"
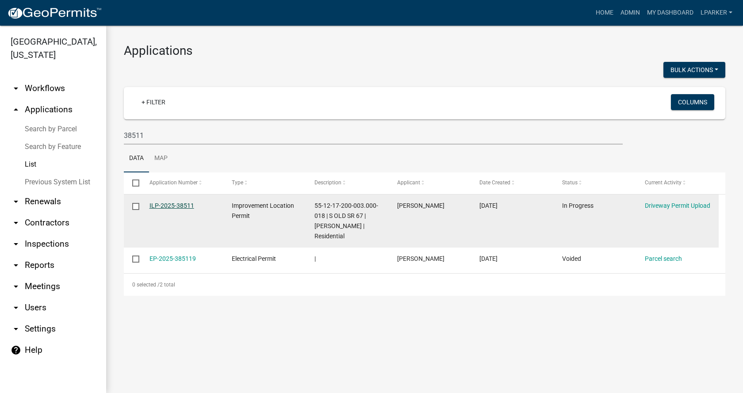
click at [170, 205] on link "ILP-2025-38511" at bounding box center [171, 205] width 45 height 7
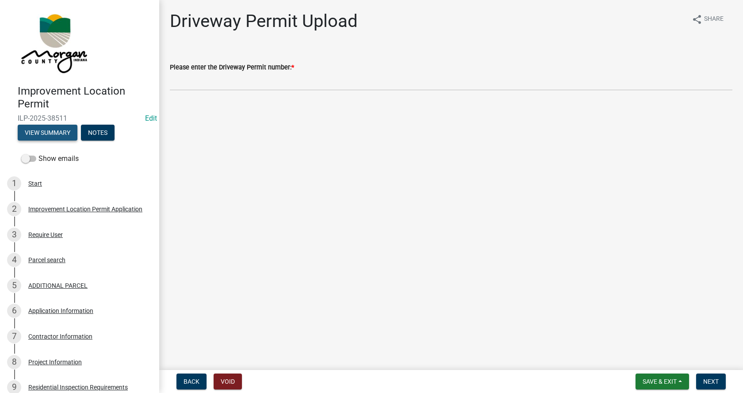
click at [34, 131] on button "View Summary" at bounding box center [48, 133] width 60 height 16
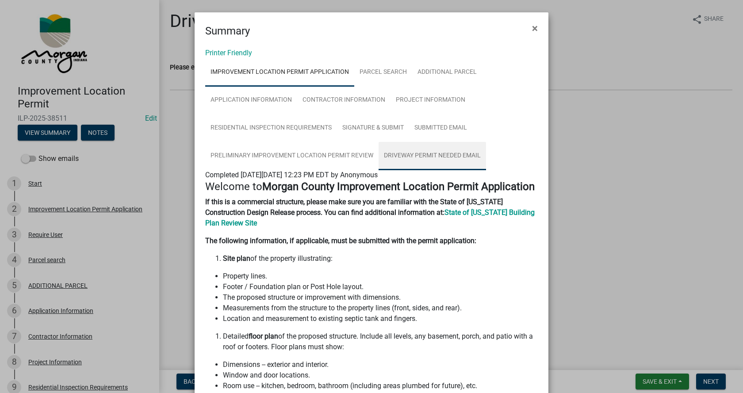
click at [426, 155] on link "Driveway Permit Needed Email" at bounding box center [431, 156] width 107 height 28
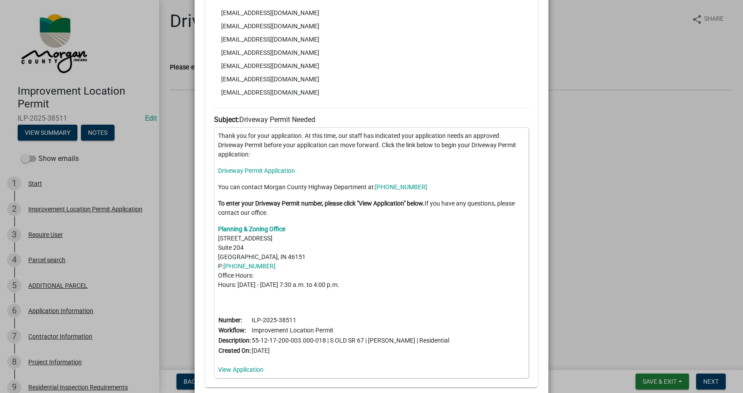
scroll to position [381, 0]
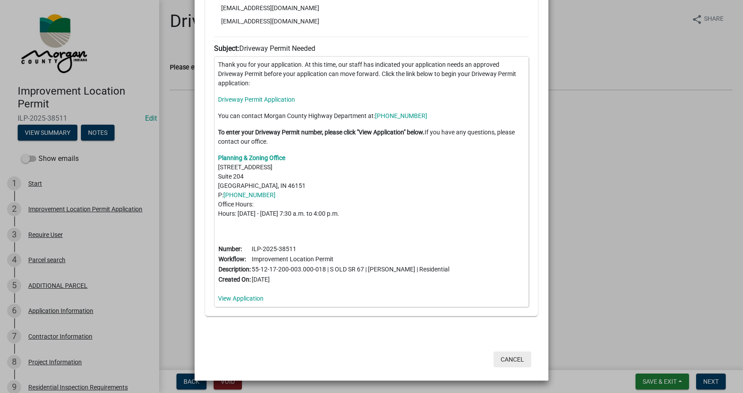
click at [516, 355] on button "Cancel" at bounding box center [512, 360] width 38 height 16
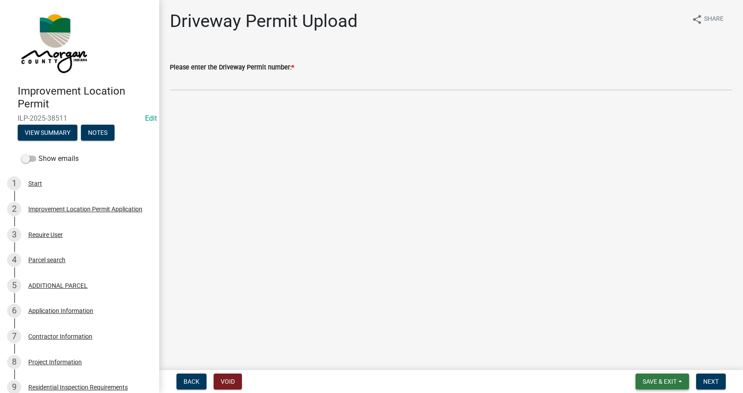
click at [664, 381] on span "Save & Exit" at bounding box center [659, 381] width 34 height 7
click at [640, 359] on button "Save & Exit" at bounding box center [653, 358] width 71 height 21
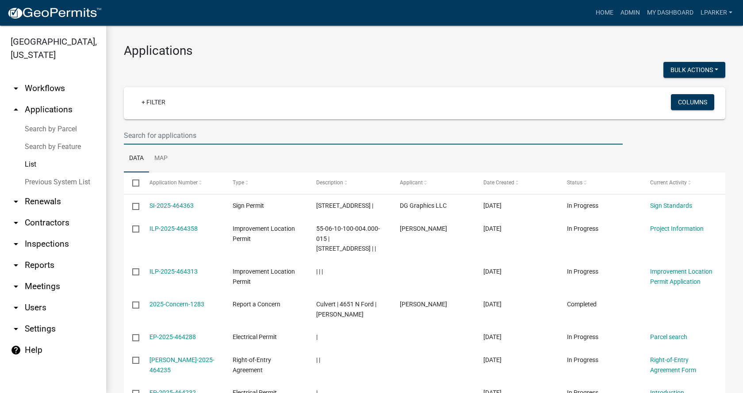
click at [168, 137] on input "text" at bounding box center [373, 135] width 499 height 18
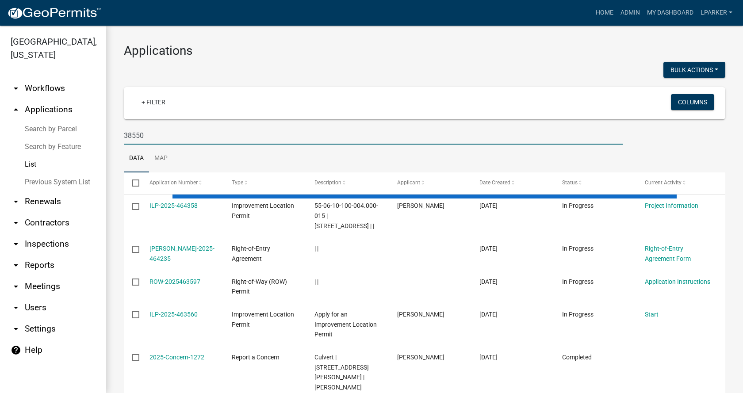
type input "38550"
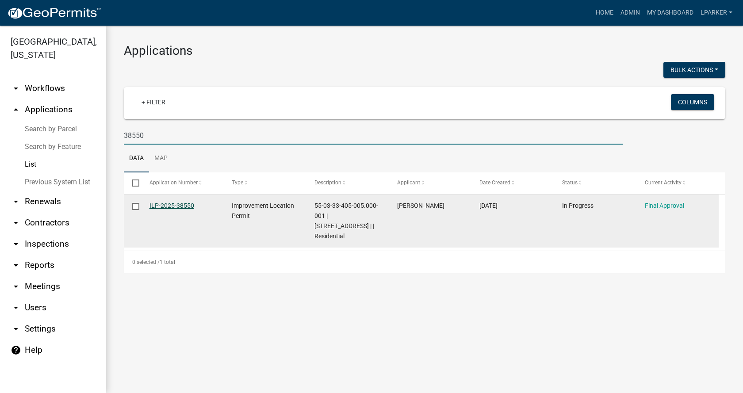
click at [173, 205] on link "ILP-2025-38550" at bounding box center [171, 205] width 45 height 7
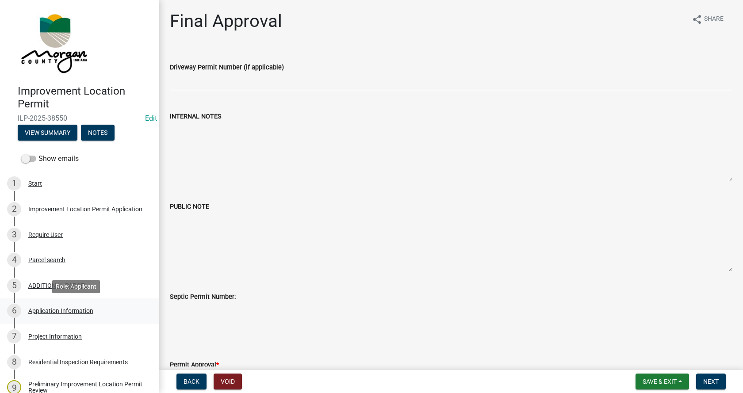
click at [41, 309] on div "Application Information" at bounding box center [60, 311] width 65 height 6
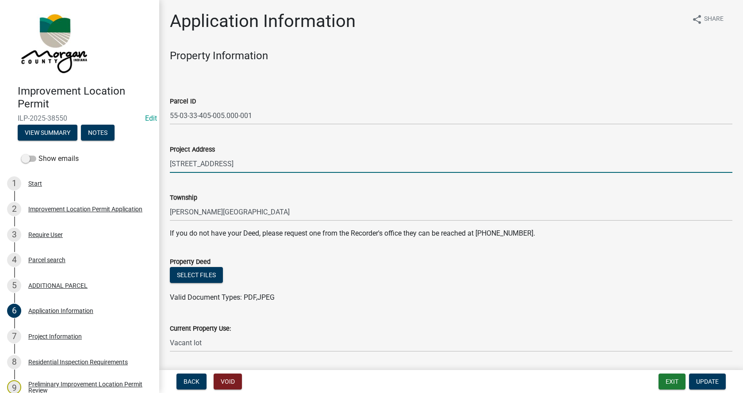
click at [197, 163] on input "[STREET_ADDRESS]" at bounding box center [451, 164] width 562 height 18
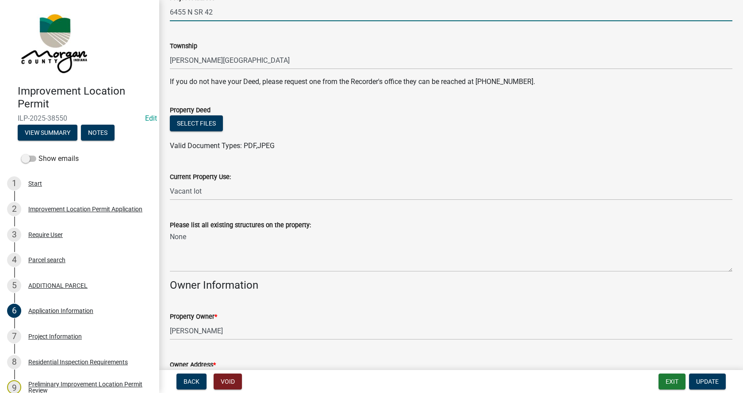
scroll to position [177, 0]
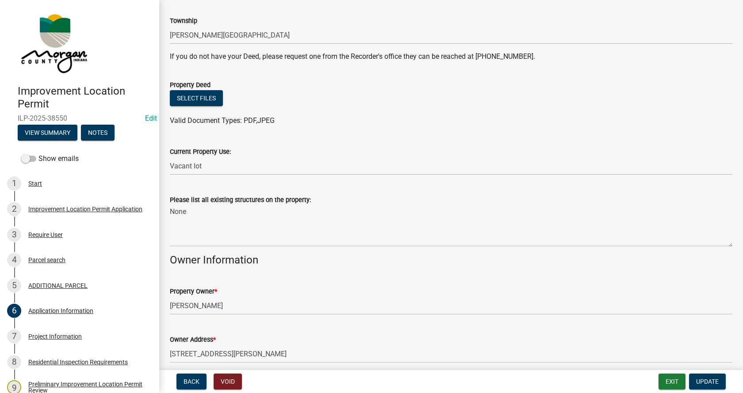
type input "6455 N SR 42"
drag, startPoint x: 223, startPoint y: 168, endPoint x: 163, endPoint y: 168, distance: 59.7
click at [163, 168] on div "Current Property Use: Vacant lot" at bounding box center [451, 154] width 576 height 41
type input "Residential"
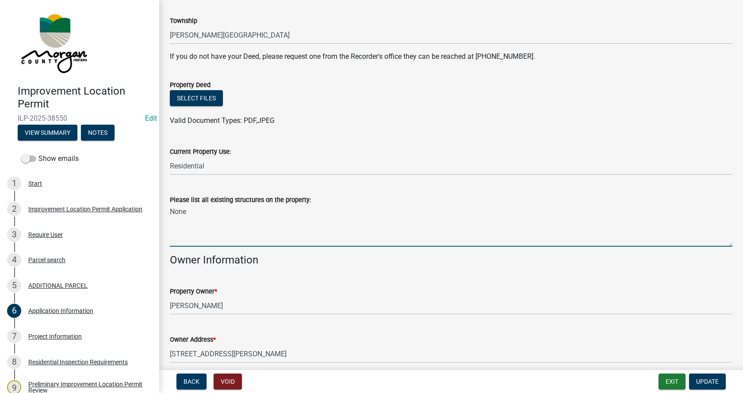
drag, startPoint x: 199, startPoint y: 216, endPoint x: 154, endPoint y: 207, distance: 46.0
click at [161, 214] on div "Application Information share Share Property Information Parcel ID 55-03-33-405…" at bounding box center [451, 179] width 584 height 691
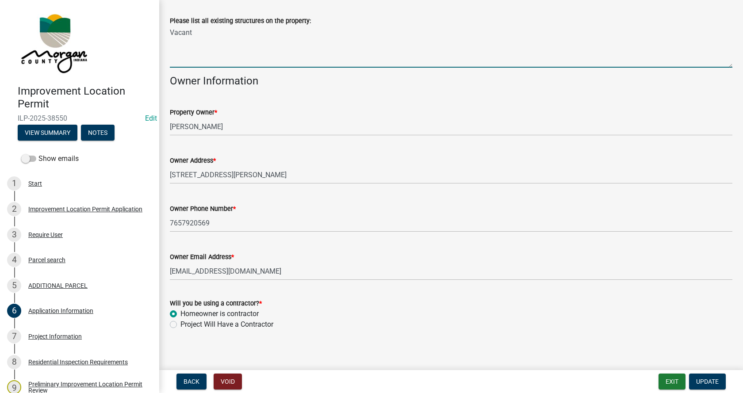
scroll to position [362, 0]
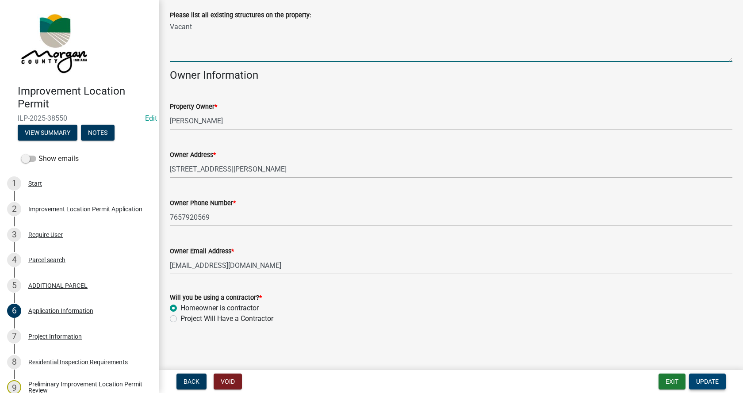
type textarea "Vacant"
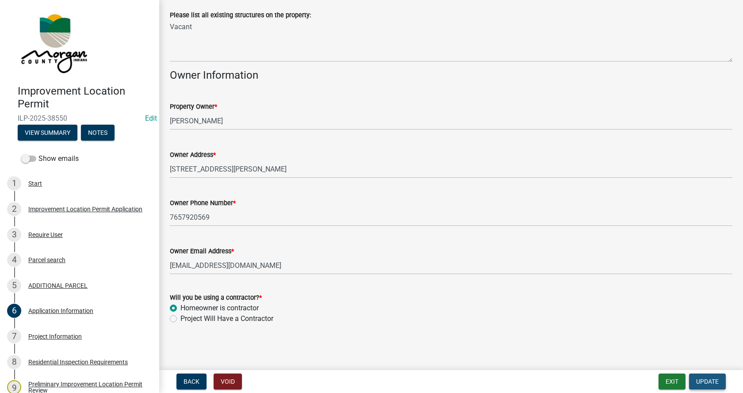
click at [710, 381] on span "Update" at bounding box center [707, 381] width 23 height 7
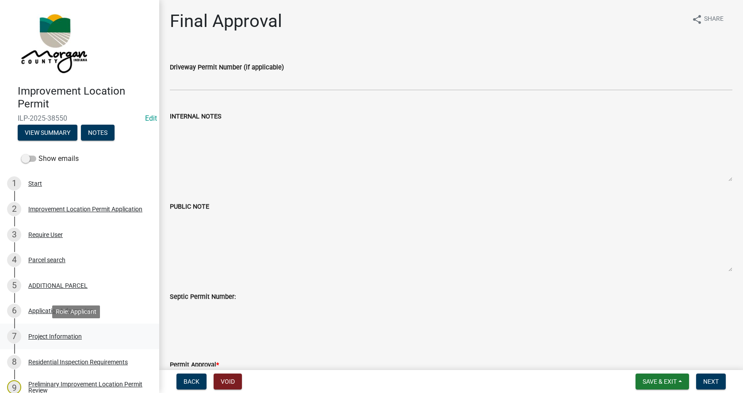
click at [37, 334] on div "Project Information" at bounding box center [54, 336] width 53 height 6
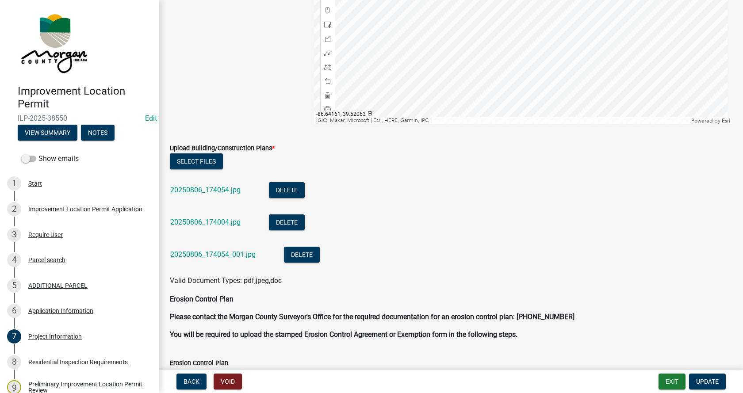
scroll to position [1857, 0]
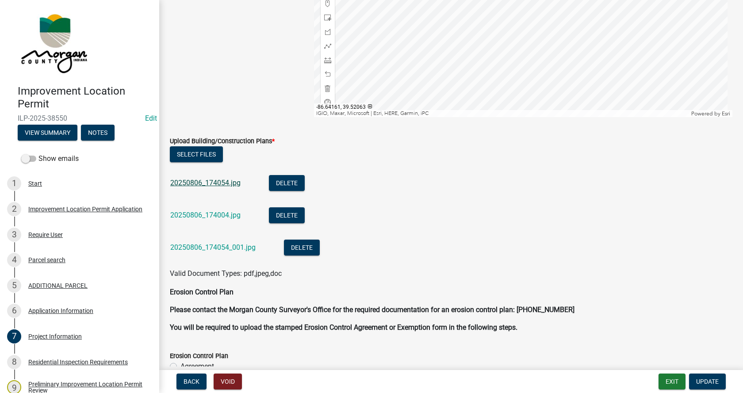
click at [195, 181] on link "20250806_174054.jpg" at bounding box center [205, 183] width 70 height 8
click at [189, 214] on link "20250806_174004.jpg" at bounding box center [205, 215] width 70 height 8
click at [191, 248] on link "20250806_174054_001.jpg" at bounding box center [212, 247] width 85 height 8
click at [202, 180] on link "20250806_174054.jpg" at bounding box center [205, 183] width 70 height 8
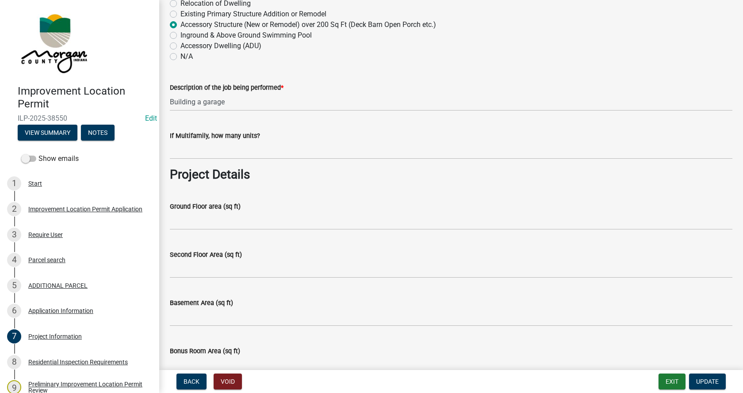
scroll to position [221, 0]
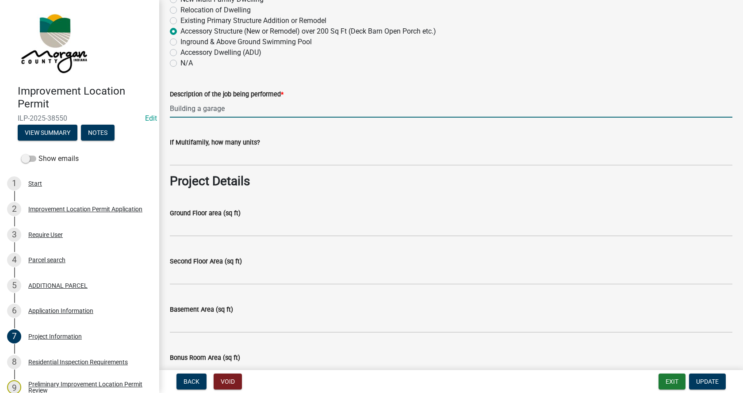
click at [203, 109] on input "Building a garage" at bounding box center [451, 108] width 562 height 18
click at [246, 107] on input "Building a 30x60 garage" at bounding box center [451, 108] width 562 height 18
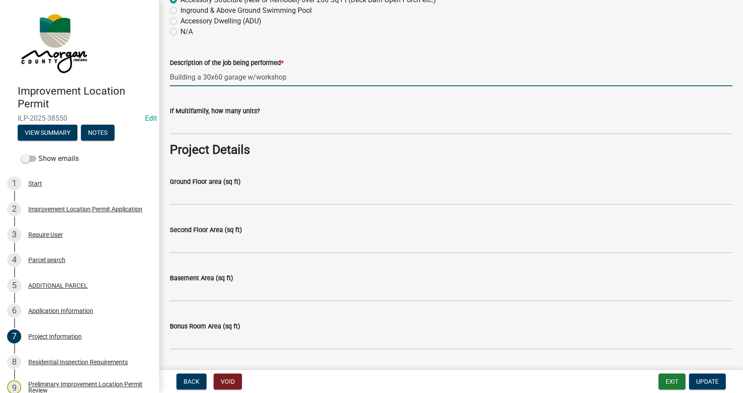
scroll to position [310, 0]
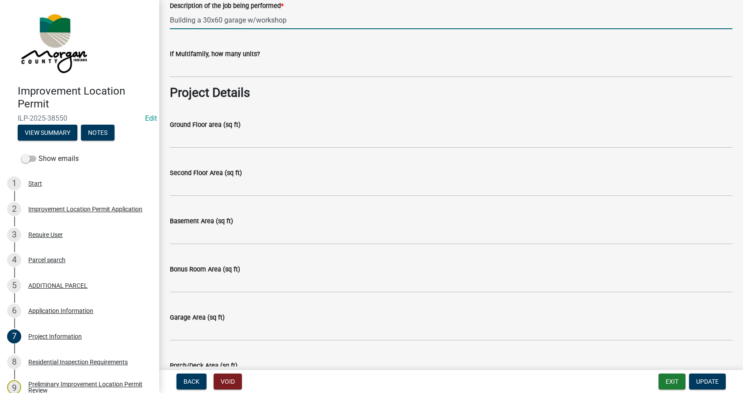
type input "Building a 30x60 garage w/workshop"
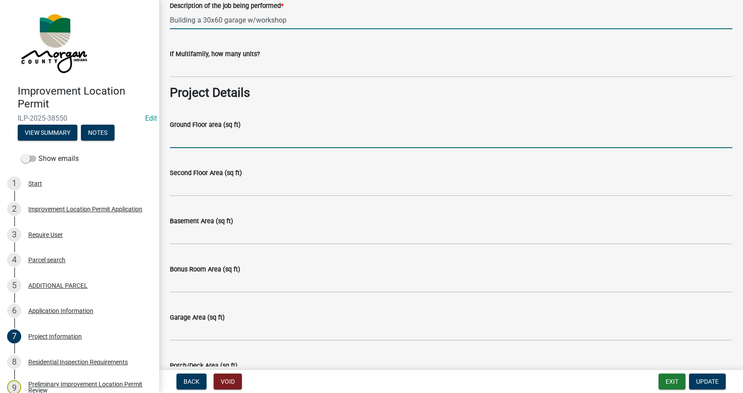
click at [203, 140] on input "Ground Floor area (sq ft)" at bounding box center [451, 139] width 562 height 18
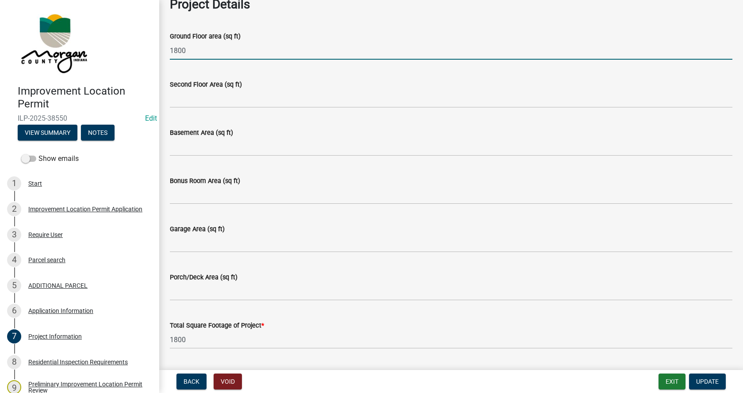
scroll to position [442, 0]
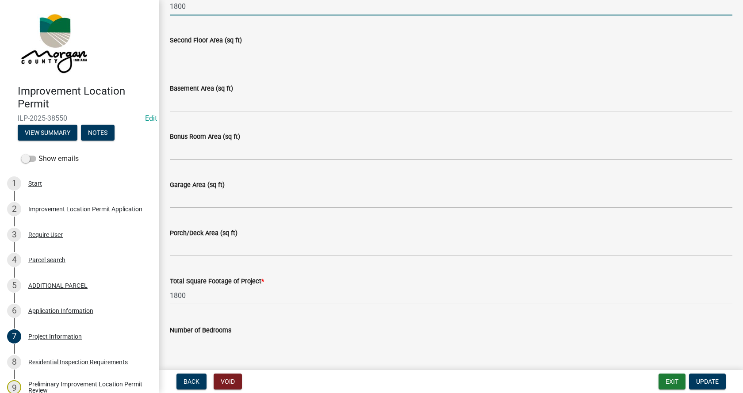
type input "1800"
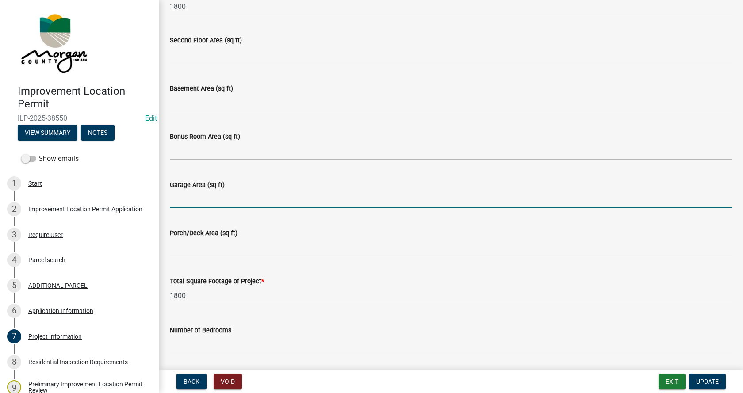
click at [183, 201] on input "Garage Area (sq ft)" at bounding box center [451, 199] width 562 height 18
type input "1800"
drag, startPoint x: 189, startPoint y: 201, endPoint x: 167, endPoint y: 200, distance: 22.1
click at [167, 200] on div "Garage Area (sq ft) 1800" at bounding box center [451, 187] width 576 height 41
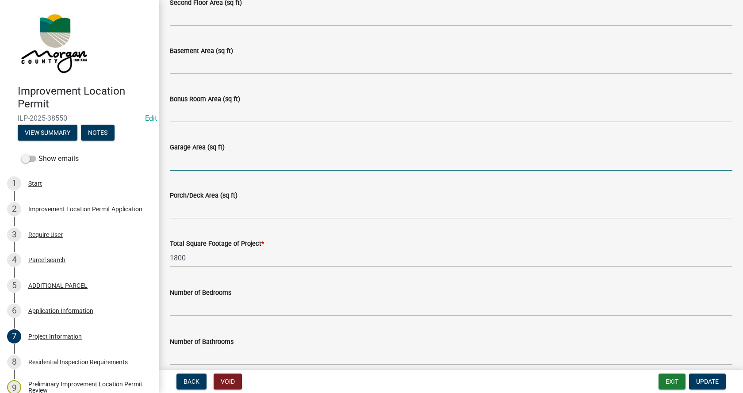
scroll to position [575, 0]
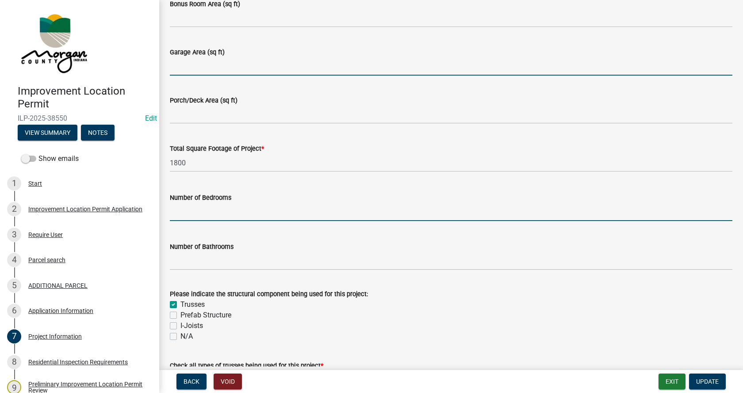
click at [224, 214] on input "text" at bounding box center [451, 212] width 562 height 18
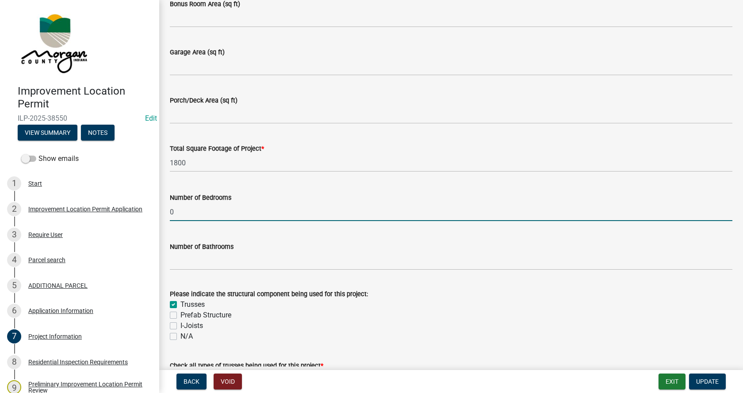
type input "0"
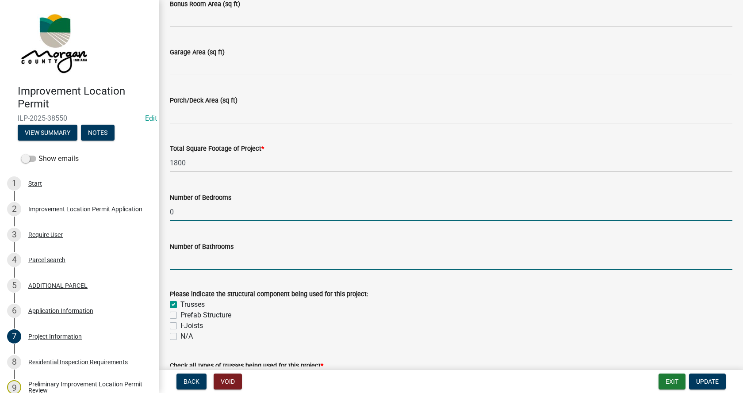
click at [185, 263] on input "text" at bounding box center [451, 261] width 562 height 18
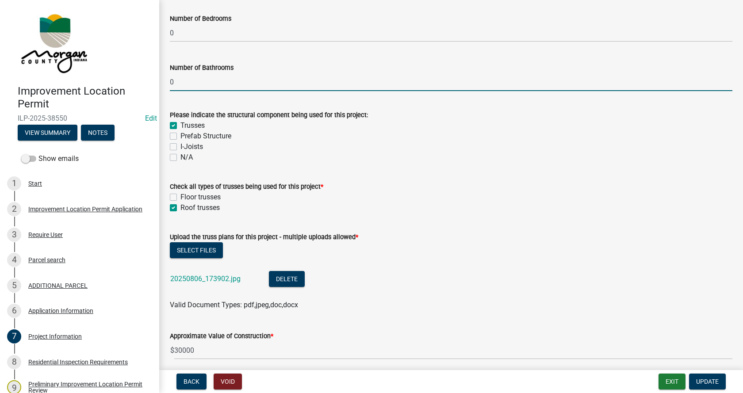
scroll to position [840, 0]
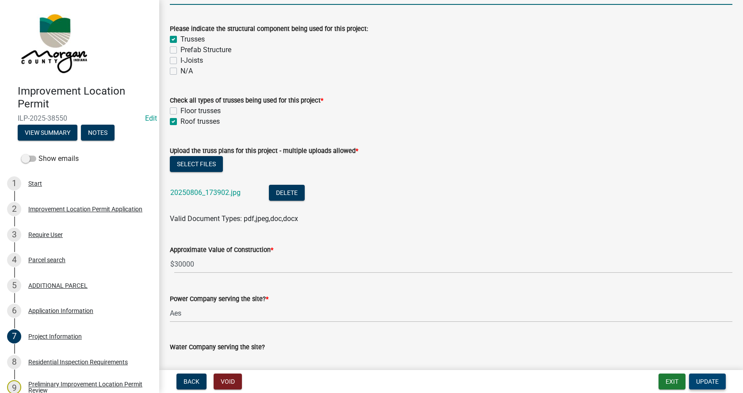
type input "0"
click at [707, 383] on span "Update" at bounding box center [707, 381] width 23 height 7
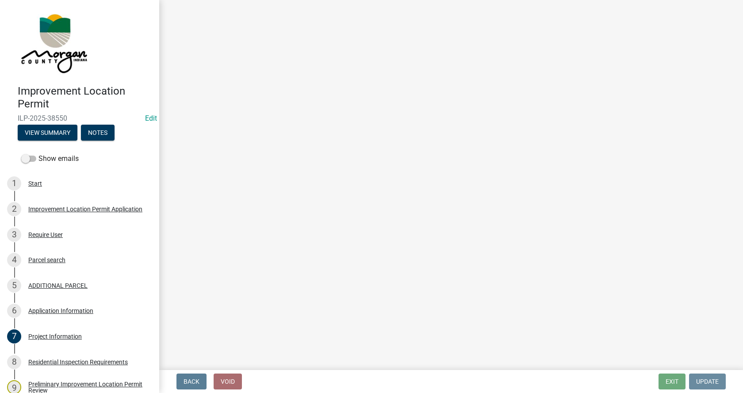
scroll to position [0, 0]
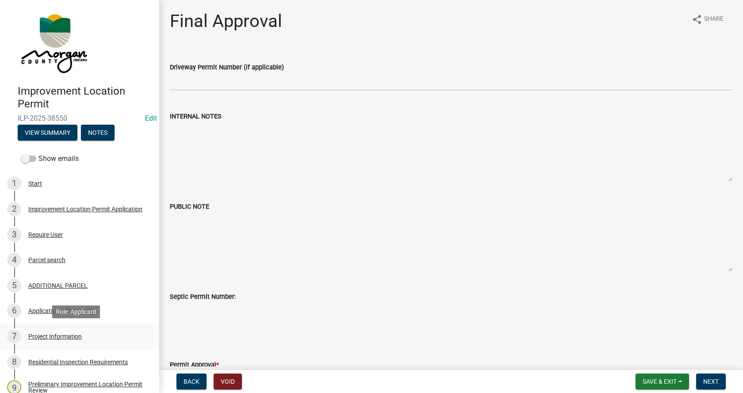
click at [34, 334] on div "Project Information" at bounding box center [54, 336] width 53 height 6
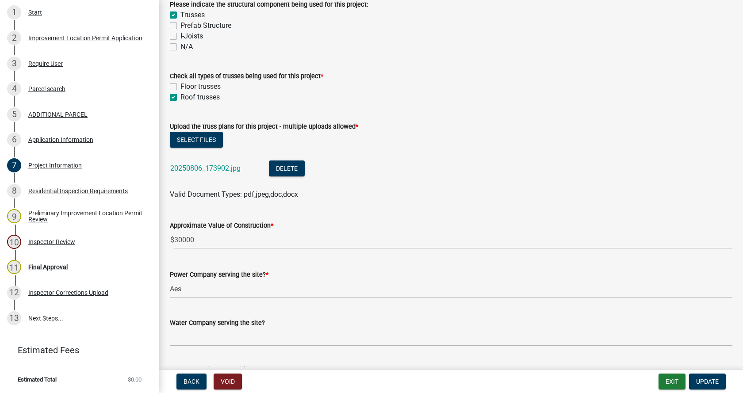
scroll to position [884, 0]
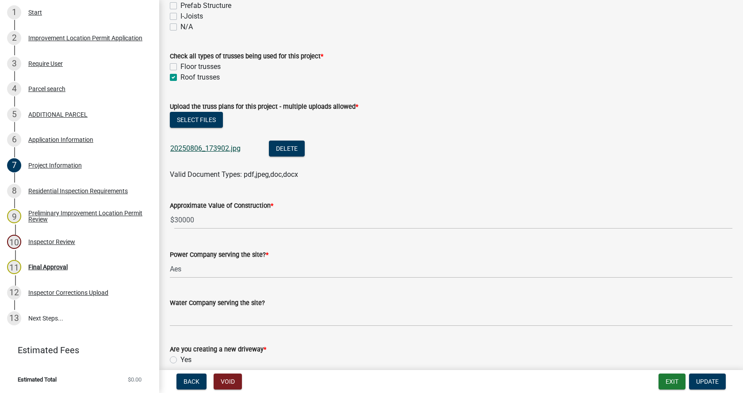
click at [187, 149] on link "20250806_173902.jpg" at bounding box center [205, 148] width 70 height 8
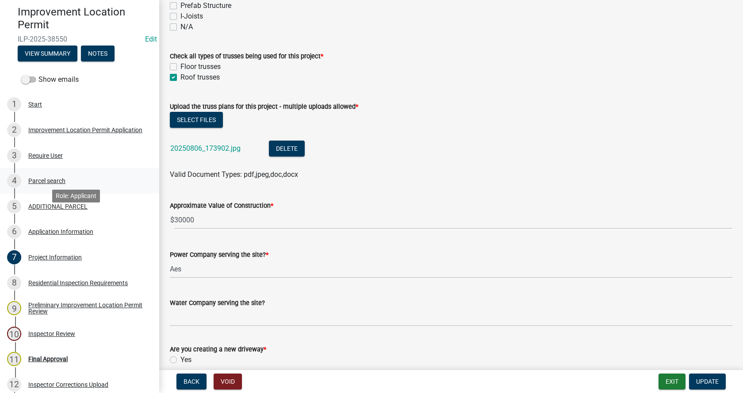
scroll to position [38, 0]
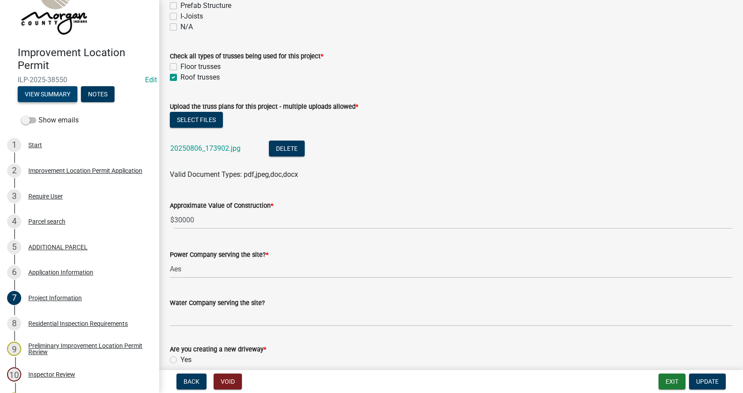
click at [53, 91] on button "View Summary" at bounding box center [48, 94] width 60 height 16
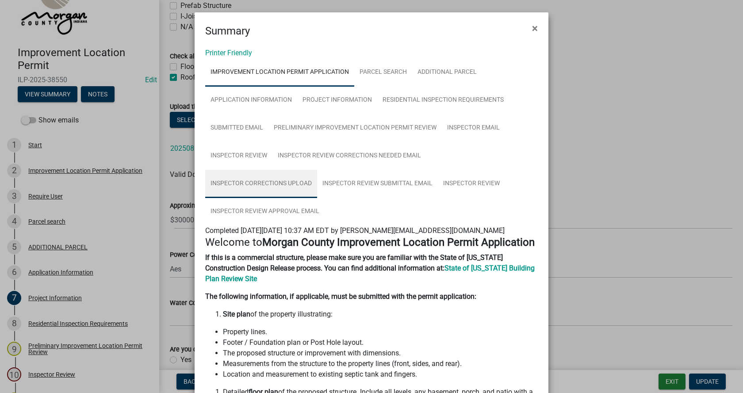
click at [317, 170] on link "Inspector Corrections Upload" at bounding box center [261, 184] width 112 height 28
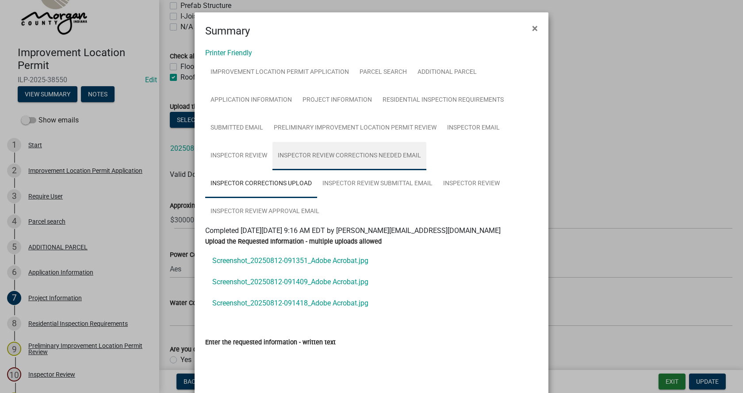
click at [352, 152] on link "Inspector Review Corrections Needed Email" at bounding box center [349, 156] width 154 height 28
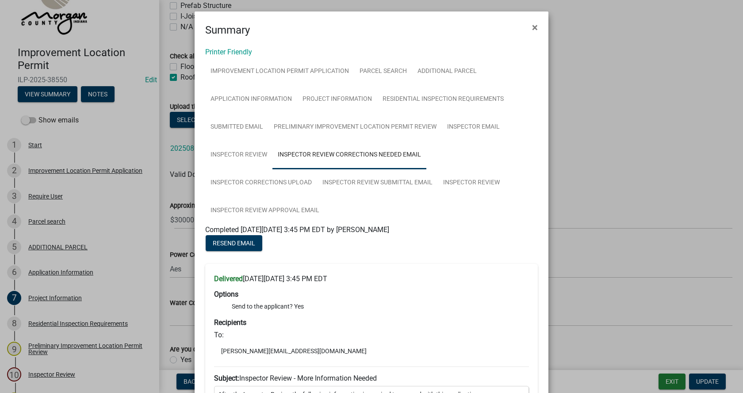
scroll to position [0, 0]
click at [317, 170] on link "Inspector Corrections Upload" at bounding box center [261, 184] width 112 height 28
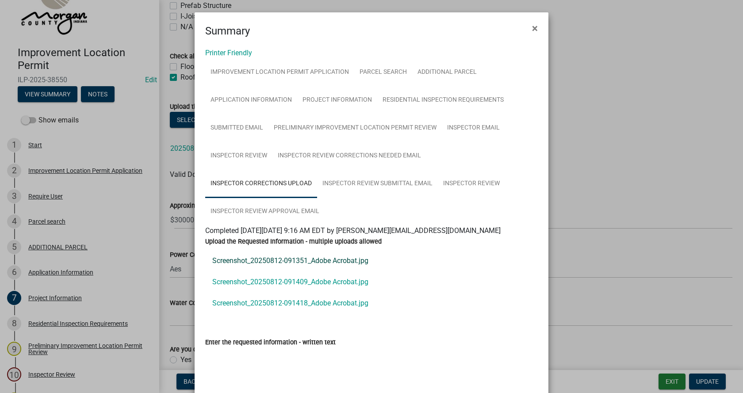
click at [235, 250] on link "Screenshot_20250812-091351_Adobe Acrobat.jpg" at bounding box center [371, 260] width 332 height 21
click at [260, 271] on link "Screenshot_20250812-091409_Adobe Acrobat.jpg" at bounding box center [371, 281] width 332 height 21
click at [243, 293] on link "Screenshot_20250812-091418_Adobe Acrobat.jpg" at bounding box center [371, 303] width 332 height 21
click at [269, 293] on link "Screenshot_20250812-091418_Adobe Acrobat.jpg" at bounding box center [371, 303] width 332 height 21
click at [267, 293] on link "Screenshot_20250812-091418_Adobe Acrobat.jpg" at bounding box center [371, 303] width 332 height 21
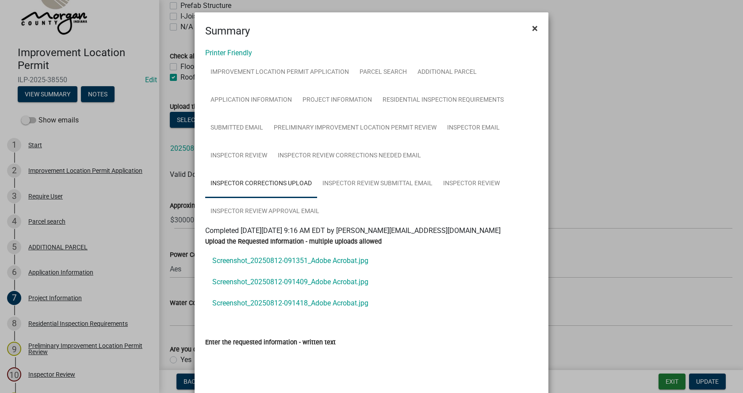
click at [532, 27] on span "×" at bounding box center [535, 28] width 6 height 12
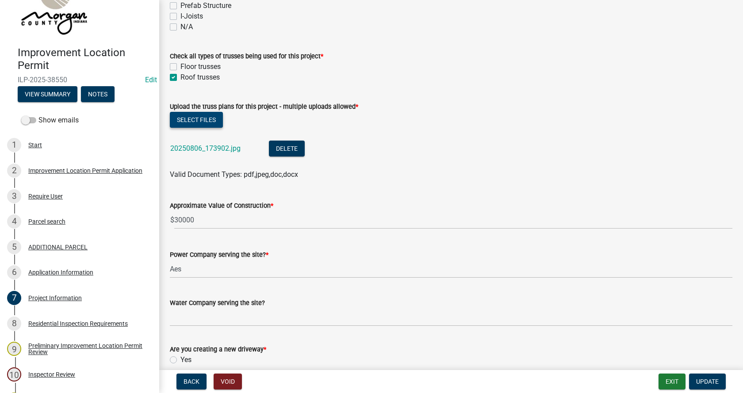
click at [197, 116] on button "Select files" at bounding box center [196, 120] width 53 height 16
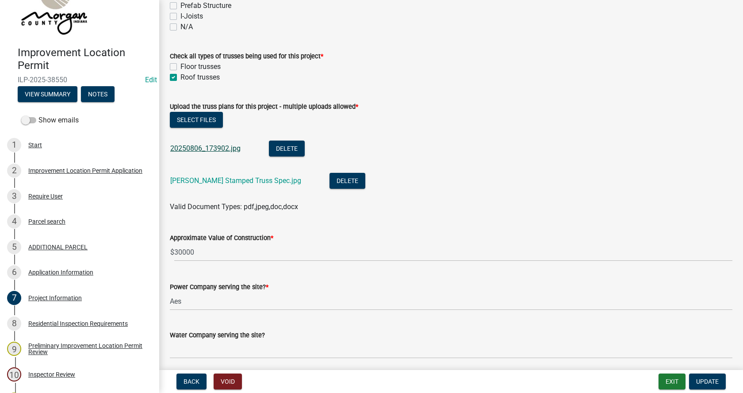
click at [195, 147] on link "20250806_173902.jpg" at bounding box center [205, 148] width 70 height 8
click at [289, 145] on button "Delete" at bounding box center [287, 149] width 36 height 16
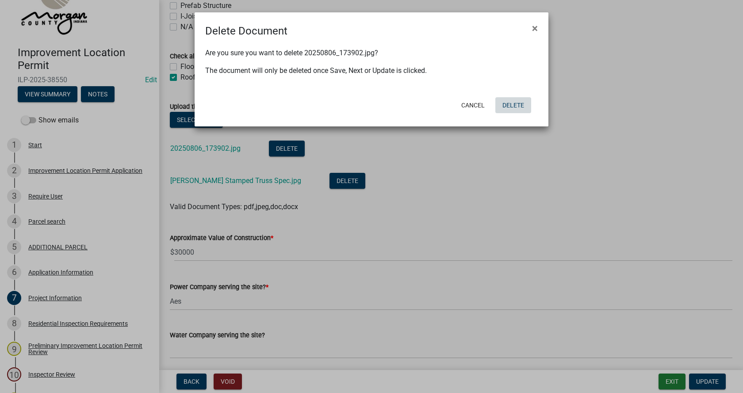
click at [517, 104] on button "Delete" at bounding box center [513, 105] width 36 height 16
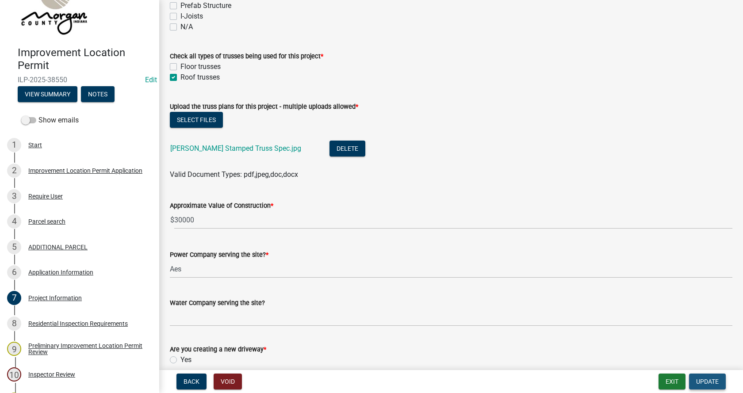
click at [709, 380] on span "Update" at bounding box center [707, 381] width 23 height 7
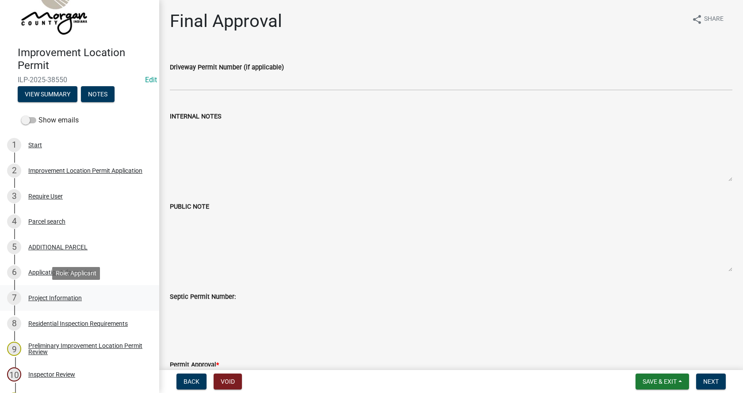
click at [33, 296] on div "Project Information" at bounding box center [54, 298] width 53 height 6
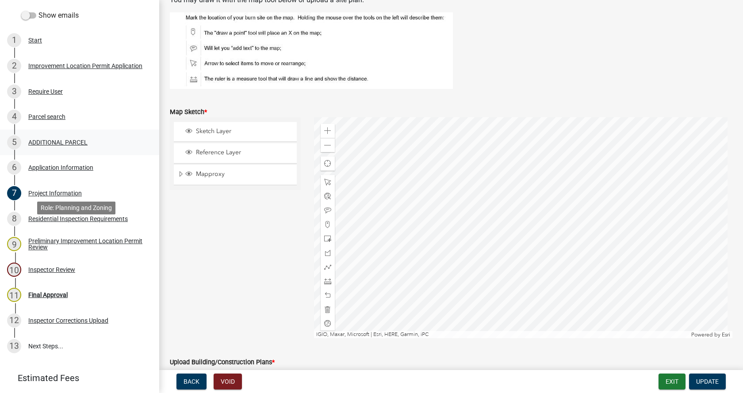
scroll to position [171, 0]
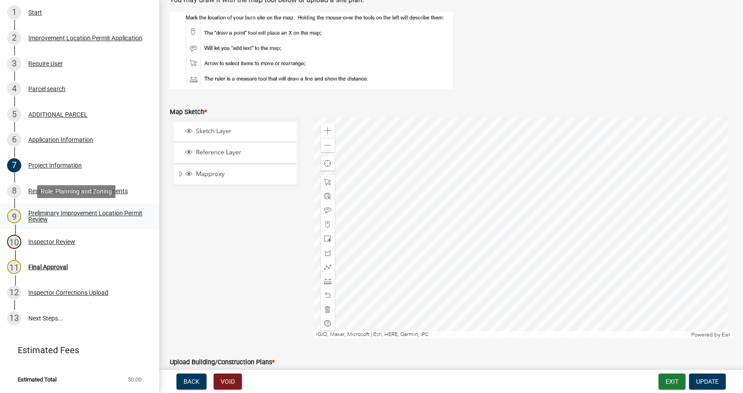
click at [41, 215] on div "Preliminary Improvement Location Permit Review" at bounding box center [86, 216] width 117 height 12
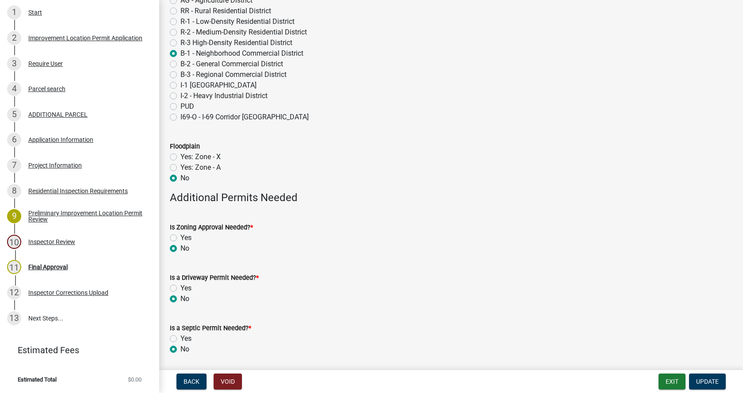
scroll to position [221, 0]
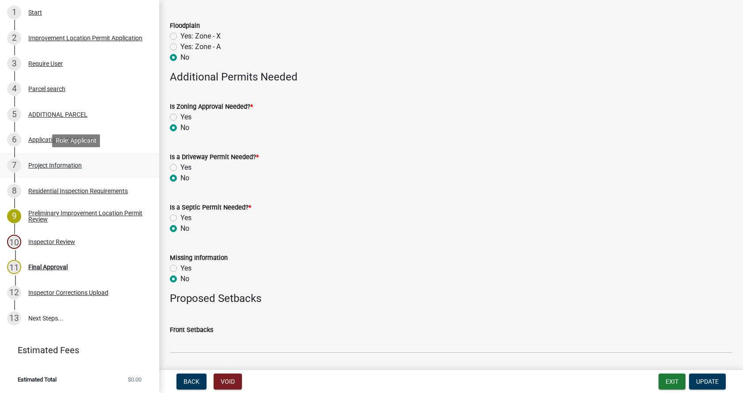
click at [33, 164] on div "Project Information" at bounding box center [54, 165] width 53 height 6
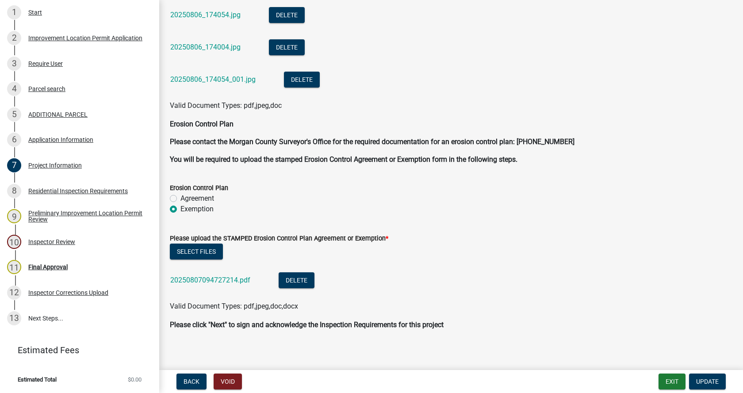
scroll to position [2030, 0]
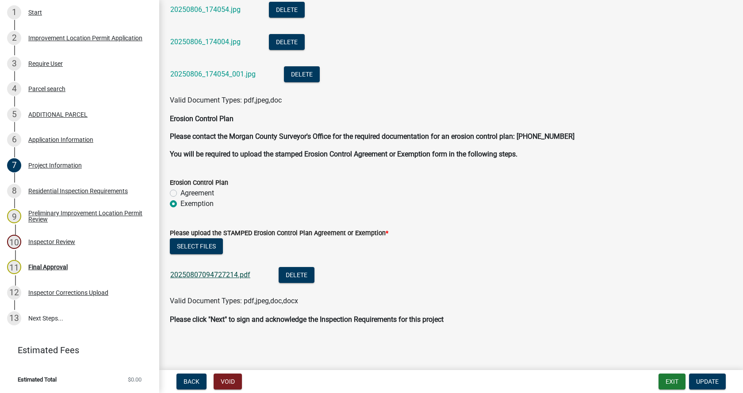
click at [195, 275] on link "20250807094727214.pdf" at bounding box center [210, 275] width 80 height 8
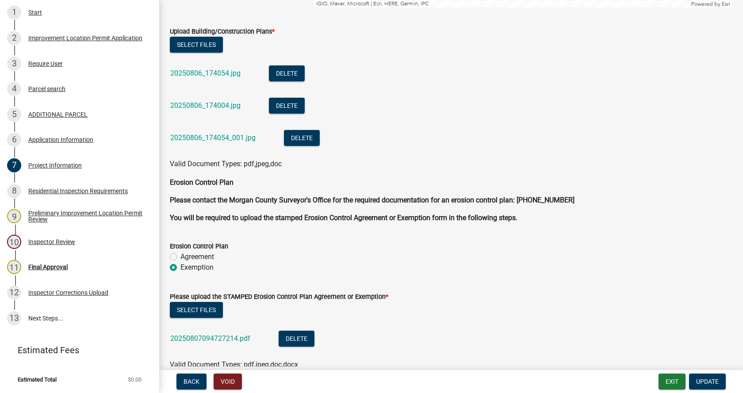
scroll to position [1942, 0]
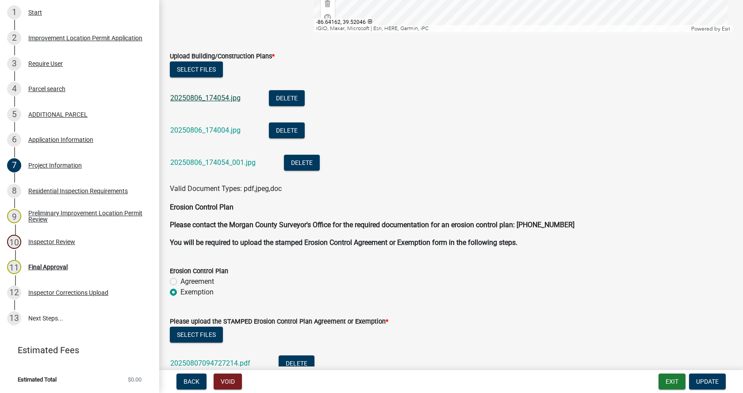
click at [189, 96] on link "20250806_174054.jpg" at bounding box center [205, 98] width 70 height 8
click at [189, 164] on link "20250806_174054_001.jpg" at bounding box center [212, 162] width 85 height 8
click at [289, 96] on button "Delete" at bounding box center [287, 98] width 36 height 16
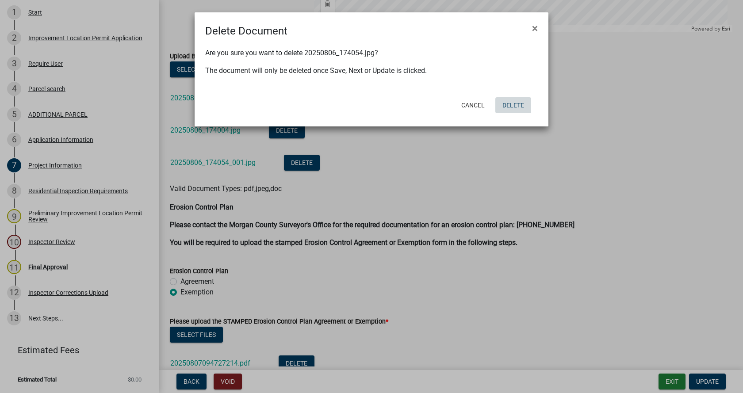
click at [512, 102] on button "Delete" at bounding box center [513, 105] width 36 height 16
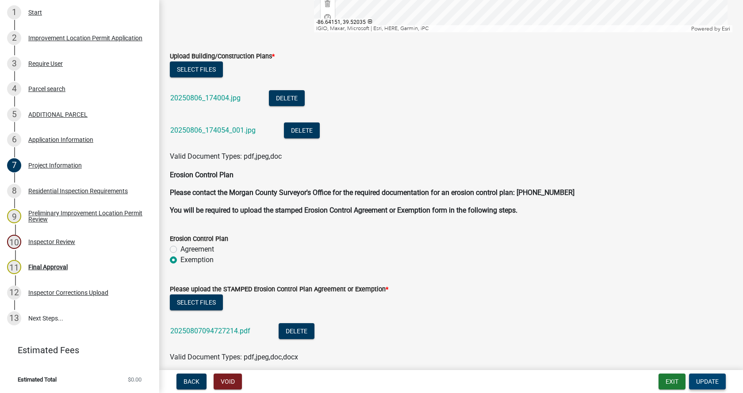
click at [709, 379] on span "Update" at bounding box center [707, 381] width 23 height 7
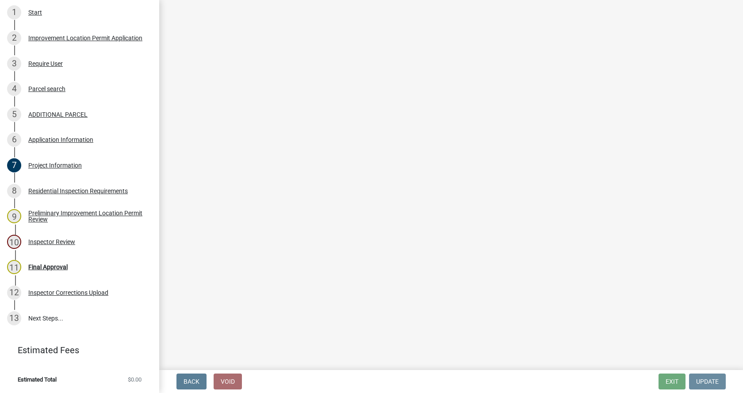
scroll to position [0, 0]
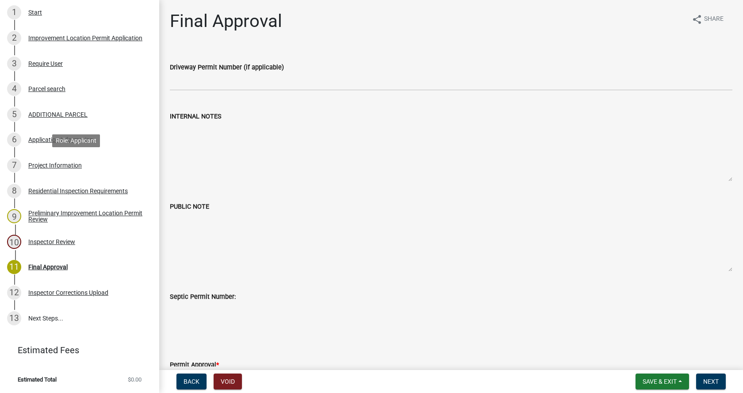
click at [33, 163] on div "Project Information" at bounding box center [54, 165] width 53 height 6
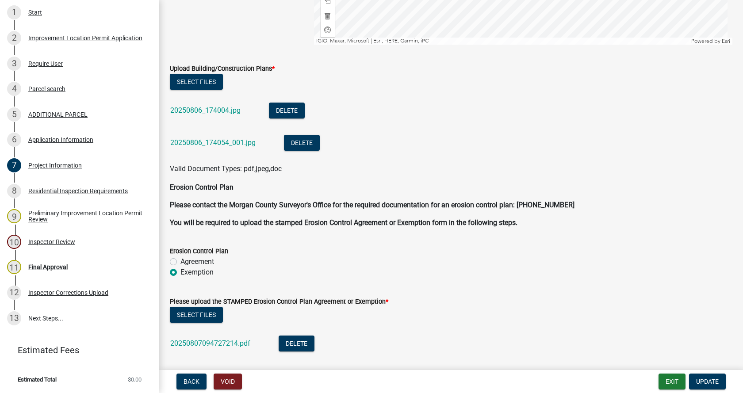
scroll to position [1945, 0]
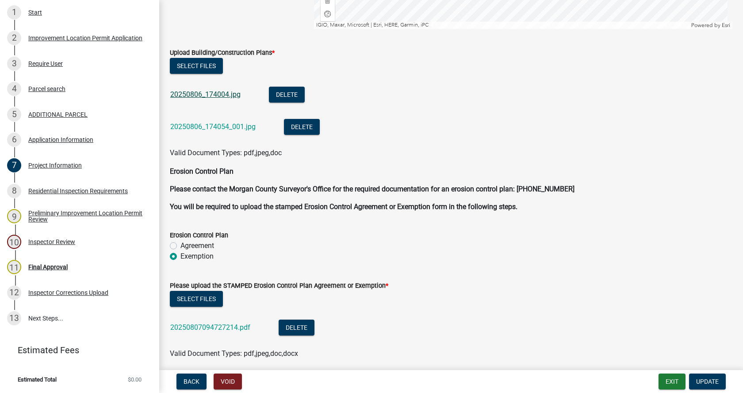
click at [190, 93] on link "20250806_174004.jpg" at bounding box center [205, 94] width 70 height 8
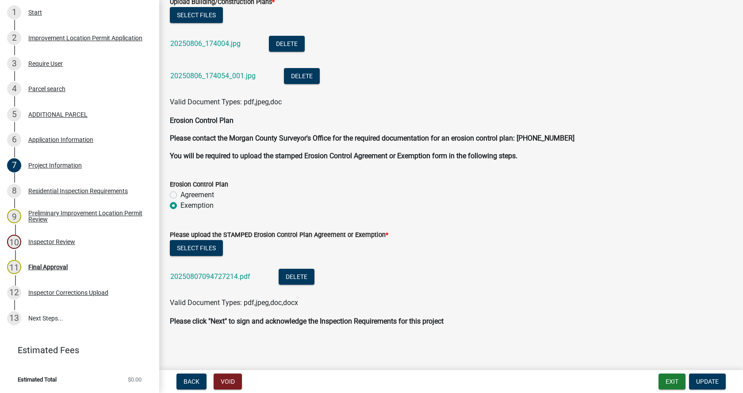
scroll to position [1998, 0]
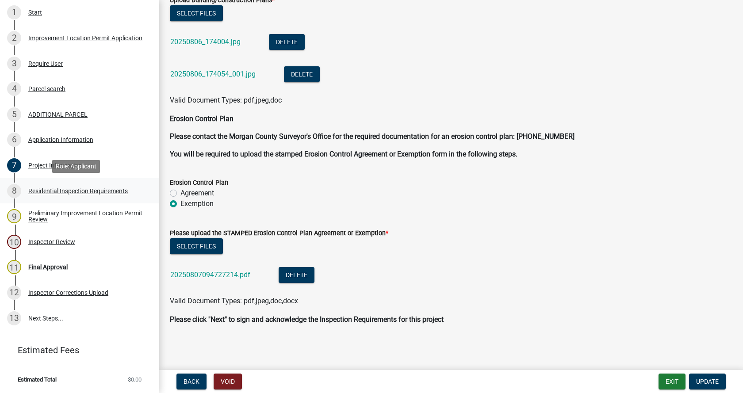
click at [33, 188] on div "Residential Inspection Requirements" at bounding box center [77, 191] width 99 height 6
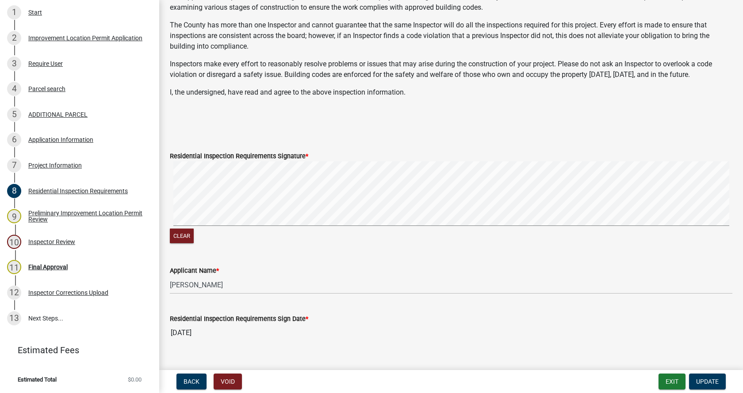
scroll to position [197, 0]
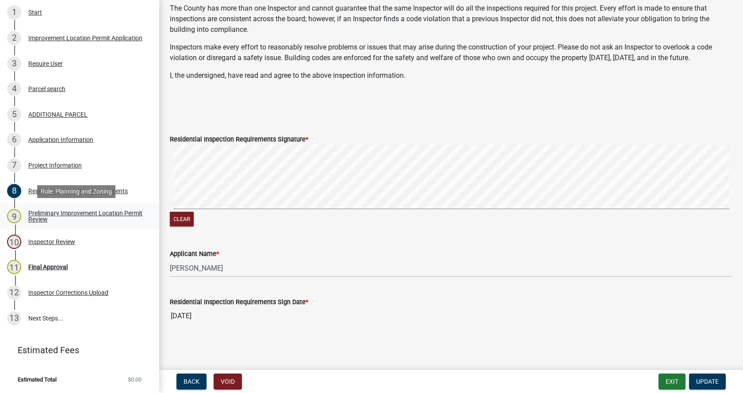
click at [34, 214] on div "Preliminary Improvement Location Permit Review" at bounding box center [86, 216] width 117 height 12
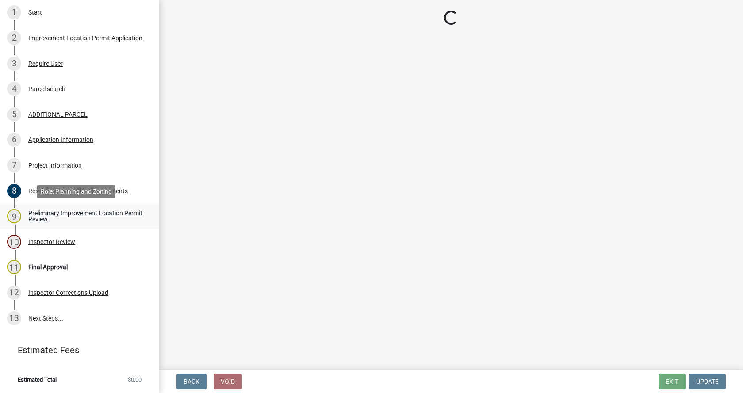
scroll to position [0, 0]
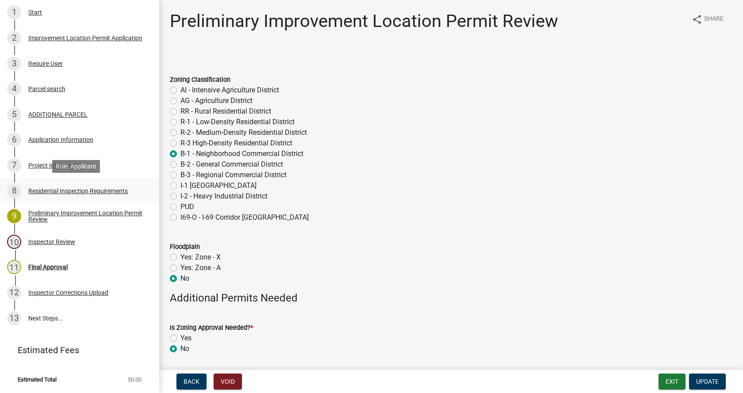
click at [34, 188] on div "Residential Inspection Requirements" at bounding box center [77, 191] width 99 height 6
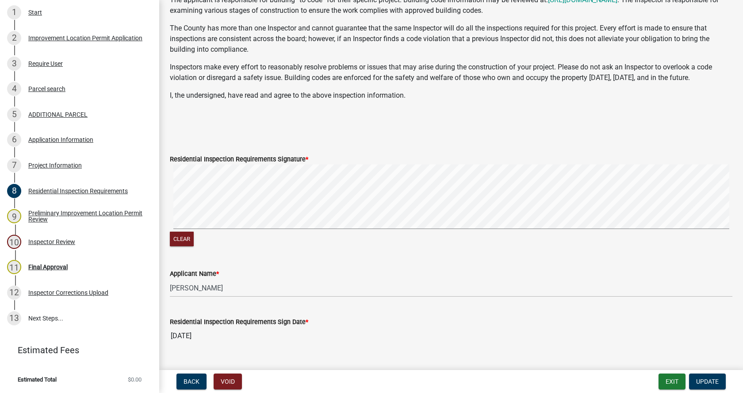
scroll to position [197, 0]
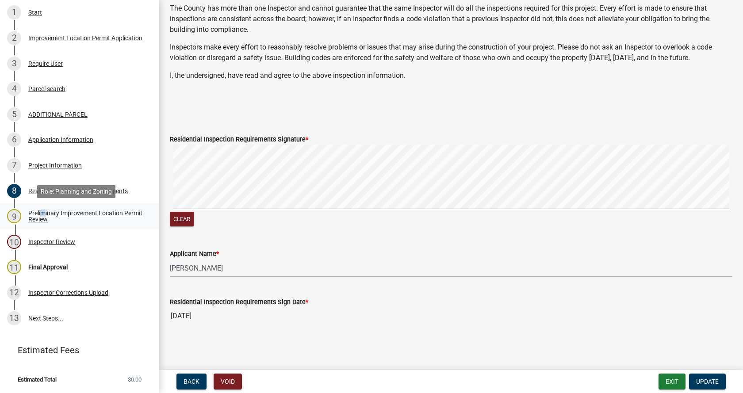
click at [40, 213] on div "Preliminary Improvement Location Permit Review" at bounding box center [86, 216] width 117 height 12
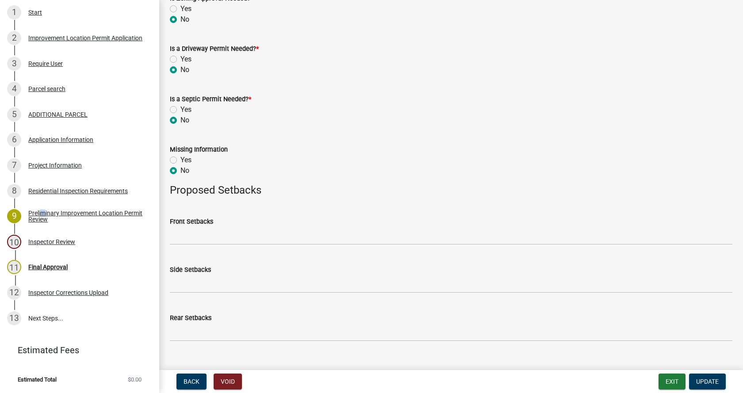
scroll to position [346, 0]
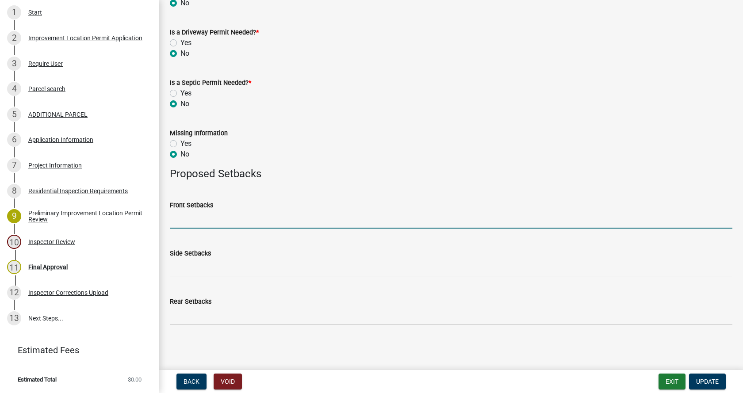
click at [186, 219] on input "Front Setbacks" at bounding box center [451, 219] width 562 height 18
type input "75"
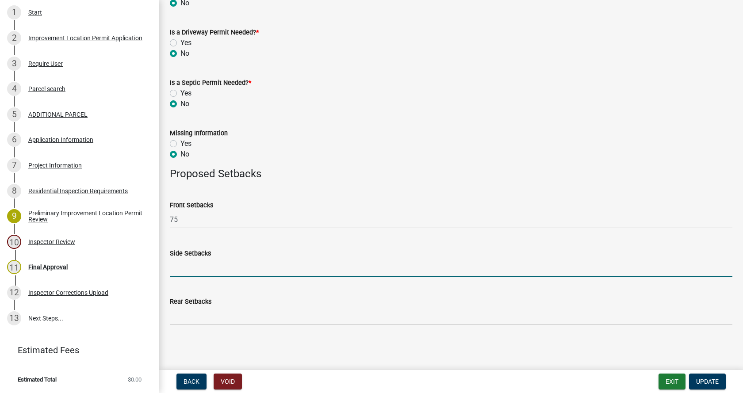
click at [188, 268] on input "Side Setbacks" at bounding box center [451, 268] width 562 height 18
type input "14/30"
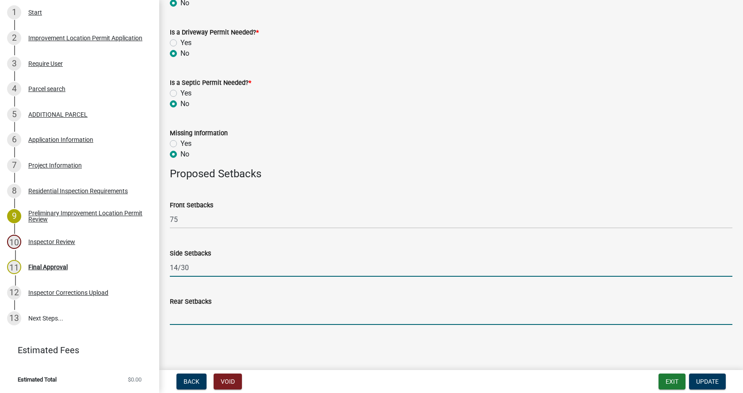
click at [185, 317] on input "Rear Setbacks" at bounding box center [451, 316] width 562 height 18
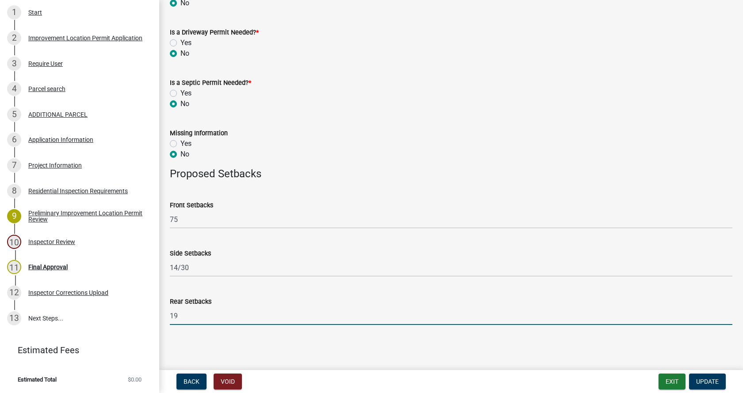
type input "19"
click at [708, 378] on span "Update" at bounding box center [707, 381] width 23 height 7
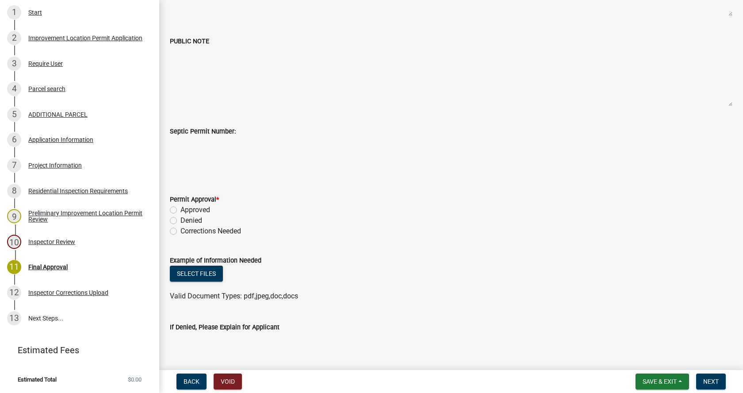
scroll to position [265, 0]
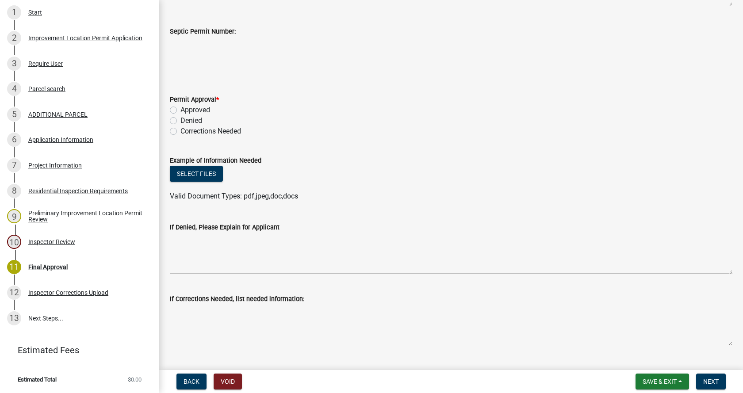
click at [180, 110] on label "Approved" at bounding box center [195, 110] width 30 height 11
click at [180, 110] on input "Approved" at bounding box center [183, 108] width 6 height 6
radio input "true"
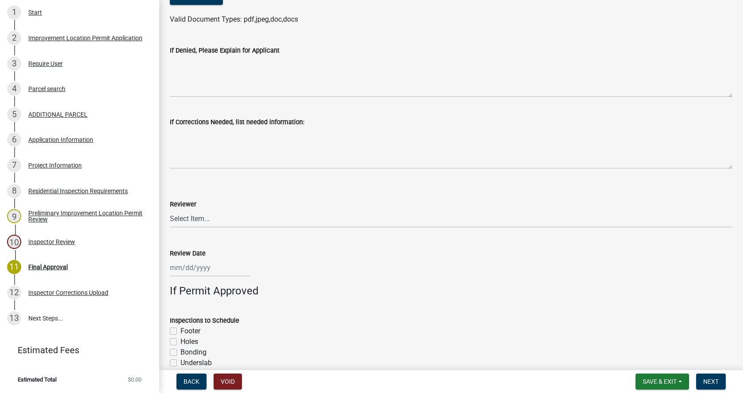
scroll to position [486, 0]
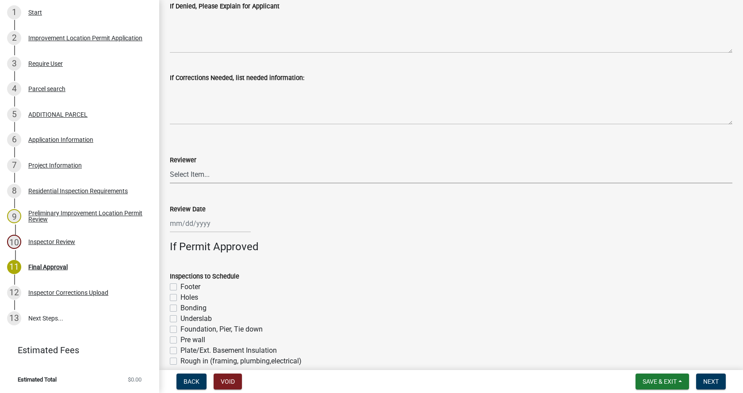
click at [191, 175] on select "Select Item... [PERSON_NAME] [PERSON_NAME] [PERSON_NAME]" at bounding box center [451, 174] width 562 height 18
click at [170, 165] on select "Select Item... [PERSON_NAME] [PERSON_NAME] [PERSON_NAME]" at bounding box center [451, 174] width 562 height 18
select select "4bf9213e-c266-4258-8e9b-d5f6a07002fa"
click at [185, 226] on div at bounding box center [210, 223] width 81 height 18
select select "8"
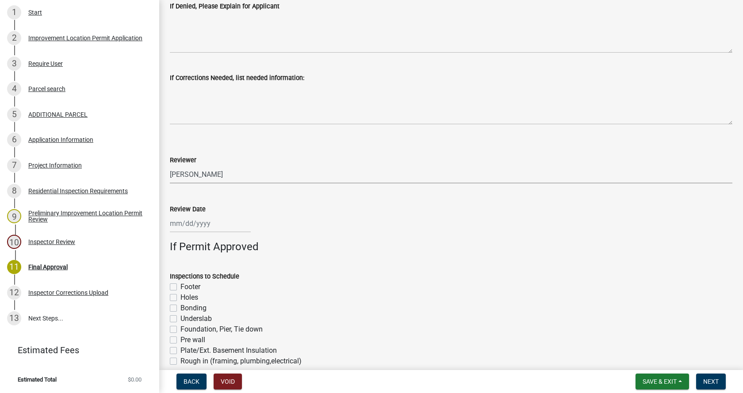
select select "2025"
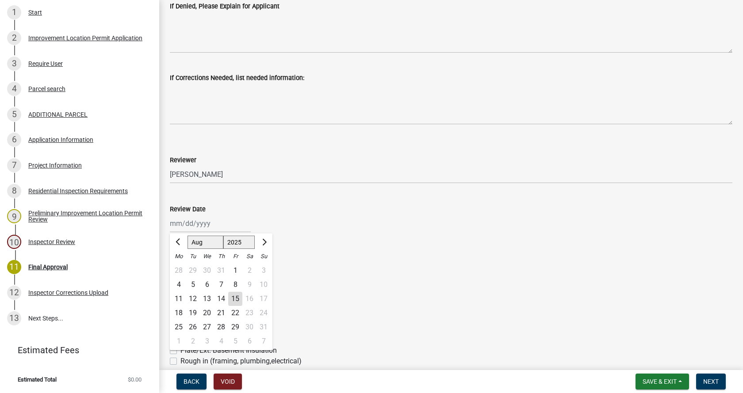
click at [234, 300] on div "15" at bounding box center [235, 299] width 14 height 14
type input "[DATE]"
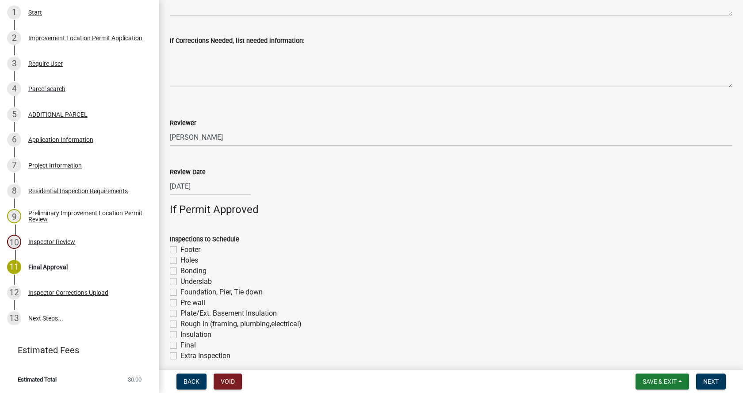
scroll to position [576, 0]
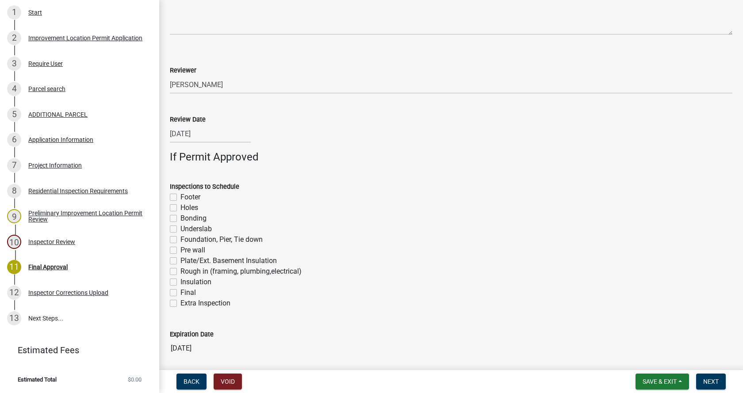
click at [180, 195] on label "Footer" at bounding box center [190, 197] width 20 height 11
click at [180, 195] on input "Footer" at bounding box center [183, 195] width 6 height 6
checkbox input "true"
checkbox input "false"
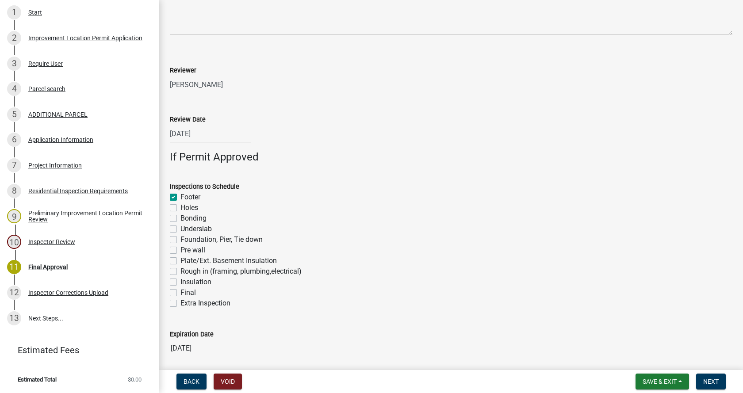
checkbox input "false"
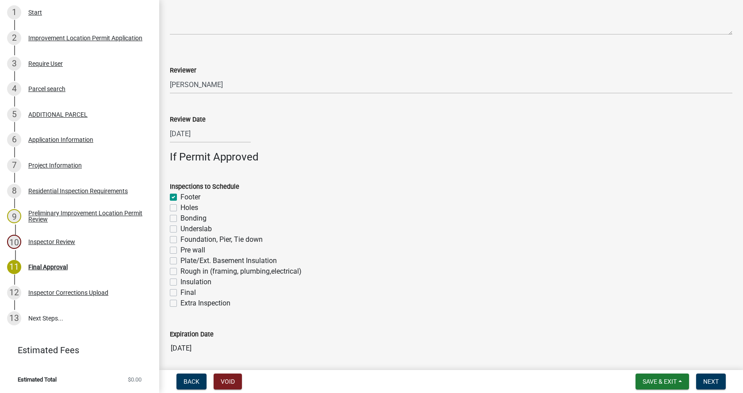
checkbox input "false"
click at [180, 240] on label "Foundation, Pier, Tie down" at bounding box center [221, 239] width 82 height 11
click at [180, 240] on input "Foundation, Pier, Tie down" at bounding box center [183, 237] width 6 height 6
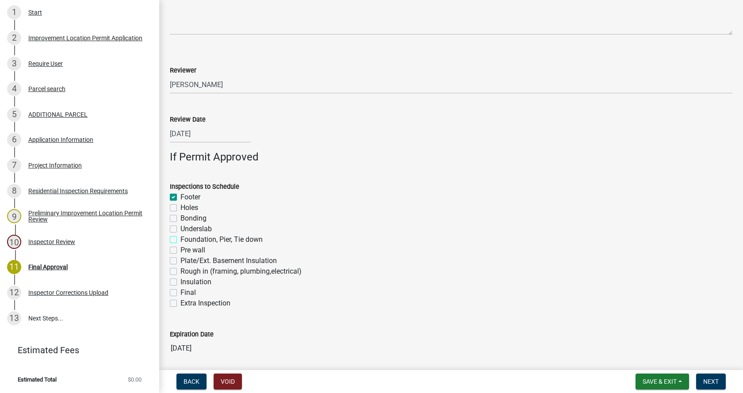
checkbox input "true"
checkbox input "false"
click at [180, 272] on label "Rough in (framing, plumbing,electrical)" at bounding box center [240, 271] width 121 height 11
click at [180, 272] on input "Rough in (framing, plumbing,electrical)" at bounding box center [183, 269] width 6 height 6
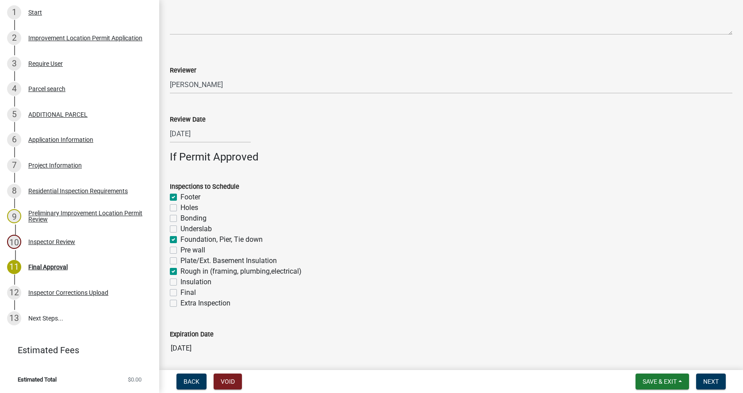
click at [180, 294] on label "Final" at bounding box center [187, 292] width 15 height 11
click at [180, 293] on input "Final" at bounding box center [183, 290] width 6 height 6
click at [704, 379] on span "Next" at bounding box center [710, 381] width 15 height 7
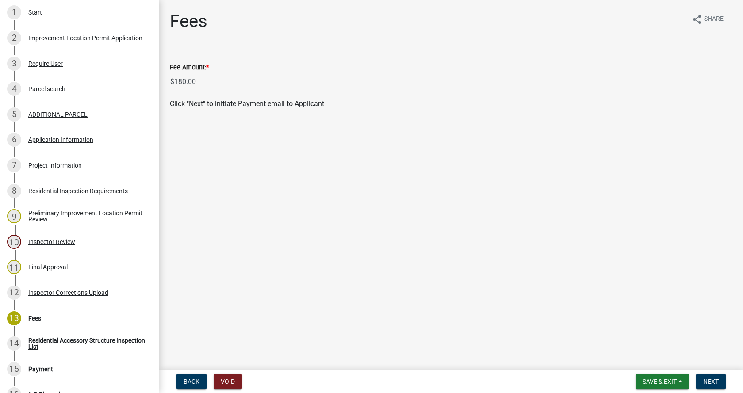
scroll to position [349, 0]
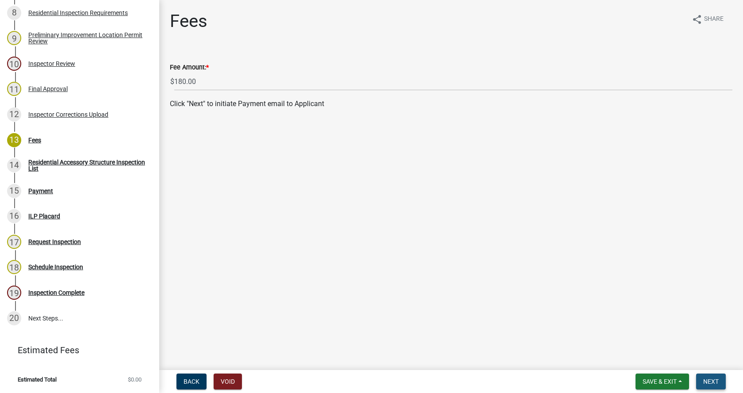
click at [713, 379] on span "Next" at bounding box center [710, 381] width 15 height 7
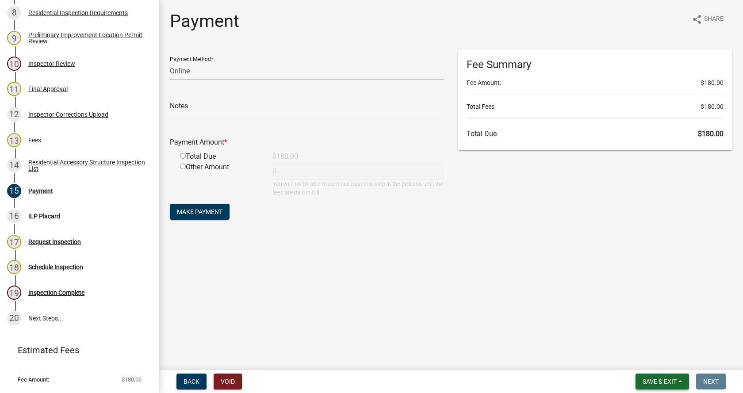
click at [680, 382] on button "Save & Exit" at bounding box center [661, 382] width 53 height 16
click at [638, 359] on button "Save & Exit" at bounding box center [653, 358] width 71 height 21
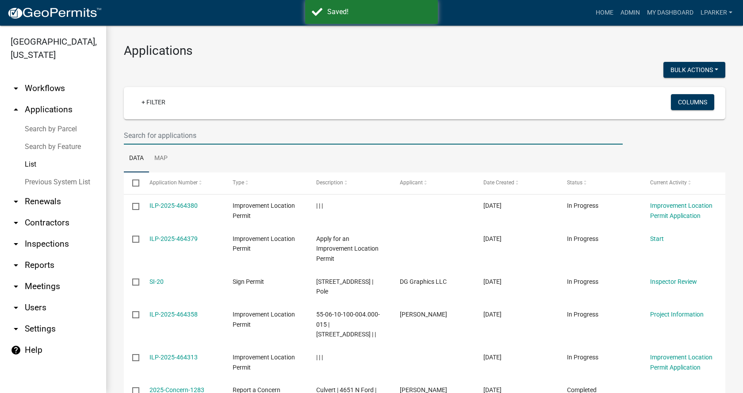
click at [127, 137] on input "text" at bounding box center [373, 135] width 499 height 18
